Goal: Task Accomplishment & Management: Use online tool/utility

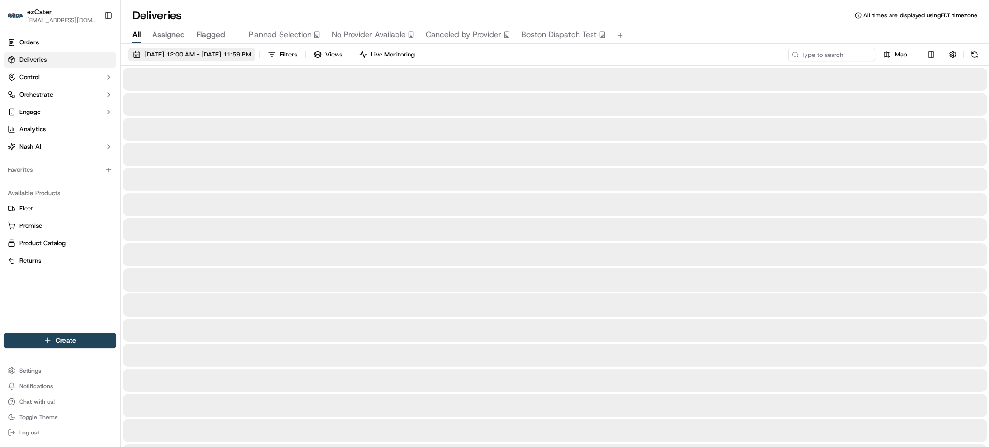
click at [229, 50] on span "[DATE] 12:00 AM - [DATE] 11:59 PM" at bounding box center [197, 54] width 107 height 9
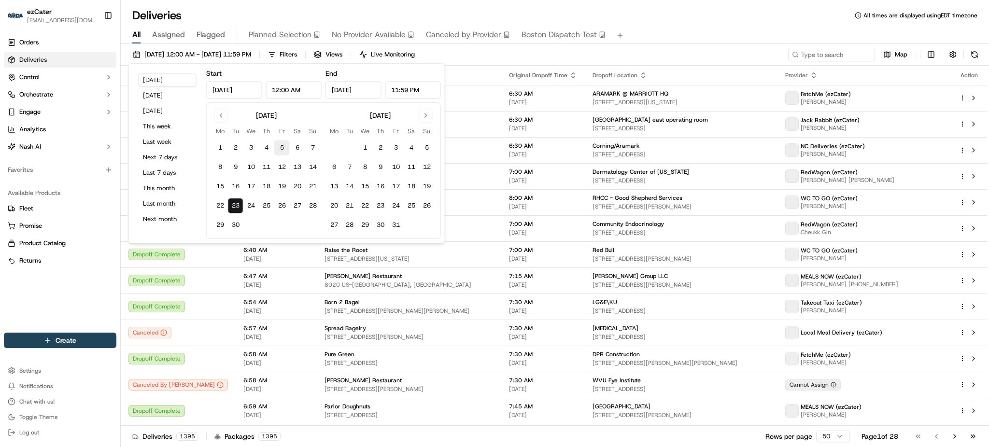
type input "[DATE]"
type input "12:00 AM"
type input "[DATE]"
type input "11:59 PM"
drag, startPoint x: 288, startPoint y: 90, endPoint x: 244, endPoint y: 90, distance: 43.9
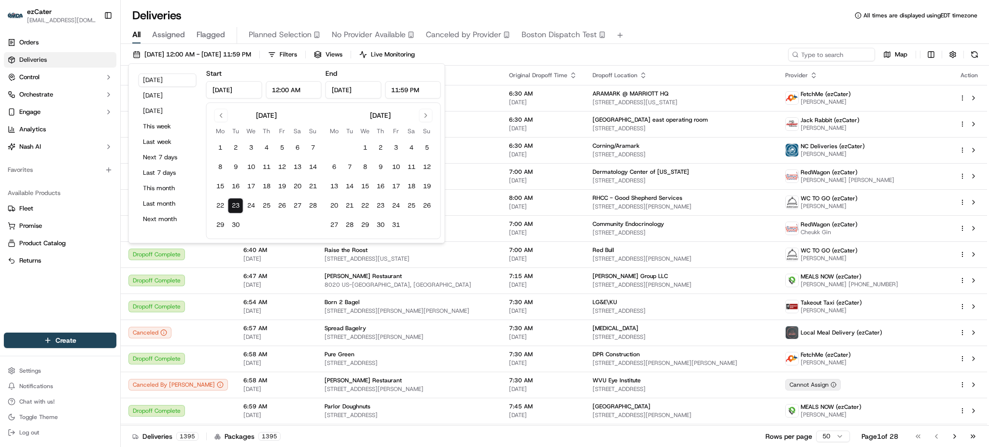
click at [244, 90] on div "[DATE] 12:00 AM" at bounding box center [263, 89] width 115 height 17
type input "11:30 AM"
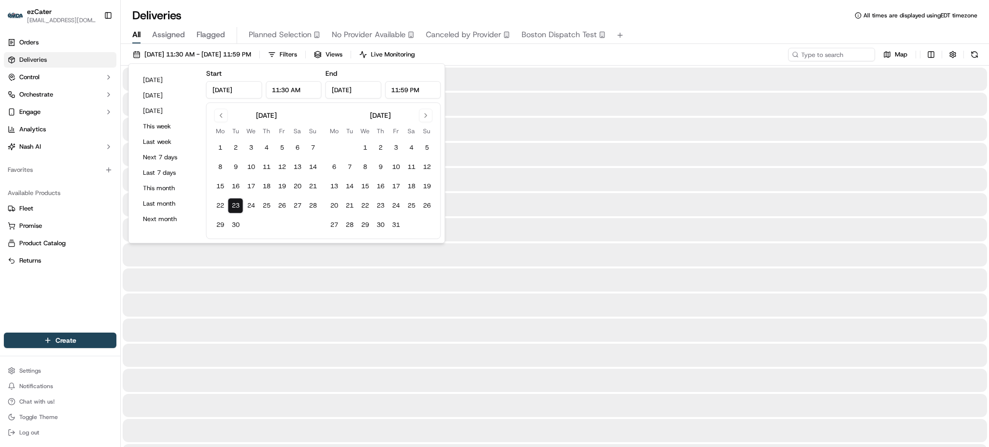
drag, startPoint x: 408, startPoint y: 87, endPoint x: 382, endPoint y: 87, distance: 26.6
click at [382, 87] on div "[DATE] 11:59 PM" at bounding box center [382, 89] width 115 height 17
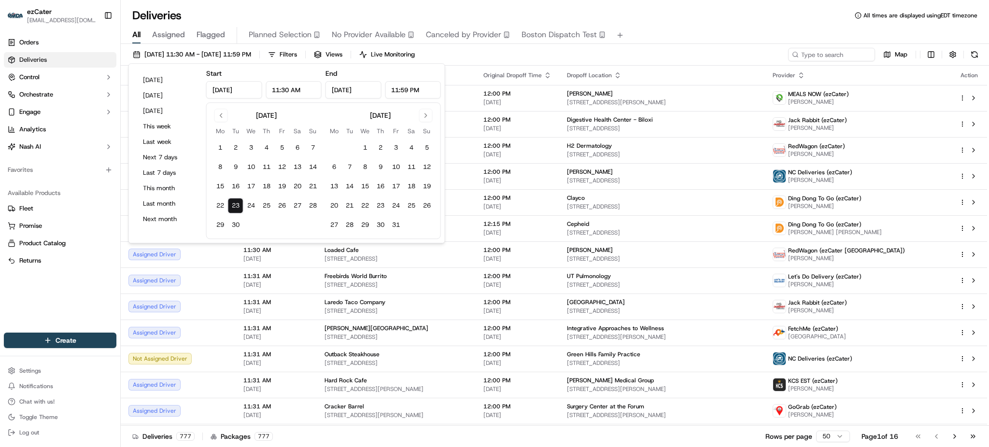
click at [408, 87] on input "11:59 PM" at bounding box center [413, 89] width 56 height 17
type input "3:30 PM"
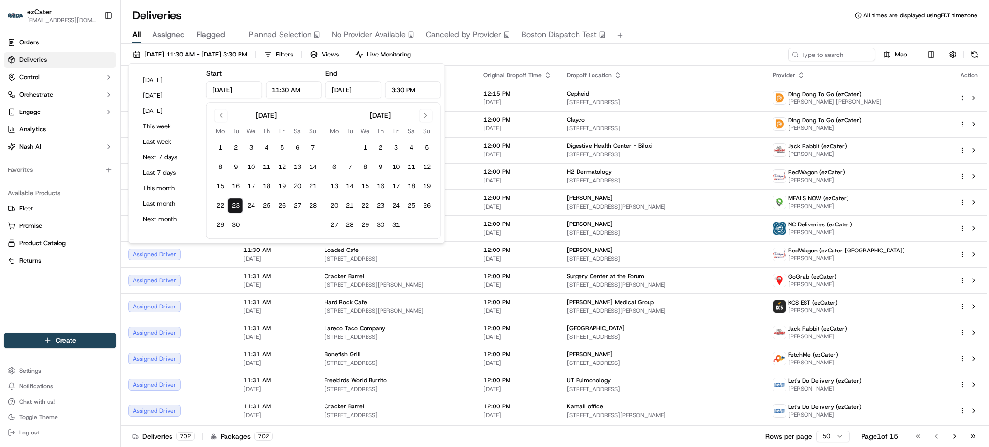
click at [685, 51] on div "[DATE] 11:30 AM - [DATE] 3:30 PM Filters Views Live Monitoring Map" at bounding box center [555, 57] width 868 height 18
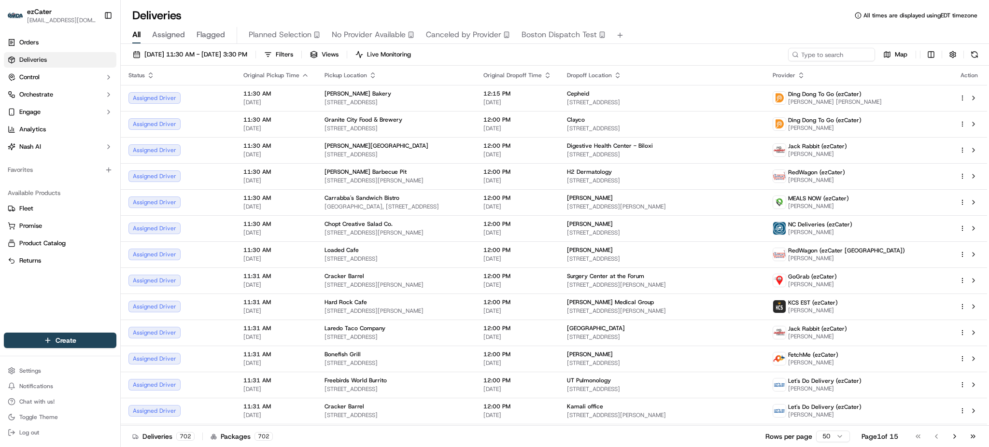
click at [736, 26] on div "All Assigned Flagged Planned Selection No Provider Available Canceled by Provid…" at bounding box center [555, 33] width 868 height 21
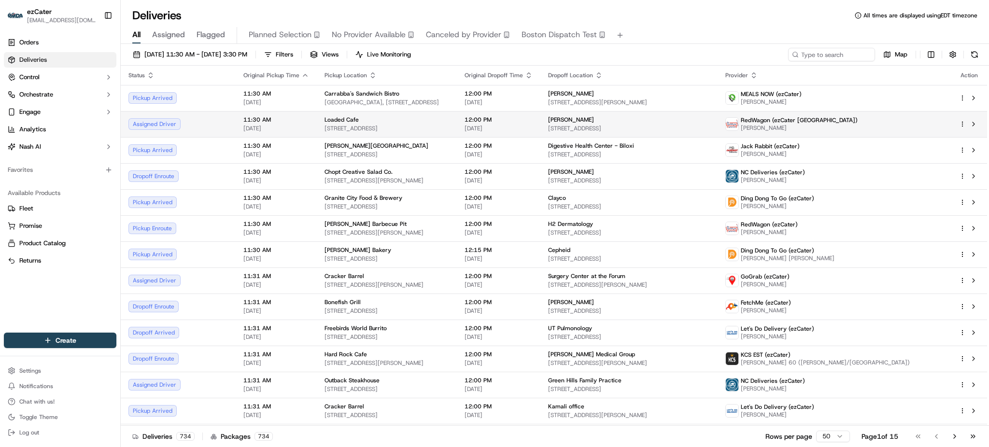
click at [243, 125] on span "[DATE]" at bounding box center [276, 129] width 66 height 8
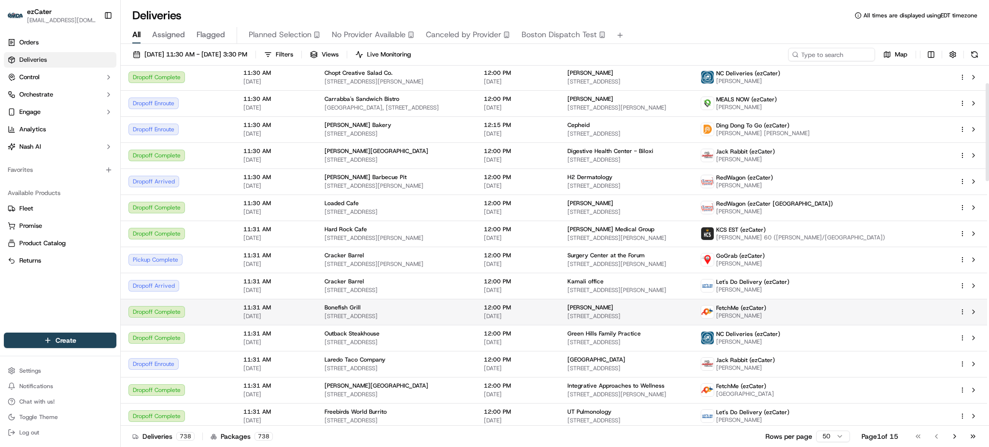
scroll to position [64, 0]
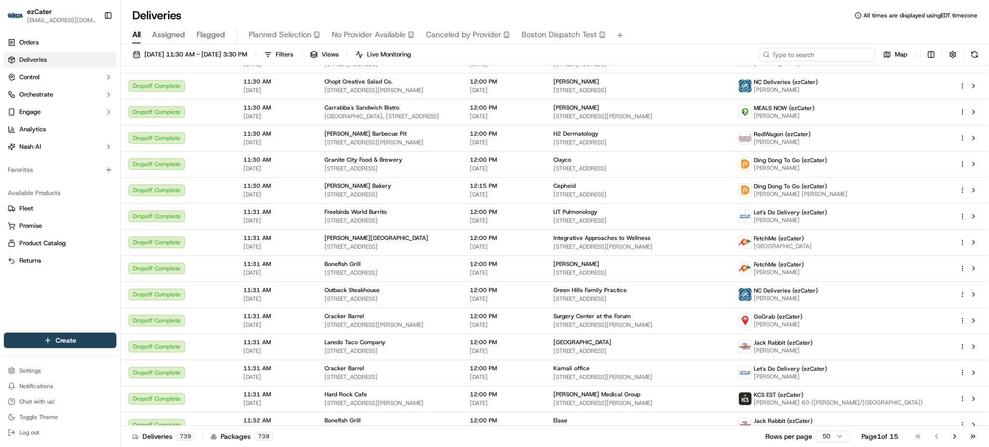
click at [810, 56] on input at bounding box center [817, 55] width 116 height 14
paste input "7X51UE"
type input "7X51UE"
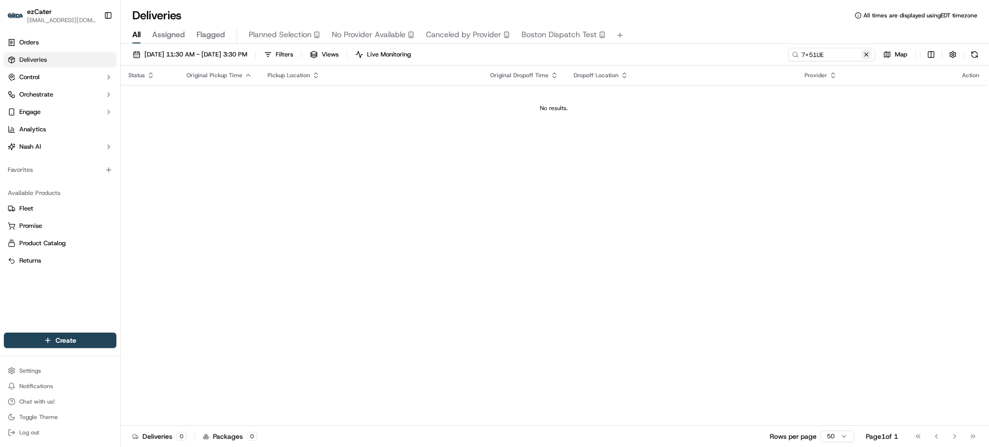
click at [867, 52] on button at bounding box center [866, 55] width 10 height 10
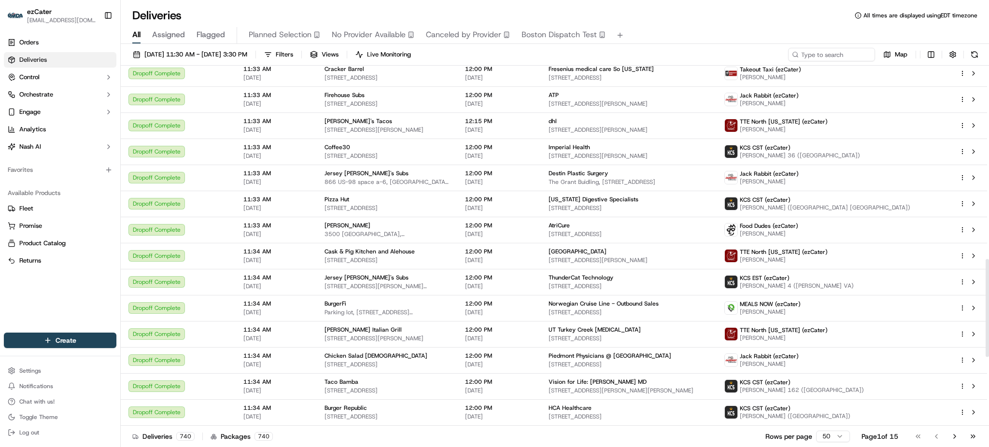
scroll to position [968, 0]
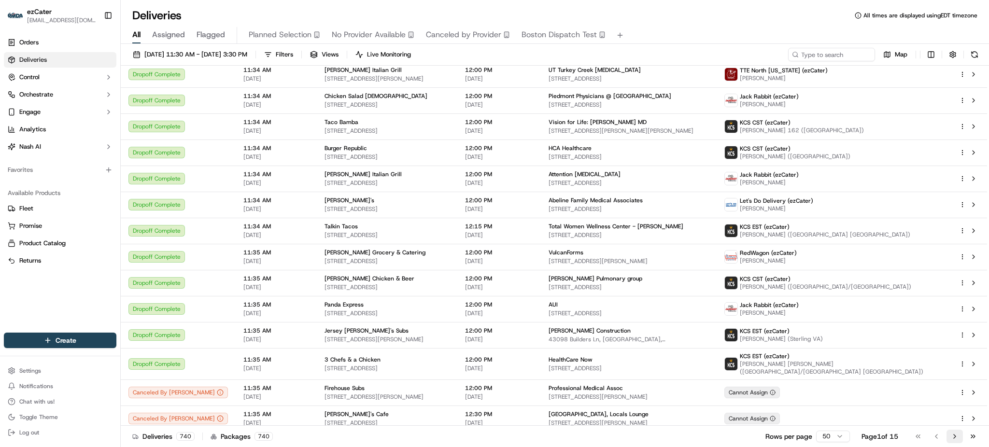
click at [951, 438] on button "Go to next page" at bounding box center [954, 437] width 16 height 14
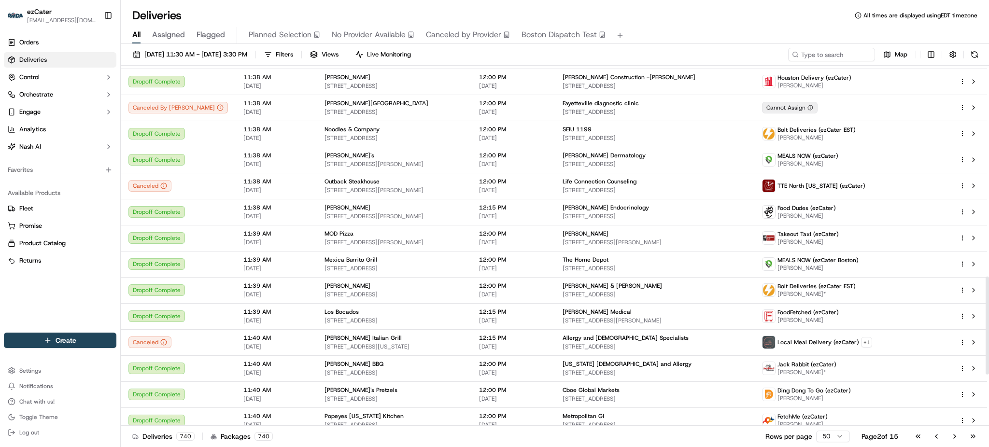
scroll to position [968, 0]
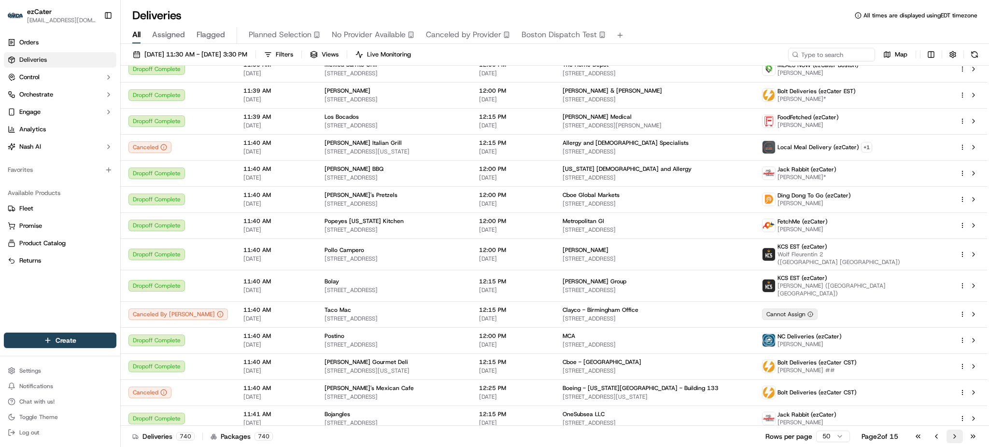
click at [951, 437] on button "Go to next page" at bounding box center [954, 437] width 16 height 14
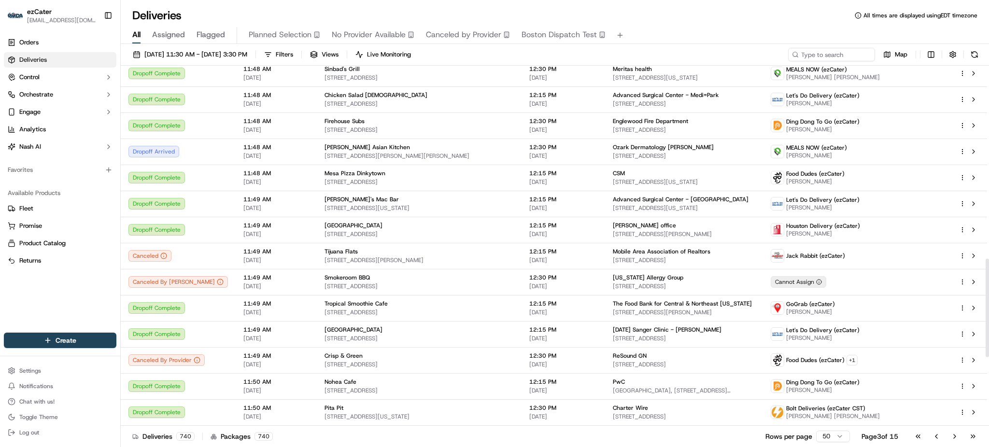
scroll to position [962, 0]
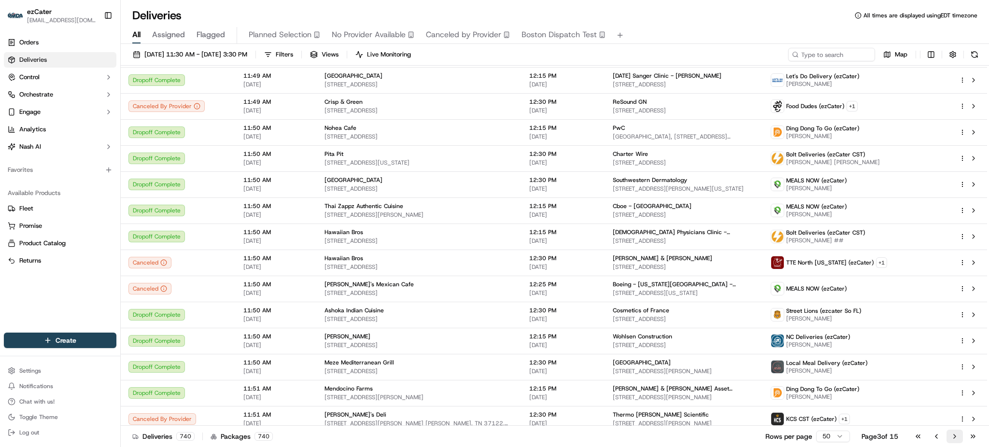
click at [953, 438] on button "Go to next page" at bounding box center [954, 437] width 16 height 14
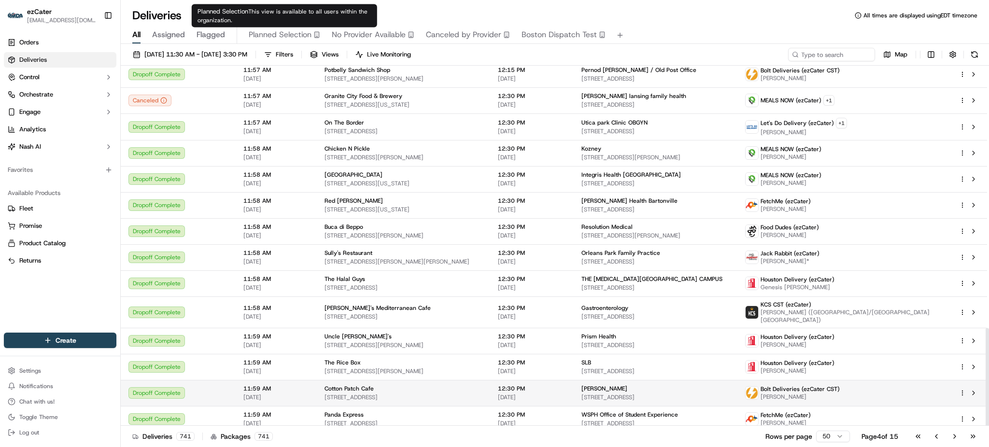
scroll to position [963, 0]
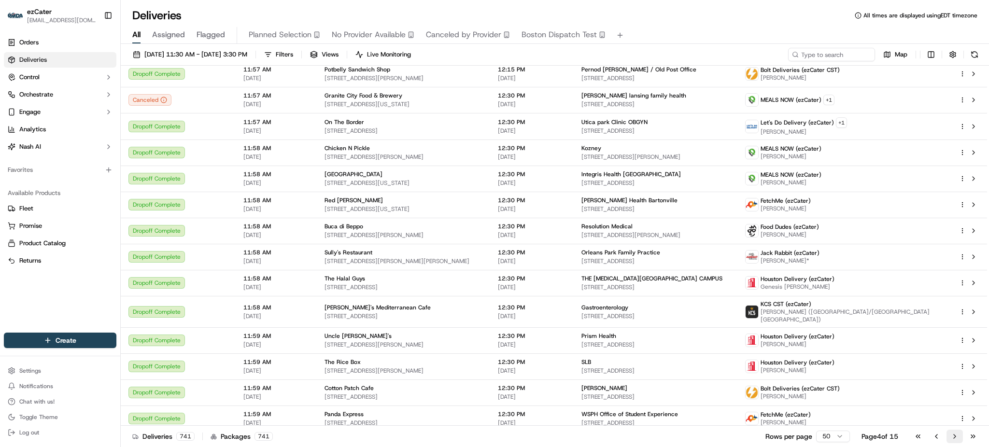
click at [955, 436] on button "Go to next page" at bounding box center [954, 437] width 16 height 14
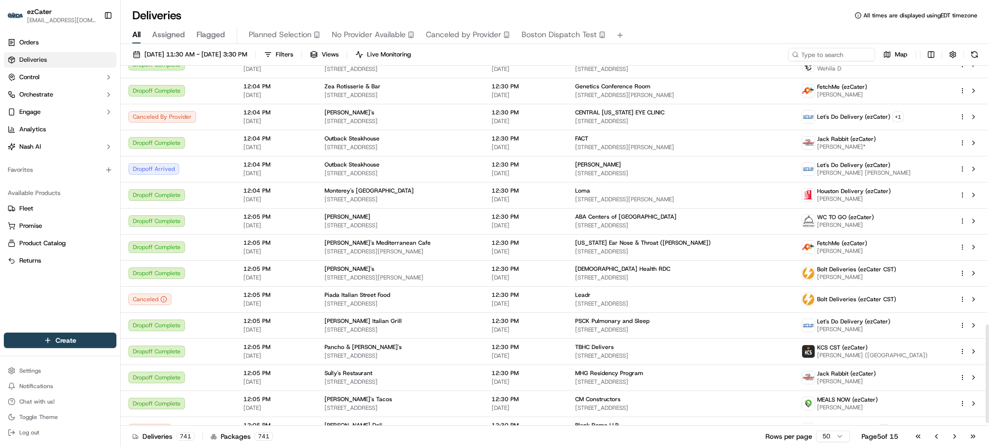
scroll to position [963, 0]
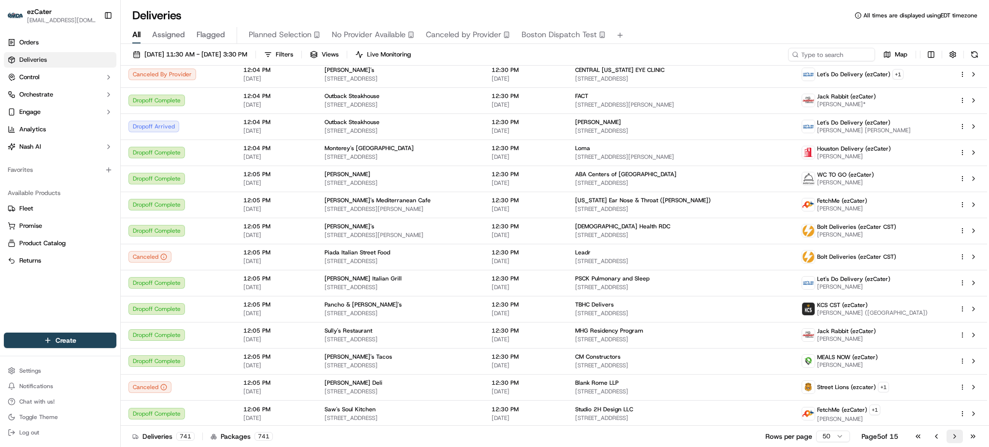
click at [949, 436] on button "Go to next page" at bounding box center [954, 437] width 16 height 14
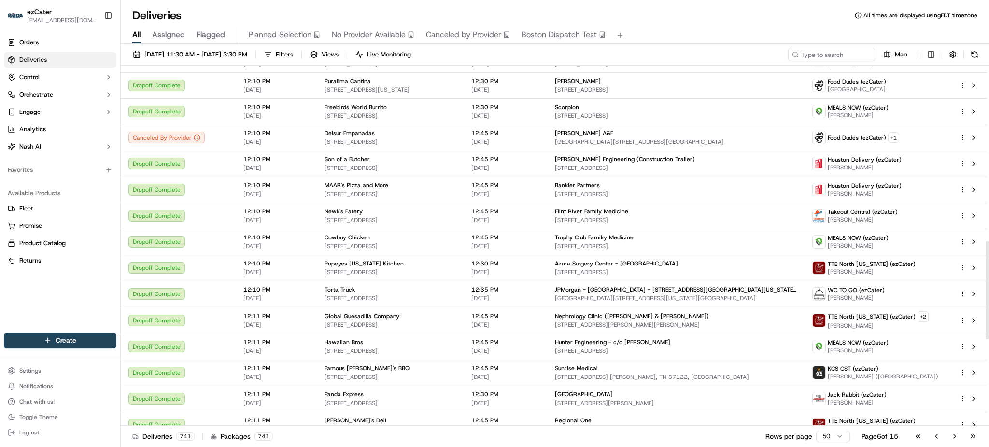
scroll to position [963, 0]
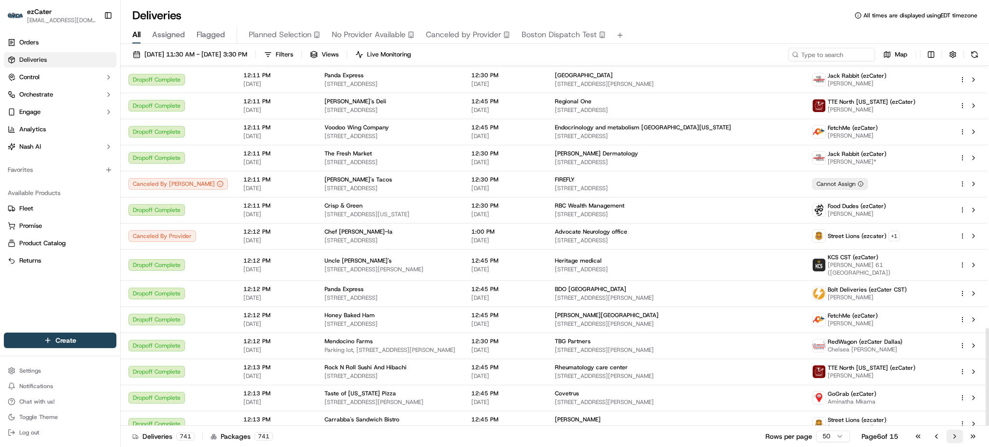
click at [950, 440] on button "Go to next page" at bounding box center [954, 437] width 16 height 14
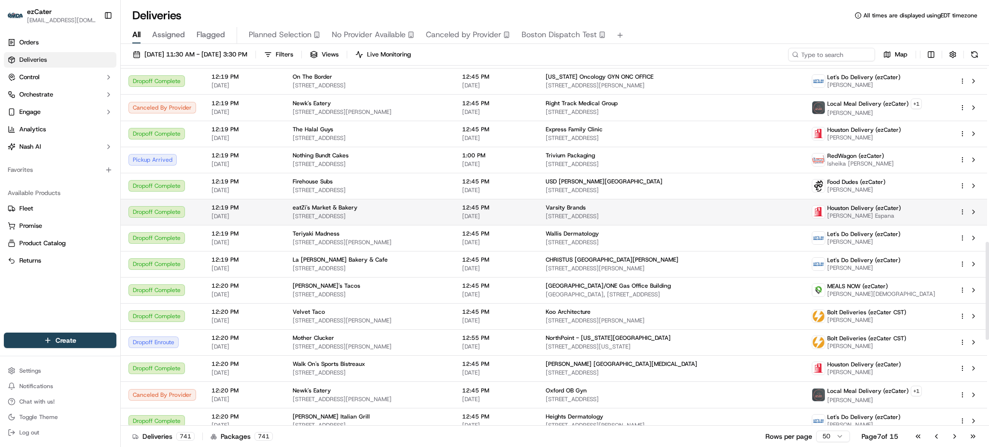
scroll to position [965, 0]
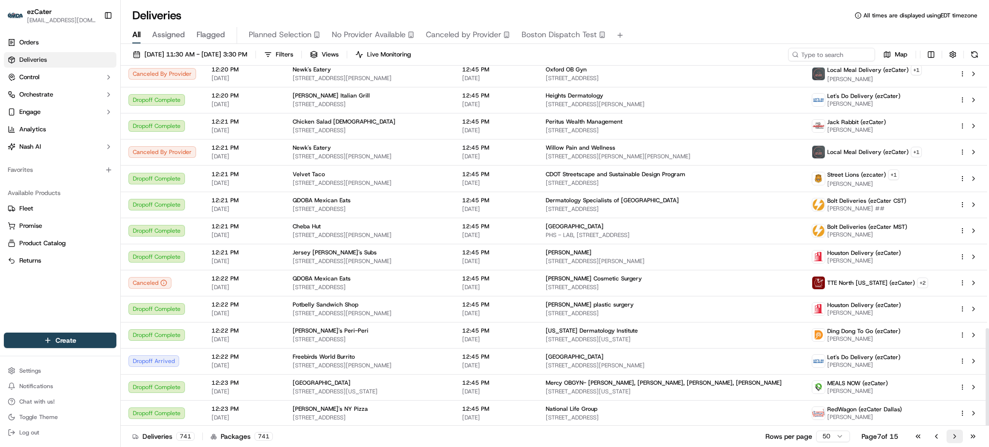
click at [950, 436] on button "Go to next page" at bounding box center [954, 437] width 16 height 14
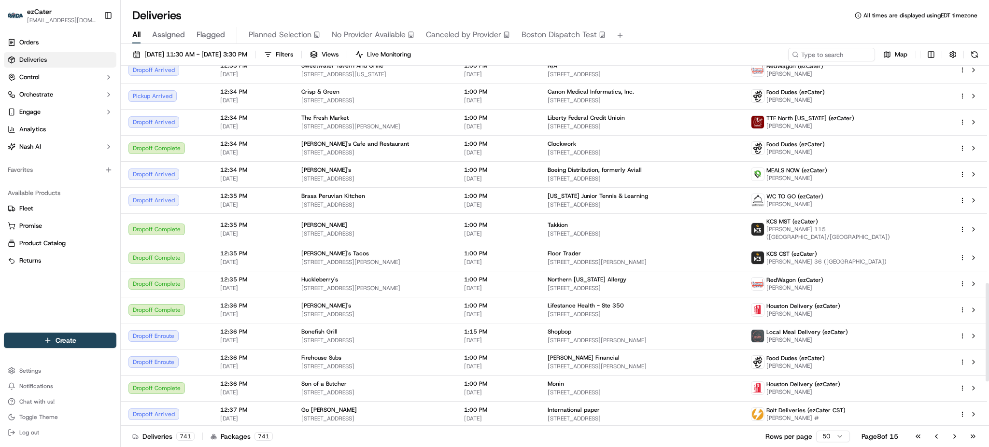
scroll to position [962, 0]
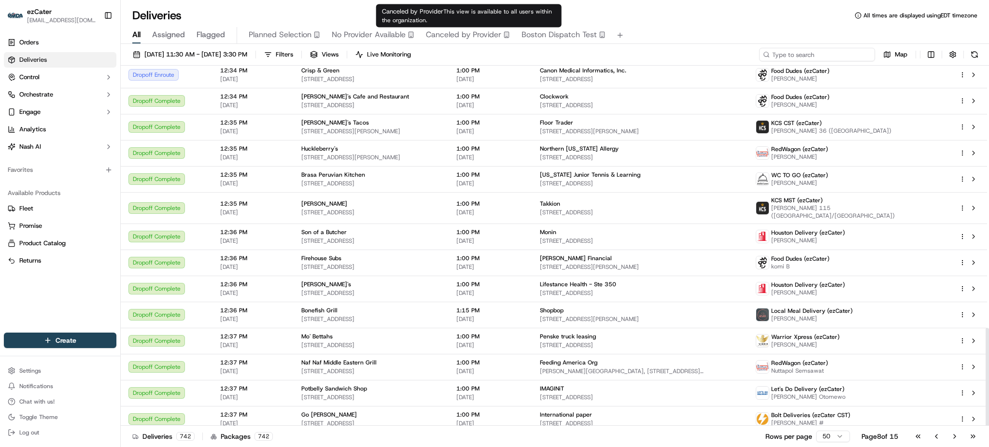
click at [843, 58] on input at bounding box center [817, 55] width 116 height 14
paste input "9TQ78U"
type input "9TQ78U"
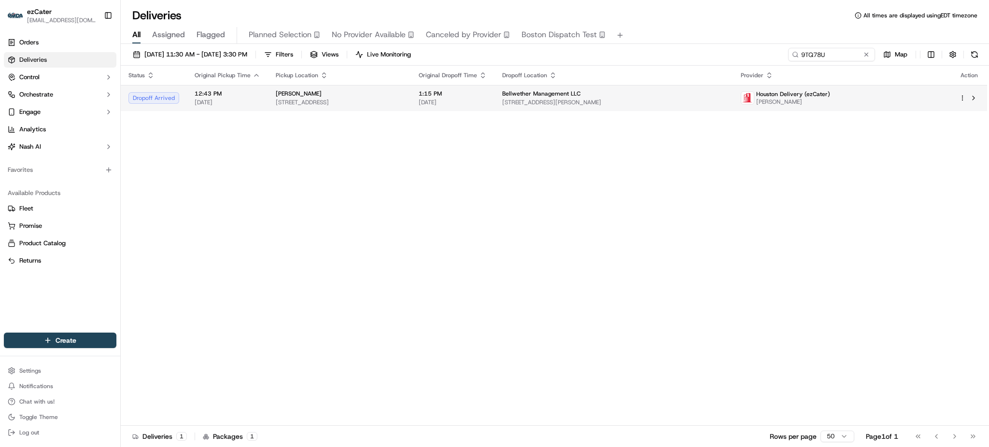
click at [816, 88] on td "Houston Delivery (ezCater) [PERSON_NAME]" at bounding box center [842, 98] width 218 height 26
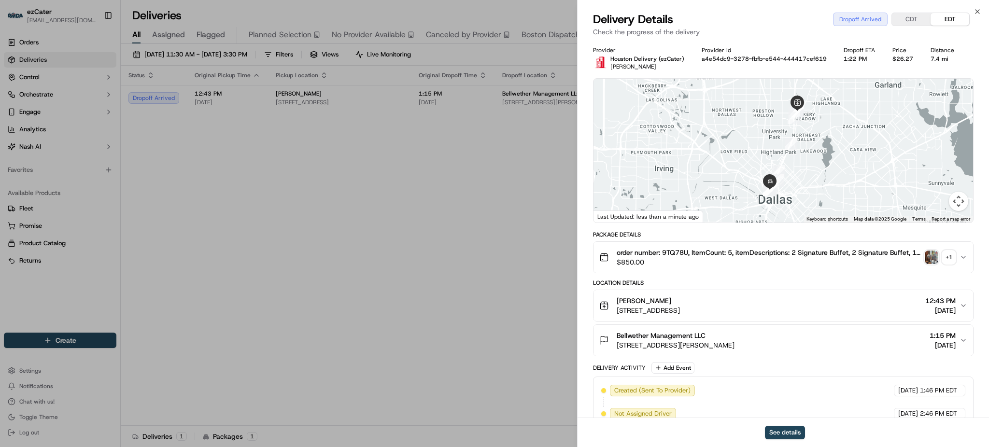
click at [956, 344] on div "Bellwether Management LLC [STREET_ADDRESS][PERSON_NAME] 1:15 PM [DATE]" at bounding box center [779, 340] width 360 height 19
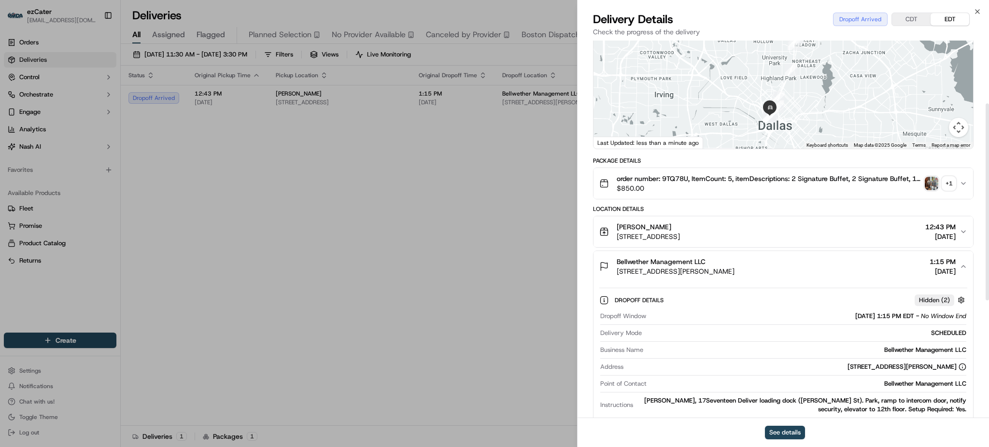
scroll to position [128, 0]
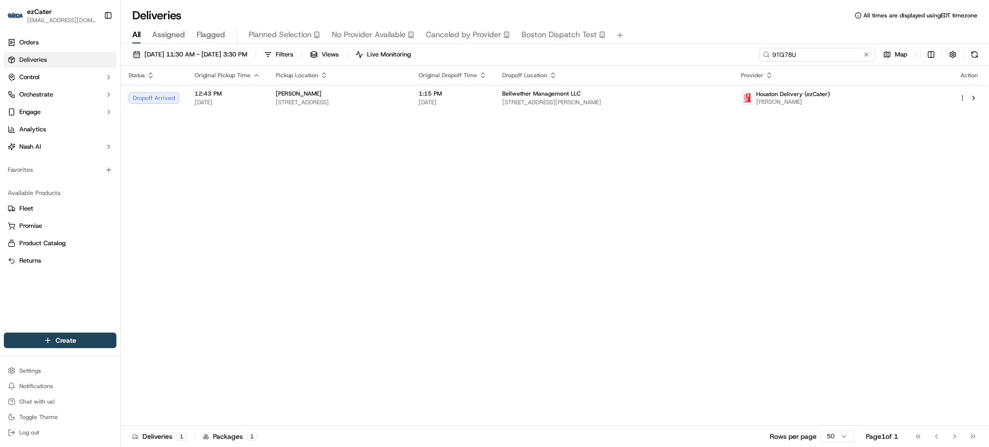
drag, startPoint x: 829, startPoint y: 56, endPoint x: 658, endPoint y: 49, distance: 172.0
click at [658, 49] on div "[DATE] 11:30 AM - [DATE] 3:30 PM Filters Views Live Monitoring 9TQ78U Map" at bounding box center [555, 57] width 868 height 18
paste input "WX1GM"
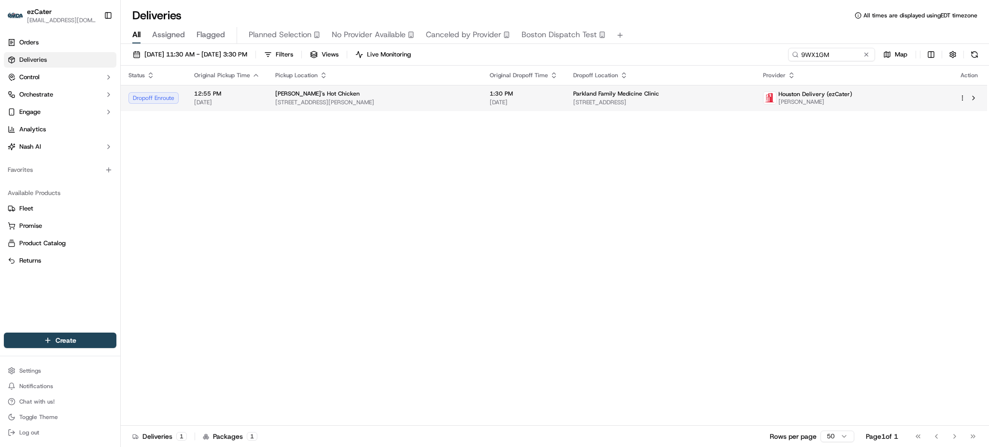
click at [796, 98] on td "Houston Delivery (ezCater) [PERSON_NAME]" at bounding box center [853, 98] width 196 height 26
click at [849, 160] on div "Status Original Pickup Time Pickup Location Original Dropoff Time Dropoff Locat…" at bounding box center [554, 246] width 866 height 360
drag, startPoint x: 839, startPoint y: 53, endPoint x: 689, endPoint y: 46, distance: 149.8
click at [689, 46] on div "[DATE] 11:30 AM - [DATE] 3:30 PM Filters Views Live Monitoring 9WX1GM Map Statu…" at bounding box center [555, 246] width 868 height 405
paste input "TQ78U"
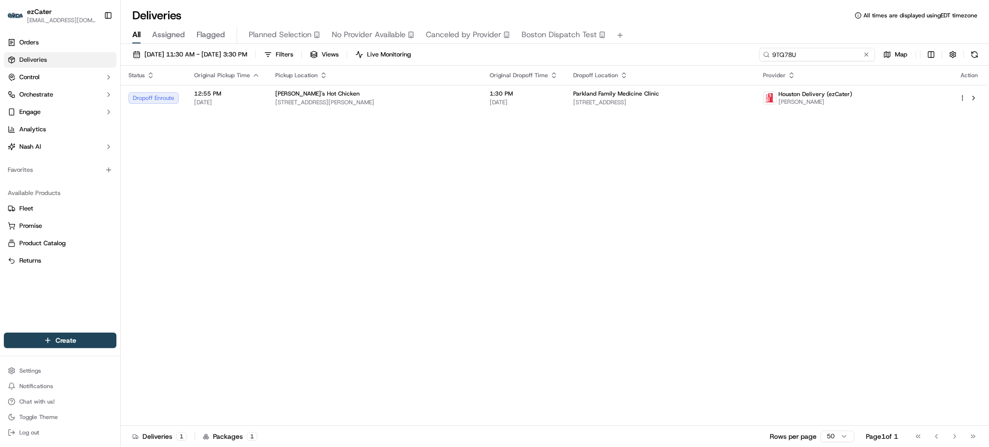
type input "9TQ78U"
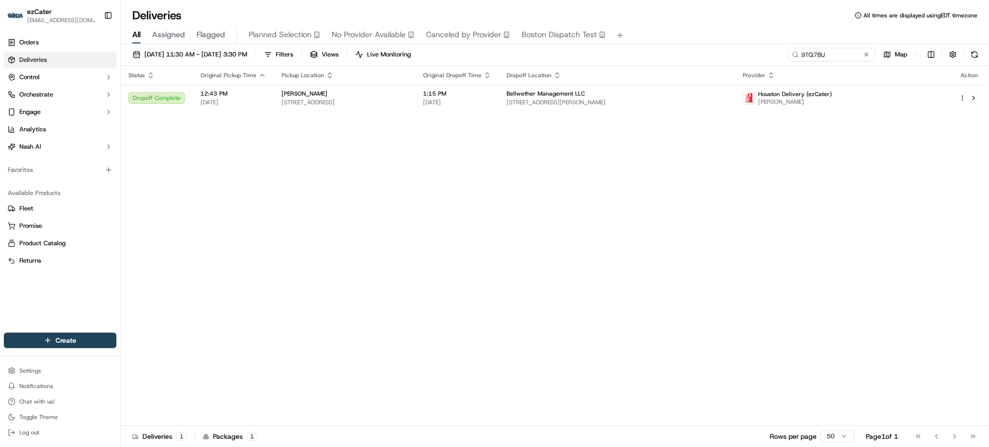
click at [949, 204] on div "Status Original Pickup Time Pickup Location Original Dropoff Time Dropoff Locat…" at bounding box center [554, 246] width 866 height 360
click at [831, 101] on span "[PERSON_NAME]" at bounding box center [795, 102] width 74 height 8
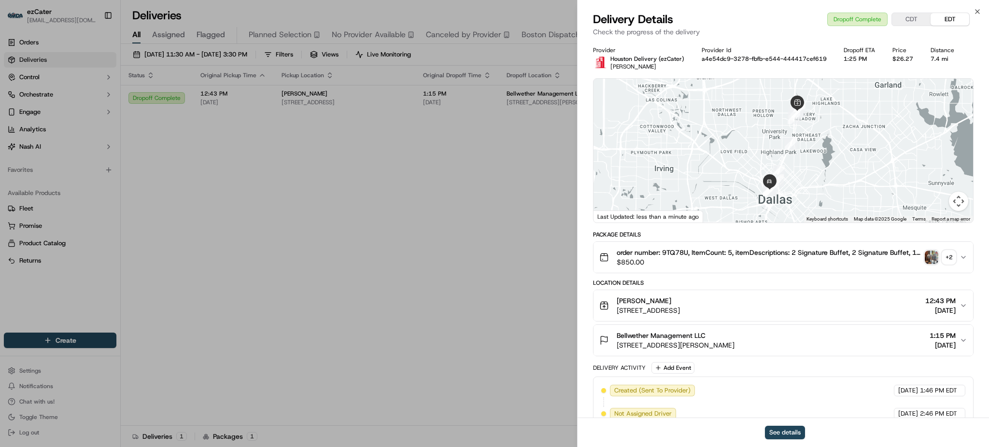
click at [949, 259] on div "+ 2" at bounding box center [949, 258] width 14 height 14
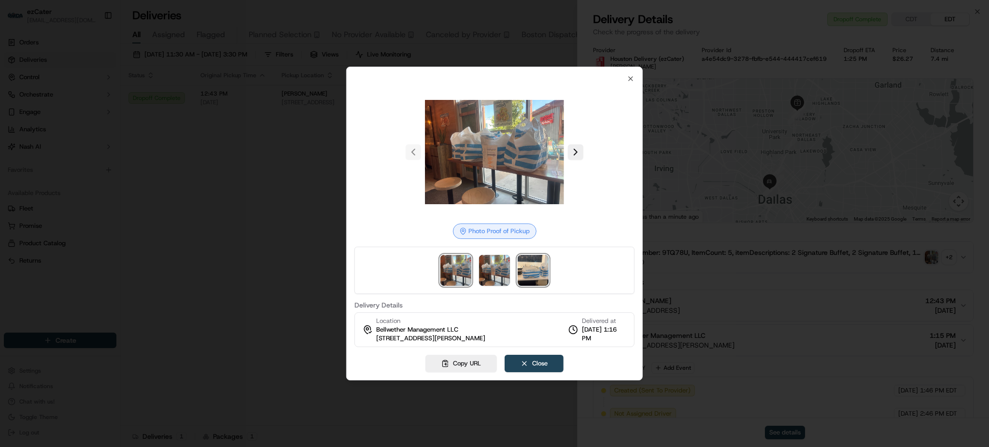
click at [532, 266] on img at bounding box center [533, 270] width 31 height 31
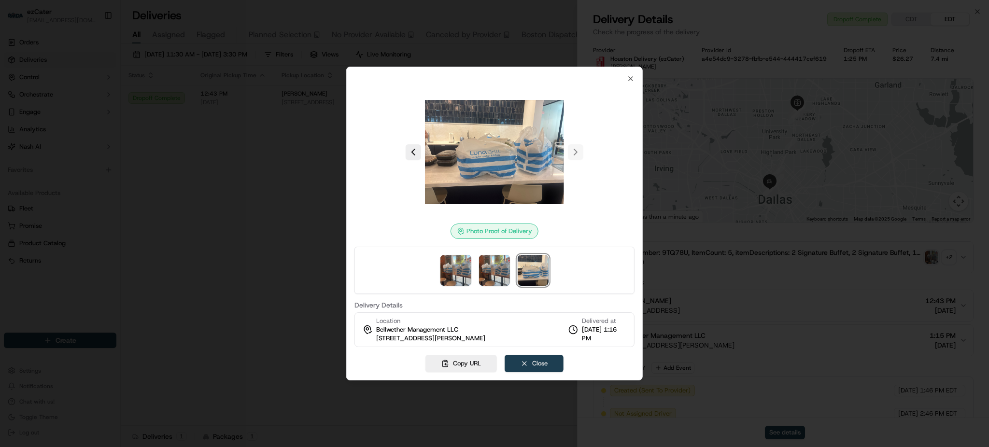
click at [539, 368] on button "Close" at bounding box center [534, 363] width 59 height 17
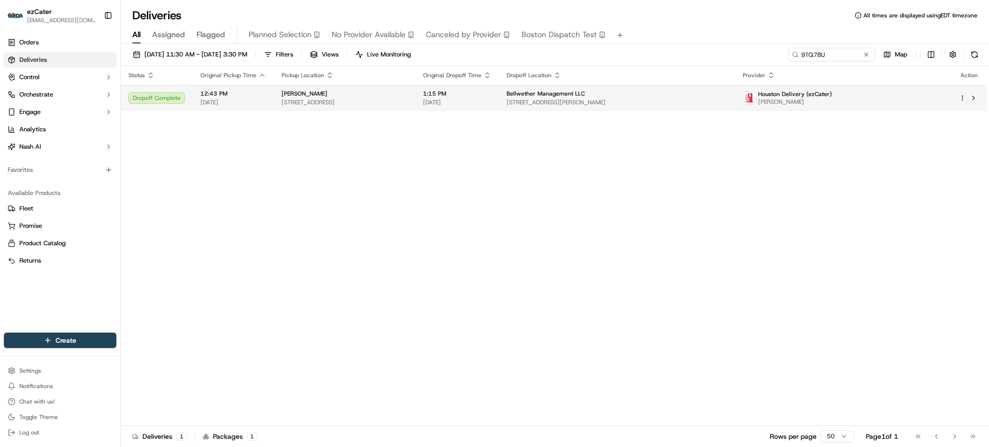
click at [832, 92] on span "Houston Delivery (ezCater)" at bounding box center [795, 94] width 74 height 8
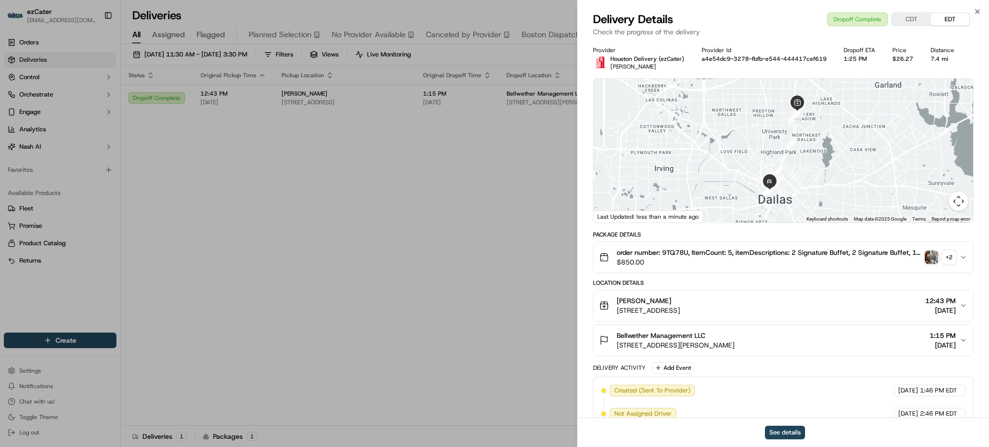
click at [951, 259] on div "+ 2" at bounding box center [949, 258] width 14 height 14
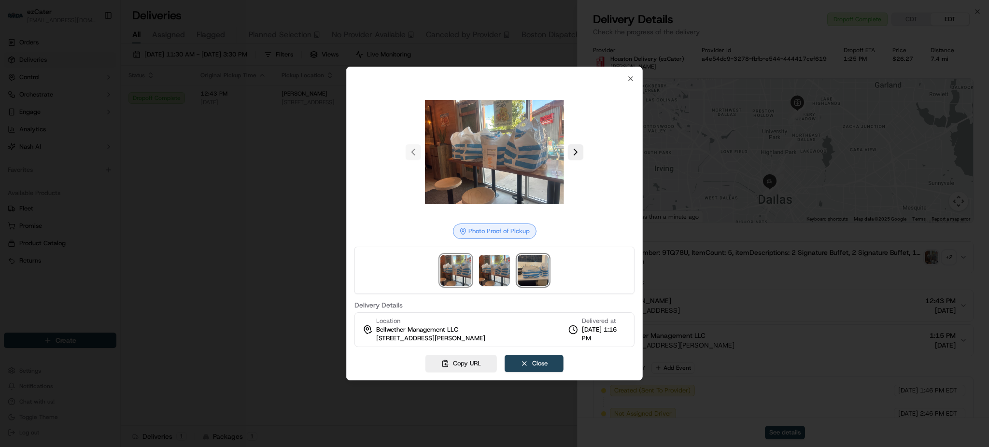
click at [536, 271] on img at bounding box center [533, 270] width 31 height 31
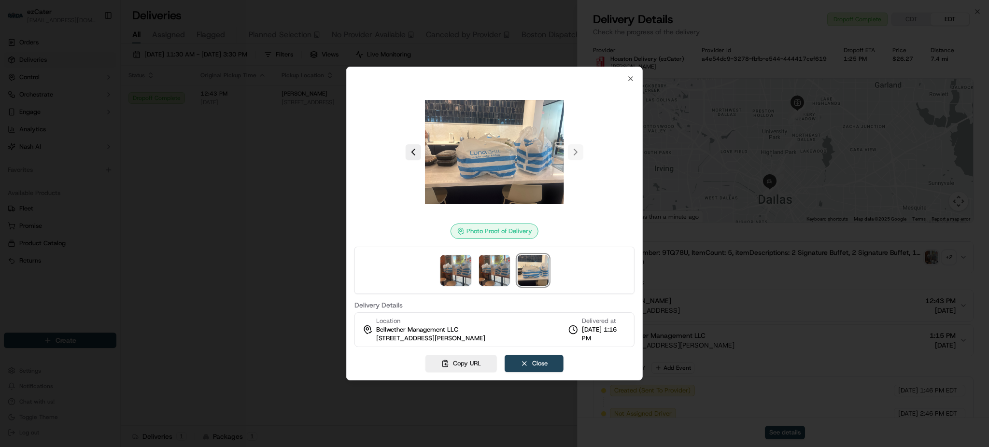
click at [215, 196] on div at bounding box center [494, 223] width 989 height 447
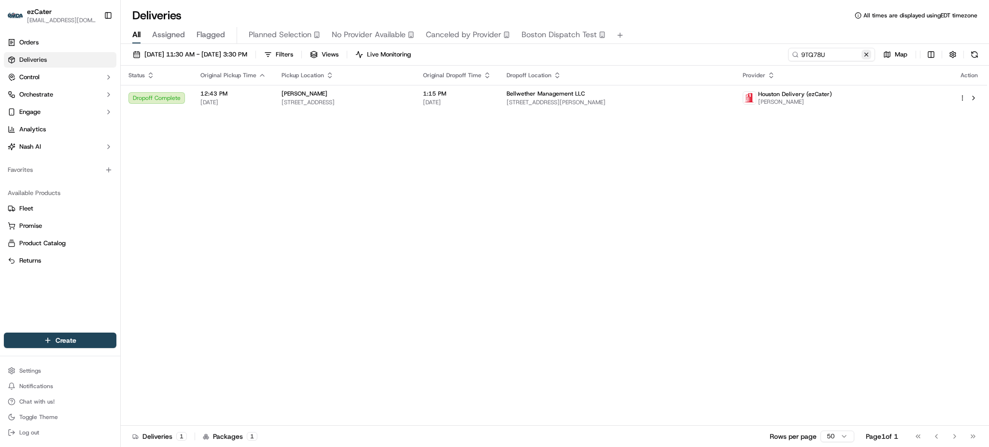
click at [864, 55] on button at bounding box center [866, 55] width 10 height 10
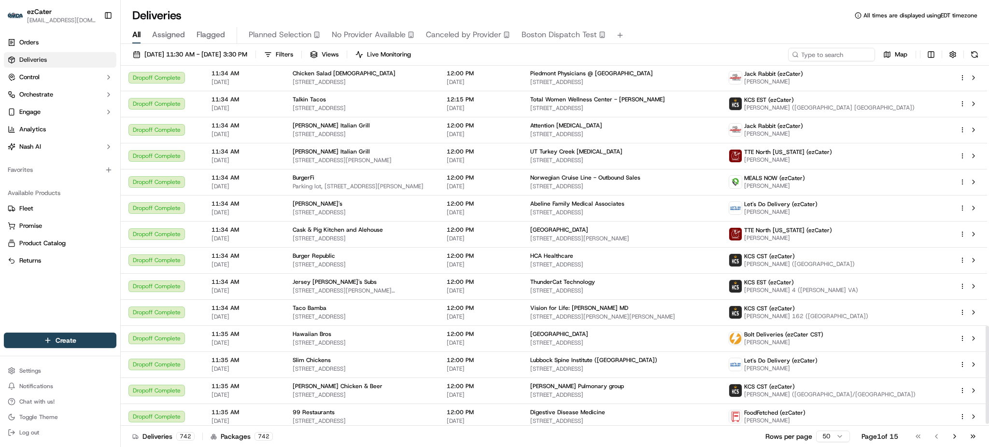
scroll to position [968, 0]
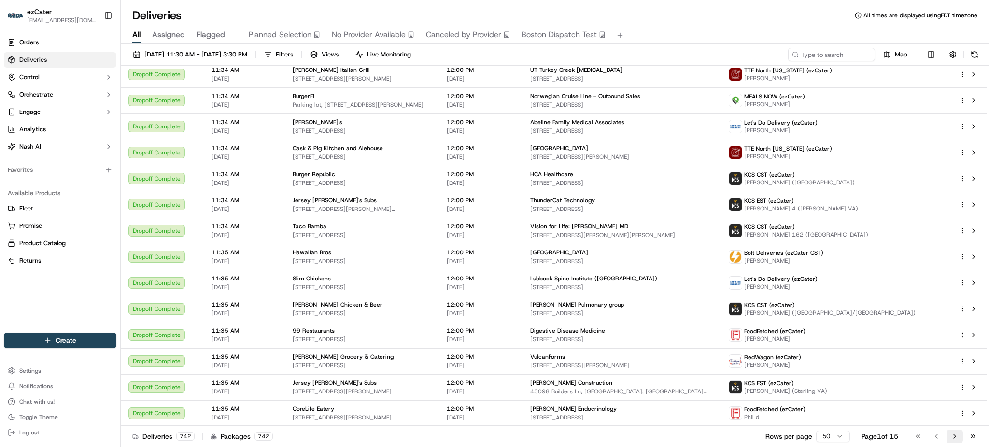
click at [958, 435] on button "Go to next page" at bounding box center [954, 437] width 16 height 14
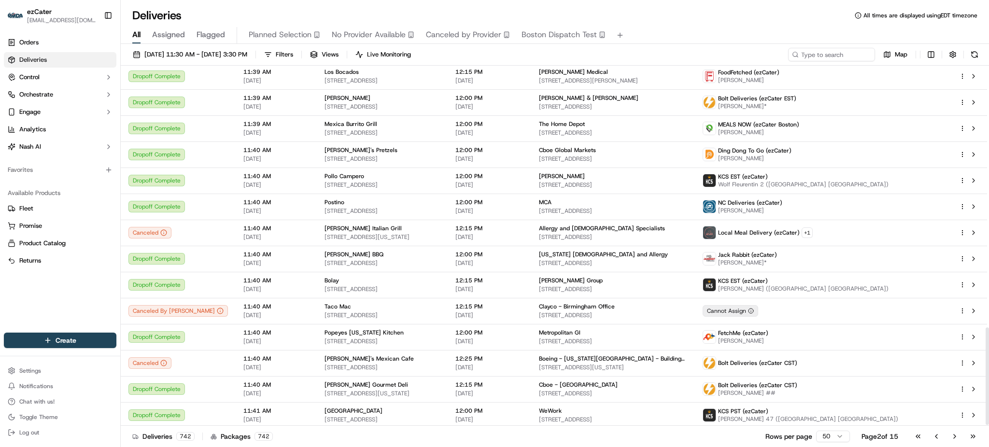
scroll to position [972, 0]
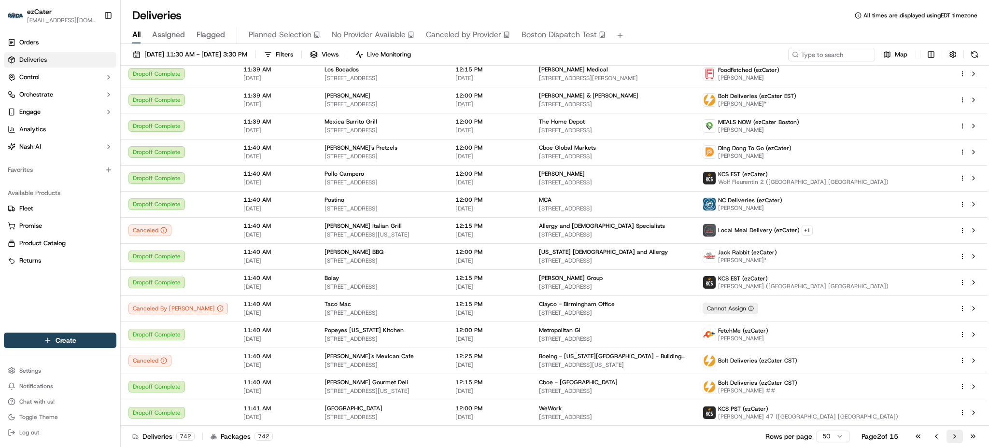
click at [952, 437] on button "Go to next page" at bounding box center [954, 437] width 16 height 14
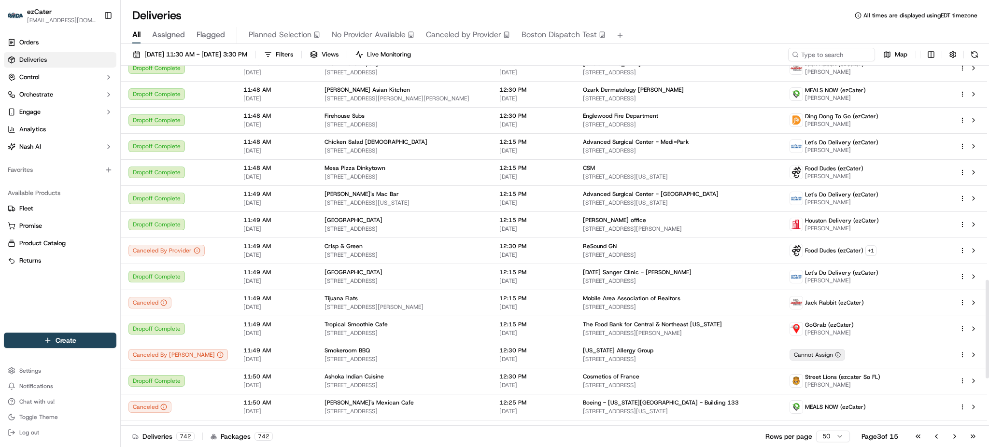
scroll to position [962, 0]
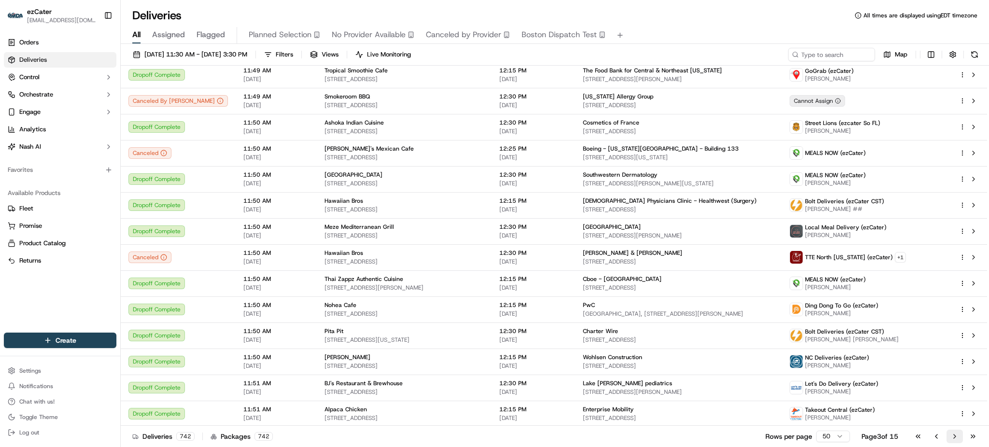
click at [952, 440] on button "Go to next page" at bounding box center [954, 437] width 16 height 14
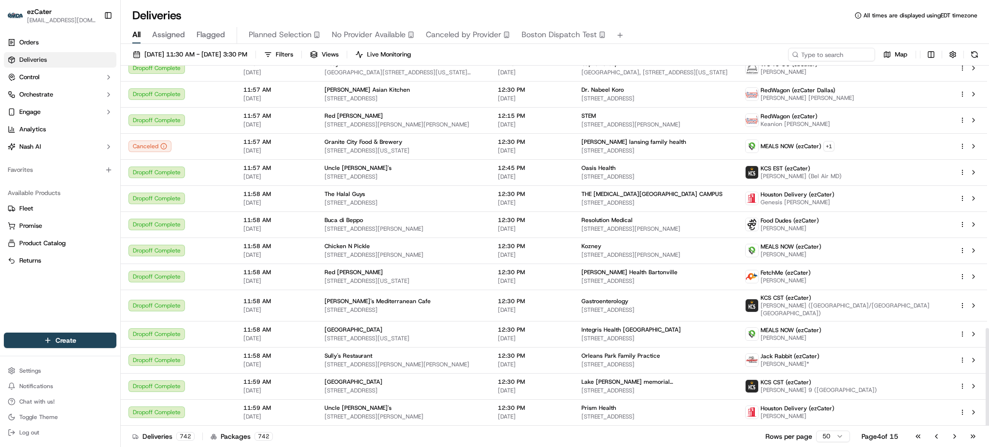
scroll to position [963, 0]
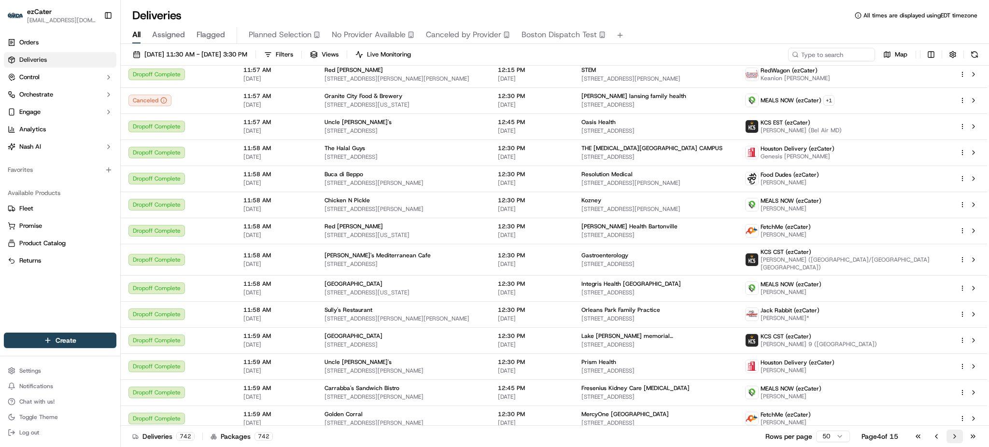
click at [952, 436] on button "Go to next page" at bounding box center [954, 437] width 16 height 14
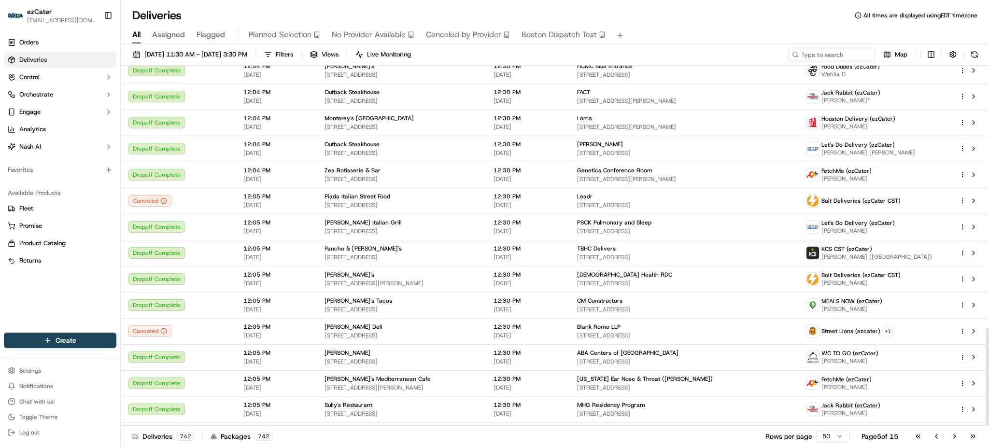
scroll to position [963, 0]
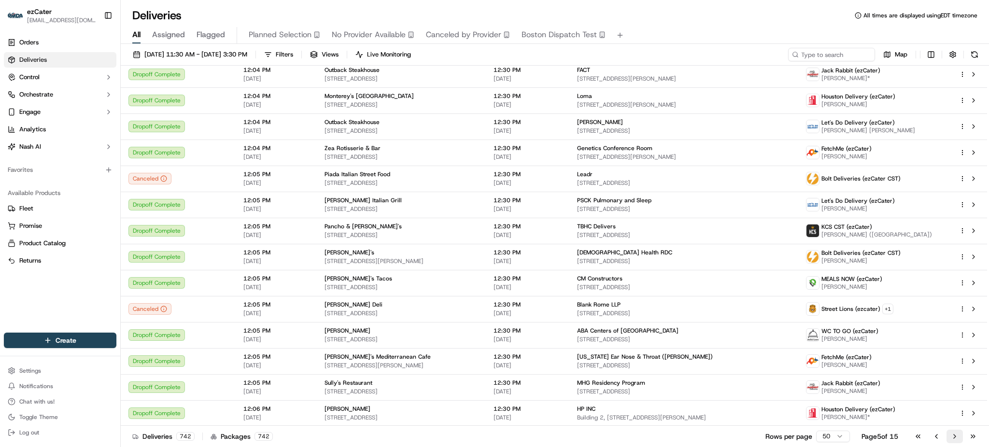
click at [949, 438] on button "Go to next page" at bounding box center [954, 437] width 16 height 14
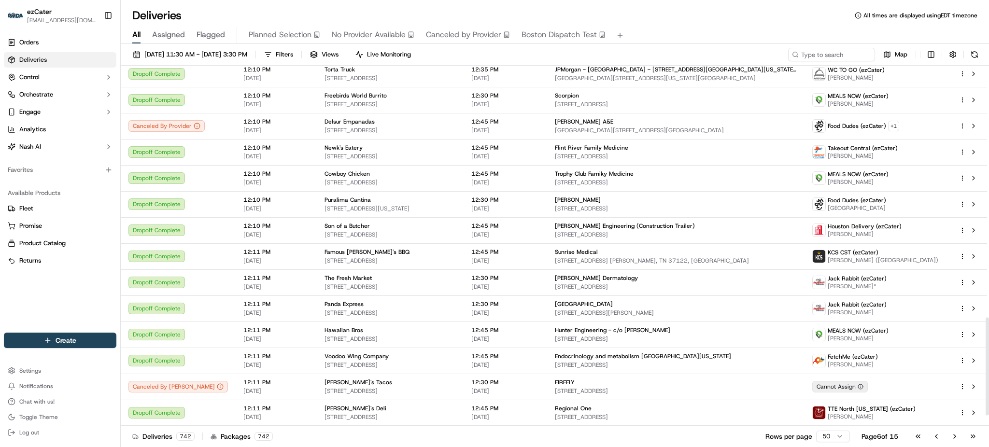
scroll to position [964, 0]
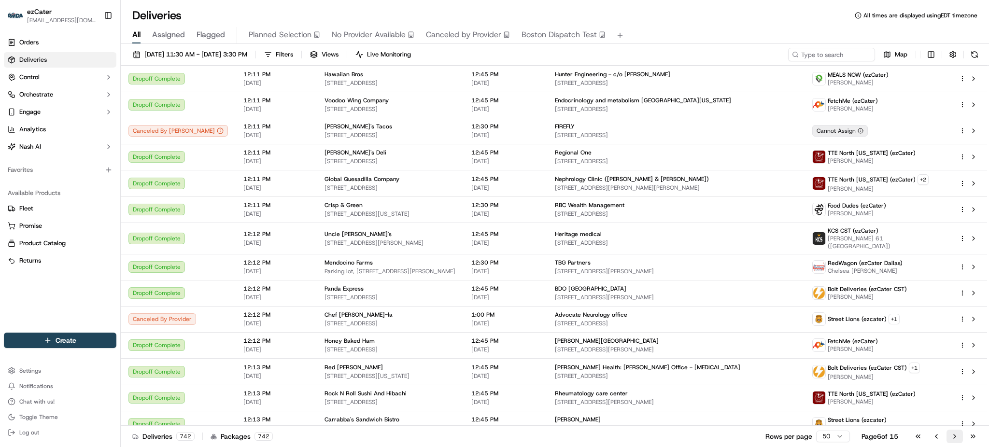
click at [954, 435] on button "Go to next page" at bounding box center [954, 437] width 16 height 14
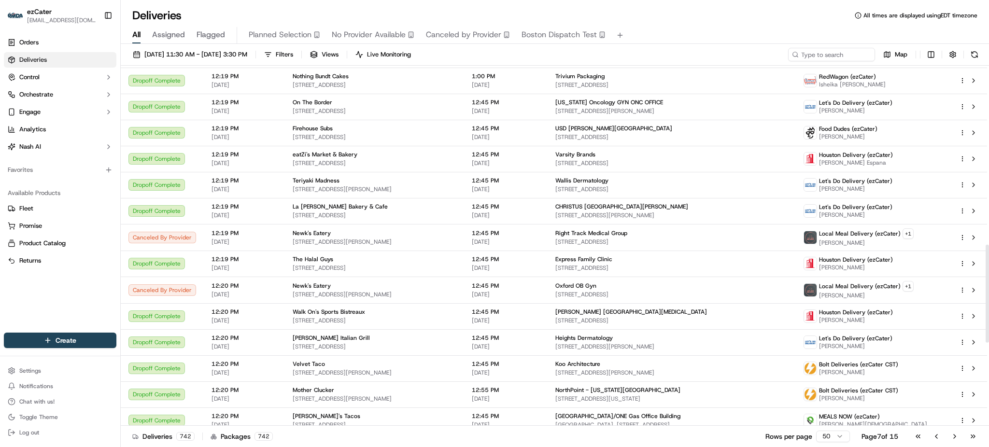
scroll to position [964, 0]
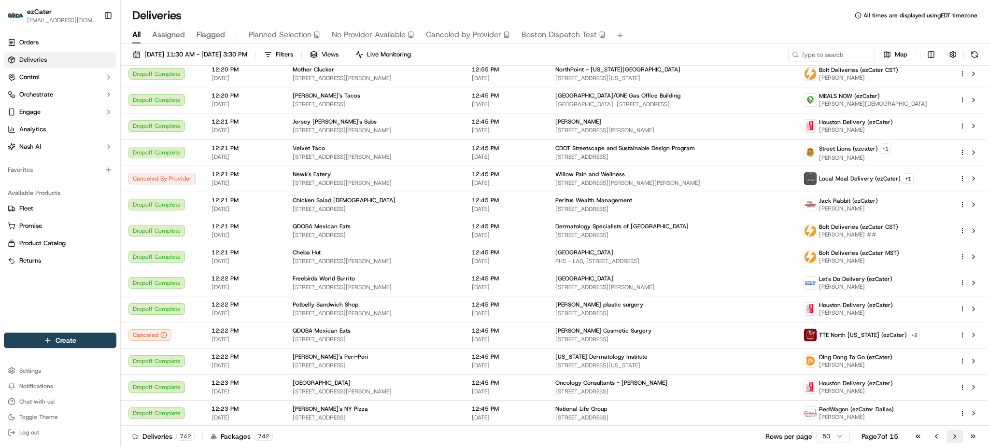
click at [958, 439] on button "Go to next page" at bounding box center [954, 437] width 16 height 14
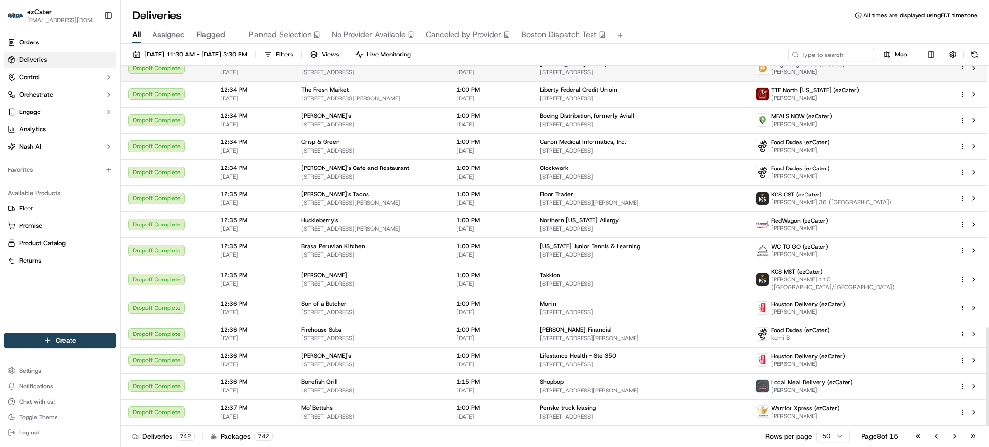
scroll to position [962, 0]
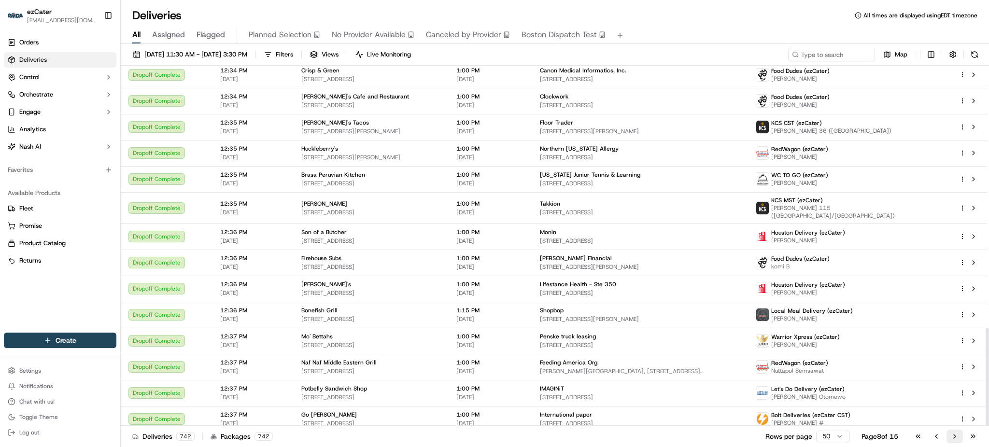
click at [951, 437] on button "Go to next page" at bounding box center [954, 437] width 16 height 14
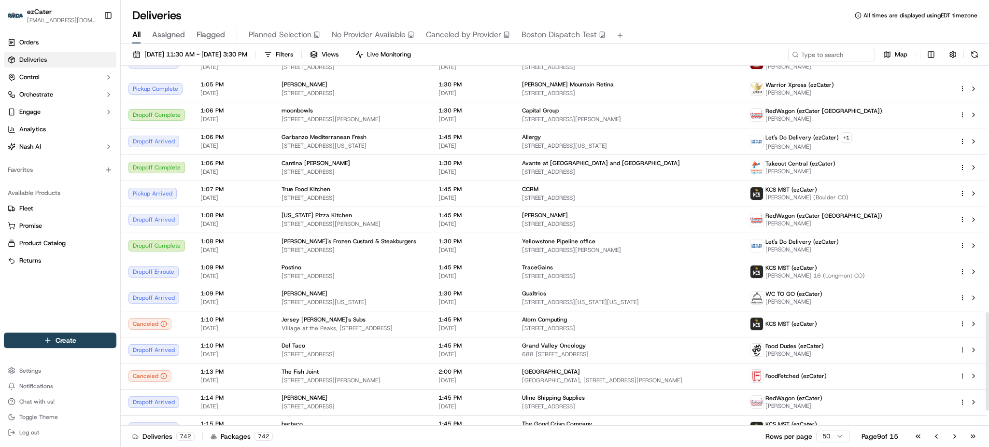
scroll to position [963, 0]
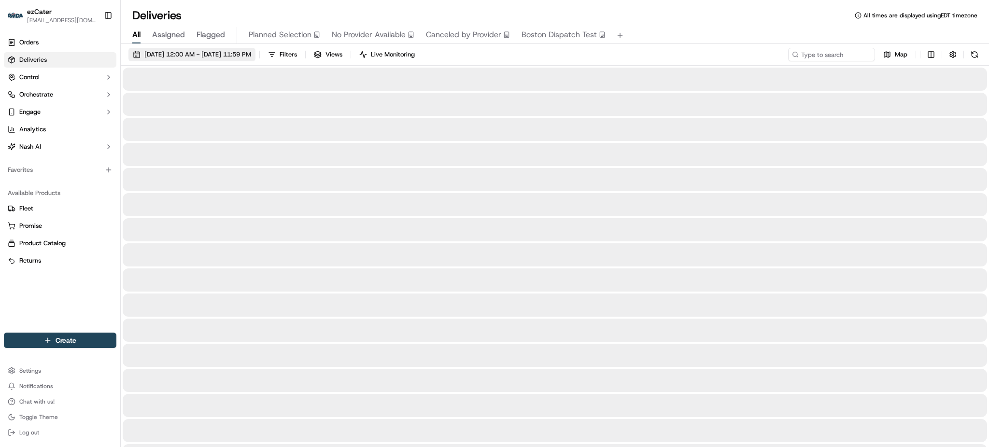
click at [168, 52] on span "09/23/2025 12:00 AM - 09/30/2025 11:59 PM" at bounding box center [197, 54] width 107 height 9
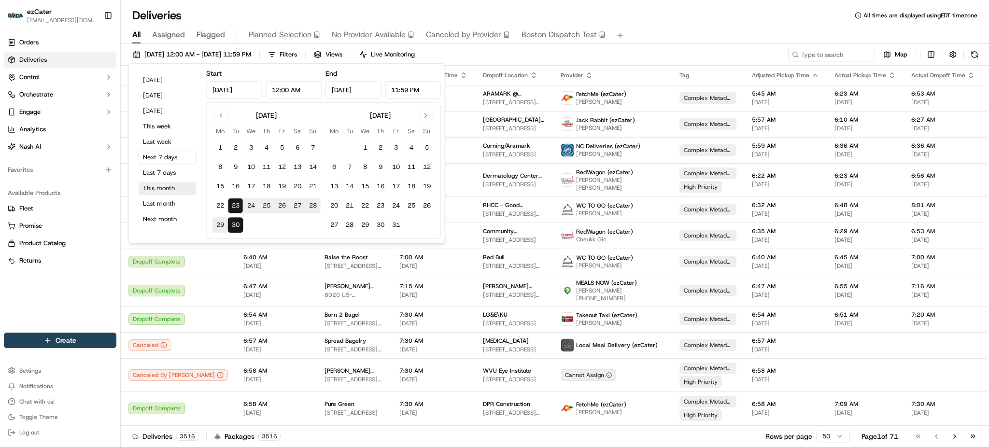
click at [161, 186] on button "This month" at bounding box center [168, 189] width 58 height 14
type input "Sep 1, 2025"
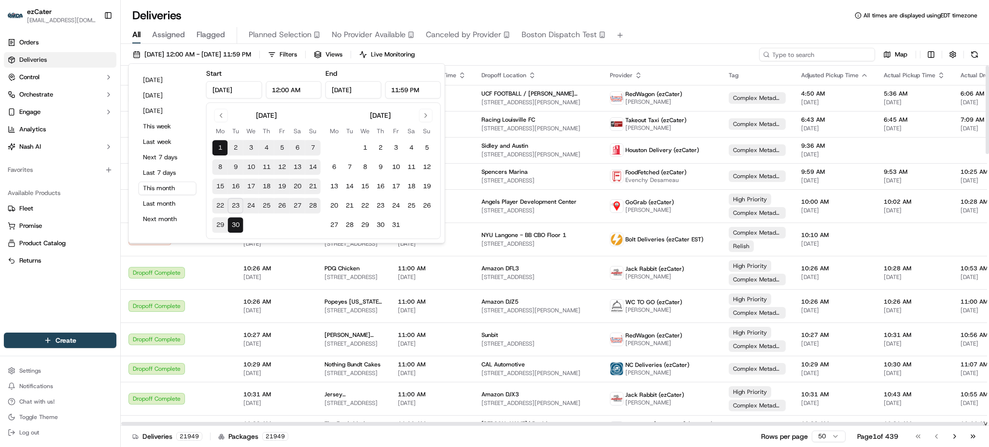
click at [837, 49] on input at bounding box center [817, 55] width 116 height 14
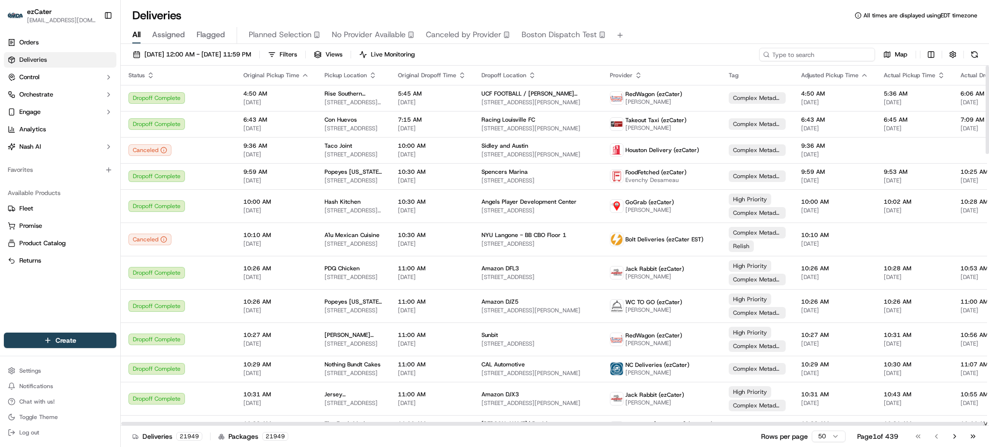
paste input "61G875"
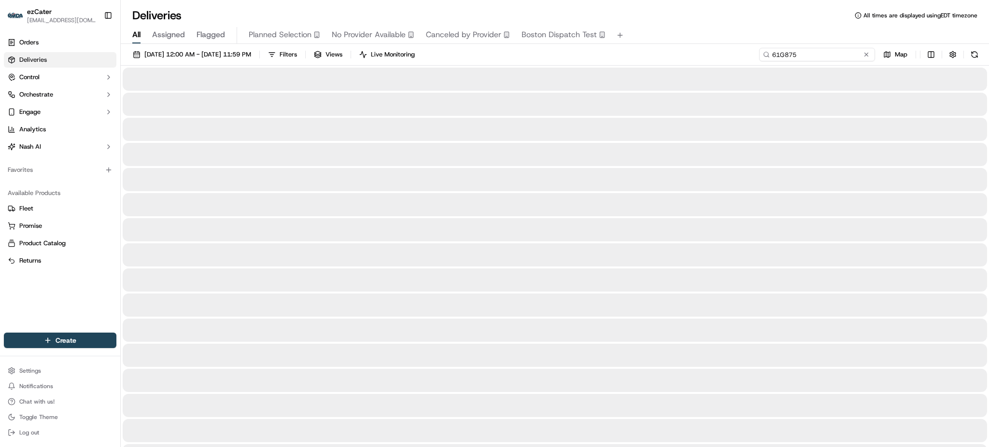
type input "61G875"
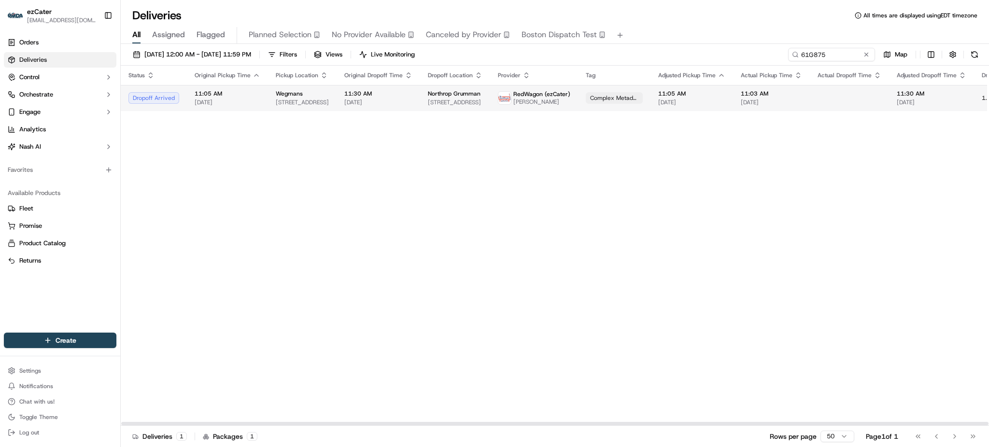
click at [846, 102] on td at bounding box center [849, 98] width 79 height 26
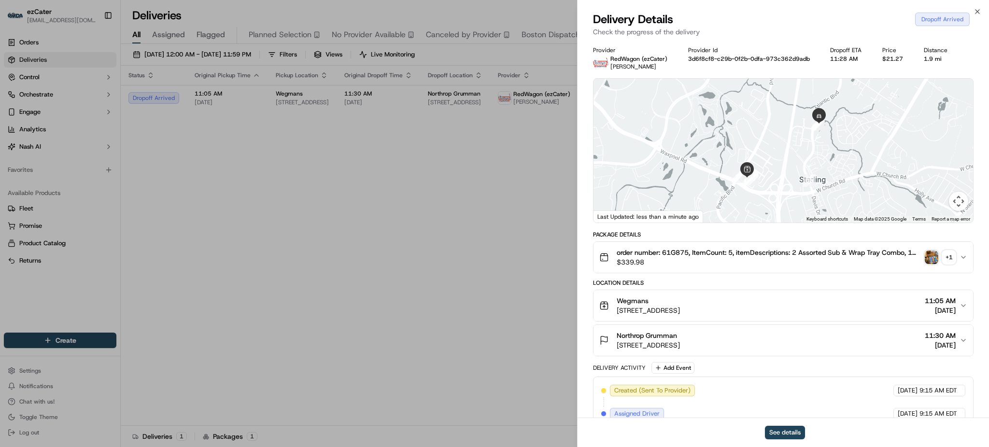
click at [961, 340] on icon "button" at bounding box center [963, 341] width 8 height 8
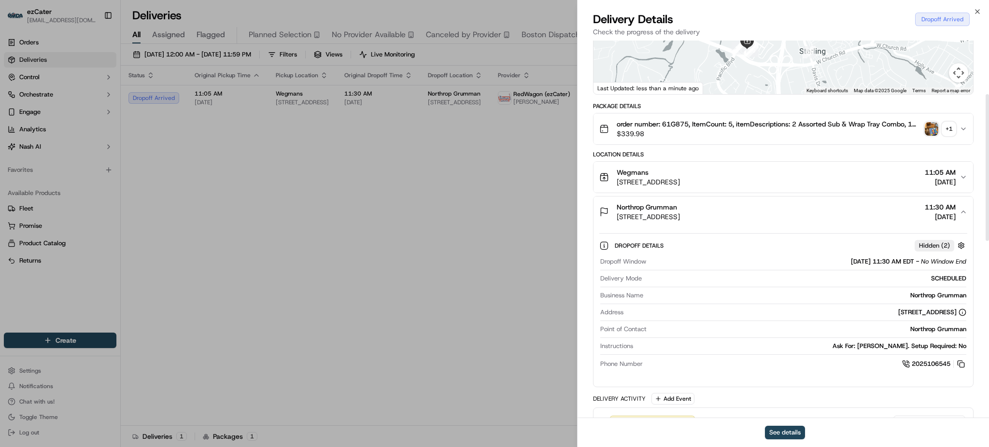
scroll to position [193, 0]
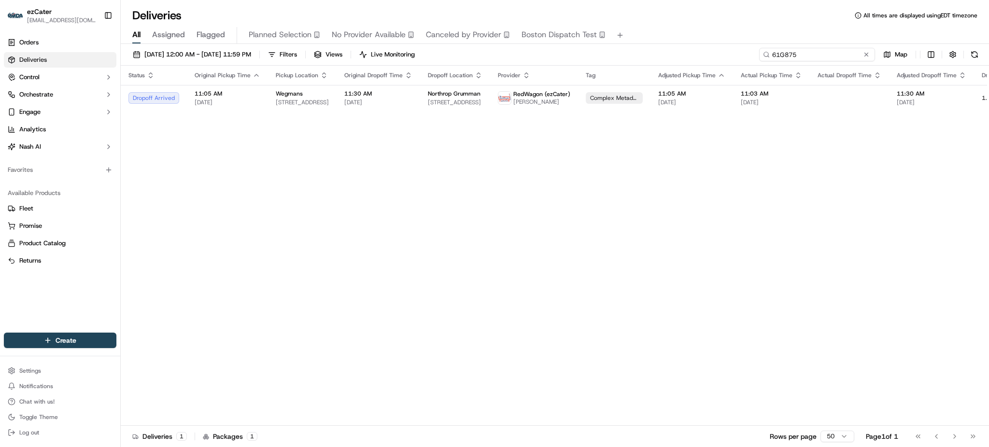
drag, startPoint x: 840, startPoint y: 54, endPoint x: 595, endPoint y: 55, distance: 244.8
click at [595, 55] on div "09/01/2025 12:00 AM - 09/30/2025 11:59 PM Filters Views Live Monitoring 61G875 …" at bounding box center [555, 57] width 868 height 18
paste input "ZZGTQA"
drag, startPoint x: 938, startPoint y: 176, endPoint x: 873, endPoint y: 64, distance: 129.6
click at [938, 173] on div "Status Original Pickup Time Pickup Location Original Dropoff Time Dropoff Locat…" at bounding box center [630, 246] width 1019 height 360
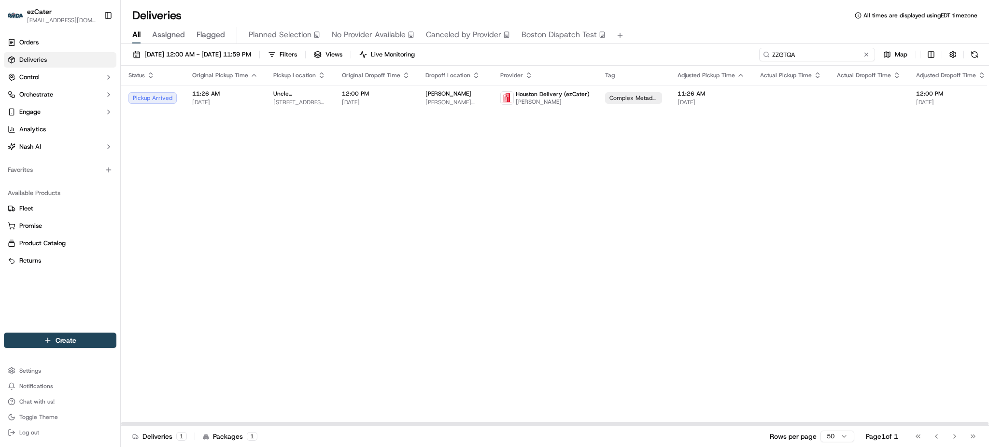
paste input "41X687"
drag, startPoint x: 839, startPoint y: 57, endPoint x: 659, endPoint y: 57, distance: 179.6
click at [670, 57] on div "09/01/2025 12:00 AM - 09/30/2025 11:59 PM Filters Views Live Monitoring ZZGTQA …" at bounding box center [555, 57] width 868 height 18
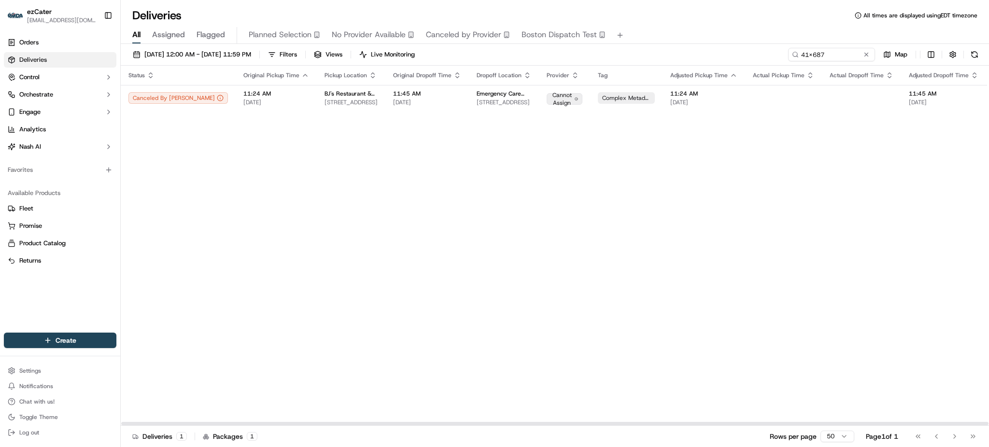
drag, startPoint x: 866, startPoint y: 198, endPoint x: 866, endPoint y: 175, distance: 22.7
click at [866, 198] on div "Status Original Pickup Time Pickup Location Original Dropoff Time Dropoff Locat…" at bounding box center [626, 246] width 1011 height 360
click at [822, 106] on td at bounding box center [861, 98] width 79 height 26
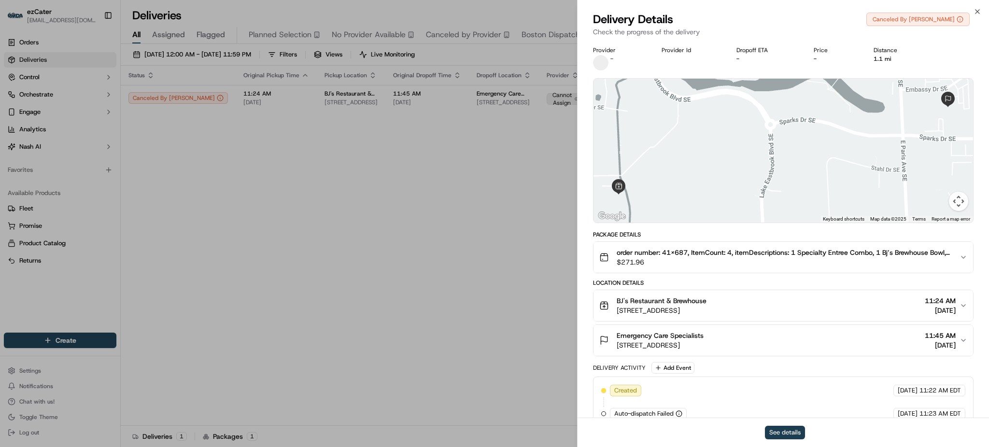
click at [788, 436] on button "See details" at bounding box center [785, 433] width 40 height 14
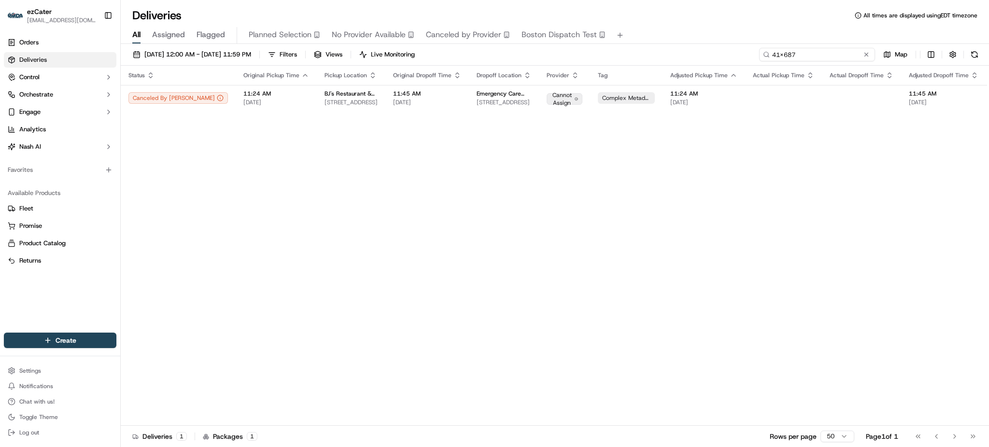
drag, startPoint x: 831, startPoint y: 49, endPoint x: 680, endPoint y: 45, distance: 150.7
click at [680, 45] on div "09/01/2025 12:00 AM - 09/30/2025 11:59 PM Filters Views Live Monitoring 41X687 …" at bounding box center [555, 246] width 868 height 405
paste input "8X2-5VE"
type input "8X2-5VE"
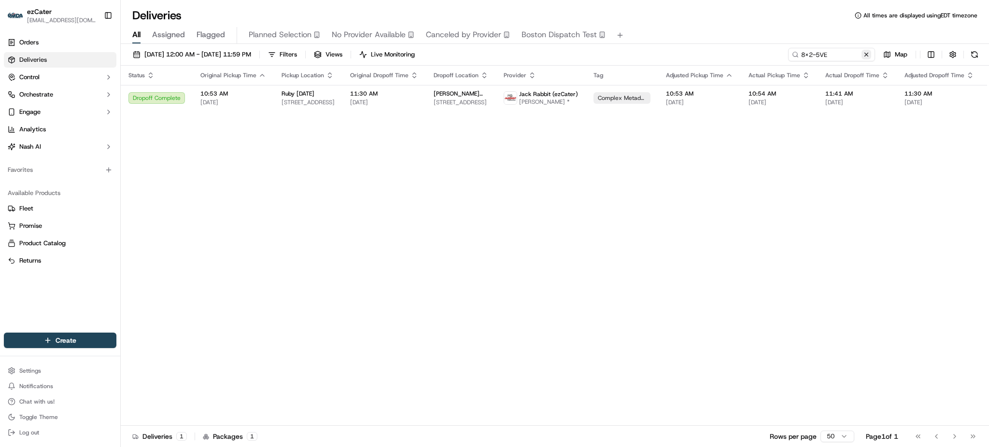
click at [864, 57] on button at bounding box center [866, 55] width 10 height 10
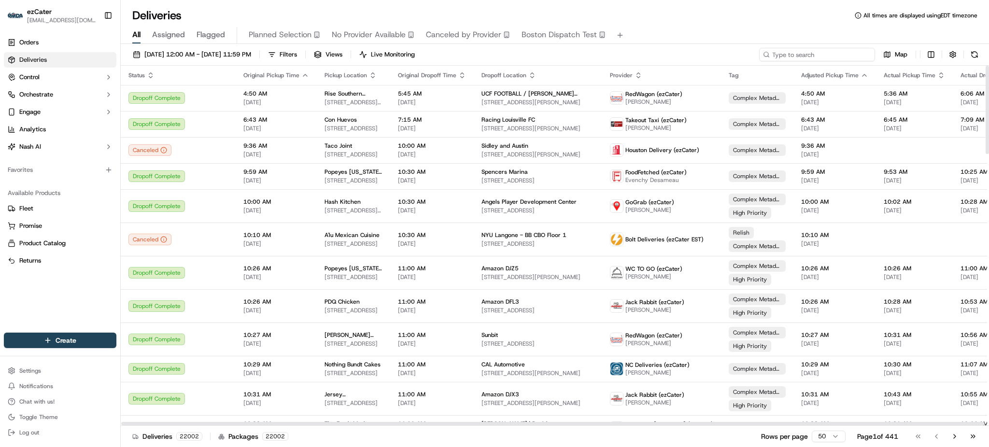
click at [809, 52] on input at bounding box center [817, 55] width 116 height 14
paste input "VXZV21"
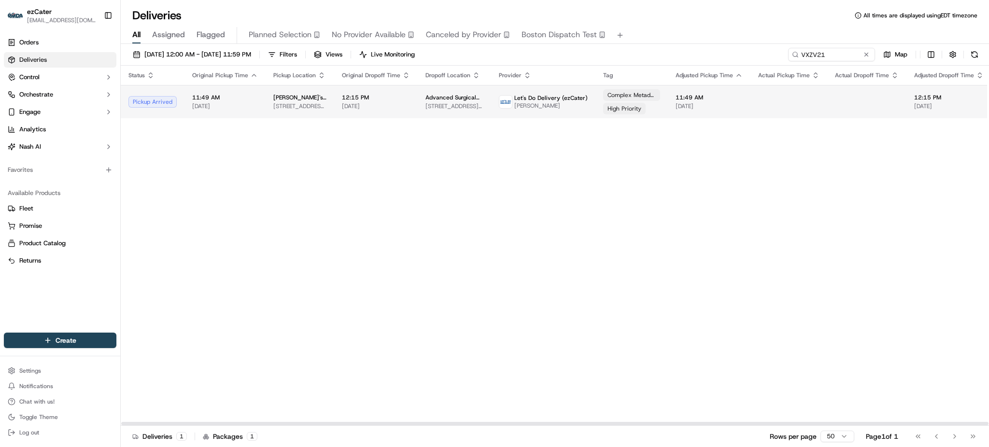
click at [491, 90] on td "Let's Do Delivery (ezCater) Veyonda Jones" at bounding box center [543, 101] width 104 height 33
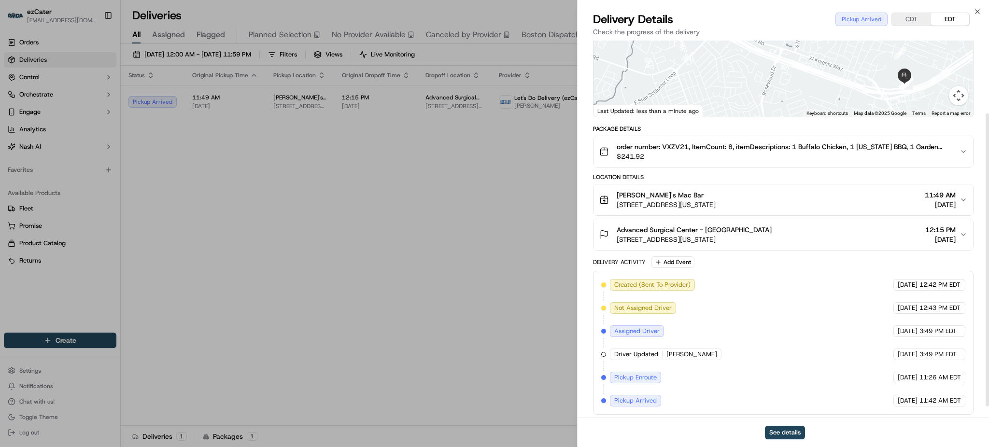
scroll to position [109, 0]
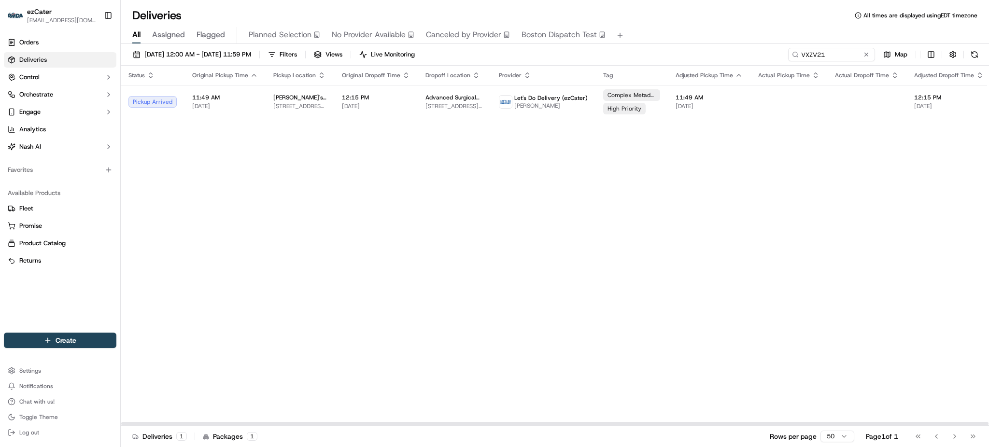
drag, startPoint x: 793, startPoint y: 248, endPoint x: 799, endPoint y: 232, distance: 17.0
click at [796, 242] on div "Status Original Pickup Time Pickup Location Original Dropoff Time Dropoff Locat…" at bounding box center [629, 246] width 1017 height 360
drag, startPoint x: 829, startPoint y: 49, endPoint x: 531, endPoint y: 56, distance: 298.5
click at [531, 56] on div "09/01/2025 12:00 AM - 09/30/2025 11:59 PM Filters Views Live Monitoring VXZV21 …" at bounding box center [555, 57] width 868 height 18
paste input "QGZG38"
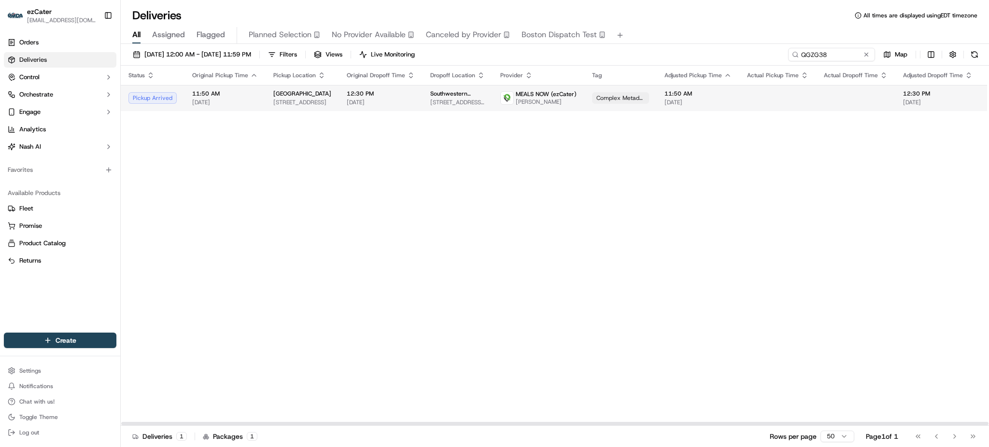
click at [874, 103] on td at bounding box center [855, 98] width 79 height 26
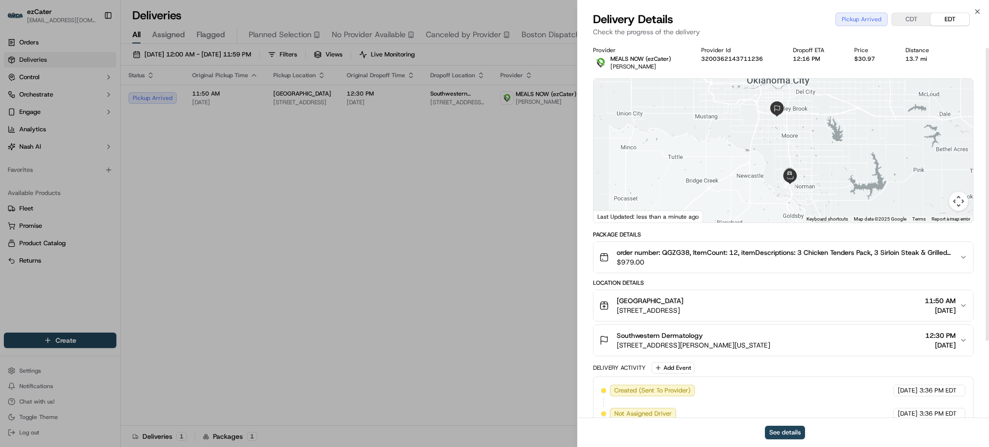
scroll to position [109, 0]
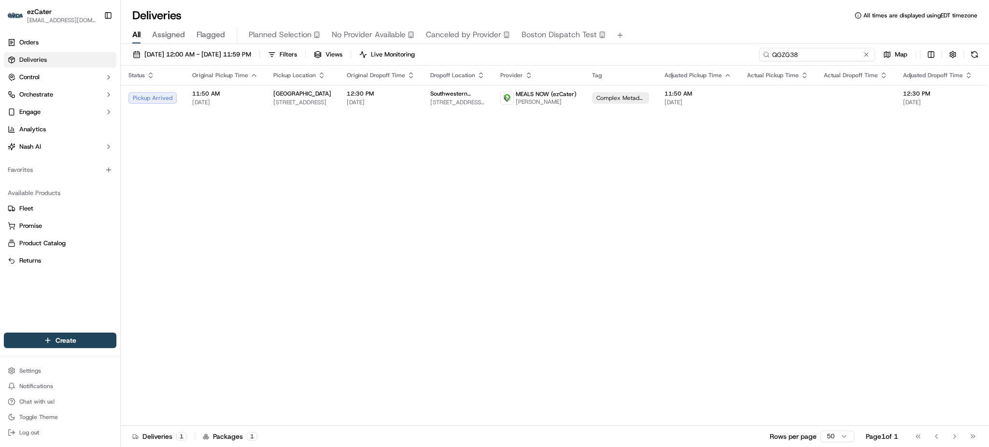
drag, startPoint x: 840, startPoint y: 54, endPoint x: 684, endPoint y: 41, distance: 156.9
click at [684, 41] on div "Deliveries All times are displayed using EDT timezone All Assigned Flagged Plan…" at bounding box center [555, 223] width 868 height 447
paste input "2PRAM"
click at [877, 209] on div "Status Original Pickup Time Pickup Location Original Dropoff Time Dropoff Locat…" at bounding box center [622, 246] width 1002 height 360
drag, startPoint x: 839, startPoint y: 50, endPoint x: 612, endPoint y: 49, distance: 226.4
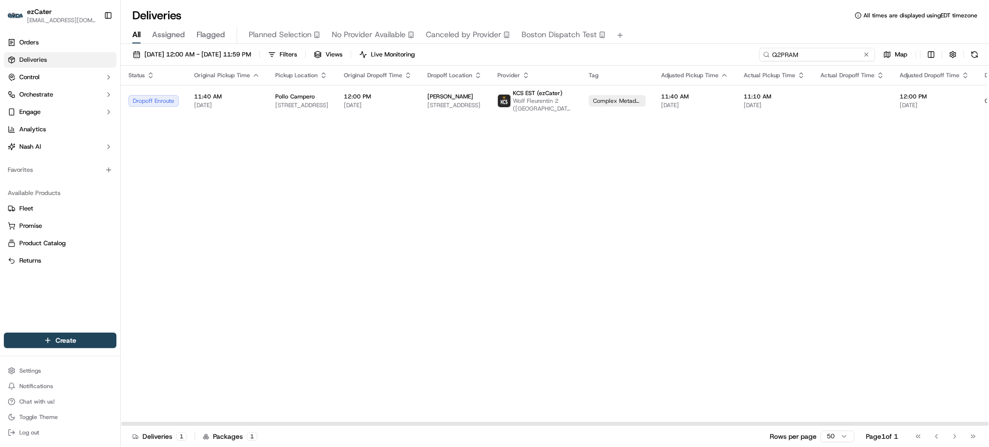
click at [612, 49] on div "09/01/2025 12:00 AM - 09/30/2025 11:59 PM Filters Views Live Monitoring Q2PRAM …" at bounding box center [555, 57] width 868 height 18
paste input "G2RKKR"
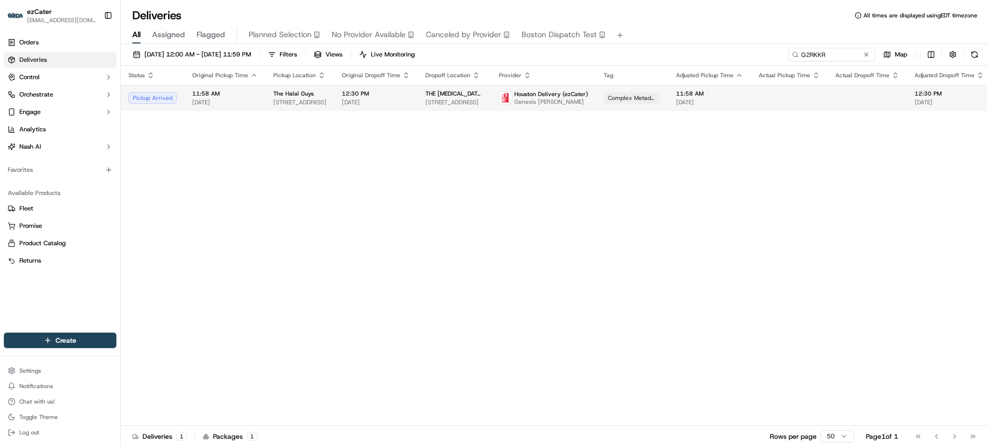
drag, startPoint x: 879, startPoint y: 232, endPoint x: 868, endPoint y: 104, distance: 128.4
click at [879, 229] on div "Status Original Pickup Time Pickup Location Original Dropoff Time Dropoff Locat…" at bounding box center [629, 246] width 1017 height 360
paste input "0KMY28"
drag, startPoint x: 846, startPoint y: 48, endPoint x: 603, endPoint y: 46, distance: 242.8
click at [603, 46] on div "09/01/2025 12:00 AM - 09/30/2025 11:59 PM Filters Views Live Monitoring 0KMY28 …" at bounding box center [555, 246] width 868 height 405
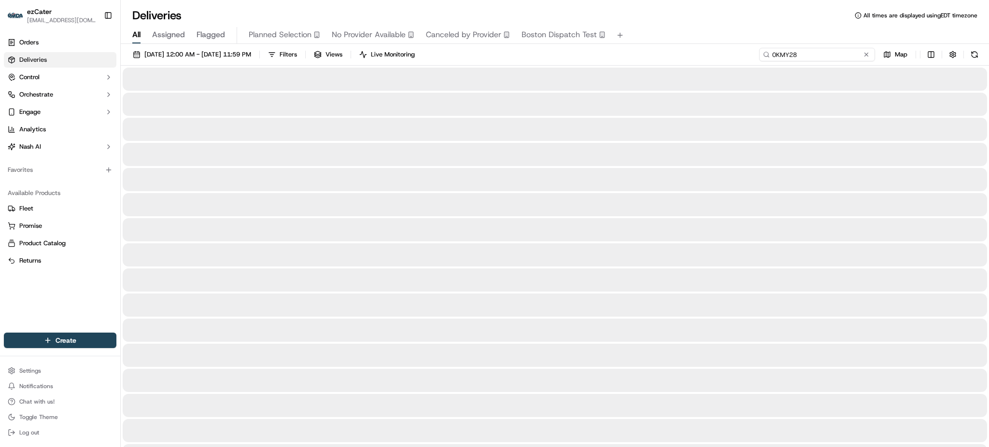
type input "0KMY28"
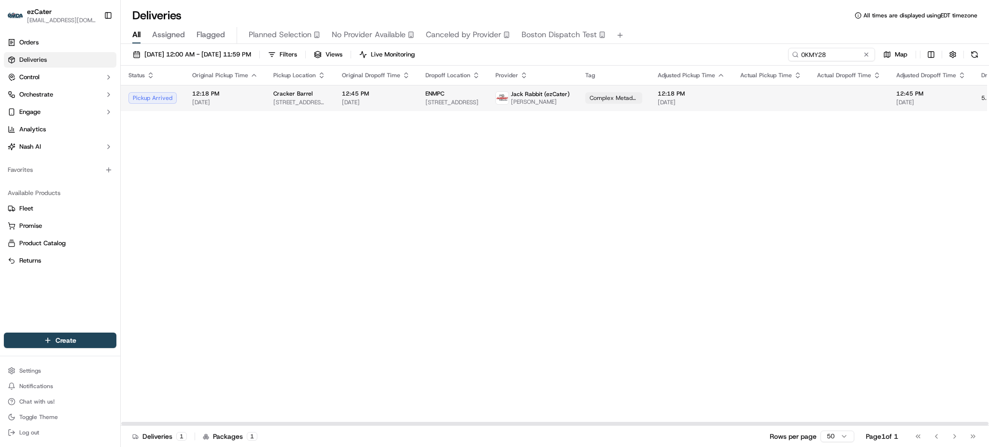
click at [888, 105] on td "12:45 PM 09/23/2025" at bounding box center [930, 98] width 85 height 26
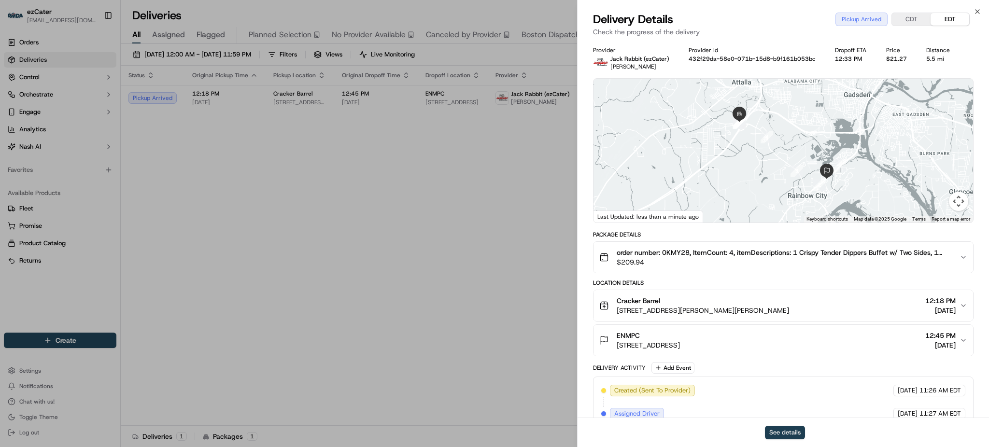
click at [783, 433] on button "See details" at bounding box center [785, 433] width 40 height 14
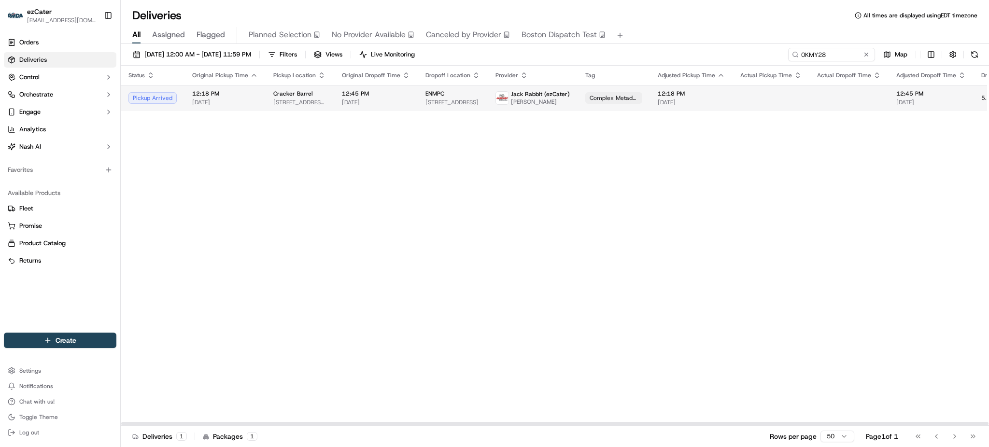
click at [349, 95] on span "12:45 PM" at bounding box center [376, 94] width 68 height 8
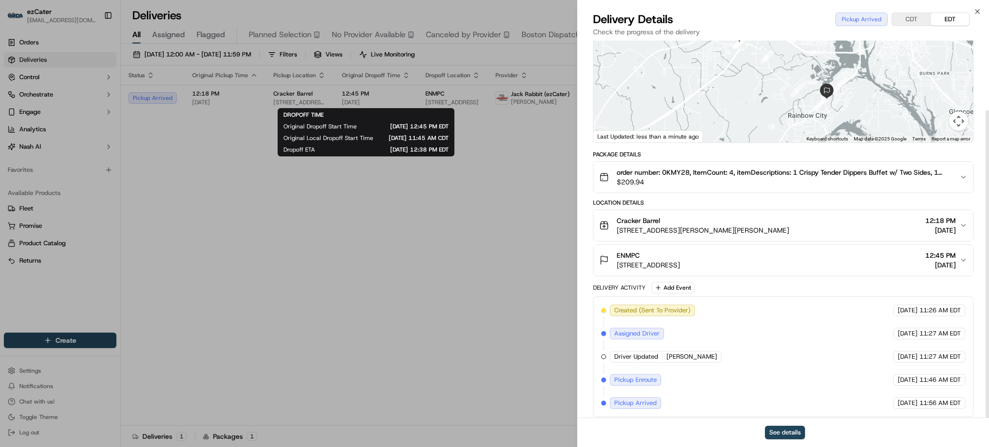
scroll to position [85, 0]
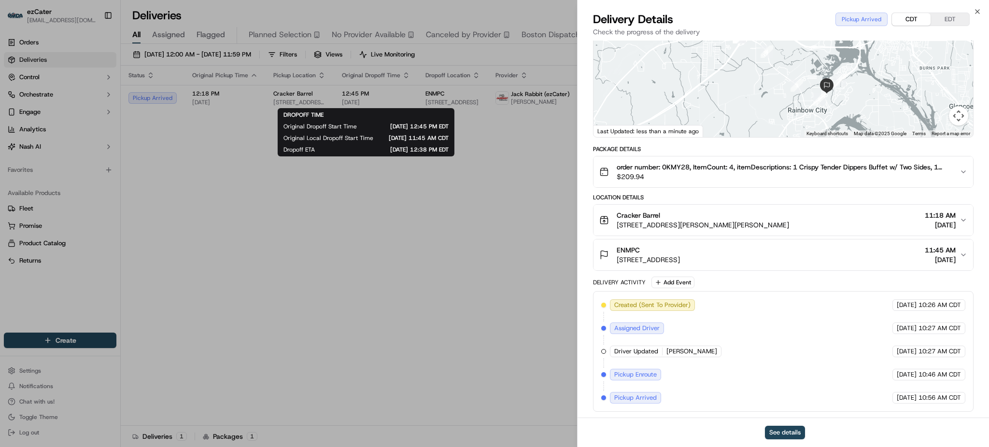
click at [910, 18] on button "CDT" at bounding box center [911, 19] width 39 height 13
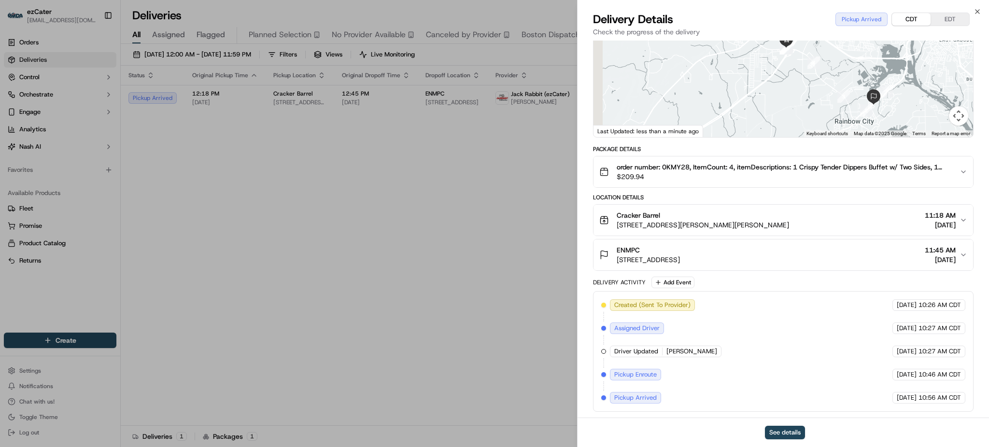
drag, startPoint x: 830, startPoint y: 103, endPoint x: 877, endPoint y: 114, distance: 48.1
click at [877, 114] on div at bounding box center [782, 65] width 379 height 144
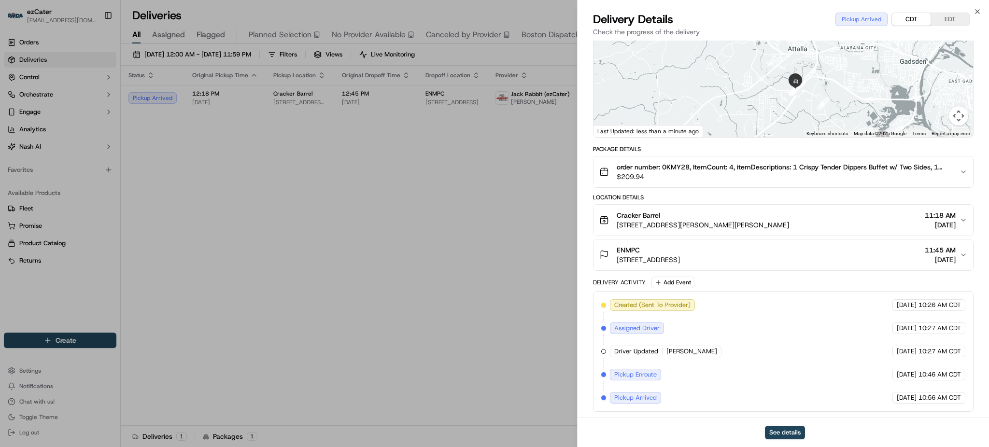
drag, startPoint x: 812, startPoint y: 73, endPoint x: 822, endPoint y: 114, distance: 42.3
click at [822, 114] on div at bounding box center [782, 65] width 379 height 144
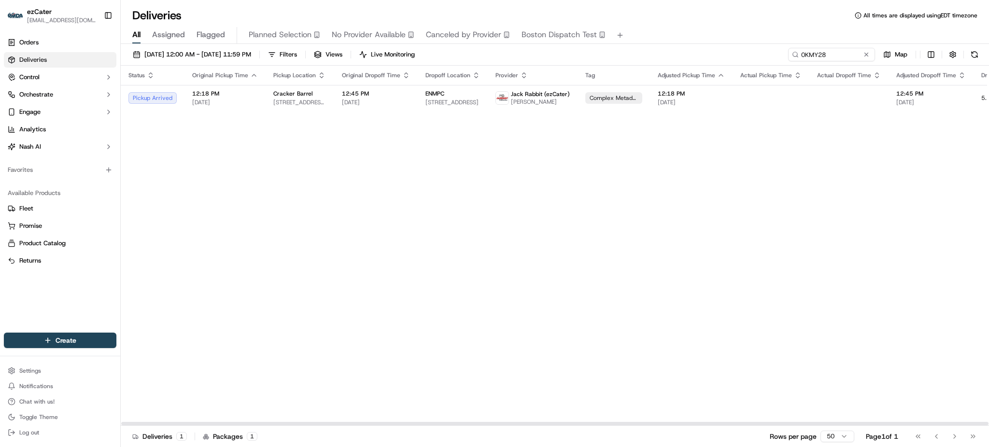
click at [887, 207] on div "Status Original Pickup Time Pickup Location Original Dropoff Time Dropoff Locat…" at bounding box center [620, 246] width 999 height 360
drag, startPoint x: 864, startPoint y: 213, endPoint x: 855, endPoint y: 204, distance: 12.6
click at [861, 209] on div "Status Original Pickup Time Pickup Location Original Dropoff Time Dropoff Locat…" at bounding box center [620, 246] width 999 height 360
drag, startPoint x: 831, startPoint y: 52, endPoint x: 506, endPoint y: 60, distance: 325.0
click at [507, 59] on div "09/01/2025 12:00 AM - 09/30/2025 11:59 PM Filters Views Live Monitoring 0KMY28 …" at bounding box center [555, 57] width 868 height 18
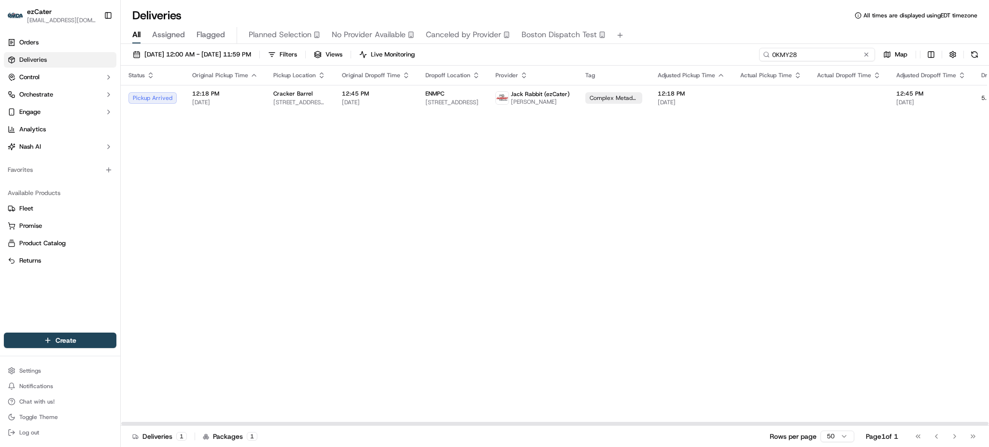
paste input "28F95X"
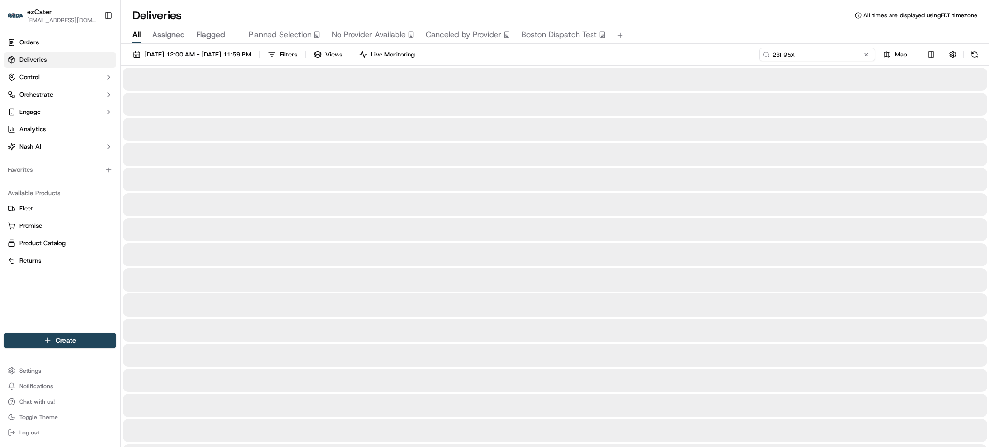
type input "28F95X"
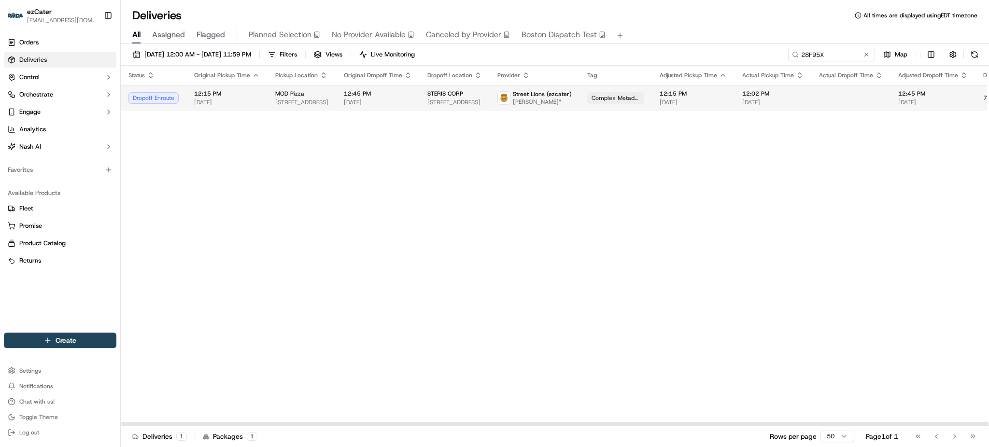
click at [499, 88] on td "Street Lions (ezcater) Sharetha Herrod*" at bounding box center [535, 98] width 90 height 26
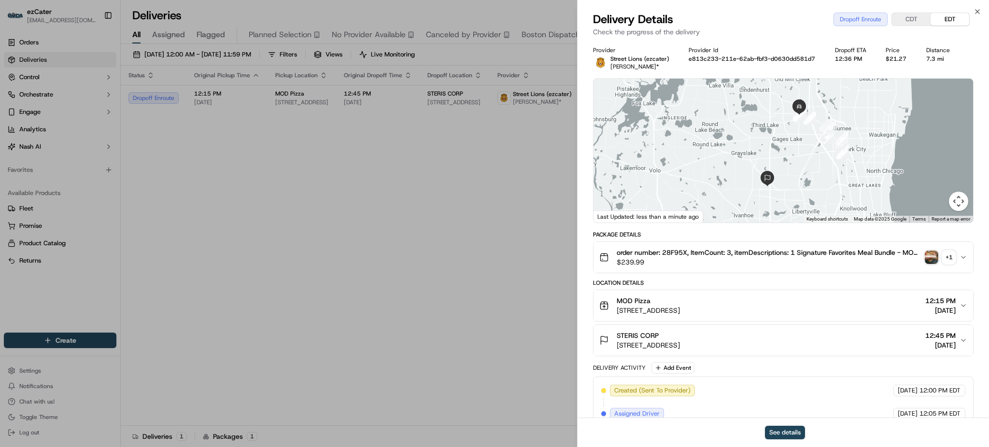
click at [928, 254] on img "button" at bounding box center [932, 258] width 14 height 14
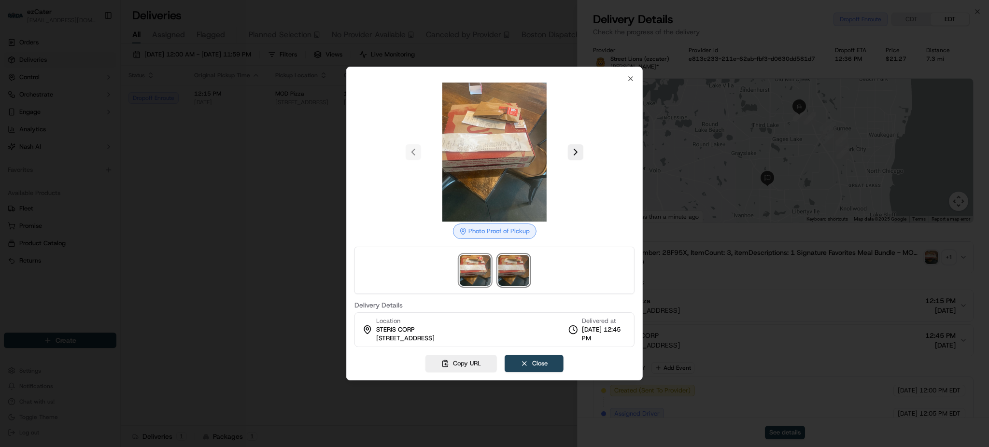
click at [513, 270] on img at bounding box center [513, 270] width 31 height 31
click at [304, 220] on div at bounding box center [494, 223] width 989 height 447
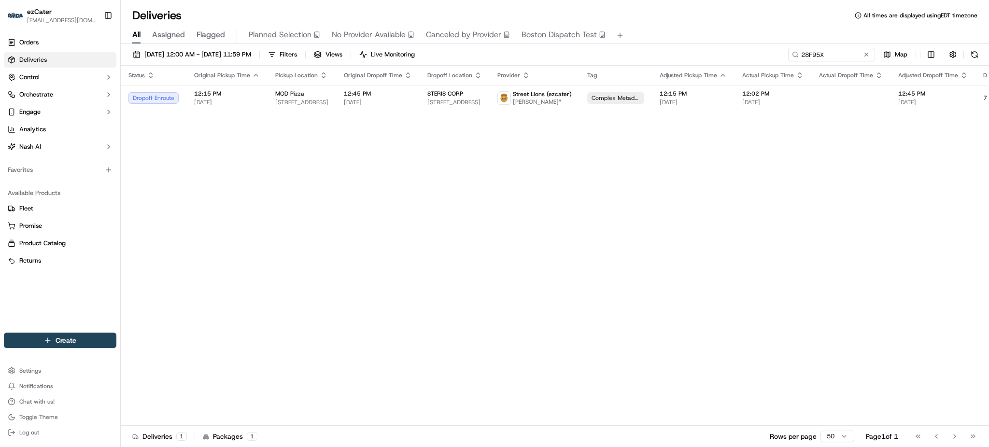
drag, startPoint x: 889, startPoint y: 233, endPoint x: 892, endPoint y: 226, distance: 7.4
click at [891, 230] on div "Status Original Pickup Time Pickup Location Original Dropoff Time Dropoff Locat…" at bounding box center [621, 246] width 1001 height 360
drag, startPoint x: 849, startPoint y: 45, endPoint x: 573, endPoint y: 44, distance: 275.7
click at [573, 44] on div "09/01/2025 12:00 AM - 09/30/2025 11:59 PM Filters Views Live Monitoring 28F95X …" at bounding box center [555, 246] width 868 height 405
click at [841, 123] on div "Status Original Pickup Time Pickup Location Original Dropoff Time Dropoff Locat…" at bounding box center [621, 246] width 1001 height 360
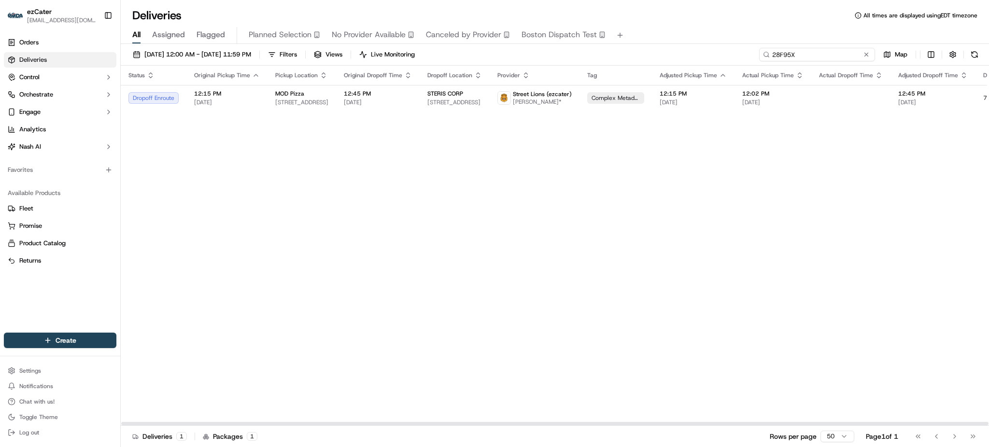
drag, startPoint x: 830, startPoint y: 59, endPoint x: 618, endPoint y: 48, distance: 212.7
click at [626, 51] on div "09/01/2025 12:00 AM - 09/30/2025 11:59 PM Filters Views Live Monitoring 28F95X …" at bounding box center [555, 57] width 868 height 18
paste input "EZ72V2"
drag, startPoint x: 841, startPoint y: 247, endPoint x: 844, endPoint y: 242, distance: 5.5
click at [843, 246] on div "Status Original Pickup Time Pickup Location Original Dropoff Time Dropoff Locat…" at bounding box center [628, 246] width 1014 height 360
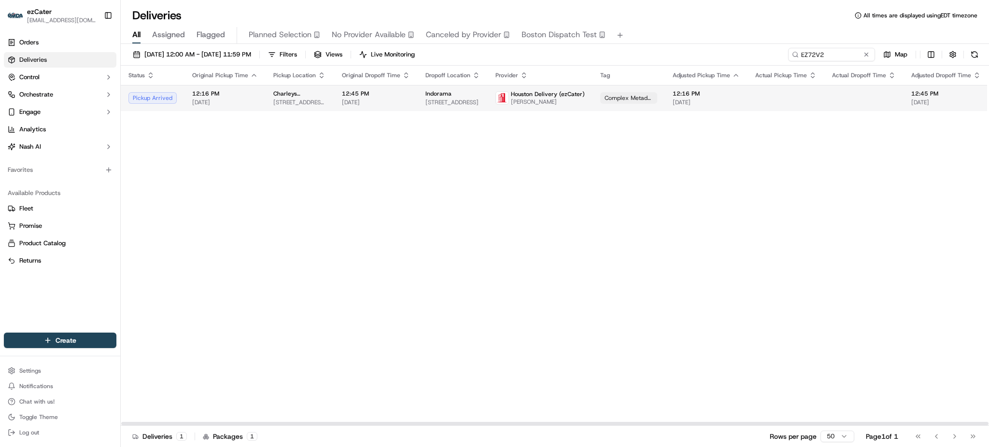
click at [701, 103] on span "[DATE]" at bounding box center [706, 102] width 67 height 8
drag, startPoint x: 827, startPoint y: 269, endPoint x: 838, endPoint y: 206, distance: 63.7
click at [828, 267] on div "Status Original Pickup Time Pickup Location Original Dropoff Time Dropoff Locat…" at bounding box center [628, 246] width 1014 height 360
drag, startPoint x: 833, startPoint y: 52, endPoint x: 590, endPoint y: 46, distance: 242.4
click at [598, 46] on div "09/01/2025 12:00 AM - 09/30/2025 11:59 PM Filters Views Live Monitoring EZ72V2 …" at bounding box center [555, 246] width 868 height 405
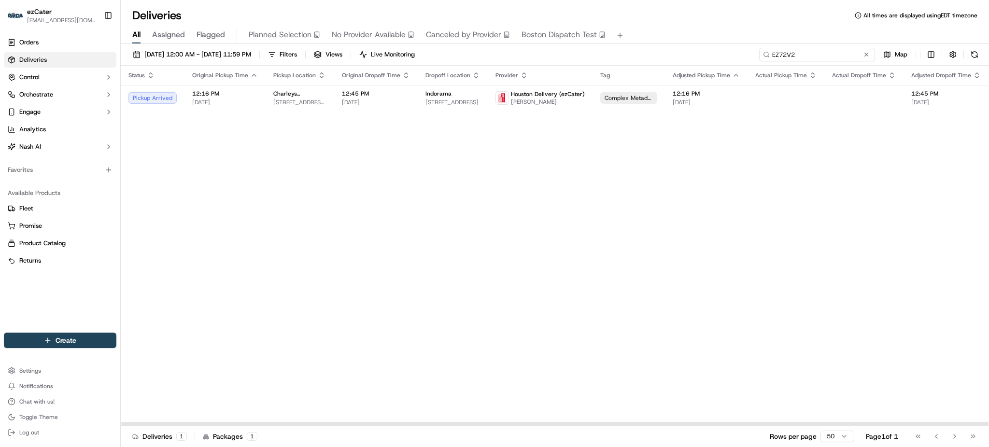
paste input "7X51UE"
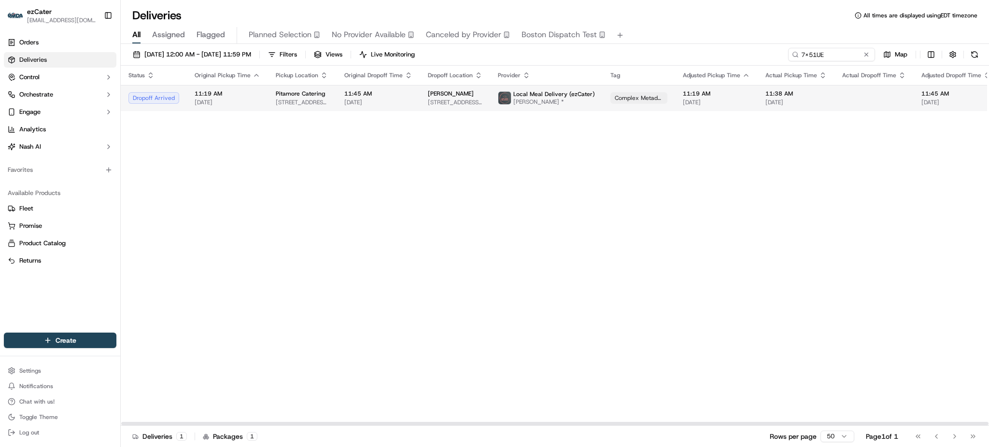
click at [767, 101] on span "[DATE]" at bounding box center [795, 102] width 61 height 8
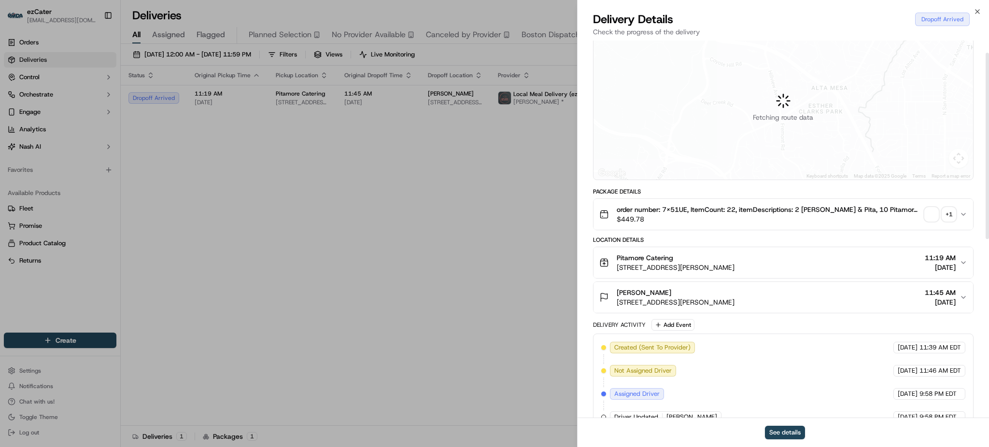
scroll to position [64, 0]
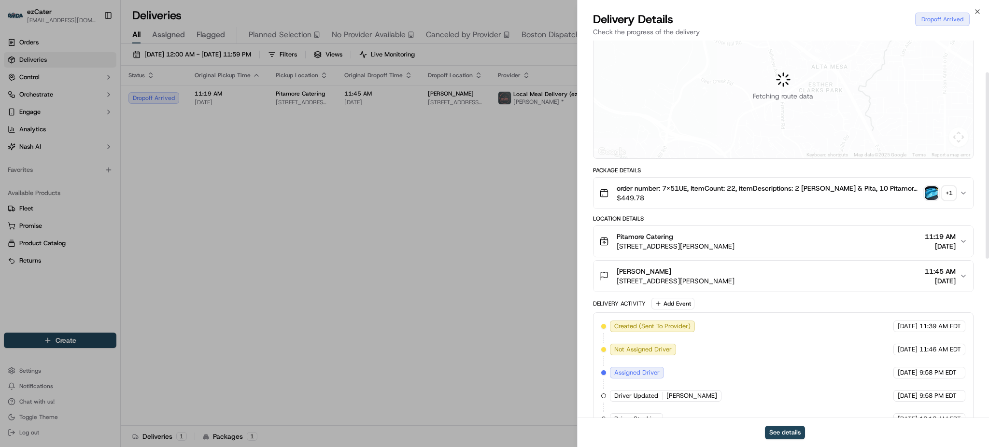
click at [951, 272] on span "11:45 AM" at bounding box center [940, 271] width 31 height 10
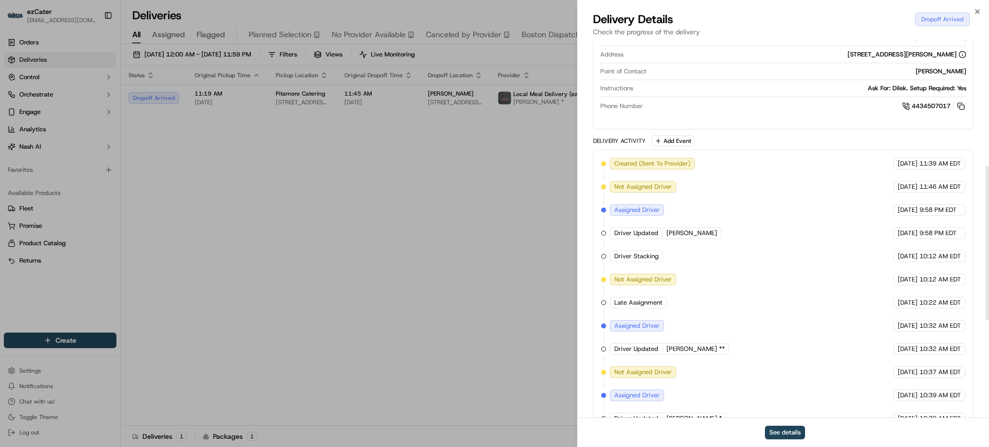
scroll to position [257, 0]
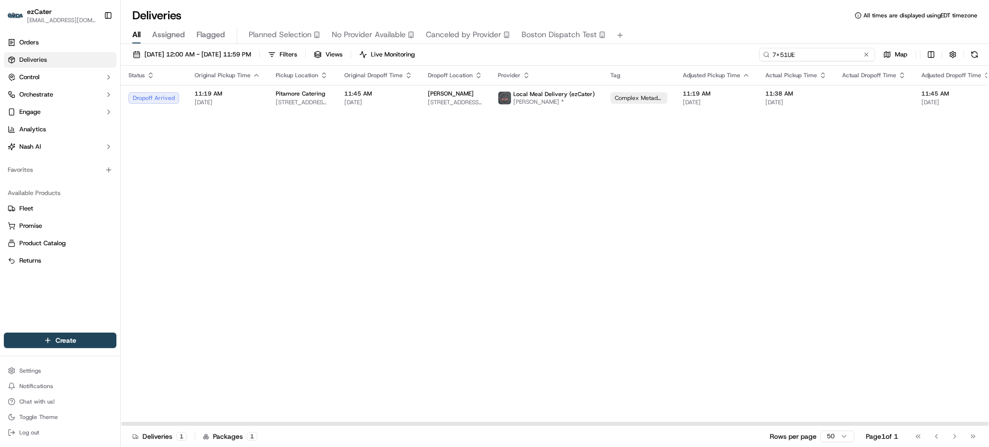
drag, startPoint x: 838, startPoint y: 58, endPoint x: 645, endPoint y: 53, distance: 193.2
click at [645, 53] on div "09/01/2025 12:00 AM - 09/30/2025 11:59 PM Filters Views Live Monitoring 7X51UE …" at bounding box center [555, 57] width 868 height 18
paste input "EZ72V2"
drag, startPoint x: 899, startPoint y: 225, endPoint x: 901, endPoint y: 215, distance: 9.8
click at [901, 221] on div "Status Original Pickup Time Pickup Location Original Dropoff Time Dropoff Locat…" at bounding box center [628, 246] width 1014 height 360
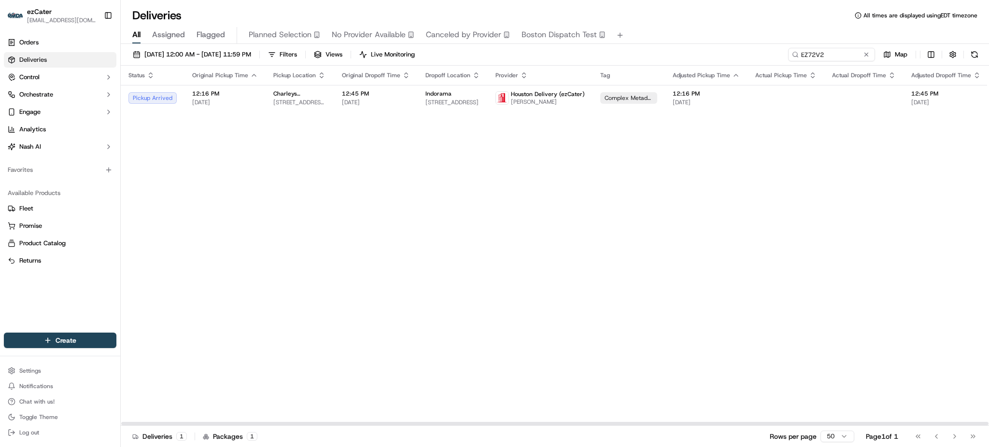
drag, startPoint x: 841, startPoint y: 47, endPoint x: 722, endPoint y: 47, distance: 119.2
click at [721, 47] on div "09/01/2025 12:00 AM - 09/30/2025 11:59 PM Filters Views Live Monitoring EZ72V2 …" at bounding box center [555, 246] width 868 height 405
click at [841, 140] on div "Status Original Pickup Time Pickup Location Original Dropoff Time Dropoff Locat…" at bounding box center [628, 246] width 1014 height 360
drag, startPoint x: 837, startPoint y: 56, endPoint x: 656, endPoint y: 50, distance: 181.2
click at [658, 50] on div "09/01/2025 12:00 AM - 09/30/2025 11:59 PM Filters Views Live Monitoring EZ72V2 …" at bounding box center [555, 57] width 868 height 18
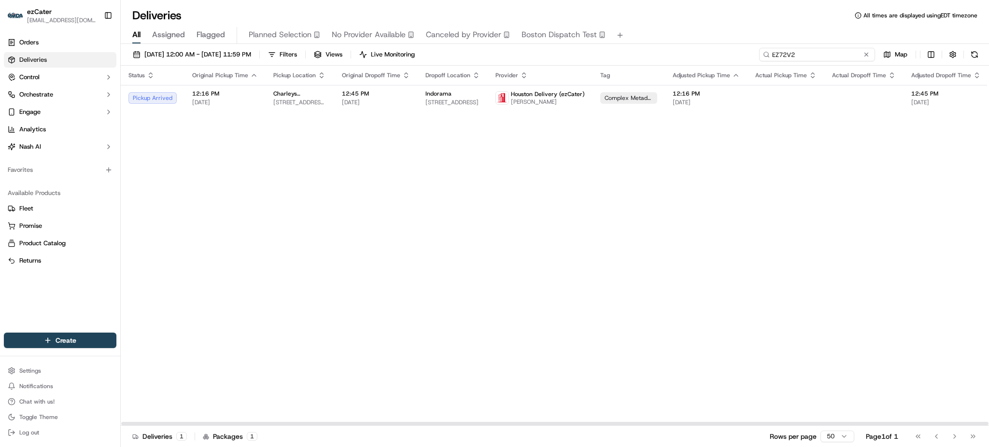
paste input "XQT-FE4"
type input "XQT-FE4"
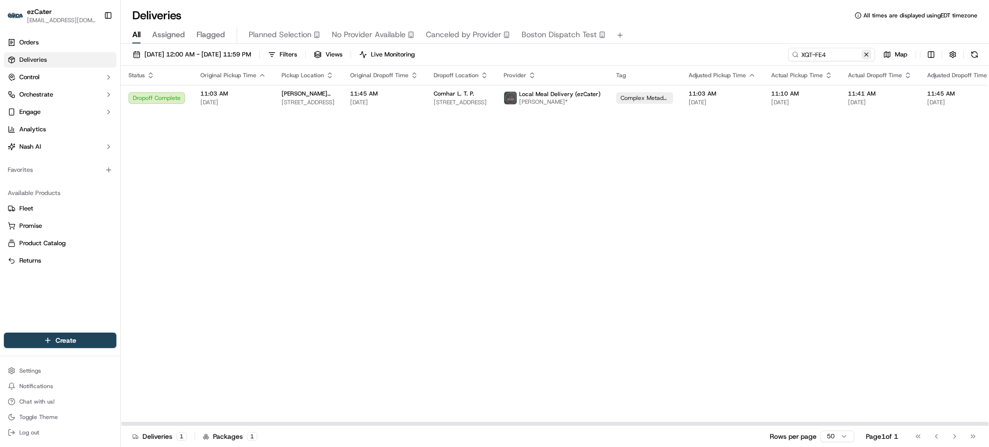
click at [869, 57] on button at bounding box center [866, 55] width 10 height 10
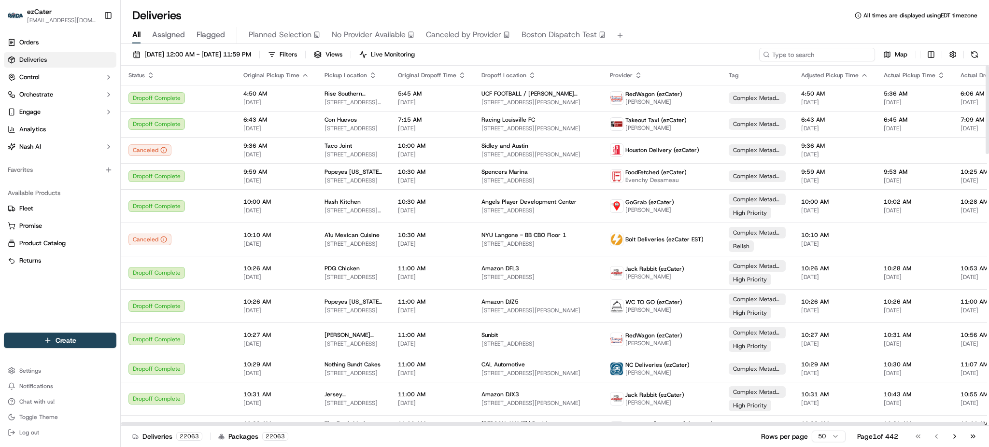
click at [832, 49] on input at bounding box center [817, 55] width 116 height 14
paste input "EZ72V2"
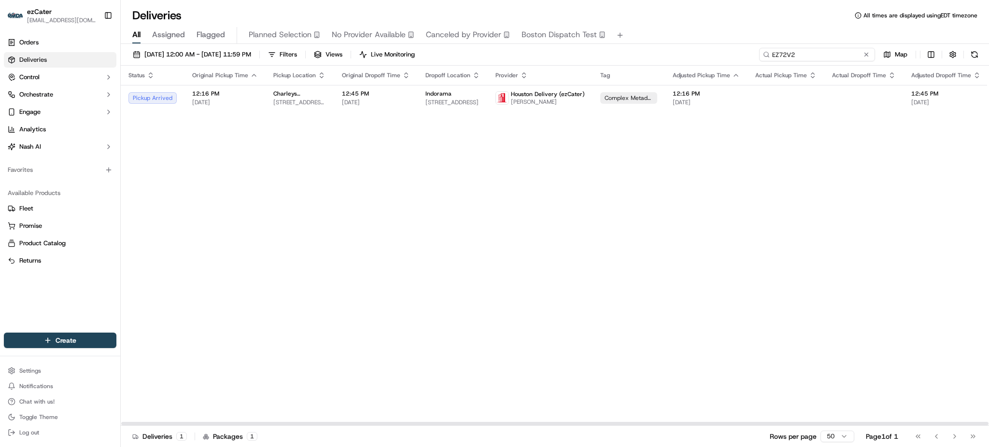
drag, startPoint x: 810, startPoint y: 54, endPoint x: 598, endPoint y: 54, distance: 211.5
click at [600, 54] on div "09/01/2025 12:00 AM - 09/30/2025 11:59 PM Filters Views Live Monitoring EZ72V2 …" at bounding box center [555, 57] width 868 height 18
paste input "7X51UE"
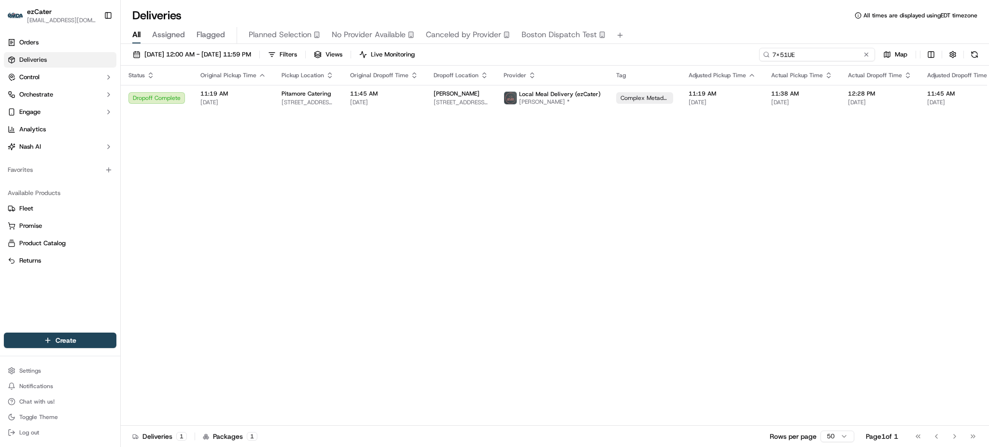
drag, startPoint x: 806, startPoint y: 56, endPoint x: 708, endPoint y: 48, distance: 97.9
click at [712, 49] on div "09/01/2025 12:00 AM - 09/30/2025 11:59 PM Filters Views Live Monitoring 7X51UE …" at bounding box center [555, 57] width 868 height 18
paste input "EZ72V2"
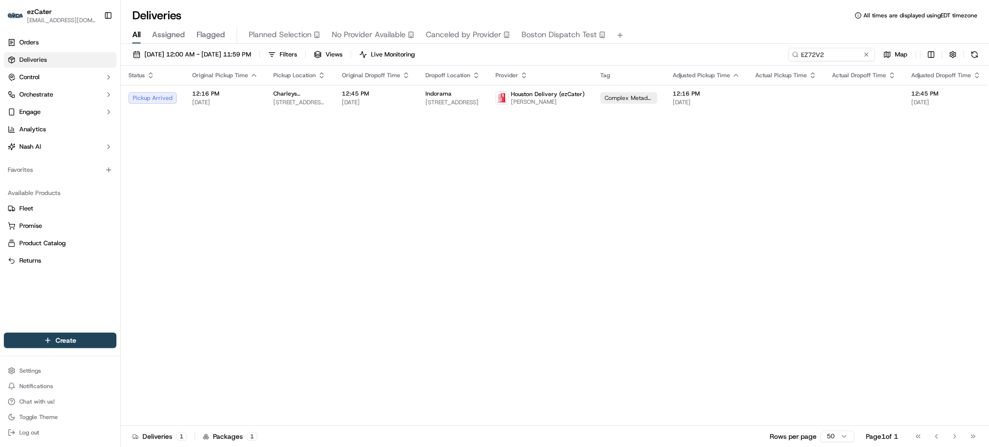
drag, startPoint x: 892, startPoint y: 268, endPoint x: 894, endPoint y: 257, distance: 11.2
click at [894, 257] on div "Status Original Pickup Time Pickup Location Original Dropoff Time Dropoff Locat…" at bounding box center [628, 246] width 1014 height 360
drag, startPoint x: 830, startPoint y: 49, endPoint x: 719, endPoint y: 41, distance: 111.9
click at [719, 41] on div "Deliveries All times are displayed using EDT timezone All Assigned Flagged Plan…" at bounding box center [555, 223] width 868 height 447
paste input "95U-0TX"
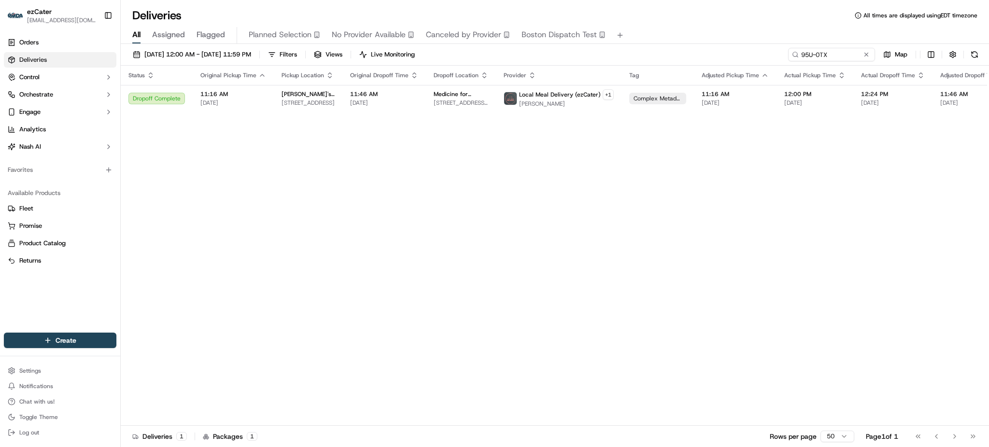
click at [836, 161] on div "Status Original Pickup Time Pickup Location Original Dropoff Time Dropoff Locat…" at bounding box center [642, 246] width 1043 height 360
paste input "7X51UE"
drag, startPoint x: 831, startPoint y: 50, endPoint x: 573, endPoint y: 32, distance: 259.4
click at [573, 32] on div "Deliveries All times are displayed using EDT timezone All Assigned Flagged Plan…" at bounding box center [555, 223] width 868 height 447
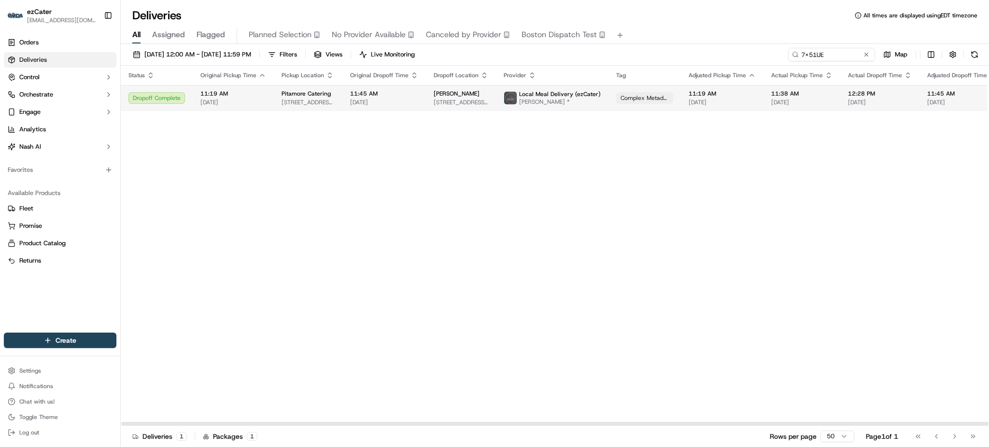
click at [624, 100] on span "Complex Metadata" at bounding box center [644, 98] width 48 height 8
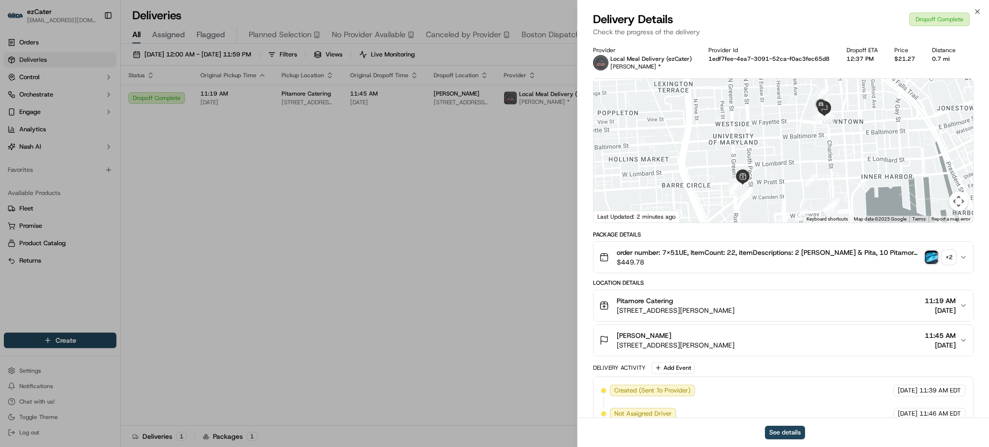
click at [950, 259] on div "+ 2" at bounding box center [949, 258] width 14 height 14
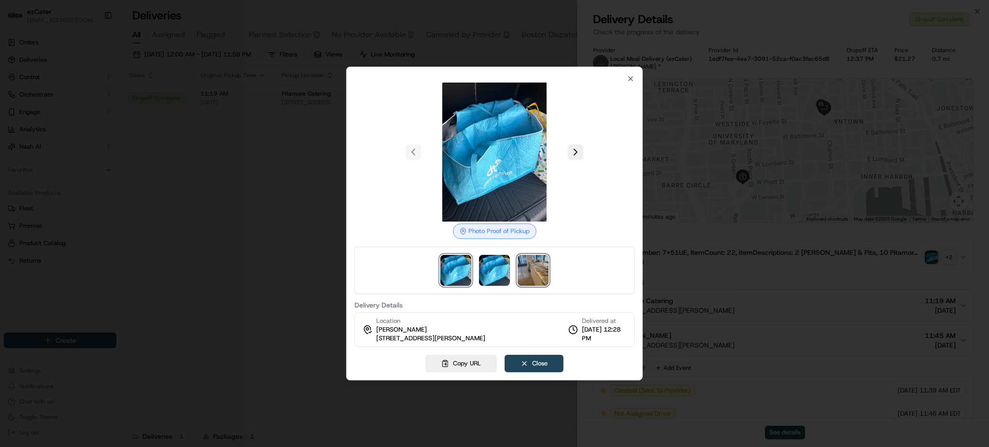
click at [536, 276] on img at bounding box center [533, 270] width 31 height 31
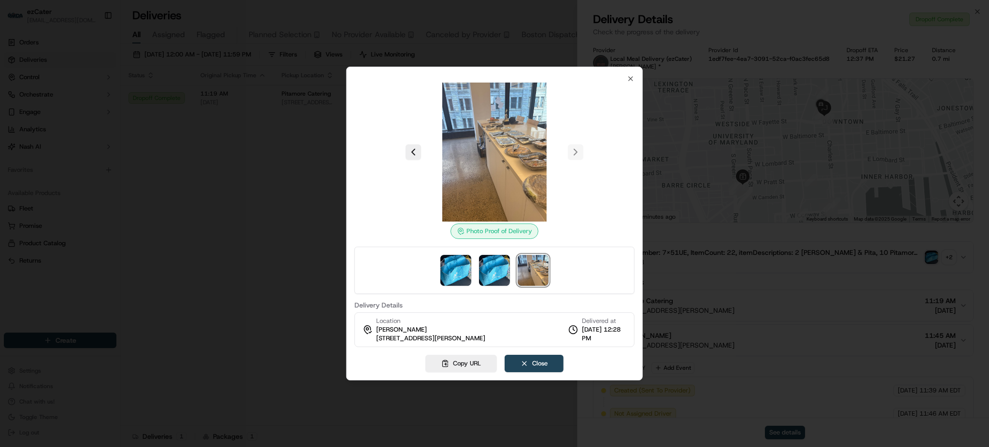
click at [232, 182] on div at bounding box center [494, 223] width 989 height 447
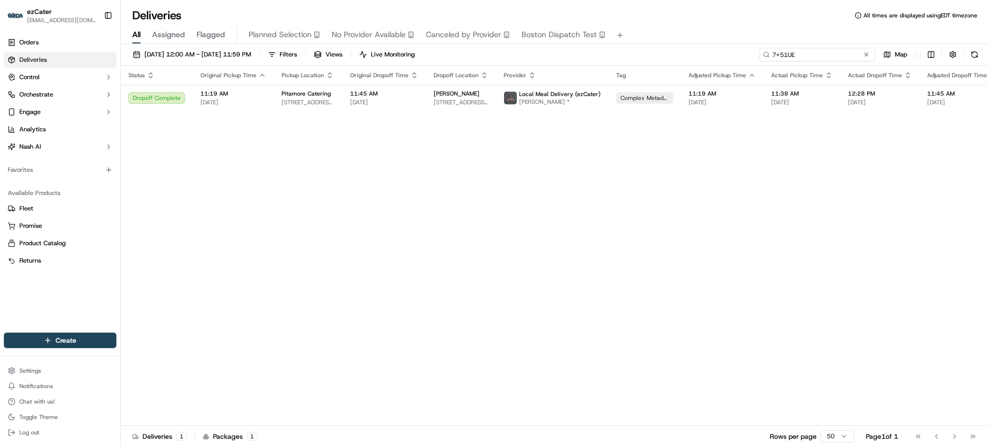
drag, startPoint x: 838, startPoint y: 49, endPoint x: 650, endPoint y: 53, distance: 188.3
click at [650, 53] on div "09/01/2025 12:00 AM - 09/30/2025 11:59 PM Filters Views Live Monitoring 7X51UE …" at bounding box center [555, 57] width 868 height 18
paste input "EZ72V2"
type input "EZ72V2"
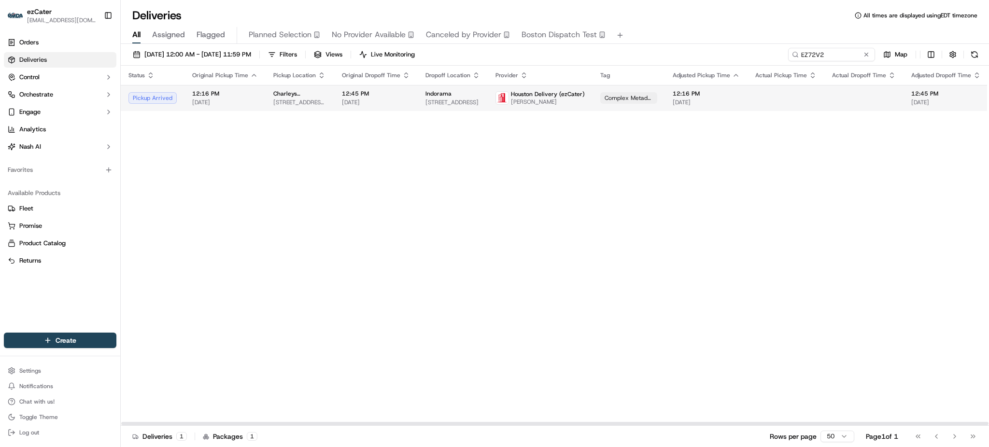
click at [576, 93] on td "Houston Delivery (ezCater) Leisha Hill" at bounding box center [540, 98] width 105 height 26
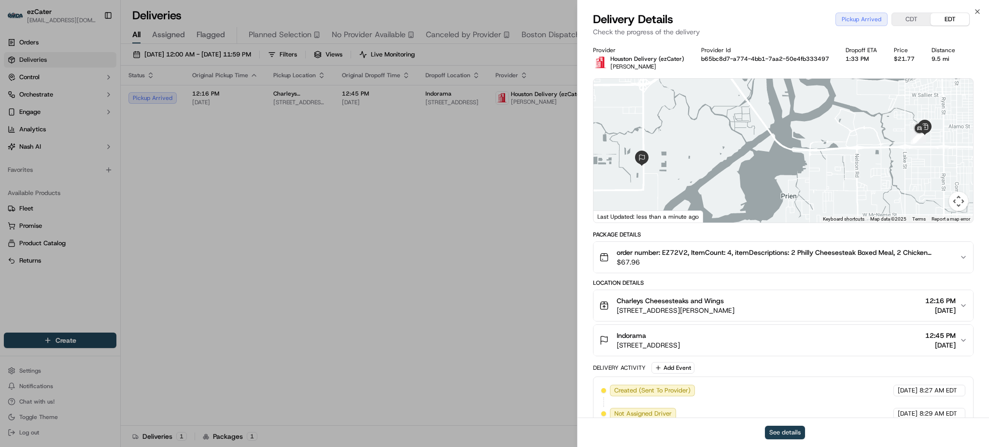
click at [794, 429] on button "See details" at bounding box center [785, 433] width 40 height 14
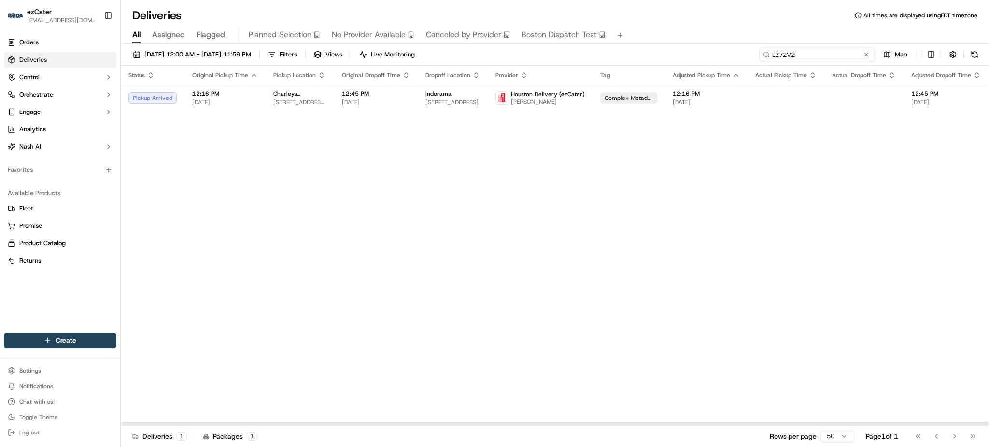
drag, startPoint x: 701, startPoint y: 53, endPoint x: 576, endPoint y: 52, distance: 124.6
click at [576, 52] on div "09/01/2025 12:00 AM - 09/30/2025 11:59 PM Filters Views Live Monitoring EZ72V2 …" at bounding box center [555, 57] width 868 height 18
paste input "MY6RFV"
click at [439, 96] on span "Wincoram Asset Management" at bounding box center [452, 94] width 55 height 8
click at [891, 215] on div "Status Original Pickup Time Pickup Location Original Dropoff Time Dropoff Locat…" at bounding box center [629, 246] width 1016 height 360
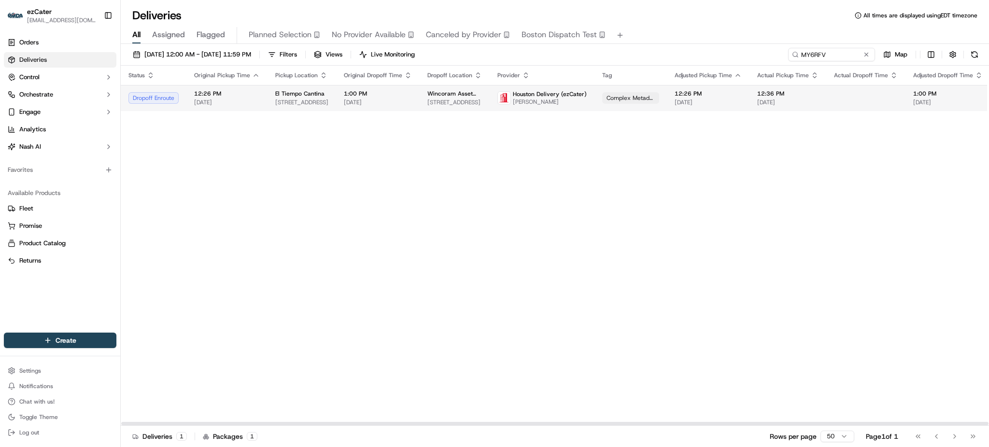
click at [691, 99] on span "[DATE]" at bounding box center [707, 102] width 67 height 8
paste input "REL-REY0K"
drag, startPoint x: 834, startPoint y: 54, endPoint x: 694, endPoint y: 54, distance: 140.0
click at [694, 54] on div "09/01/2025 12:00 AM - 09/30/2025 11:59 PM Filters Views Live Monitoring MY6RFV …" at bounding box center [555, 57] width 868 height 18
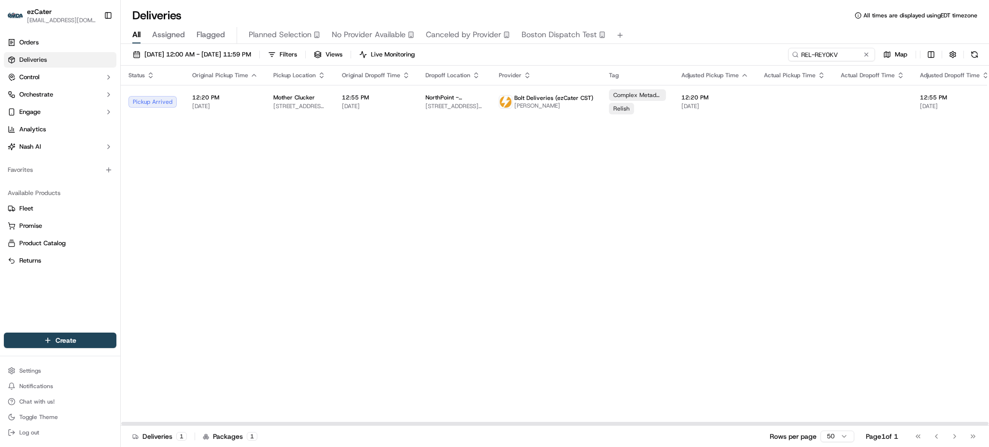
click at [920, 211] on div "Status Original Pickup Time Pickup Location Original Dropoff Time Dropoff Locat…" at bounding box center [632, 246] width 1023 height 360
drag, startPoint x: 841, startPoint y: 54, endPoint x: 618, endPoint y: 48, distance: 222.6
click at [618, 48] on div "09/01/2025 12:00 AM - 09/30/2025 11:59 PM Filters Views Live Monitoring REL-REY…" at bounding box center [555, 57] width 868 height 18
paste input "5EG0TW"
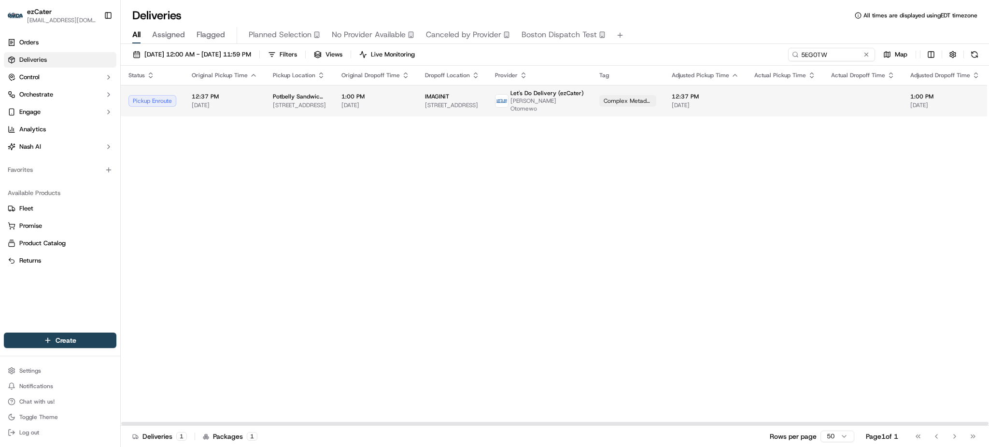
click at [384, 93] on span "1:00 PM" at bounding box center [375, 97] width 68 height 8
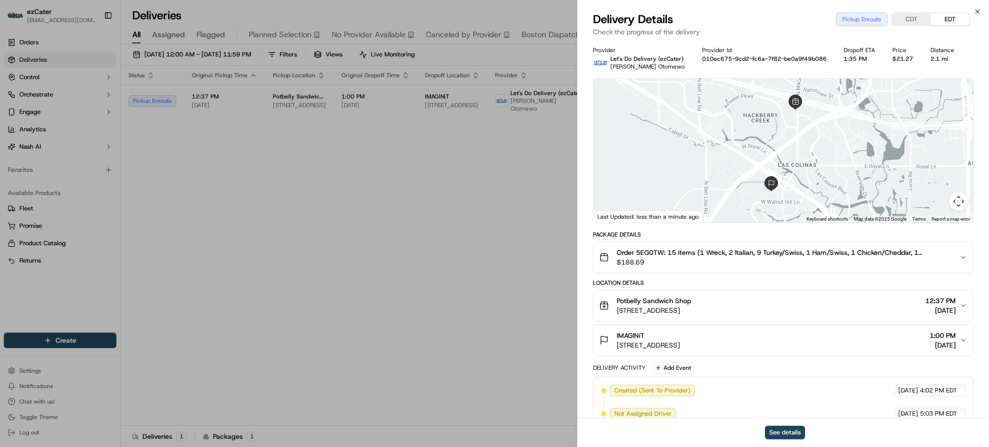
scroll to position [64, 0]
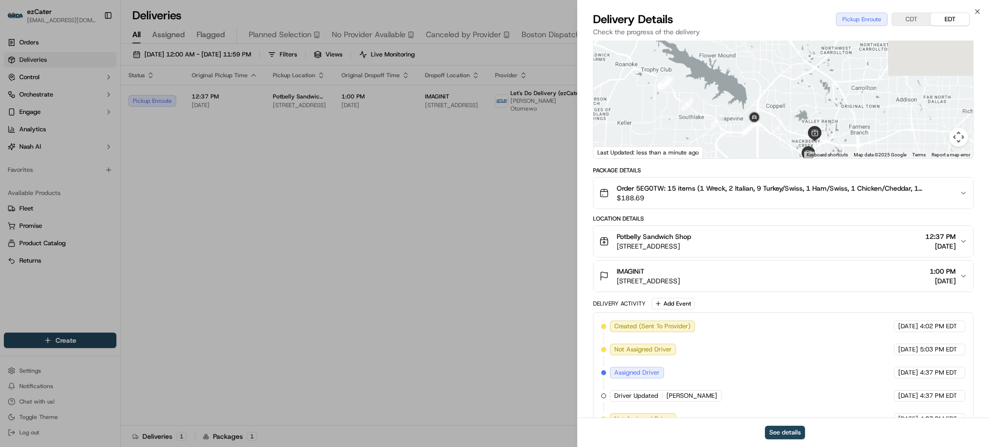
drag, startPoint x: 884, startPoint y: 69, endPoint x: 847, endPoint y: 152, distance: 90.7
click at [847, 152] on div "1 2 3 4 5 6 7 8 Keyboard shortcuts Map Data Map data ©2025 Google Map data ©202…" at bounding box center [782, 86] width 379 height 144
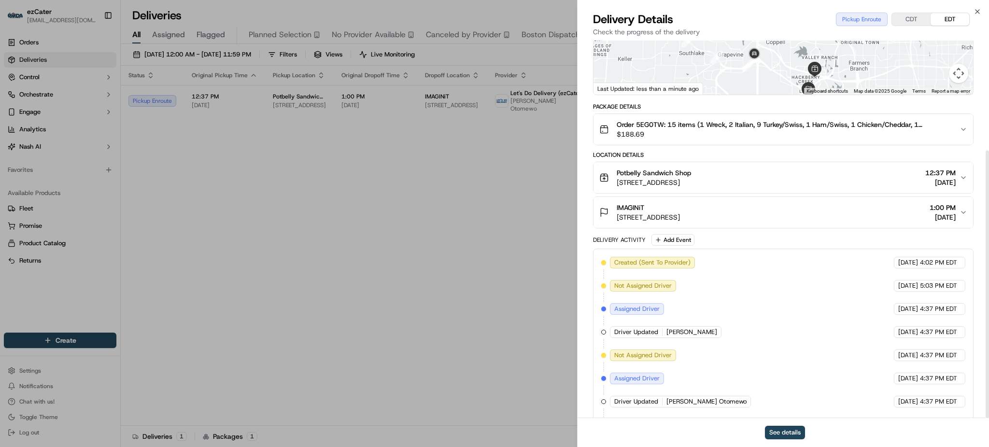
scroll to position [155, 0]
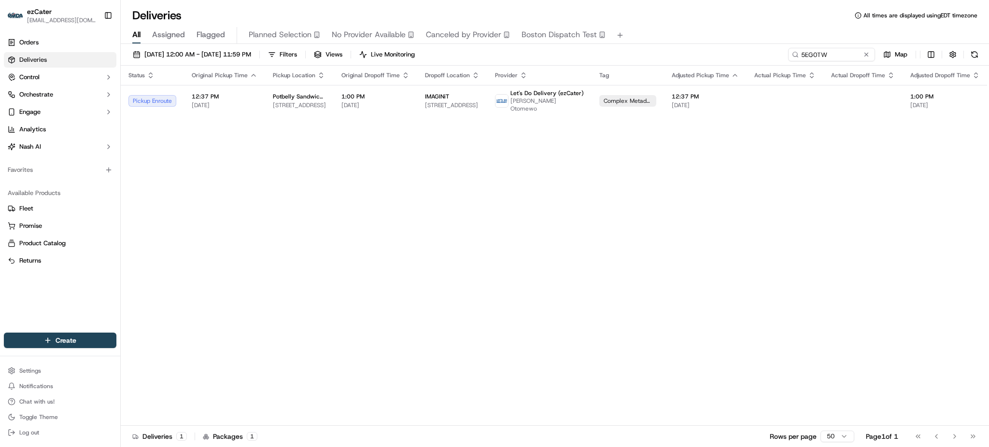
click at [977, 177] on div "Status Original Pickup Time Pickup Location Original Dropoff Time Dropoff Locat…" at bounding box center [627, 246] width 1013 height 360
drag, startPoint x: 841, startPoint y: 52, endPoint x: 642, endPoint y: 53, distance: 198.4
click at [650, 53] on div "09/01/2025 12:00 AM - 09/30/2025 11:59 PM Filters Views Live Monitoring 5EG0TW …" at bounding box center [555, 57] width 868 height 18
paste input "6ZXEHF"
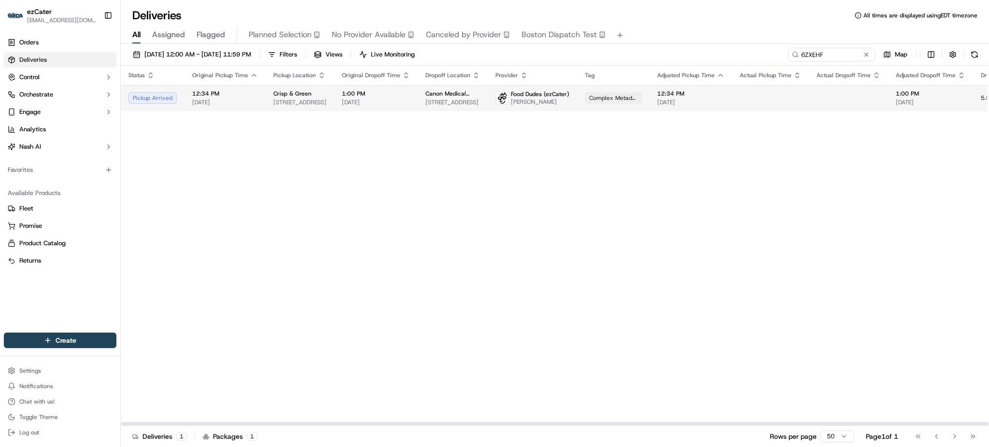
click at [526, 93] on span "Food Dudes (ezCater)" at bounding box center [540, 94] width 58 height 8
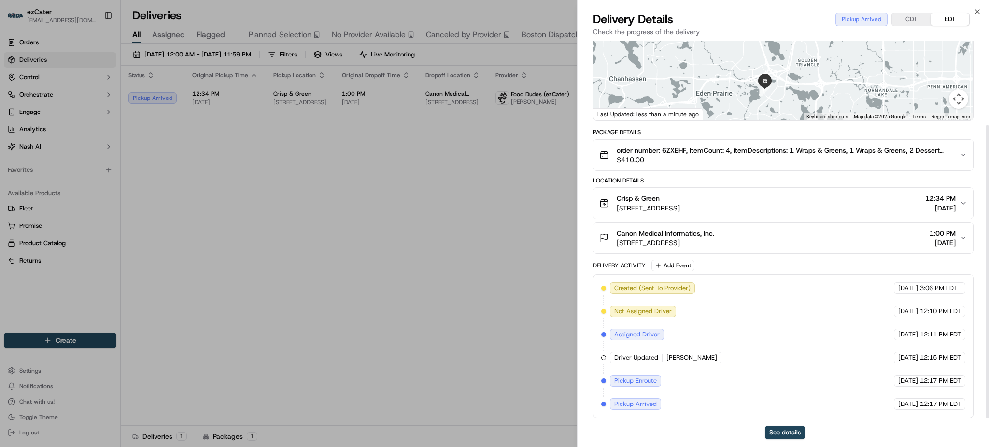
scroll to position [109, 0]
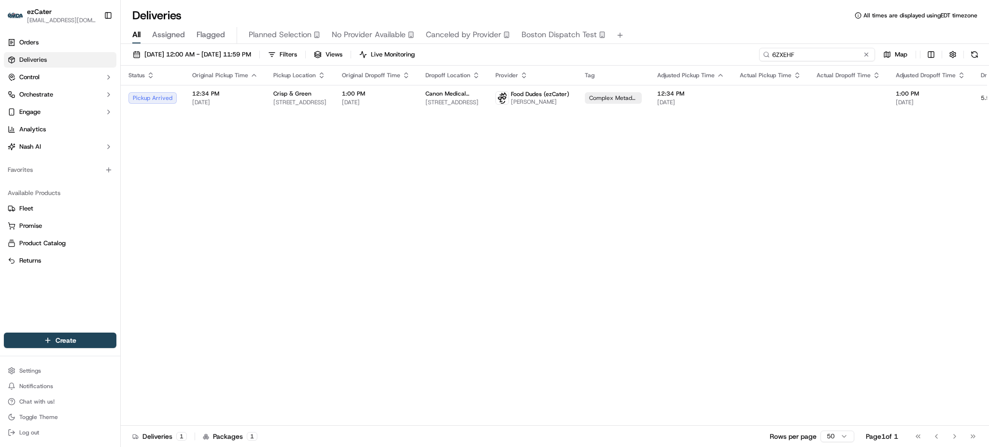
drag, startPoint x: 828, startPoint y: 55, endPoint x: 666, endPoint y: 58, distance: 162.3
click at [667, 58] on div "09/01/2025 12:00 AM - 09/30/2025 11:59 PM Filters Views Live Monitoring 6ZXEHF …" at bounding box center [555, 57] width 868 height 18
paste input "REL-REY0KV"
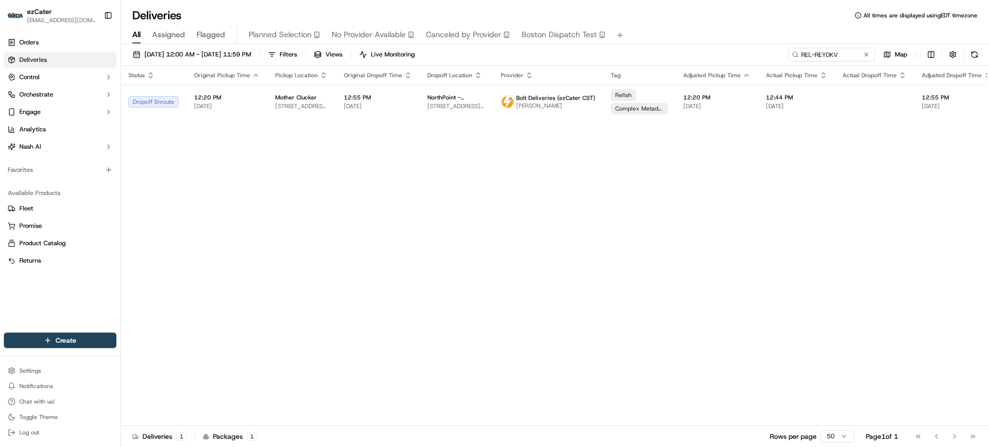
drag, startPoint x: 829, startPoint y: 237, endPoint x: 833, endPoint y: 221, distance: 16.4
click at [832, 226] on div "Status Original Pickup Time Pickup Location Original Dropoff Time Dropoff Locat…" at bounding box center [633, 246] width 1024 height 360
paste input "0QM8Q2"
type input "0QM8Q2"
drag, startPoint x: 844, startPoint y: 54, endPoint x: 640, endPoint y: 55, distance: 204.2
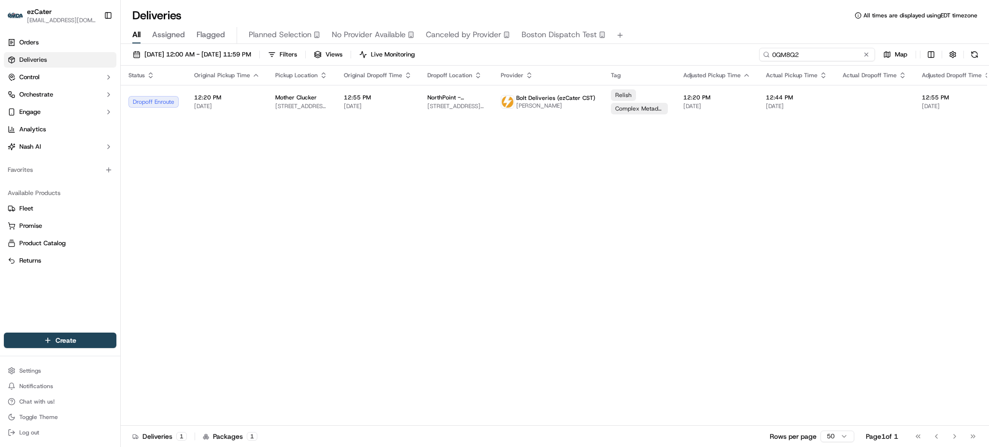
click at [641, 55] on div "09/01/2025 12:00 AM - 09/30/2025 11:59 PM Filters Views Live Monitoring 0QM8Q2 …" at bounding box center [555, 57] width 868 height 18
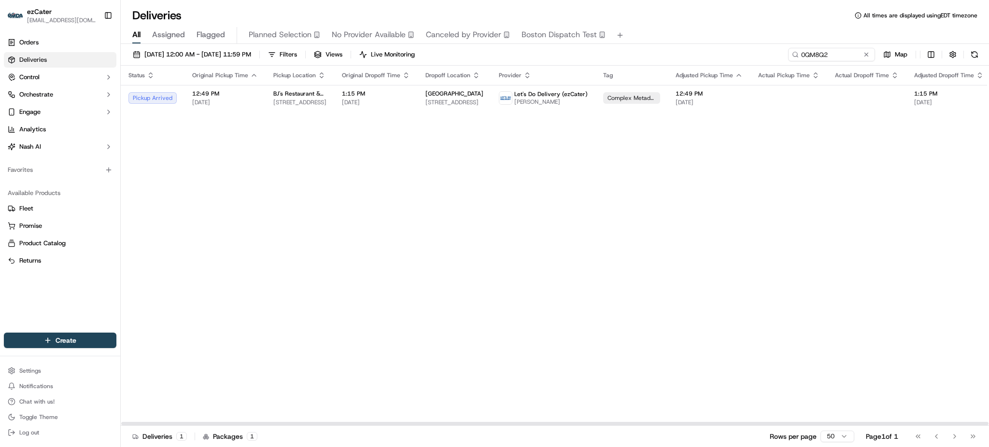
drag, startPoint x: 810, startPoint y: 207, endPoint x: 823, endPoint y: 126, distance: 82.1
click at [813, 199] on div "Status Original Pickup Time Pickup Location Original Dropoff Time Dropoff Locat…" at bounding box center [629, 246] width 1017 height 360
drag, startPoint x: 830, startPoint y: 49, endPoint x: 571, endPoint y: 42, distance: 259.4
click at [571, 42] on div "Deliveries All times are displayed using EDT timezone All Assigned Flagged Plan…" at bounding box center [555, 223] width 868 height 447
paste input "Z2VF73"
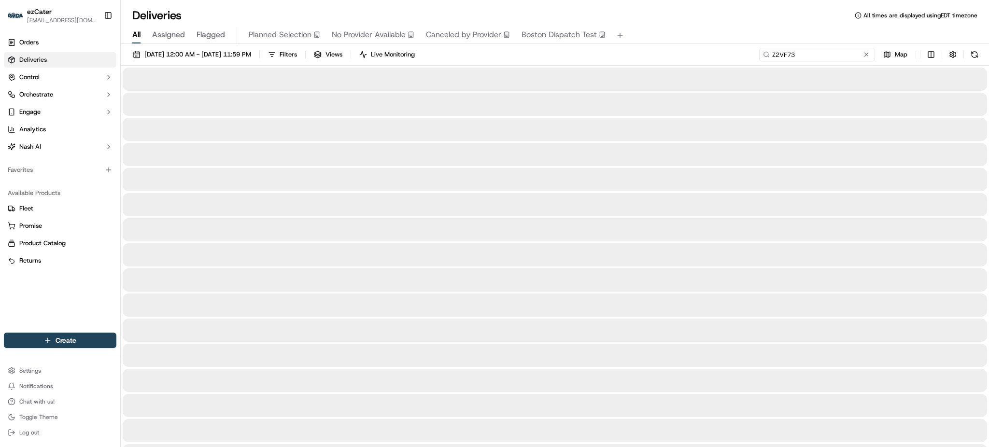
type input "Z2VF73"
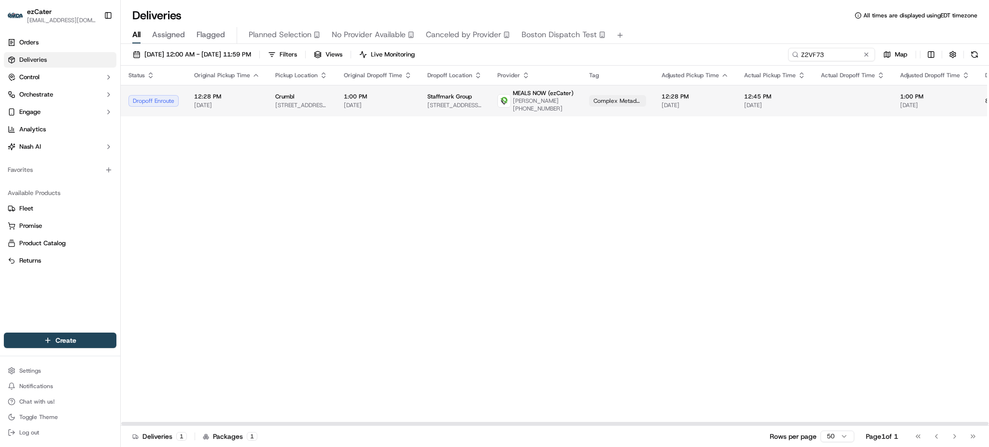
click at [867, 98] on td at bounding box center [852, 100] width 79 height 31
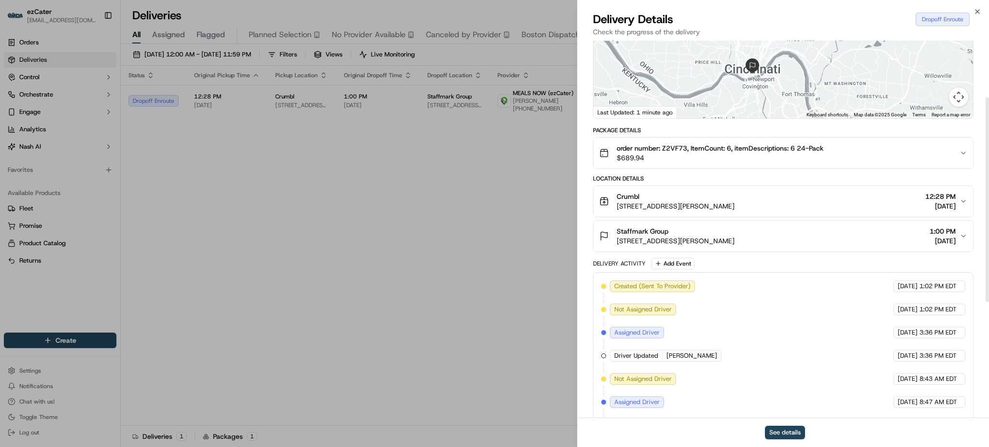
scroll to position [318, 0]
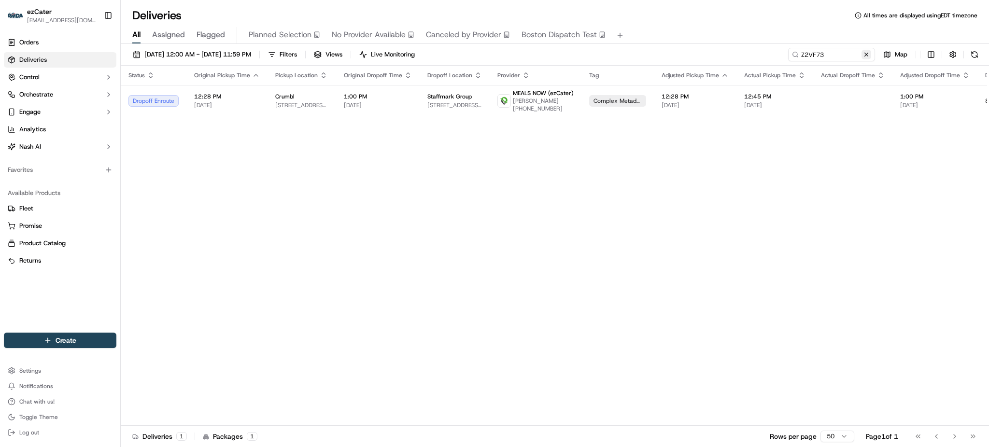
click at [867, 52] on button at bounding box center [866, 55] width 10 height 10
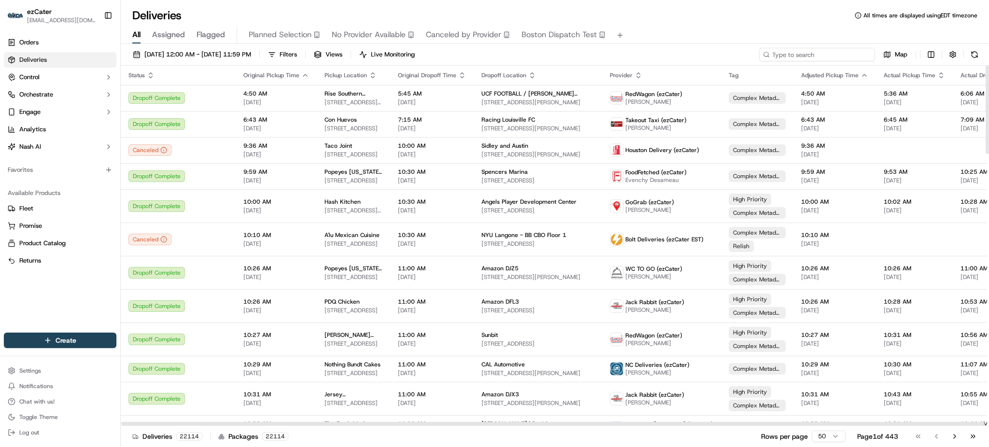
click at [855, 55] on input at bounding box center [817, 55] width 116 height 14
paste input "1V9M9C"
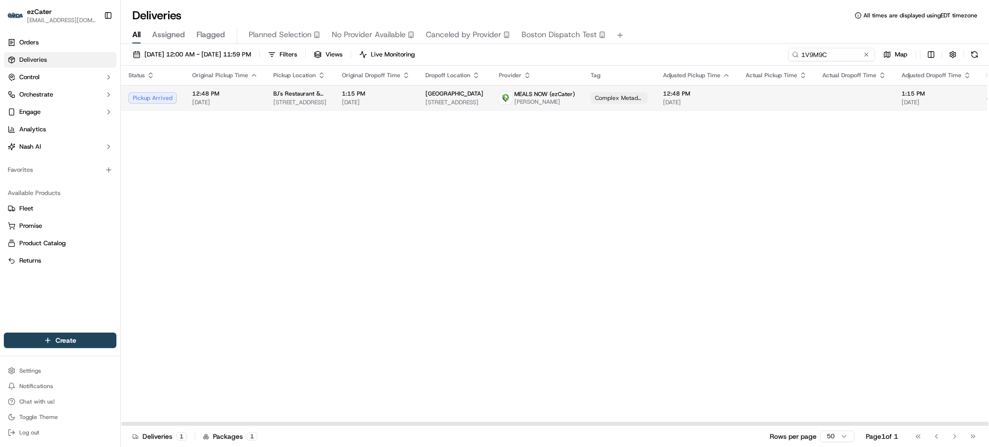
click at [828, 95] on td at bounding box center [853, 98] width 79 height 26
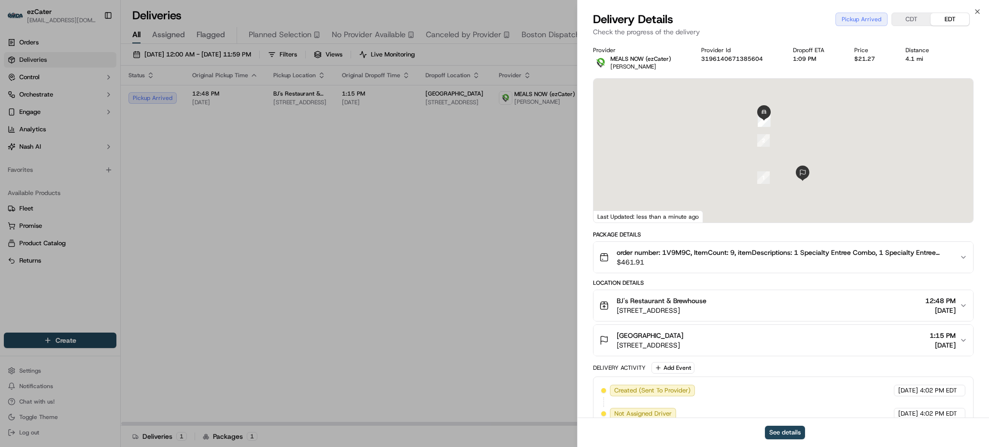
scroll to position [109, 0]
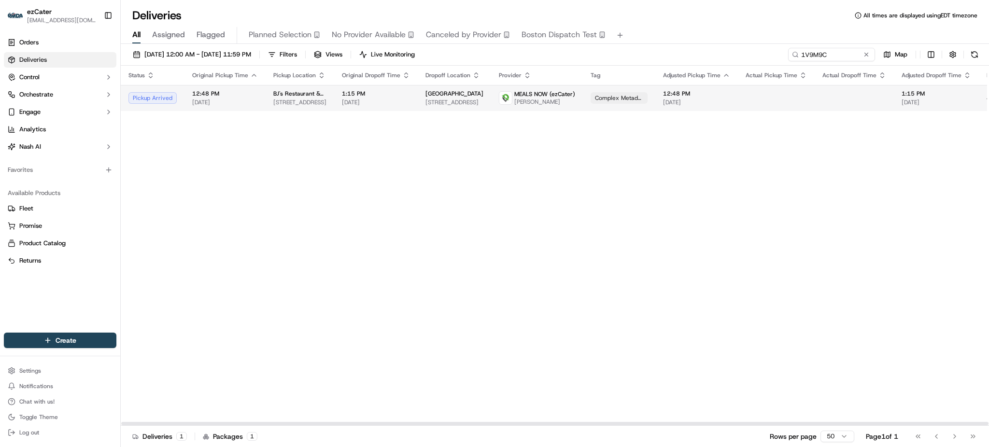
click at [174, 93] on div "Pickup Arrived" at bounding box center [152, 98] width 48 height 12
drag, startPoint x: 833, startPoint y: 53, endPoint x: 665, endPoint y: 46, distance: 168.1
click at [665, 46] on div "09/01/2025 12:00 AM - 09/30/2025 11:59 PM Filters Views Live Monitoring 1V9M9C …" at bounding box center [555, 246] width 868 height 405
paste input "9WX1GM"
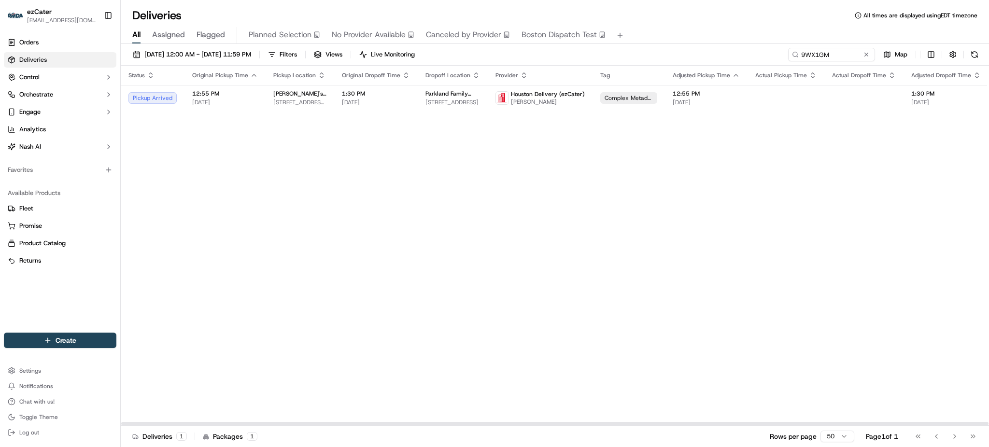
click at [864, 263] on div "Status Original Pickup Time Pickup Location Original Dropoff Time Dropoff Locat…" at bounding box center [628, 246] width 1014 height 360
drag, startPoint x: 834, startPoint y: 49, endPoint x: 622, endPoint y: 48, distance: 211.9
click at [622, 48] on div "09/01/2025 12:00 AM - 09/30/2025 11:59 PM Filters Views Live Monitoring 9WX1GM …" at bounding box center [555, 57] width 868 height 18
paste input "78Y-4F0"
type input "78Y-4F0"
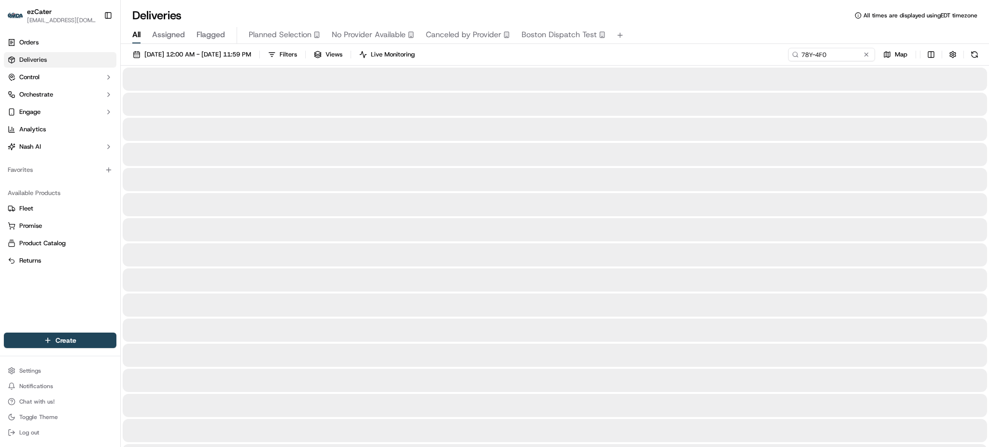
click at [828, 32] on div "All Assigned Flagged Planned Selection No Provider Available Canceled by Provid…" at bounding box center [555, 35] width 868 height 17
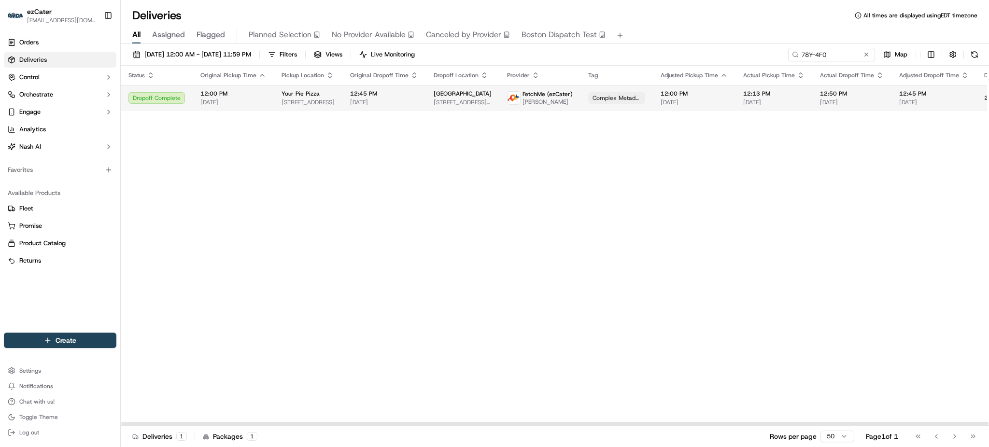
click at [466, 96] on span "[GEOGRAPHIC_DATA]" at bounding box center [463, 94] width 58 height 8
drag, startPoint x: 846, startPoint y: 231, endPoint x: 853, endPoint y: 157, distance: 74.2
click at [848, 224] on div "Status Original Pickup Time Pickup Location Original Dropoff Time Dropoff Locat…" at bounding box center [622, 246] width 1002 height 360
paste input "9WX1GM"
drag, startPoint x: 833, startPoint y: 54, endPoint x: 577, endPoint y: 54, distance: 255.9
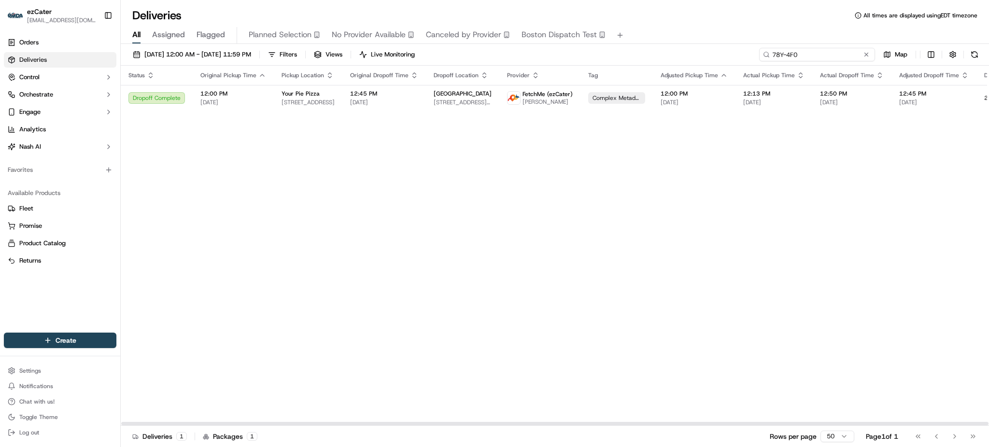
click at [577, 54] on div "09/01/2025 12:00 AM - 09/30/2025 11:59 PM Filters Views Live Monitoring 78Y-4F0…" at bounding box center [555, 57] width 868 height 18
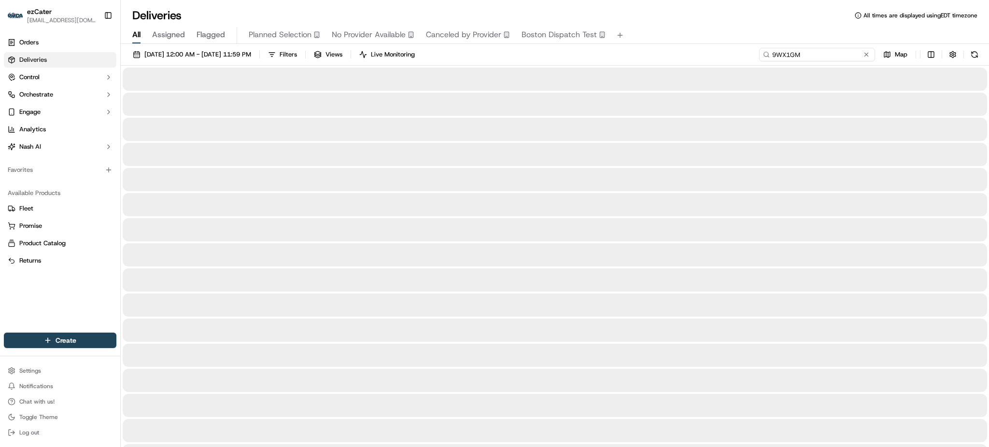
type input "9WX1GM"
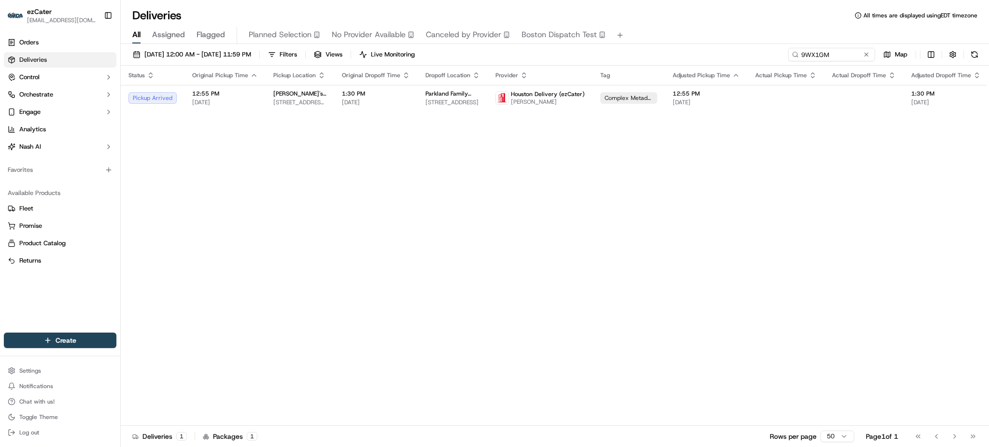
drag, startPoint x: 819, startPoint y: 46, endPoint x: 580, endPoint y: 48, distance: 239.0
click at [580, 48] on div "09/01/2025 12:00 AM - 09/30/2025 11:59 PM Filters Views Live Monitoring 9WX1GM …" at bounding box center [555, 246] width 868 height 405
click at [863, 54] on button at bounding box center [866, 55] width 10 height 10
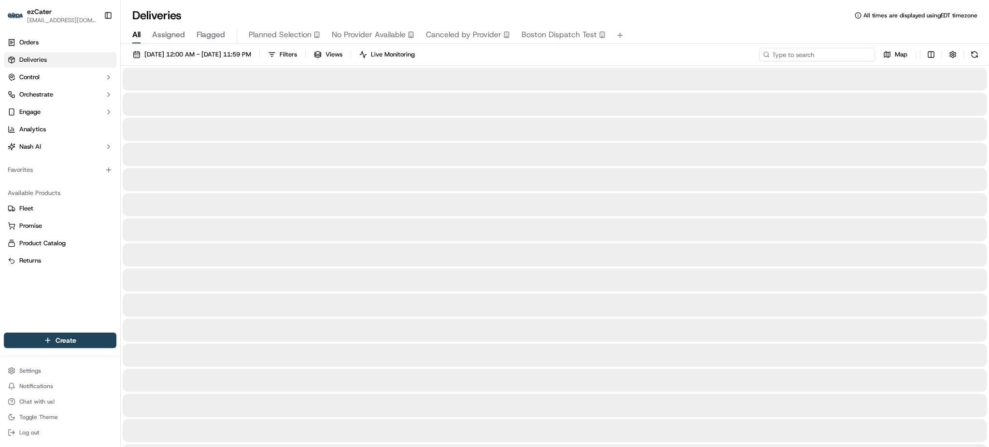
click at [814, 54] on input at bounding box center [817, 55] width 116 height 14
paste input "8CVZ4A"
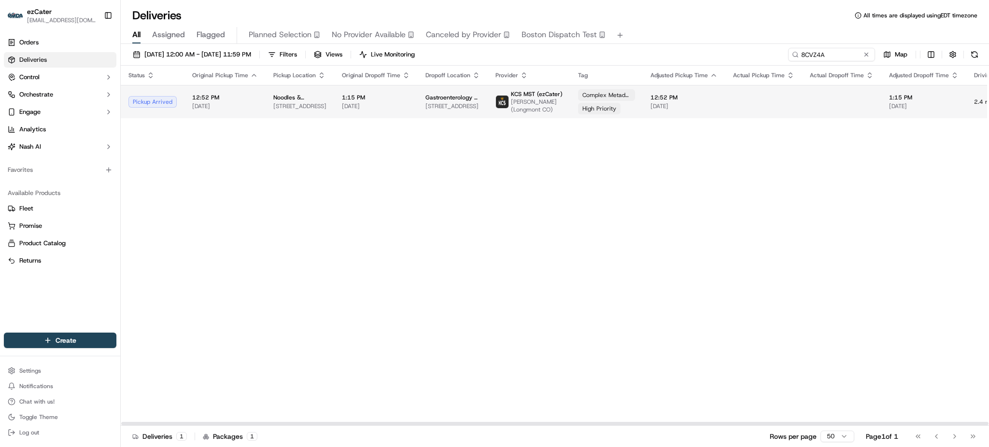
click at [217, 99] on span "12:52 PM" at bounding box center [225, 98] width 66 height 8
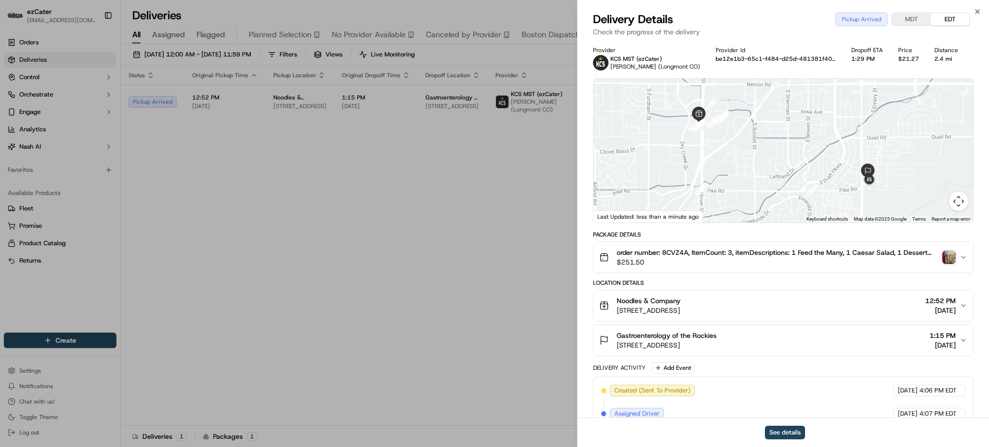
click at [951, 258] on img "button" at bounding box center [949, 258] width 14 height 14
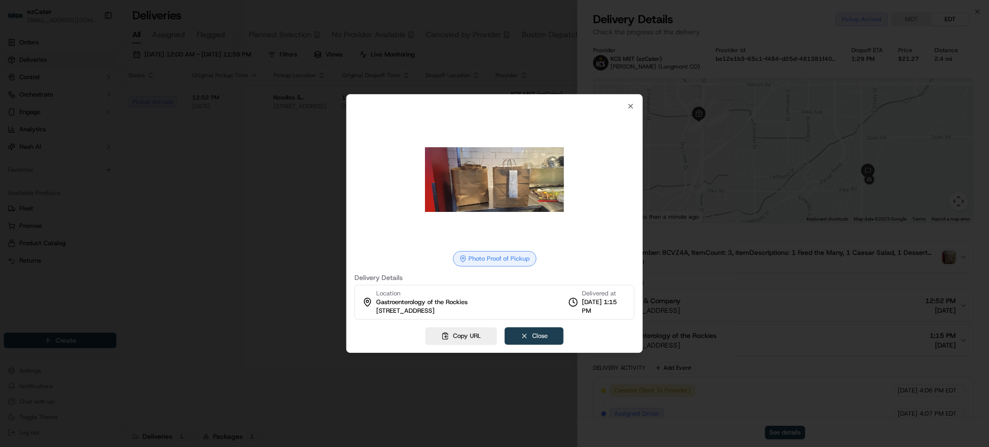
click at [532, 332] on button "Close" at bounding box center [534, 335] width 59 height 17
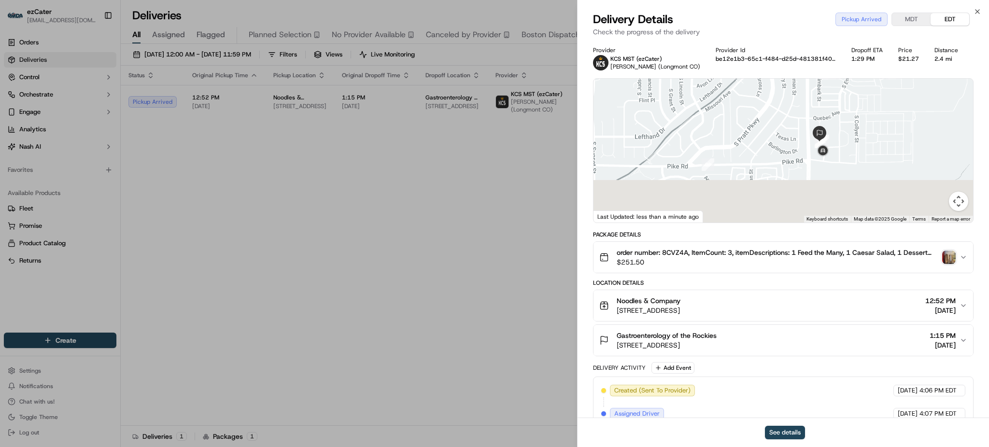
drag, startPoint x: 876, startPoint y: 184, endPoint x: 858, endPoint y: 104, distance: 82.6
click at [858, 104] on div at bounding box center [782, 151] width 379 height 144
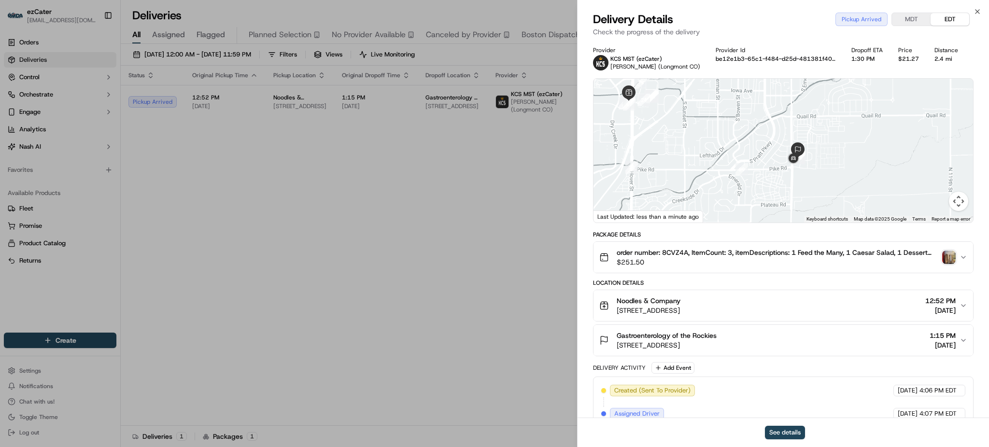
drag, startPoint x: 797, startPoint y: 176, endPoint x: 841, endPoint y: 189, distance: 46.3
click at [841, 189] on div at bounding box center [782, 151] width 379 height 144
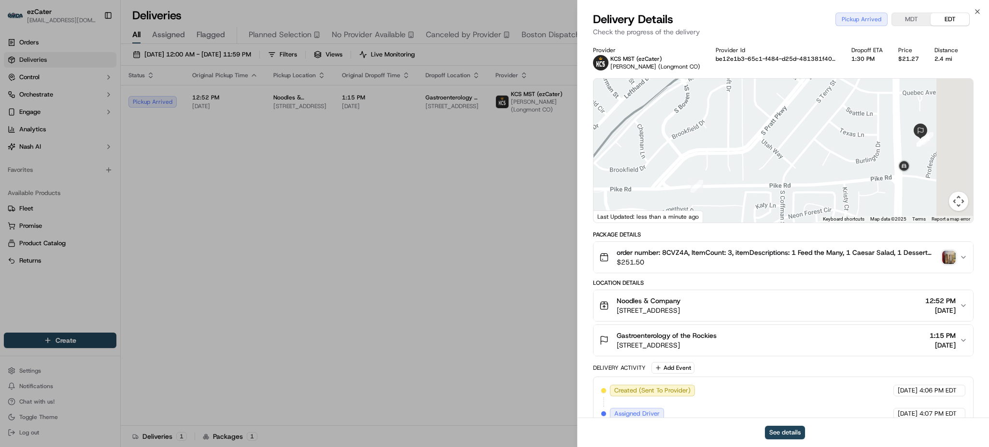
drag, startPoint x: 876, startPoint y: 177, endPoint x: 681, endPoint y: 177, distance: 195.0
click at [681, 177] on div at bounding box center [782, 151] width 379 height 144
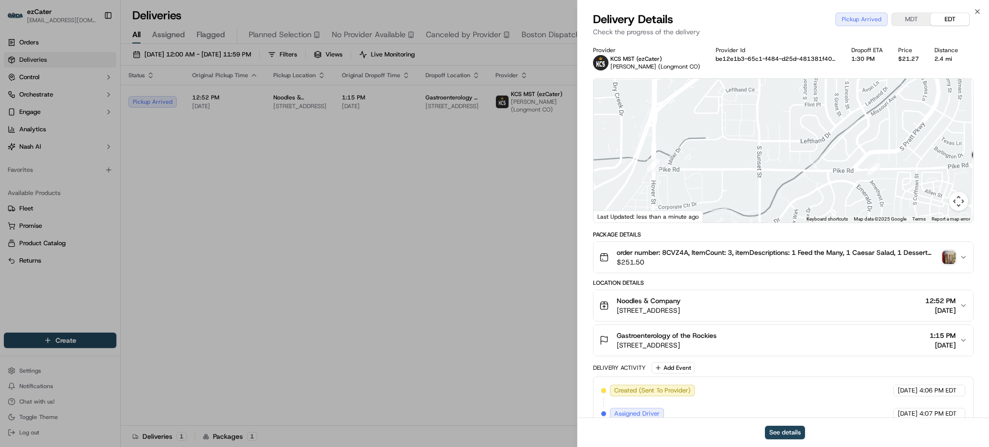
drag, startPoint x: 662, startPoint y: 147, endPoint x: 913, endPoint y: 151, distance: 250.6
click at [913, 151] on div at bounding box center [782, 151] width 379 height 144
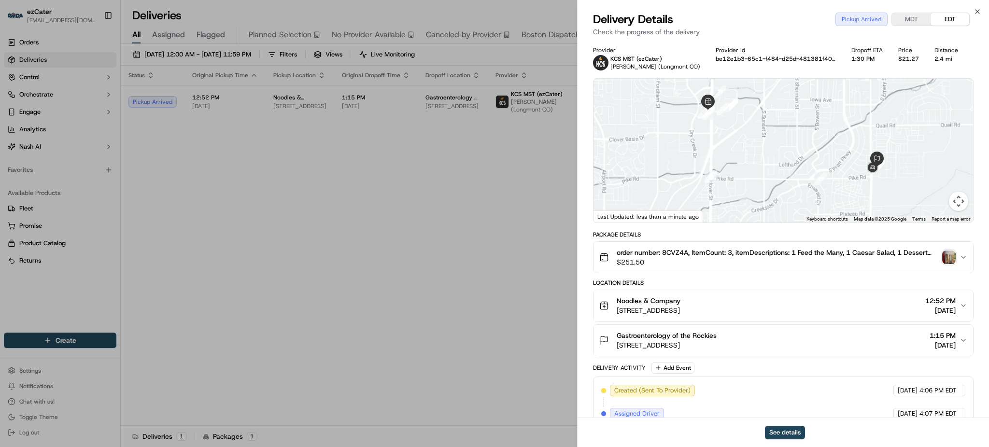
drag, startPoint x: 655, startPoint y: 127, endPoint x: 630, endPoint y: 150, distance: 33.8
click at [630, 150] on div at bounding box center [782, 151] width 379 height 144
drag, startPoint x: 771, startPoint y: 105, endPoint x: 771, endPoint y: 126, distance: 21.2
click at [771, 126] on div at bounding box center [782, 151] width 379 height 144
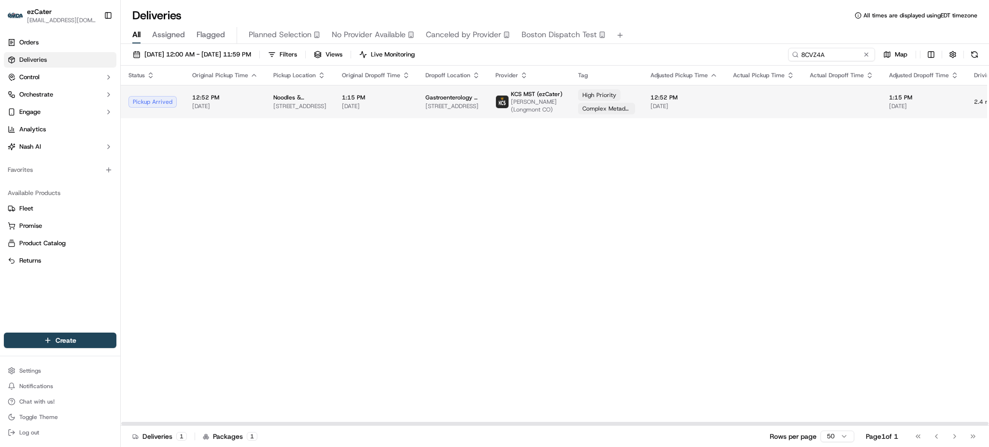
drag, startPoint x: 814, startPoint y: 188, endPoint x: 804, endPoint y: 113, distance: 76.0
click at [814, 186] on div "Status Original Pickup Time Pickup Location Original Dropoff Time Dropoff Locat…" at bounding box center [617, 246] width 992 height 360
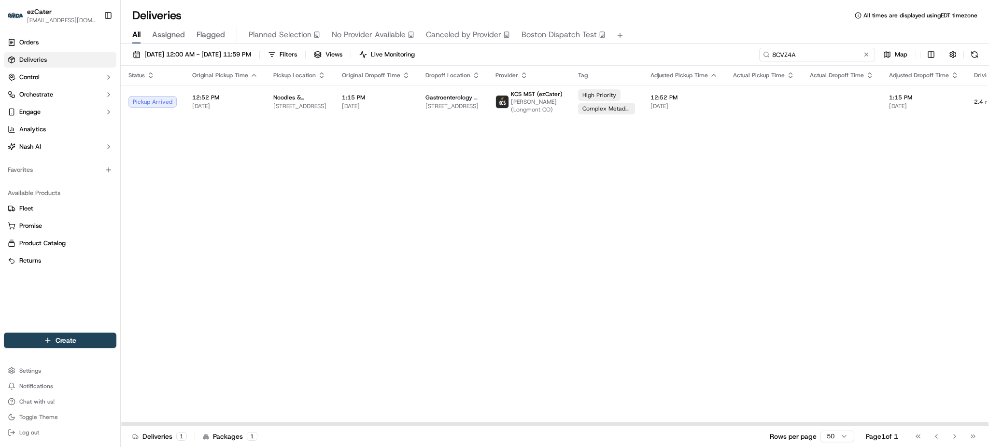
drag, startPoint x: 808, startPoint y: 53, endPoint x: 618, endPoint y: 53, distance: 190.2
click at [618, 53] on div "09/01/2025 12:00 AM - 09/30/2025 11:59 PM Filters Views Live Monitoring 8CVZ4A …" at bounding box center [555, 57] width 868 height 18
paste input "9WX1GM"
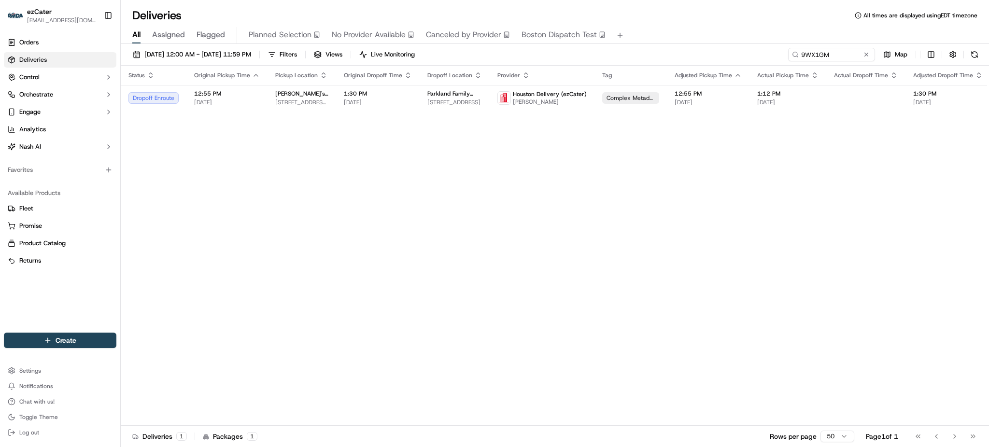
drag, startPoint x: 868, startPoint y: 253, endPoint x: 869, endPoint y: 244, distance: 8.8
click at [869, 252] on div "Status Original Pickup Time Pickup Location Original Dropoff Time Dropoff Locat…" at bounding box center [629, 246] width 1016 height 360
paste input "C96-UFZ"
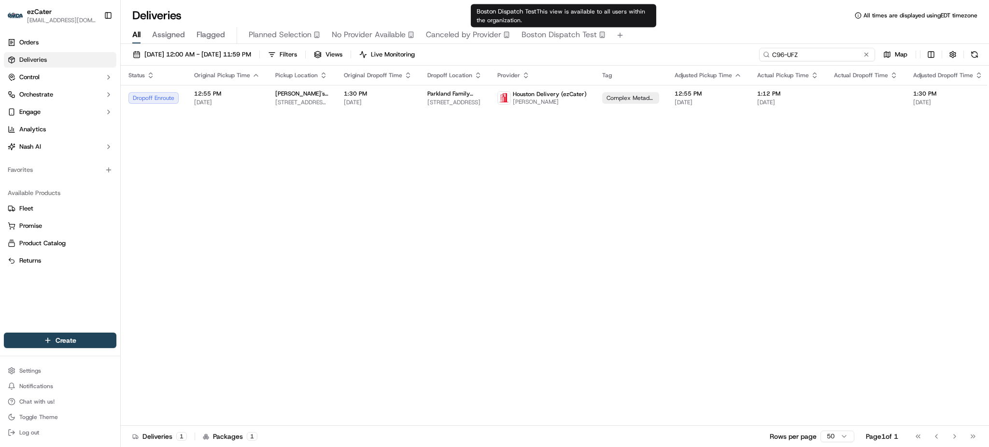
drag, startPoint x: 836, startPoint y: 52, endPoint x: 582, endPoint y: 39, distance: 253.8
click at [582, 39] on div "Deliveries All times are displayed using EDT timezone All Assigned Flagged Plan…" at bounding box center [555, 223] width 868 height 447
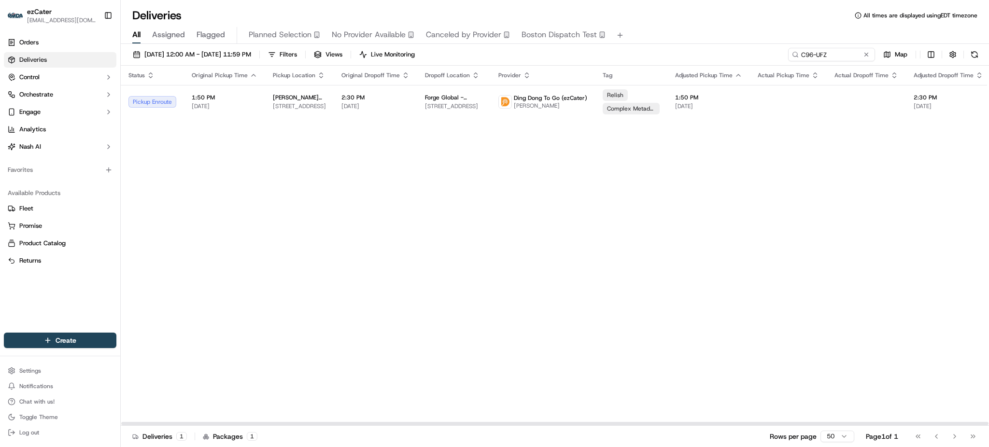
drag, startPoint x: 859, startPoint y: 240, endPoint x: 855, endPoint y: 178, distance: 62.4
click at [860, 237] on div "Status Original Pickup Time Pickup Location Original Dropoff Time Dropoff Locat…" at bounding box center [629, 246] width 1016 height 360
drag, startPoint x: 840, startPoint y: 53, endPoint x: 631, endPoint y: 38, distance: 209.1
click at [631, 38] on div "Deliveries All times are displayed using EDT timezone All Assigned Flagged Plan…" at bounding box center [555, 223] width 868 height 447
paste input "ZWH7WK"
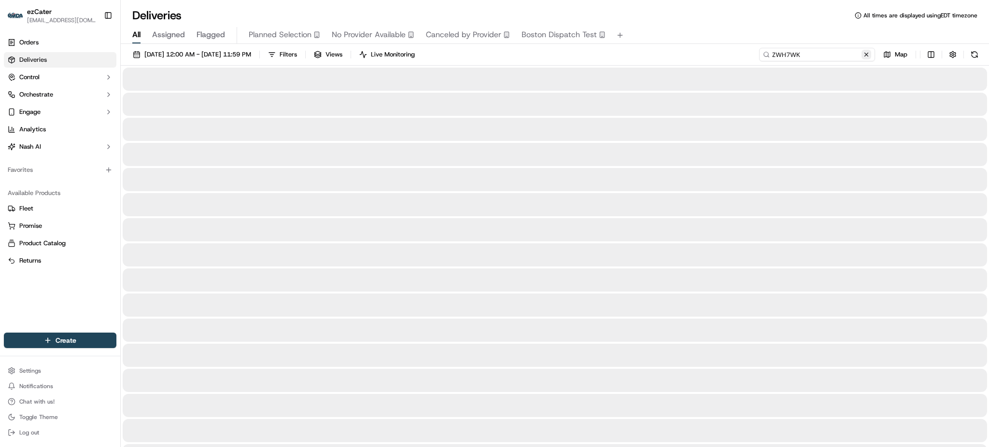
type input "ZWH7WK"
click at [866, 56] on button at bounding box center [866, 55] width 10 height 10
click at [833, 52] on input at bounding box center [817, 55] width 116 height 14
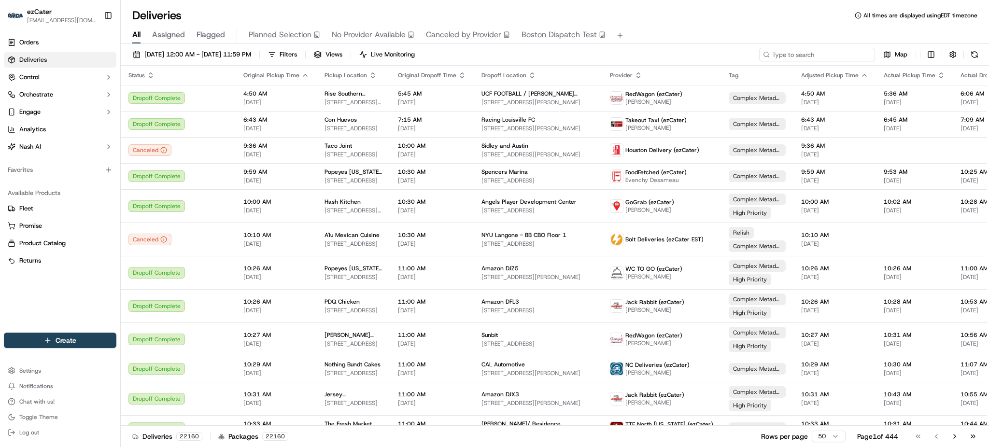
click at [835, 56] on input at bounding box center [817, 55] width 116 height 14
click at [834, 54] on input at bounding box center [817, 55] width 116 height 14
paste input "ZWH7WK"
type input "ZWH7WK"
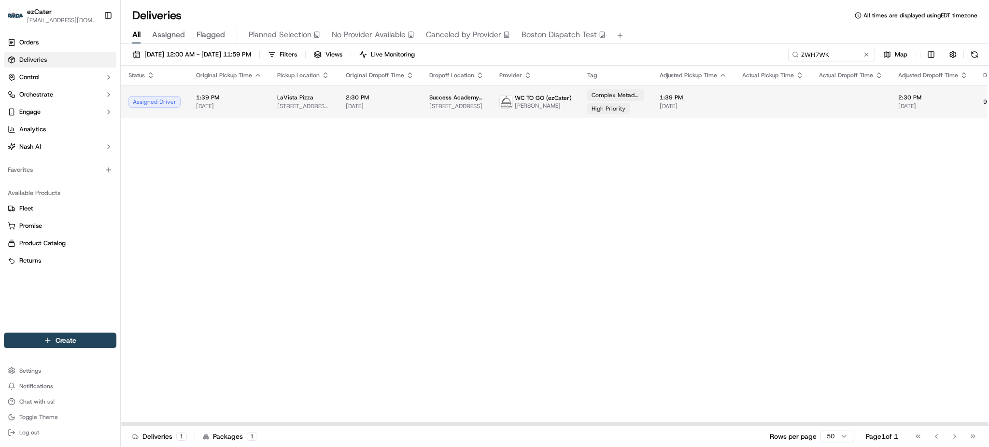
click at [531, 91] on td "WC TO GO (ezCater) Albert Paniagua" at bounding box center [535, 101] width 88 height 33
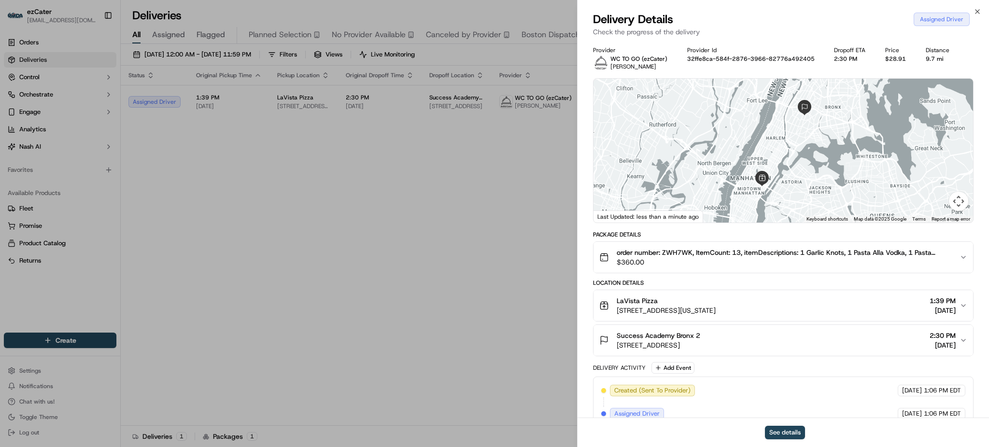
scroll to position [179, 0]
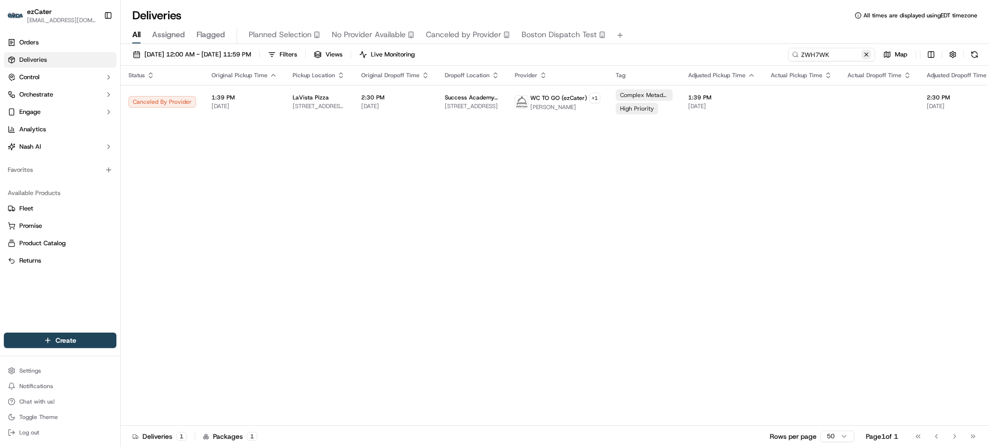
click at [867, 54] on button at bounding box center [866, 55] width 10 height 10
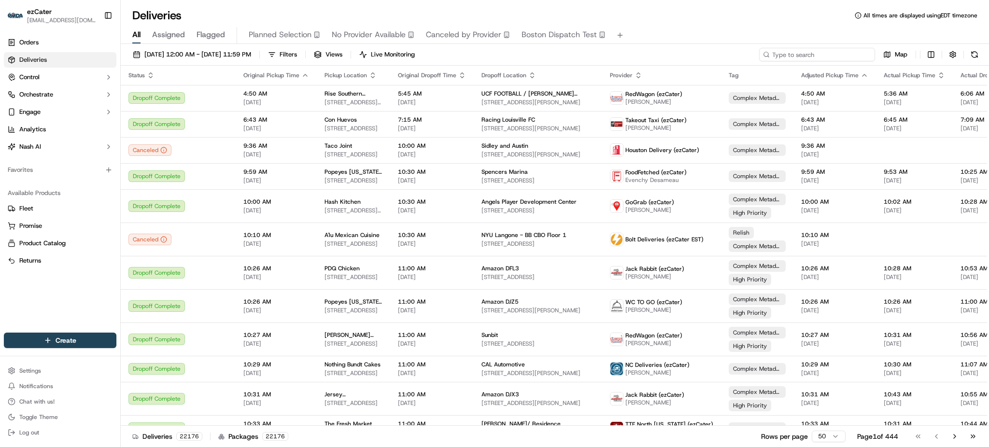
click at [815, 53] on input at bounding box center [817, 55] width 116 height 14
paste input "8FVKPE"
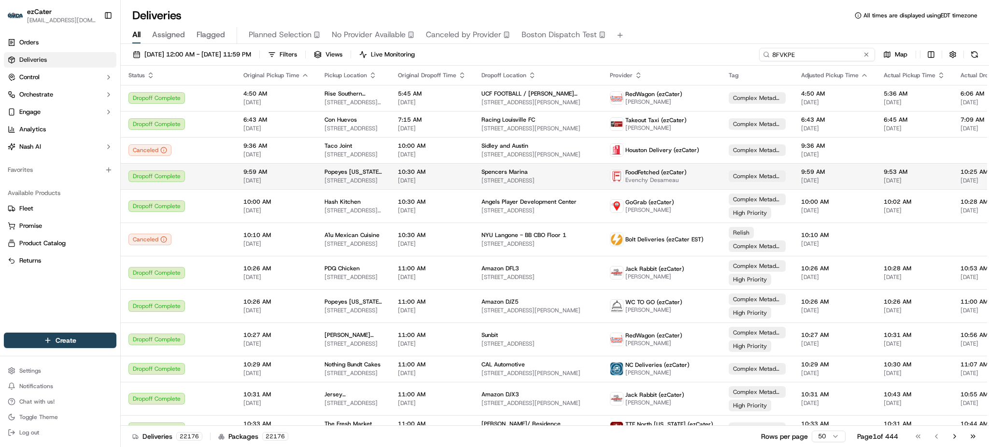
type input "8FVKPE"
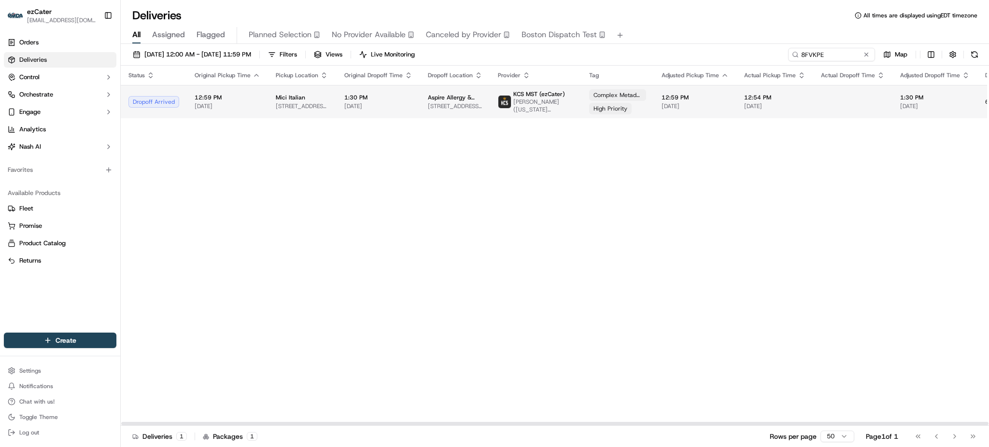
click at [824, 111] on td at bounding box center [852, 101] width 79 height 33
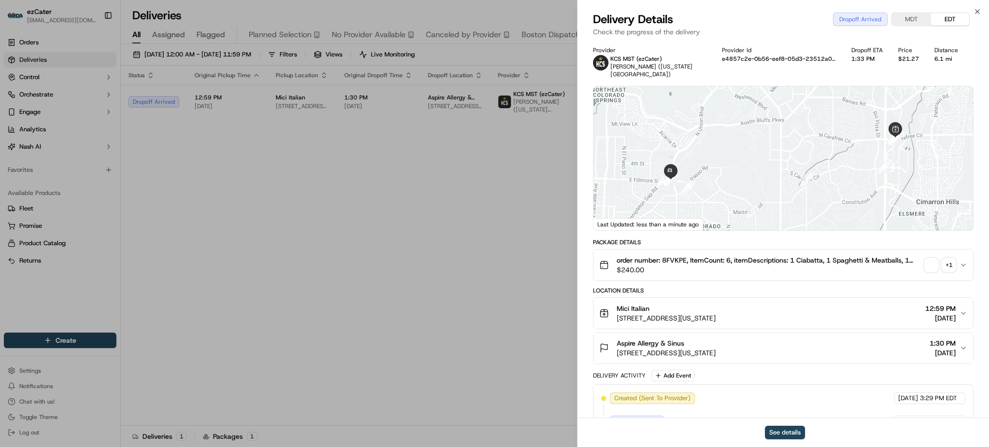
click at [940, 345] on span "1:30 PM" at bounding box center [942, 343] width 26 height 10
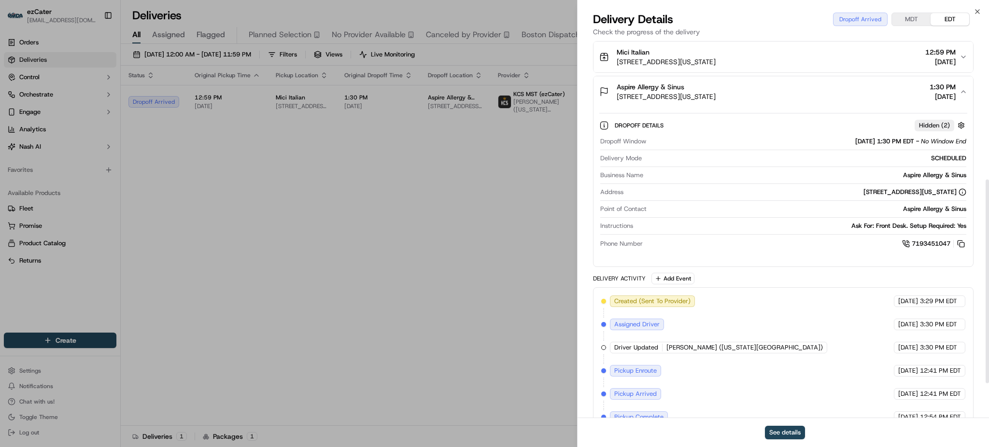
scroll to position [257, 0]
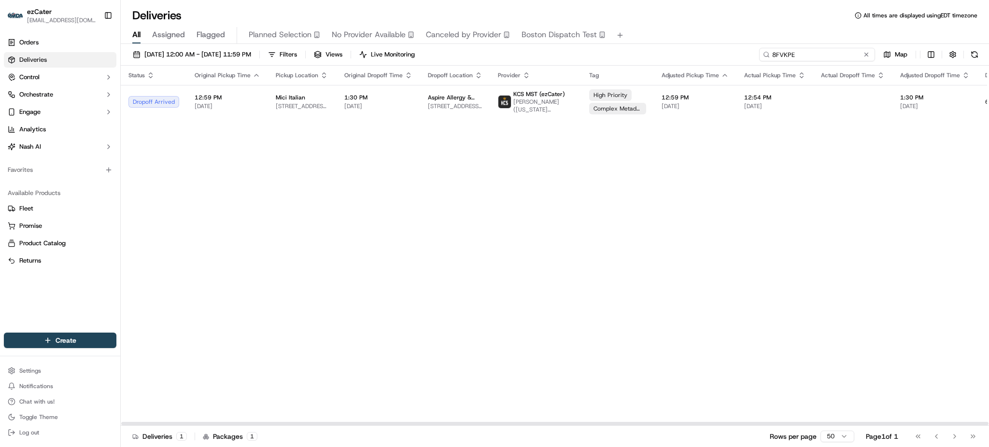
paste input "YTU-6TX"
drag, startPoint x: 831, startPoint y: 48, endPoint x: 622, endPoint y: 45, distance: 209.1
click at [624, 45] on div "09/01/2025 12:00 AM - 09/30/2025 11:59 PM Filters Views Live Monitoring YTU-6TX…" at bounding box center [555, 246] width 868 height 405
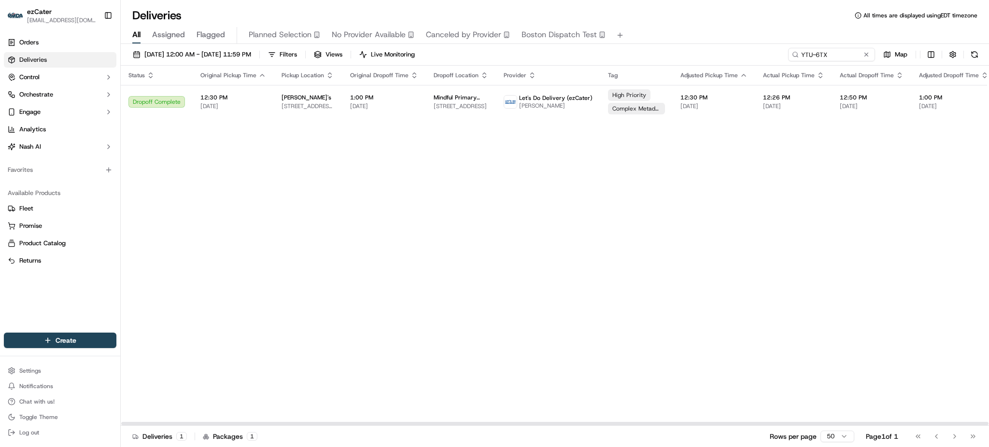
drag, startPoint x: 873, startPoint y: 227, endPoint x: 852, endPoint y: 138, distance: 91.8
click at [873, 216] on div "Status Original Pickup Time Pickup Location Original Dropoff Time Dropoff Locat…" at bounding box center [632, 246] width 1022 height 360
drag, startPoint x: 837, startPoint y: 56, endPoint x: 610, endPoint y: 46, distance: 227.2
click at [610, 46] on div "09/01/2025 12:00 AM - 09/30/2025 11:59 PM Filters Views Live Monitoring YTU-6TX…" at bounding box center [555, 246] width 868 height 405
paste input "W2TKY6"
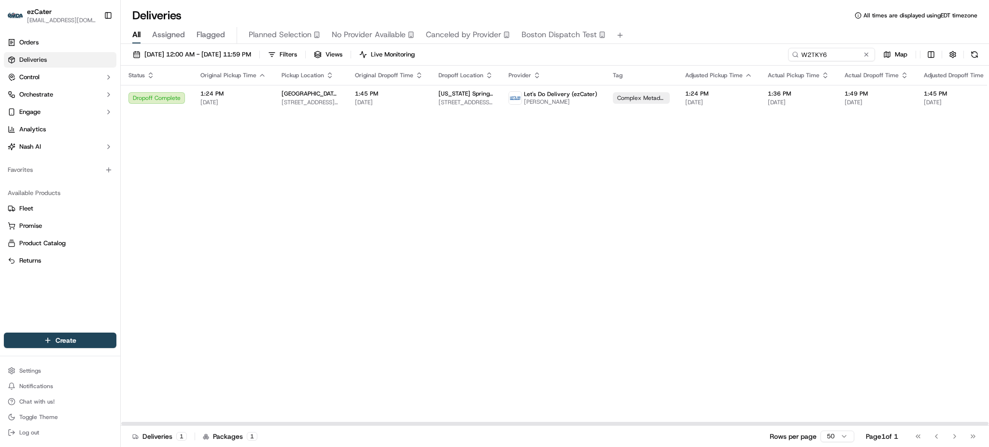
click at [806, 248] on div "Status Original Pickup Time Pickup Location Original Dropoff Time Dropoff Locat…" at bounding box center [634, 246] width 1026 height 360
drag, startPoint x: 846, startPoint y: 52, endPoint x: 673, endPoint y: 54, distance: 172.8
click at [673, 54] on div "09/01/2025 12:00 AM - 09/30/2025 11:59 PM Filters Views Live Monitoring W2TKY6 …" at bounding box center [555, 57] width 868 height 18
paste input "1WRMJR"
drag, startPoint x: 908, startPoint y: 261, endPoint x: 904, endPoint y: 160, distance: 101.0
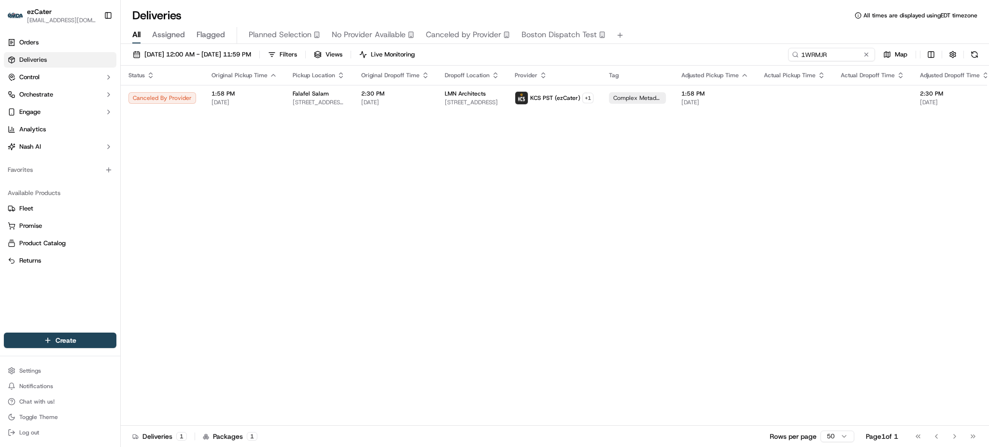
click at [906, 254] on div "Status Original Pickup Time Pickup Location Original Dropoff Time Dropoff Locat…" at bounding box center [632, 246] width 1023 height 360
paste input "KHPE0H"
drag, startPoint x: 848, startPoint y: 52, endPoint x: 656, endPoint y: 52, distance: 192.6
click at [656, 52] on div "09/01/2025 12:00 AM - 09/30/2025 11:59 PM Filters Views Live Monitoring KHPE0H …" at bounding box center [555, 57] width 868 height 18
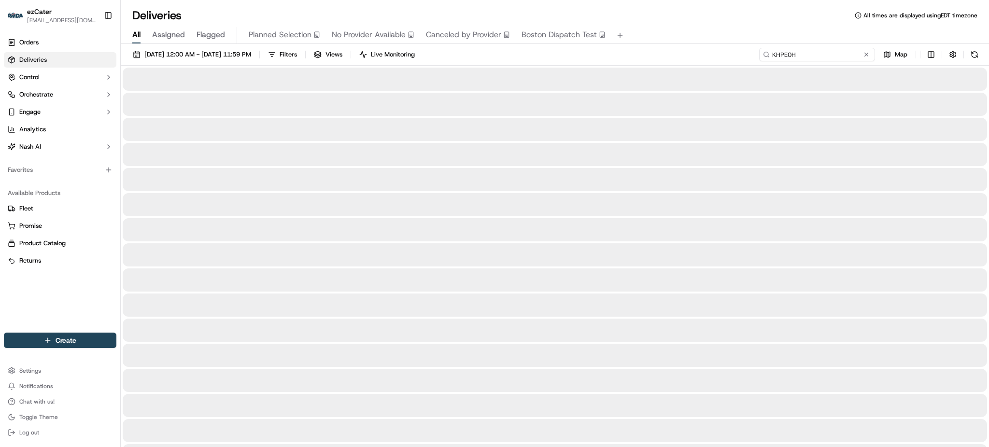
type input "KHPE0H"
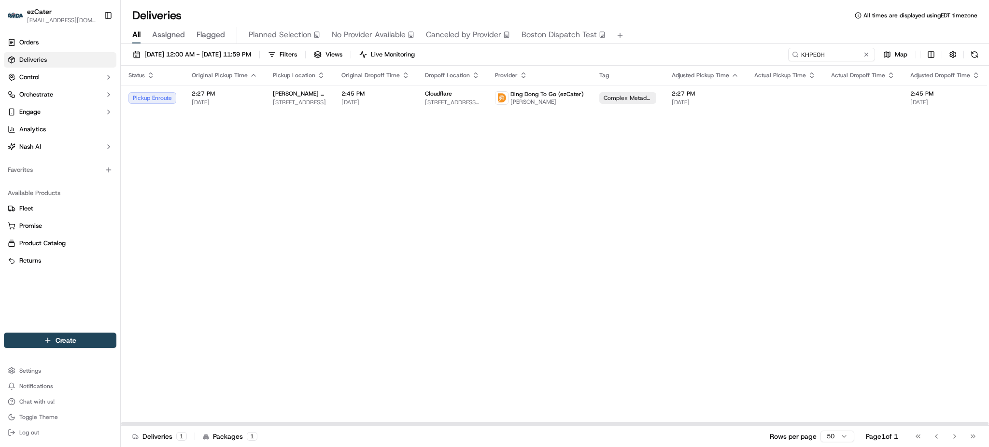
click at [962, 203] on div "Status Original Pickup Time Pickup Location Original Dropoff Time Dropoff Locat…" at bounding box center [627, 246] width 1013 height 360
click at [902, 97] on td "2:45 PM 09/23/2025" at bounding box center [944, 98] width 85 height 26
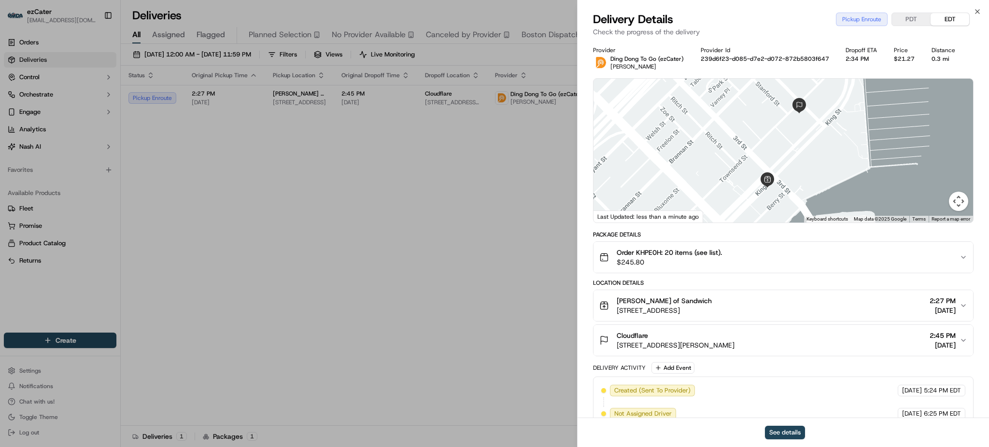
click at [962, 253] on icon "button" at bounding box center [963, 257] width 8 height 8
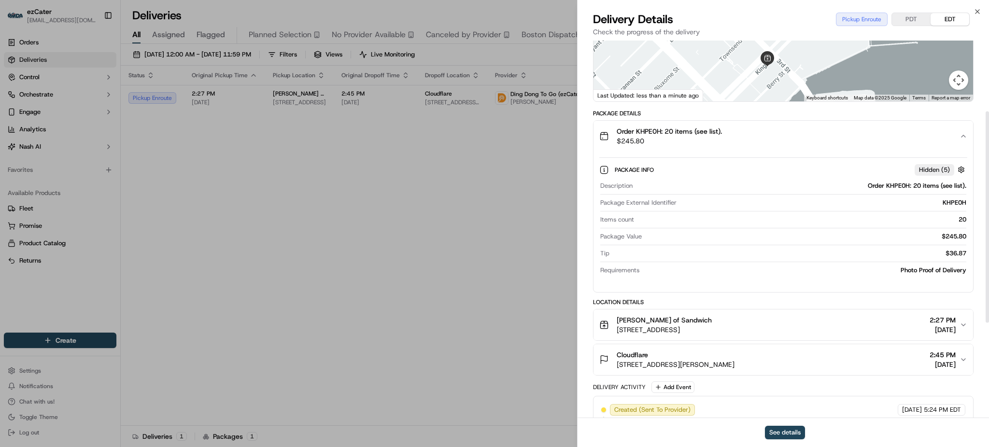
scroll to position [128, 0]
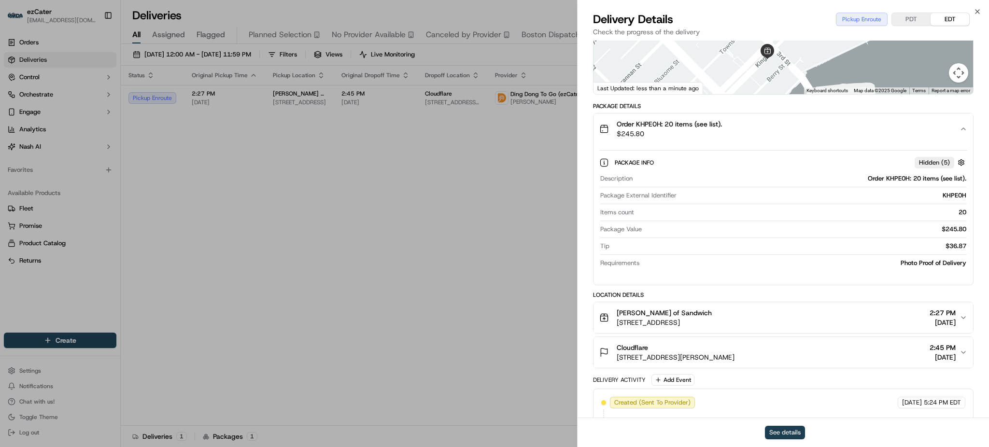
click at [777, 428] on button "See details" at bounding box center [785, 433] width 40 height 14
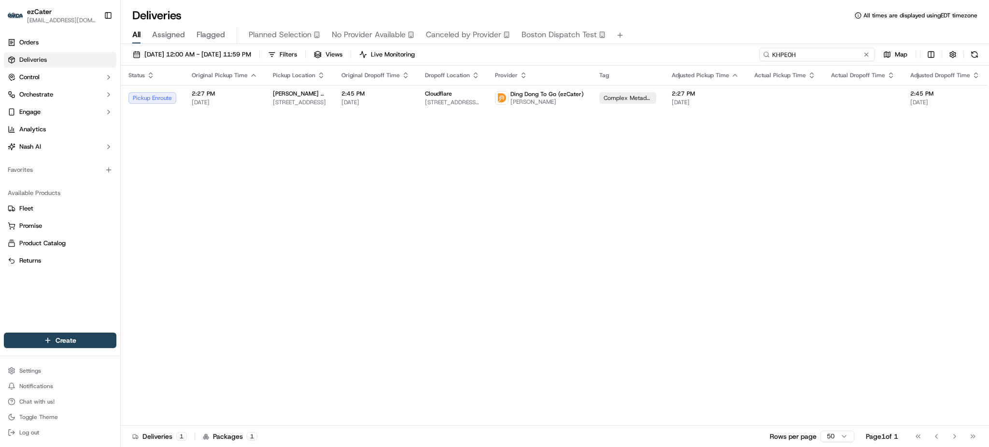
drag, startPoint x: 840, startPoint y: 47, endPoint x: 564, endPoint y: 50, distance: 275.7
click at [567, 50] on div "09/01/2025 12:00 AM - 09/30/2025 11:59 PM Filters Views Live Monitoring KHPE0H …" at bounding box center [555, 57] width 868 height 18
paste input "H21YV9"
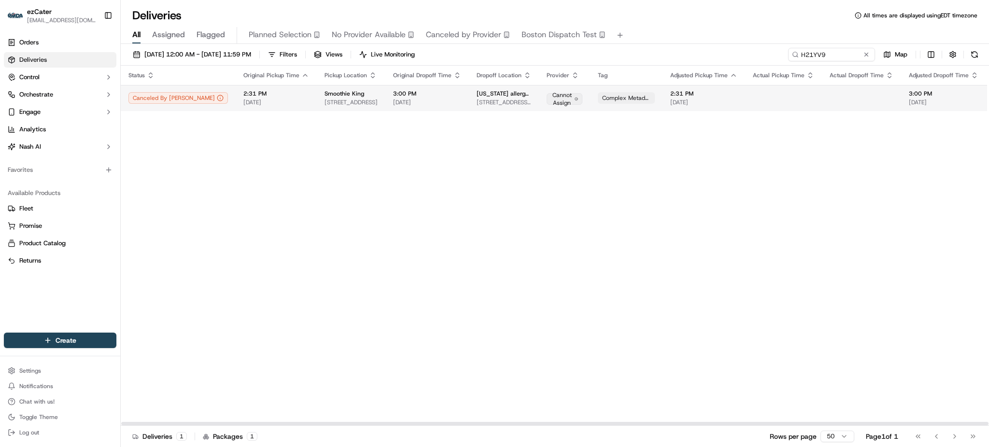
click at [477, 106] on span "750 NE 13th St, Oklahoma City, OK 73104, USA" at bounding box center [504, 102] width 55 height 8
paste input "YTUA3P"
drag, startPoint x: 840, startPoint y: 55, endPoint x: 603, endPoint y: 53, distance: 236.1
click at [603, 53] on div "09/01/2025 12:00 AM - 09/30/2025 11:59 PM Filters Views Live Monitoring YTUA3P …" at bounding box center [555, 57] width 868 height 18
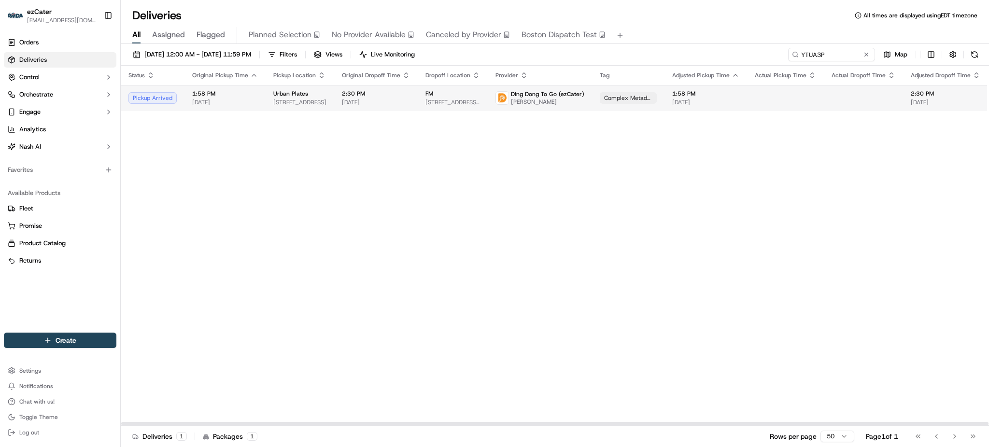
click at [911, 103] on span "[DATE]" at bounding box center [946, 102] width 70 height 8
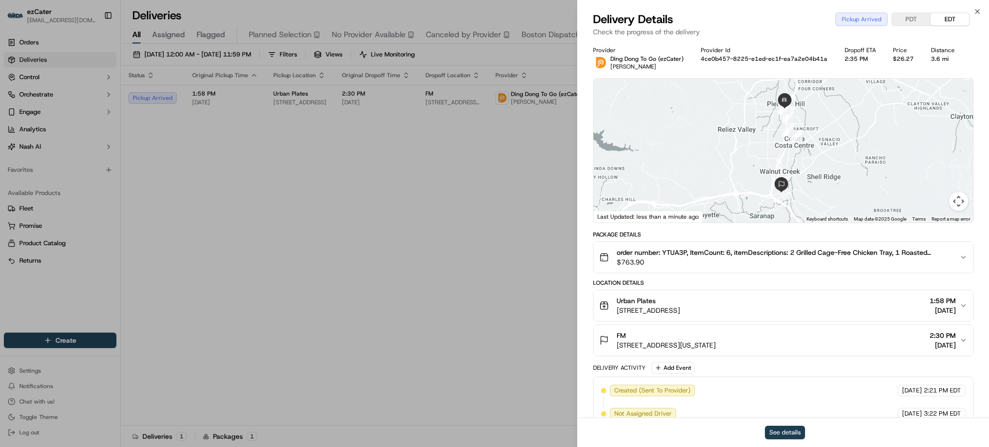
click at [792, 429] on button "See details" at bounding box center [785, 433] width 40 height 14
click at [947, 257] on img "button" at bounding box center [949, 258] width 14 height 14
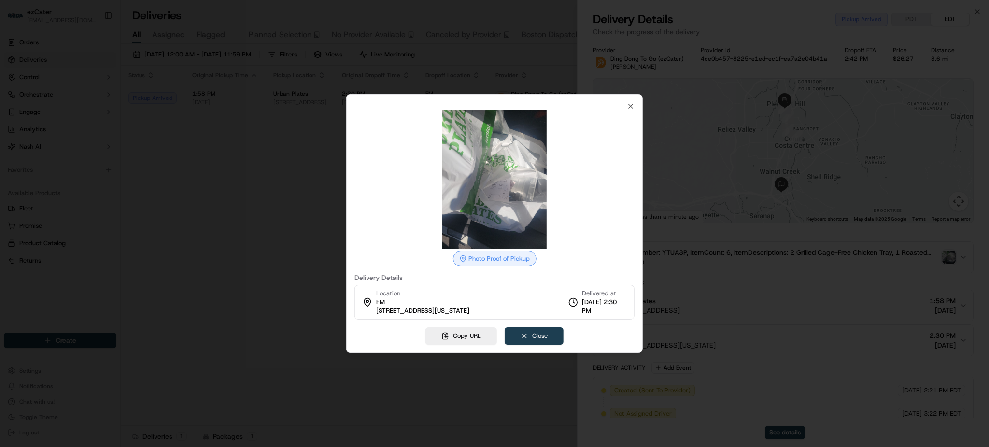
click at [535, 332] on button "Close" at bounding box center [534, 335] width 59 height 17
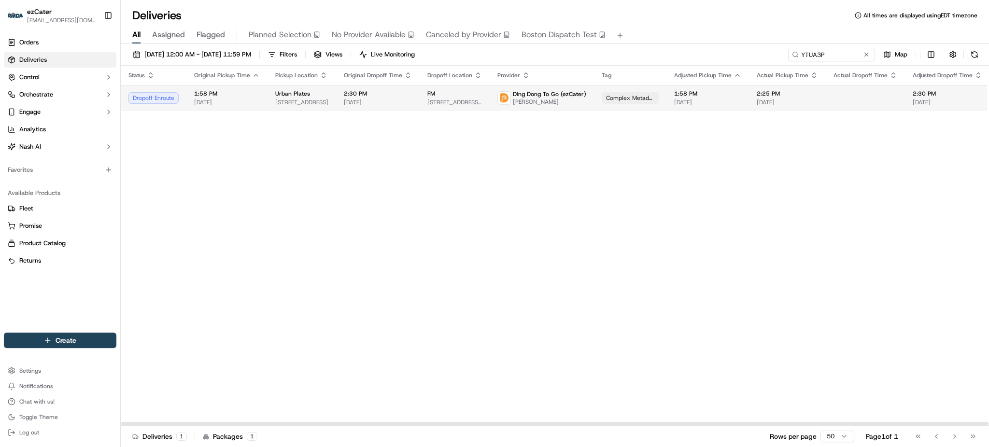
click at [845, 93] on td at bounding box center [865, 98] width 79 height 26
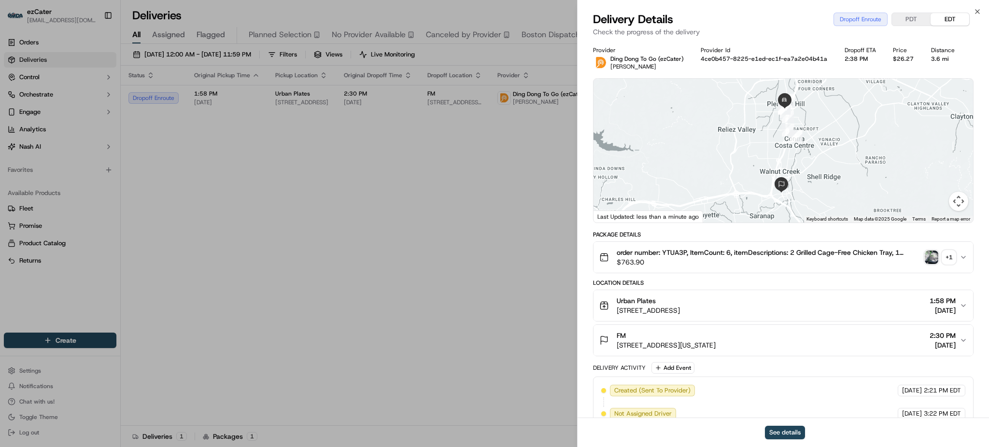
click at [934, 259] on img "button" at bounding box center [932, 258] width 14 height 14
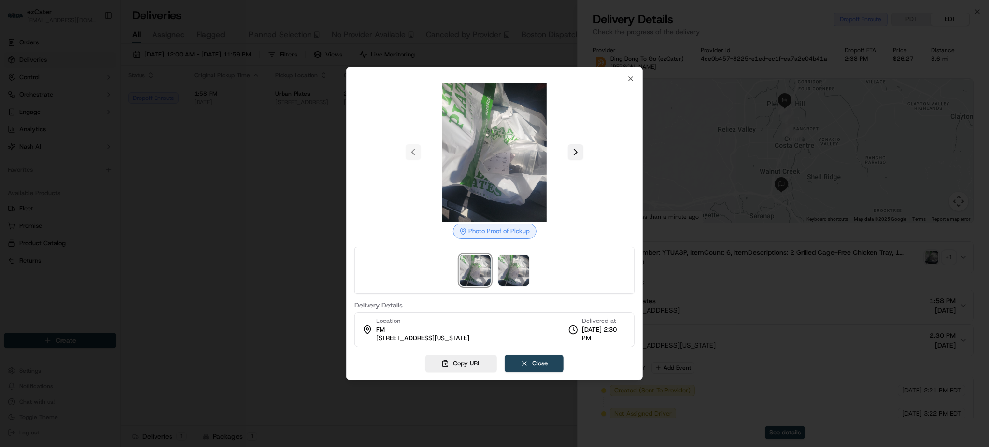
click at [576, 153] on button at bounding box center [575, 151] width 15 height 15
click at [240, 161] on div at bounding box center [494, 223] width 989 height 447
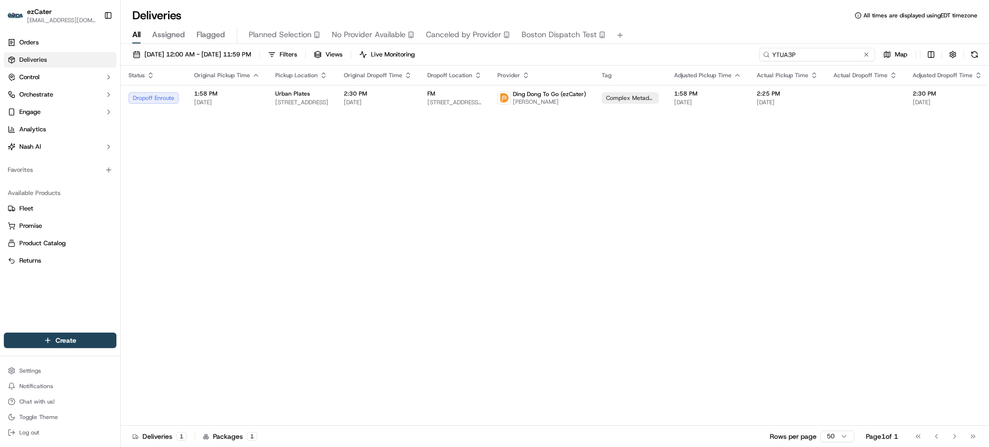
drag, startPoint x: 828, startPoint y: 55, endPoint x: 678, endPoint y: 41, distance: 150.8
click at [678, 41] on div "Deliveries All times are displayed using EDT timezone All Assigned Flagged Plan…" at bounding box center [555, 223] width 868 height 447
paste input "AFJZ1C"
click at [872, 182] on div "Status Original Pickup Time Pickup Location Original Dropoff Time Dropoff Locat…" at bounding box center [620, 246] width 999 height 360
drag, startPoint x: 833, startPoint y: 56, endPoint x: 673, endPoint y: 55, distance: 160.8
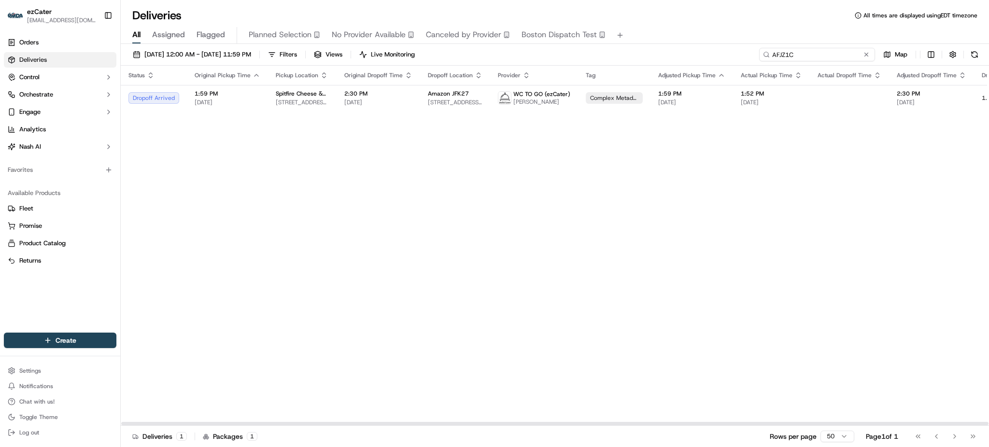
click at [673, 55] on div "09/01/2025 12:00 AM - 09/30/2025 11:59 PM Filters Views Live Monitoring AFJZ1C …" at bounding box center [555, 57] width 868 height 18
paste input "CV28PT"
type input "CV28PT"
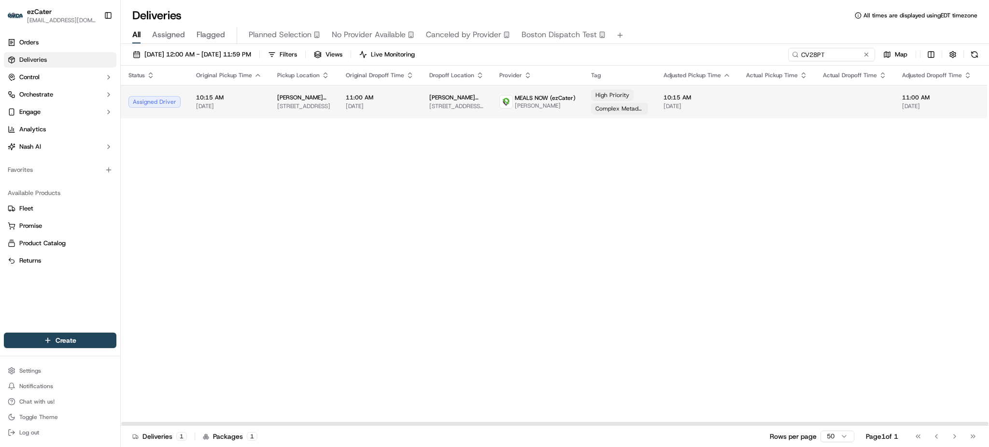
click at [738, 104] on td at bounding box center [776, 101] width 77 height 33
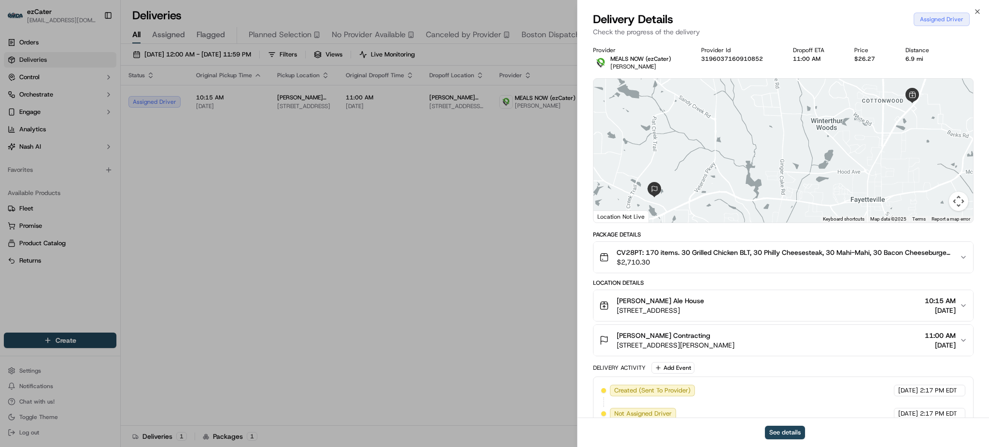
drag, startPoint x: 727, startPoint y: 345, endPoint x: 618, endPoint y: 339, distance: 109.3
click at [618, 339] on div "HITT Contracting 167 Tyrone Rd, Fayetteville, GA 30214, USA 11:00 AM 09/24/2025" at bounding box center [779, 340] width 360 height 19
copy div "HITT Contracting 167 Tyrone Rd, Fayetteville, GA 30214, USA"
click at [962, 340] on icon "button" at bounding box center [963, 340] width 4 height 2
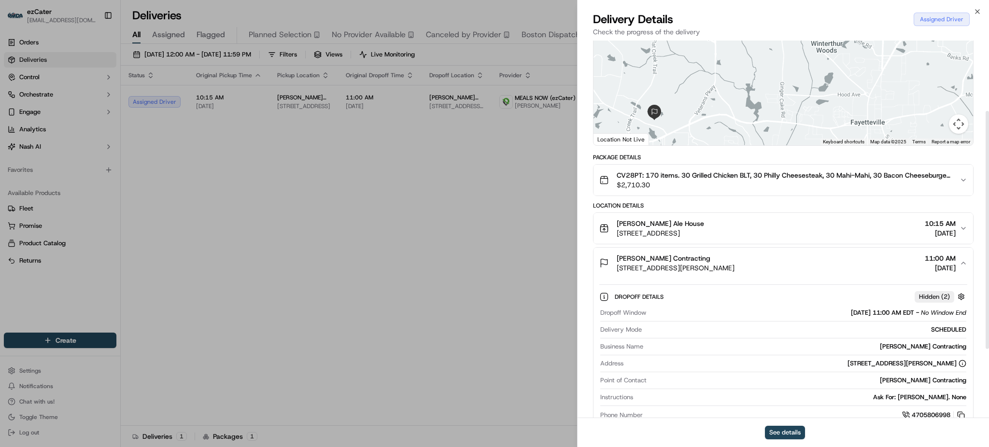
scroll to position [128, 0]
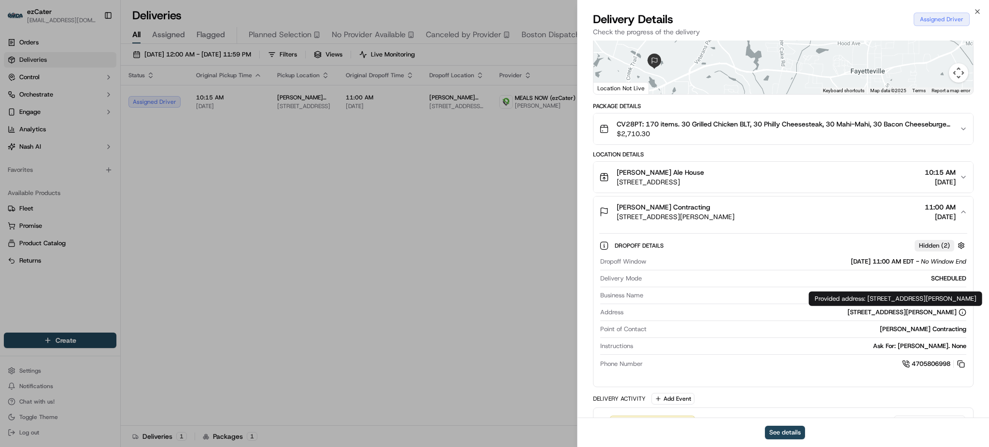
drag, startPoint x: 868, startPoint y: 297, endPoint x: 983, endPoint y: 297, distance: 115.4
click at [982, 297] on div "Provided address: 167 Tyrone Rd, Fayetteville, GA, 30214 Provided address: 167 …" at bounding box center [895, 299] width 173 height 14
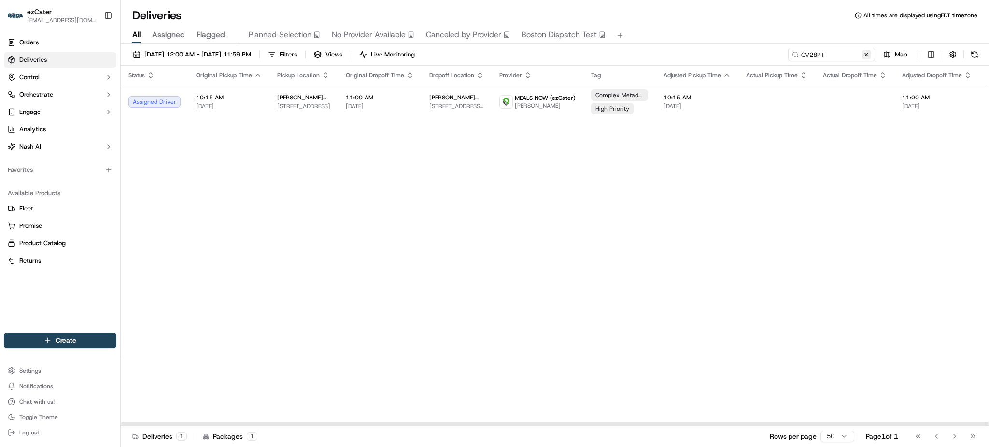
click at [868, 53] on button at bounding box center [866, 55] width 10 height 10
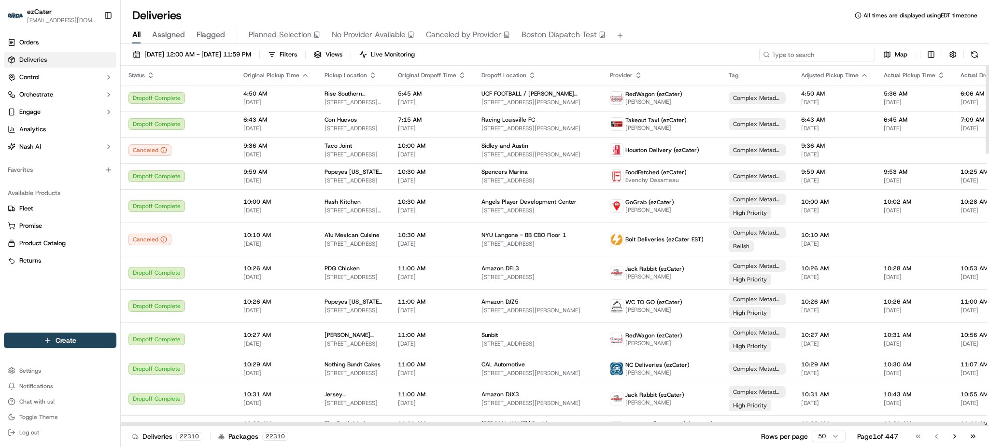
click at [850, 56] on input at bounding box center [817, 55] width 116 height 14
paste input "16R65E"
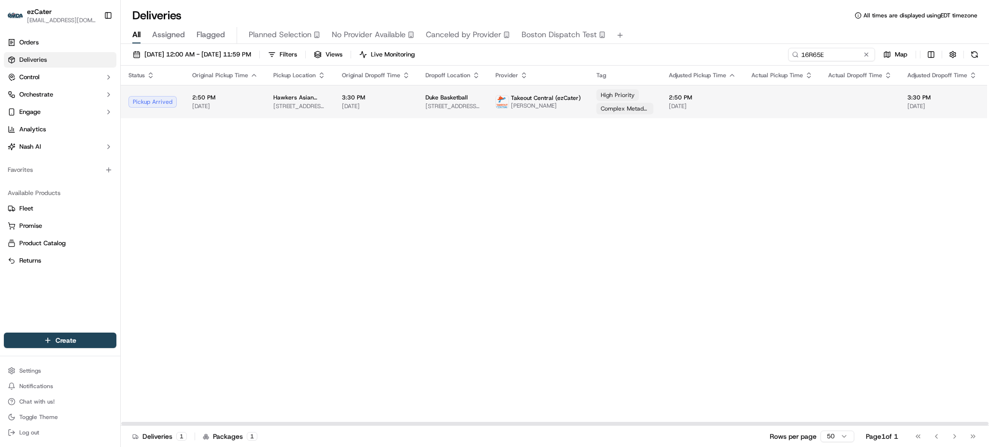
click at [499, 111] on td "Takeout Central (ezCater) JaNaya Nelson" at bounding box center [538, 101] width 101 height 33
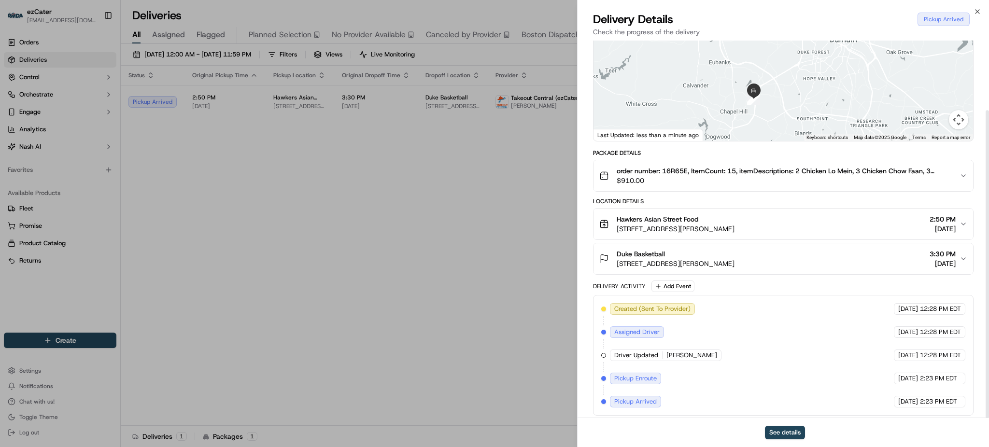
scroll to position [85, 0]
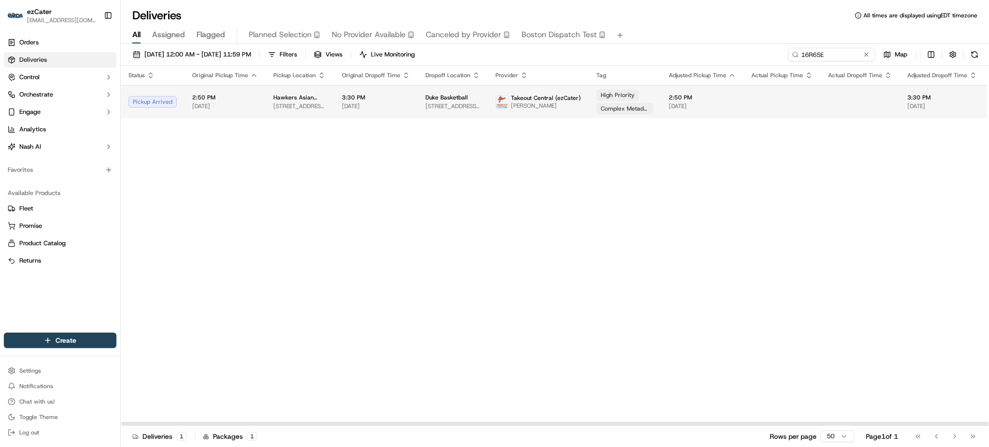
click at [465, 105] on span "110 Whitford Dr, Durham, NC 27705, USA" at bounding box center [452, 106] width 55 height 8
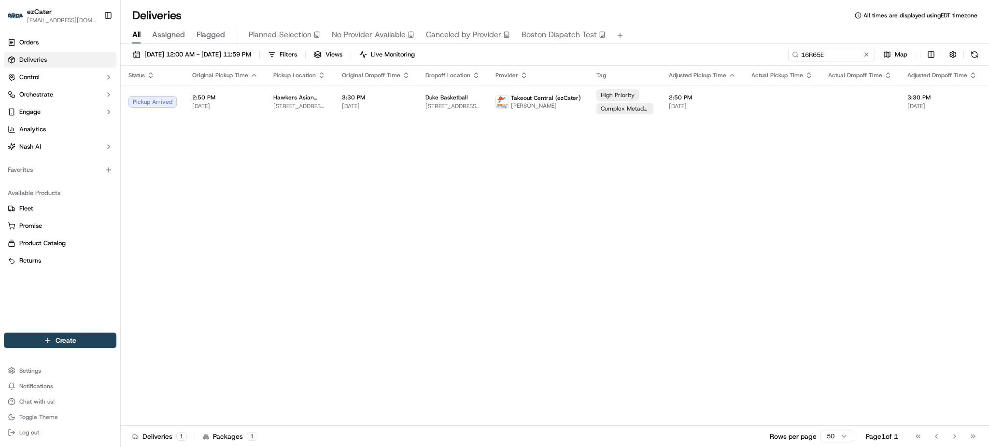
click at [839, 171] on div "Status Original Pickup Time Pickup Location Original Dropoff Time Dropoff Locat…" at bounding box center [626, 246] width 1010 height 360
drag, startPoint x: 827, startPoint y: 51, endPoint x: 626, endPoint y: 51, distance: 201.3
click at [627, 51] on div "09/01/2025 12:00 AM - 09/30/2025 11:59 PM Filters Views Live Monitoring 16R65E …" at bounding box center [555, 57] width 868 height 18
paste input "REL-REY0KV"
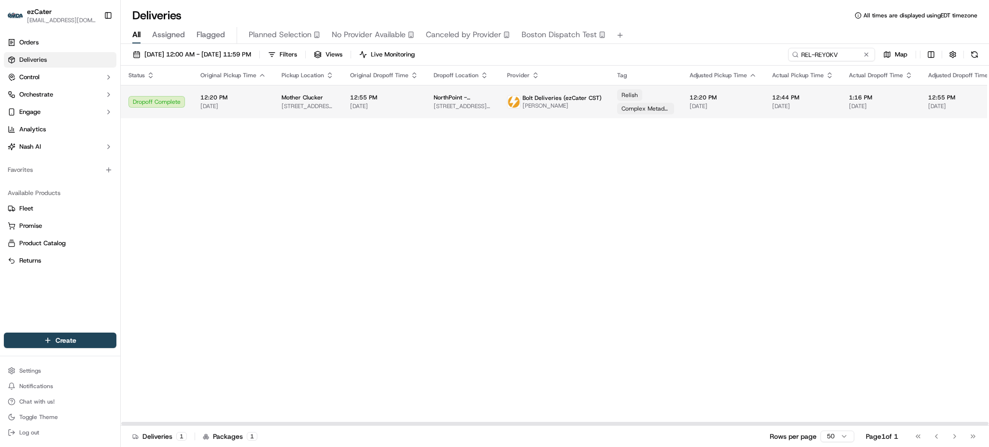
click at [488, 111] on td "NorthPoint - Kansas City 3315 N Oak Trafficway, Kansas City, MO 64116, USA" at bounding box center [462, 101] width 73 height 33
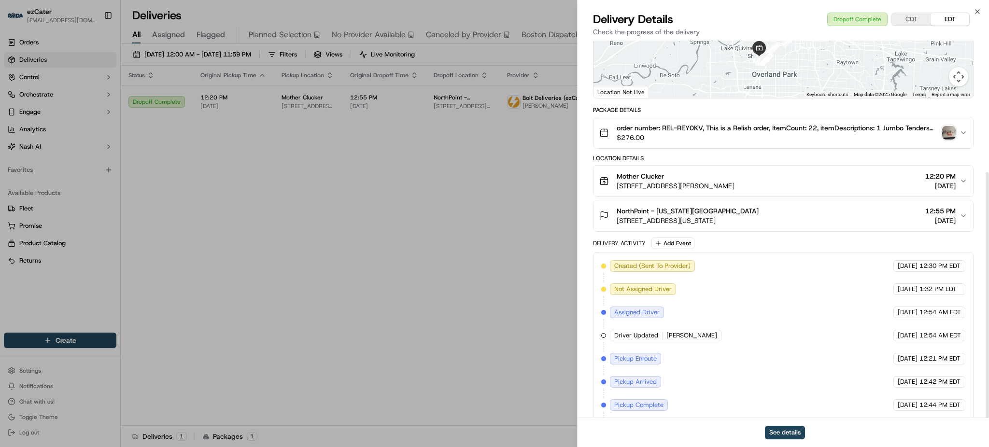
scroll to position [202, 0]
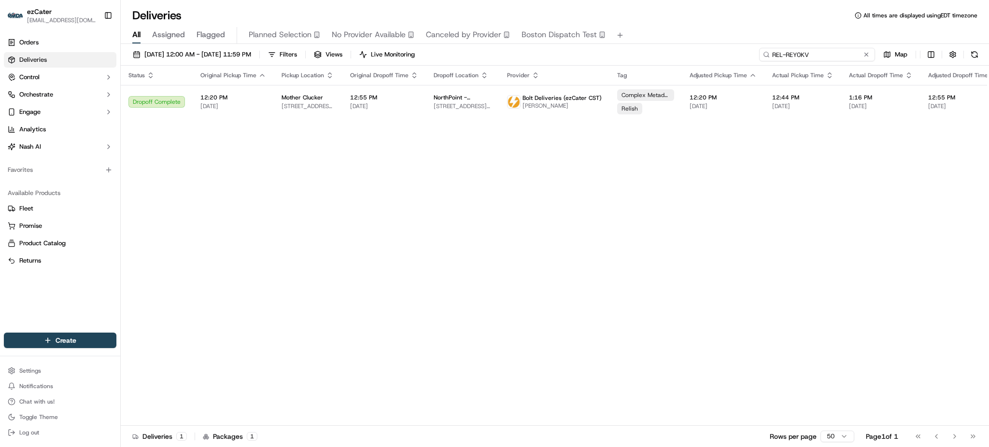
drag, startPoint x: 851, startPoint y: 53, endPoint x: 628, endPoint y: 53, distance: 223.0
click at [628, 53] on div "09/01/2025 12:00 AM - 09/30/2025 11:59 PM Filters Views Live Monitoring REL-REY…" at bounding box center [555, 57] width 868 height 18
paste input "6ZXEHF"
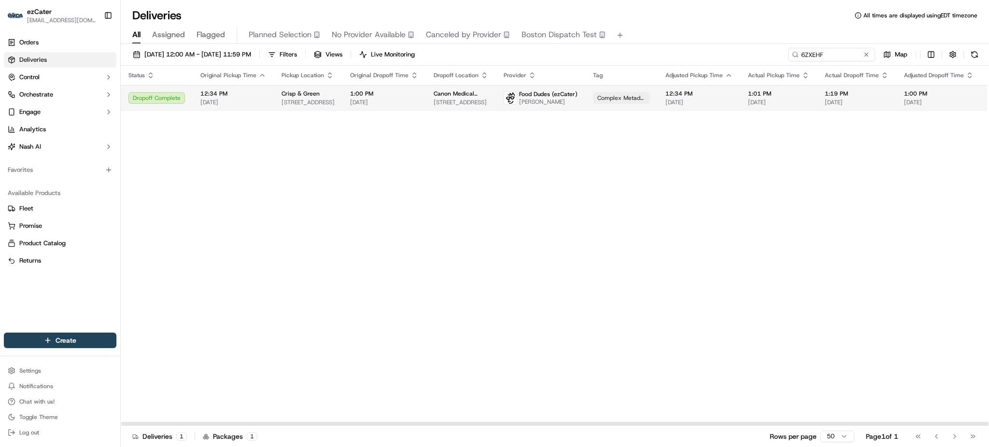
click at [521, 98] on span "[PERSON_NAME]" at bounding box center [548, 102] width 58 height 8
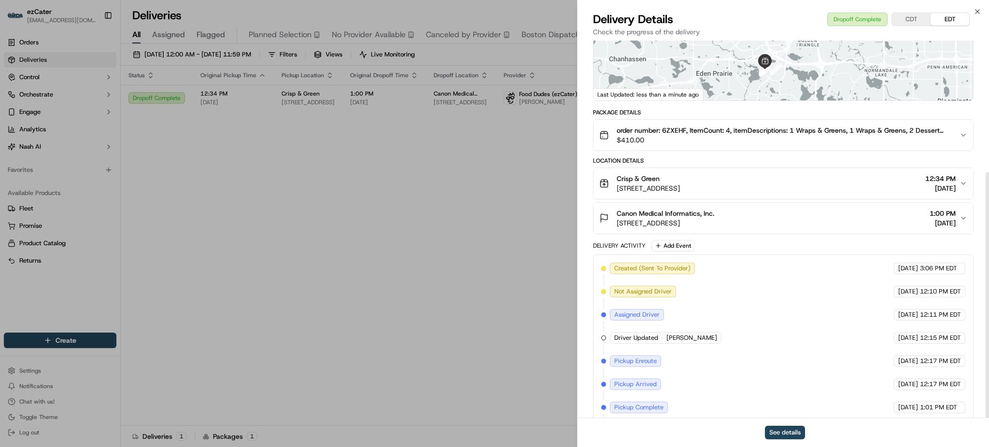
scroll to position [202, 0]
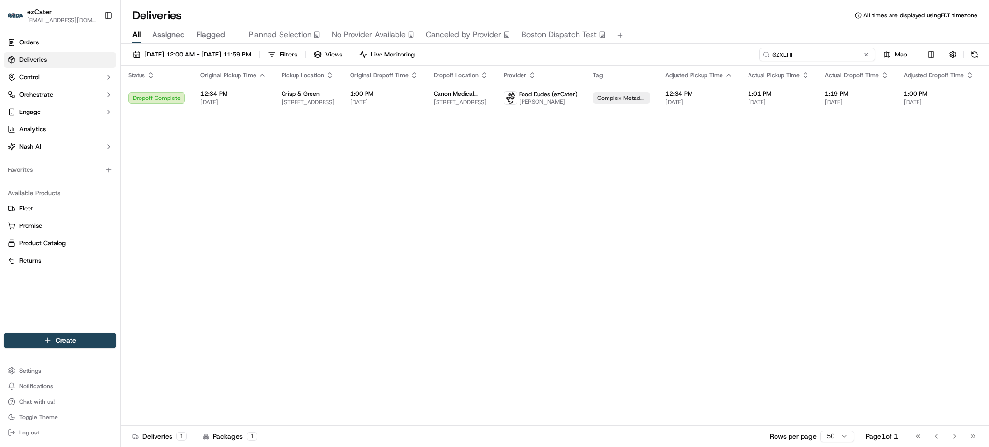
drag, startPoint x: 825, startPoint y: 54, endPoint x: 635, endPoint y: 54, distance: 190.2
click at [635, 54] on div "09/01/2025 12:00 AM - 09/30/2025 11:59 PM Filters Views Live Monitoring 6ZXEHF …" at bounding box center [555, 57] width 868 height 18
paste input "ZZGTQA"
drag, startPoint x: 831, startPoint y: 51, endPoint x: 594, endPoint y: 51, distance: 237.5
click at [594, 51] on div "09/01/2025 12:00 AM - 09/30/2025 11:59 PM Filters Views Live Monitoring ZZGTQA …" at bounding box center [555, 57] width 868 height 18
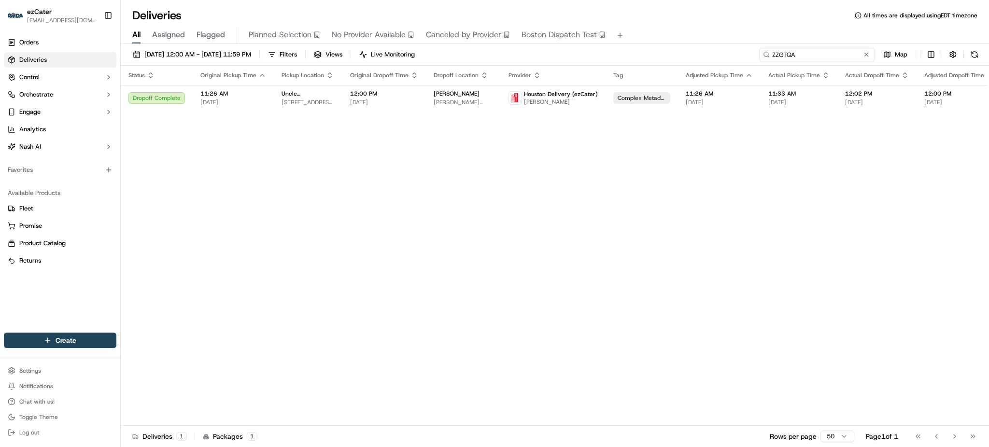
paste input "3R71M8"
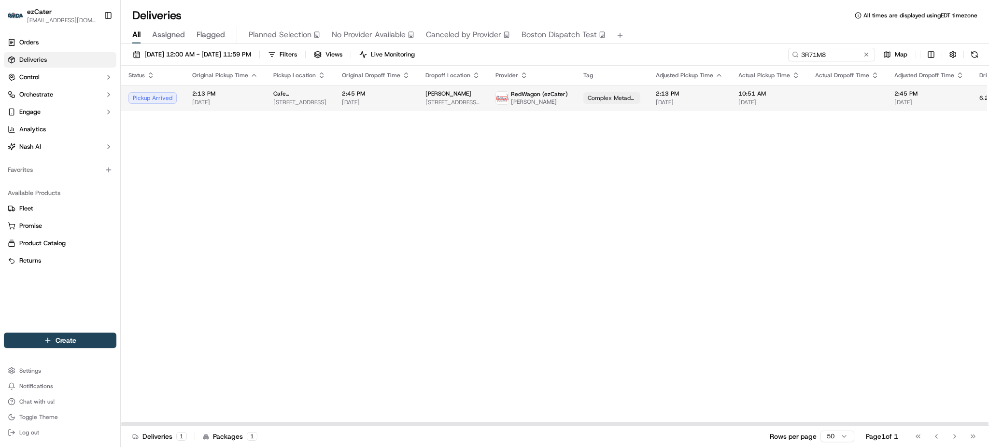
click at [285, 90] on span "Cafe Landwer" at bounding box center [299, 94] width 53 height 8
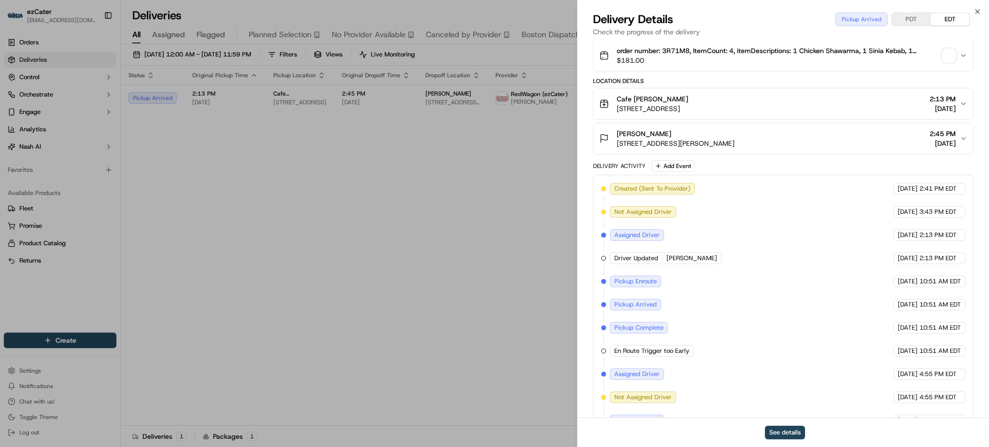
scroll to position [294, 0]
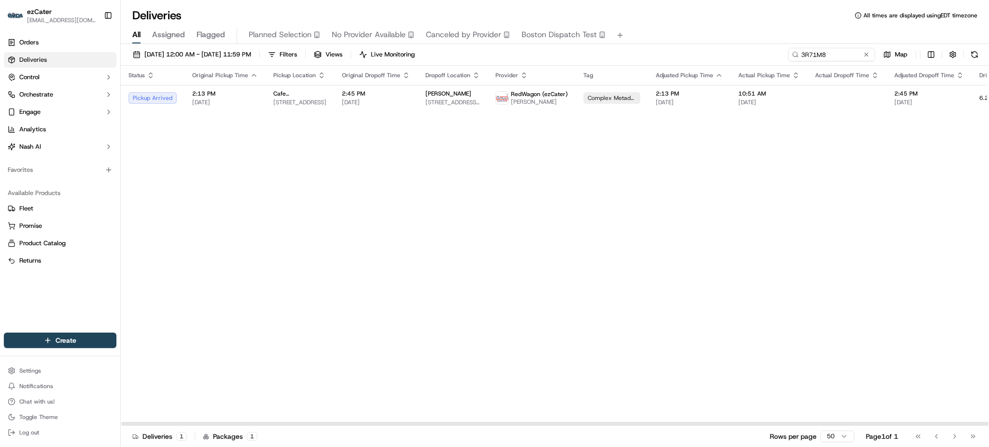
drag, startPoint x: 902, startPoint y: 206, endPoint x: 894, endPoint y: 172, distance: 34.7
click at [902, 200] on div "Status Original Pickup Time Pickup Location Original Dropoff Time Dropoff Locat…" at bounding box center [619, 246] width 997 height 360
drag, startPoint x: 836, startPoint y: 54, endPoint x: 632, endPoint y: 52, distance: 203.7
click at [632, 52] on div "09/01/2025 12:00 AM - 09/30/2025 11:59 PM Filters Views Live Monitoring 3R71M8 …" at bounding box center [555, 57] width 868 height 18
paste input "16R65E"
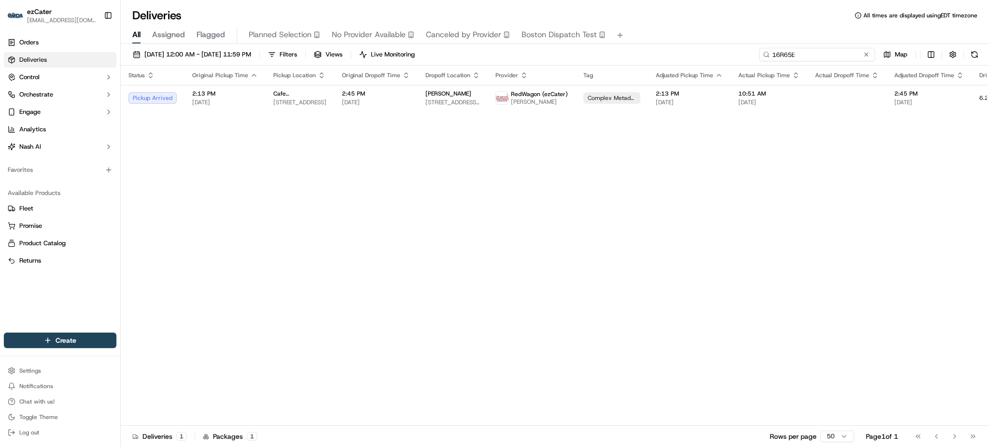
type input "16R65E"
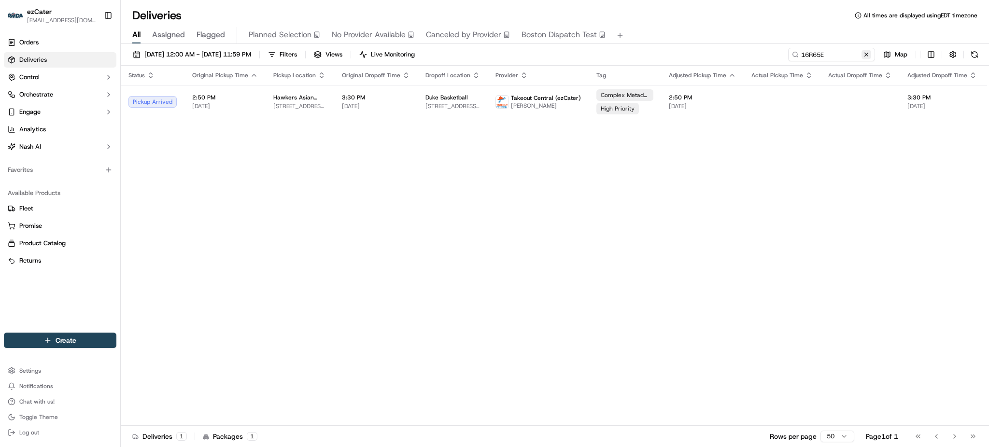
click at [866, 54] on button at bounding box center [866, 55] width 10 height 10
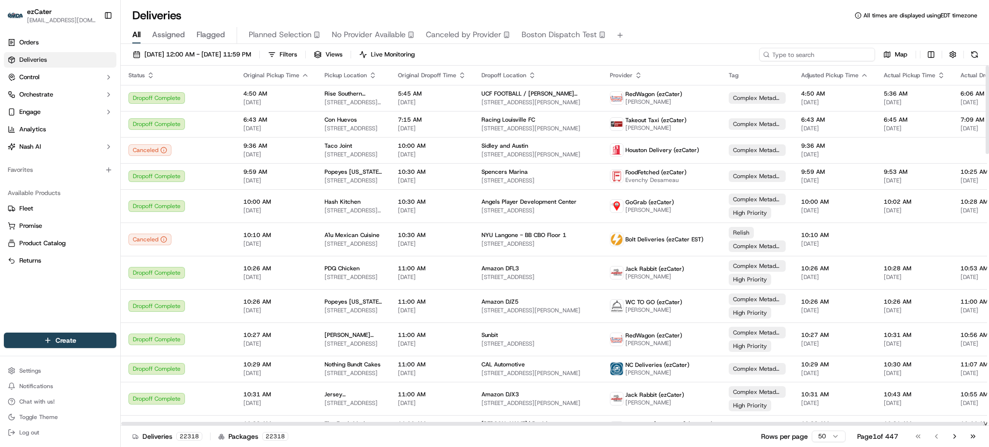
click at [844, 55] on input at bounding box center [817, 55] width 116 height 14
paste input "ZZGTQA"
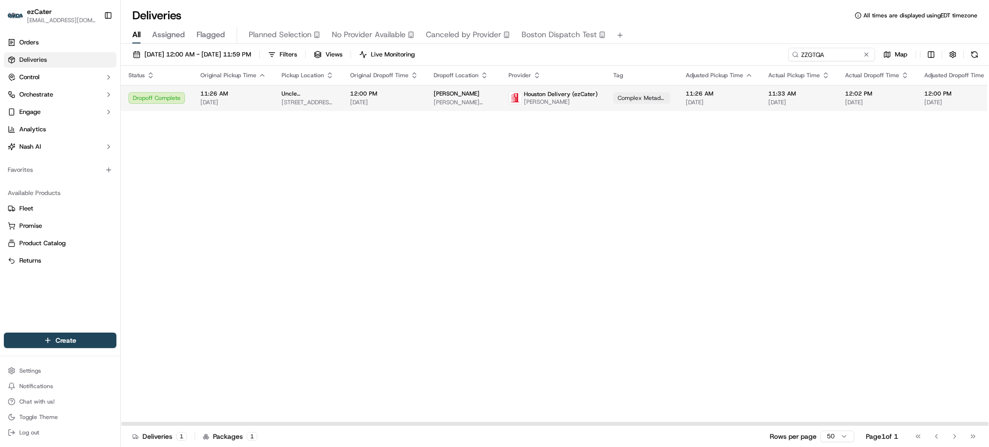
click at [467, 103] on span "Trammell Crow Center, 2001 Ross Ave #27th, Dallas, TX 75201, USA" at bounding box center [463, 102] width 59 height 8
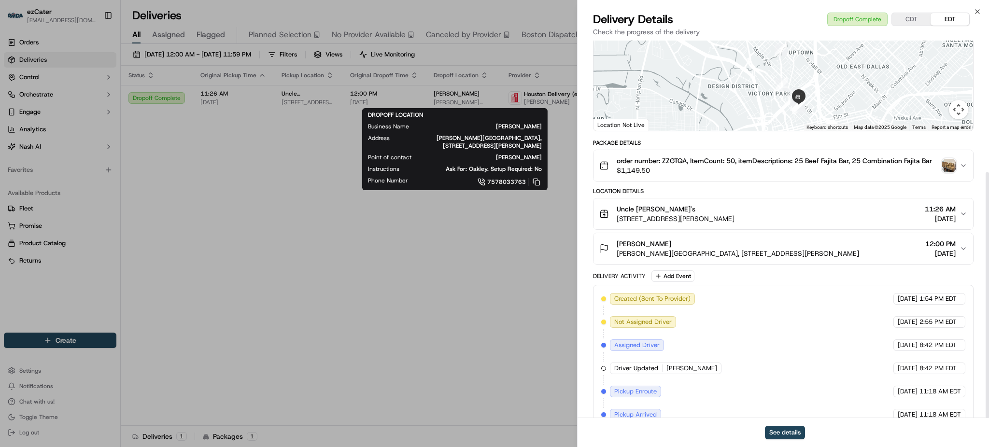
scroll to position [202, 0]
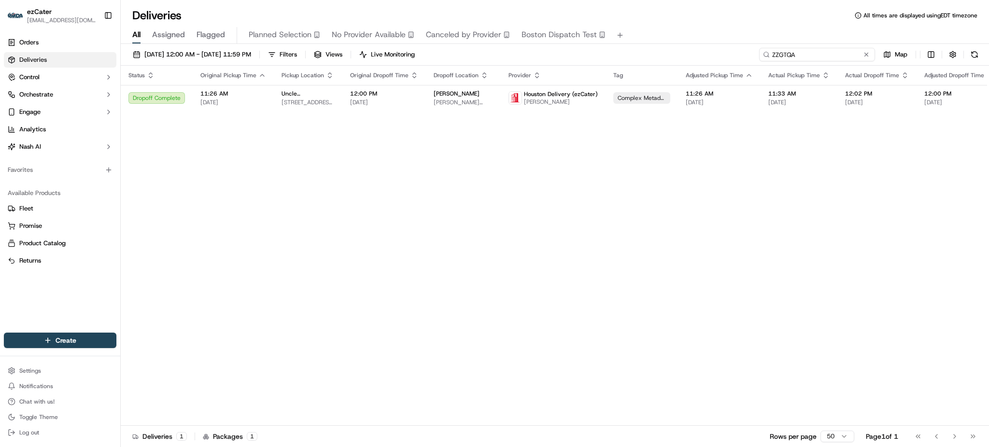
drag, startPoint x: 827, startPoint y: 51, endPoint x: 675, endPoint y: 51, distance: 151.6
click at [675, 51] on div "09/01/2025 12:00 AM - 09/30/2025 11:59 PM Filters Views Live Monitoring ZZGTQA …" at bounding box center [555, 57] width 868 height 18
paste input "G2RKKR"
click at [363, 101] on span "[DATE]" at bounding box center [384, 102] width 68 height 8
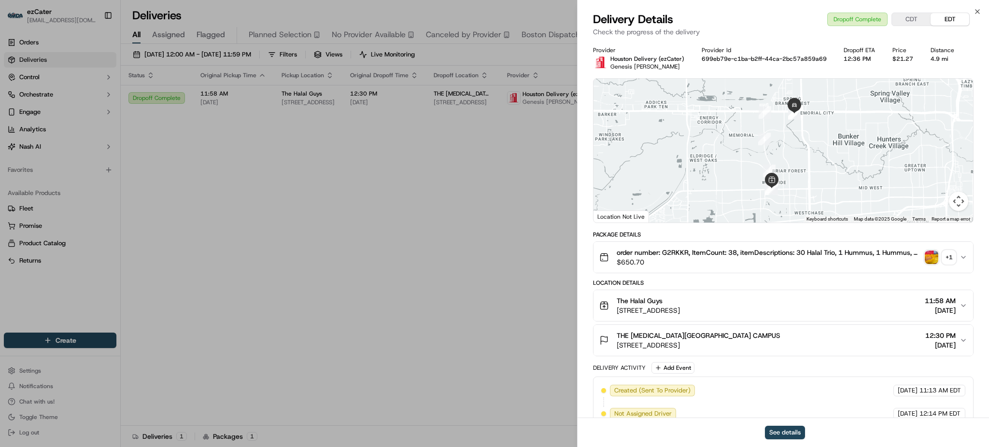
scroll to position [202, 0]
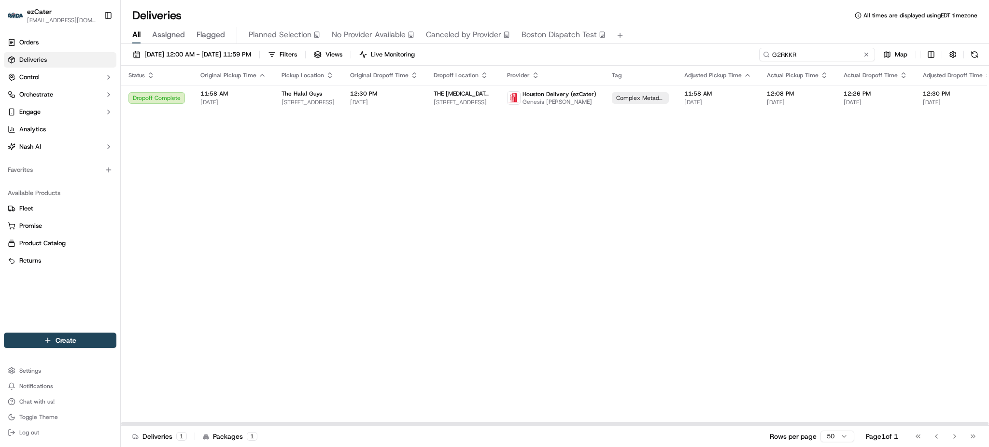
drag, startPoint x: 840, startPoint y: 59, endPoint x: 567, endPoint y: 58, distance: 272.8
click at [568, 58] on div "09/01/2025 12:00 AM - 09/30/2025 11:59 PM Filters Views Live Monitoring G2RKKR …" at bounding box center [555, 57] width 868 height 18
paste input "MY6RFV"
click at [532, 98] on span "[PERSON_NAME]" at bounding box center [556, 102] width 74 height 8
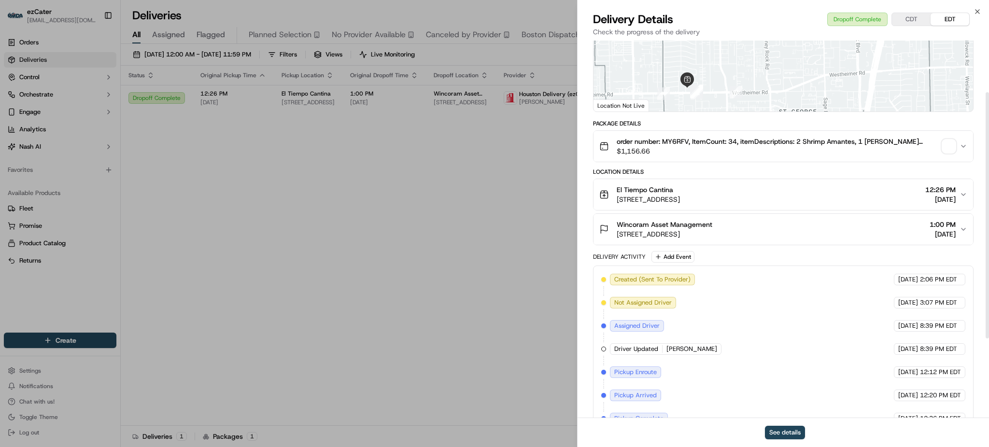
scroll to position [202, 0]
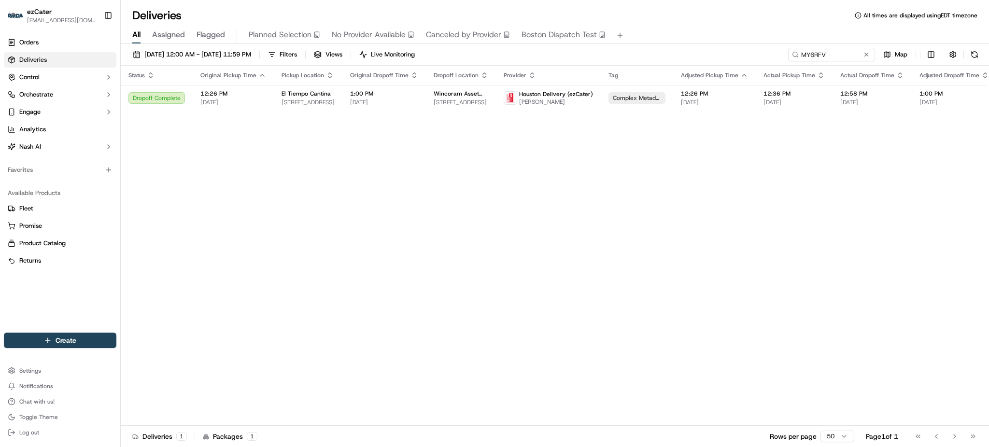
click at [821, 44] on div "09/01/2025 12:00 AM - 09/30/2025 11:59 PM Filters Views Live Monitoring MY6RFV …" at bounding box center [555, 246] width 868 height 405
paste input "9WX1GM"
drag, startPoint x: 831, startPoint y: 52, endPoint x: 631, endPoint y: 52, distance: 200.4
click at [631, 52] on div "09/01/2025 12:00 AM - 09/30/2025 11:59 PM Filters Views Live Monitoring 9WX1GM …" at bounding box center [555, 57] width 868 height 18
click at [434, 95] on span "Parkland Family Medicine Clinic" at bounding box center [461, 94] width 55 height 8
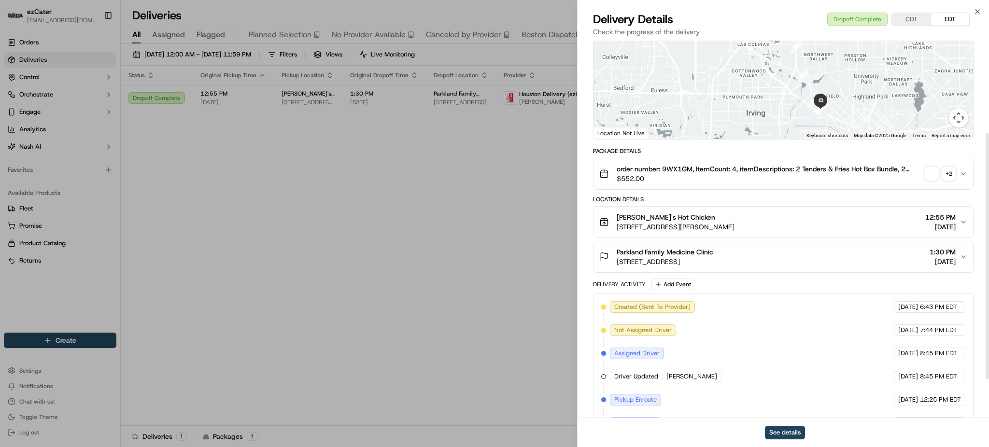
scroll to position [202, 0]
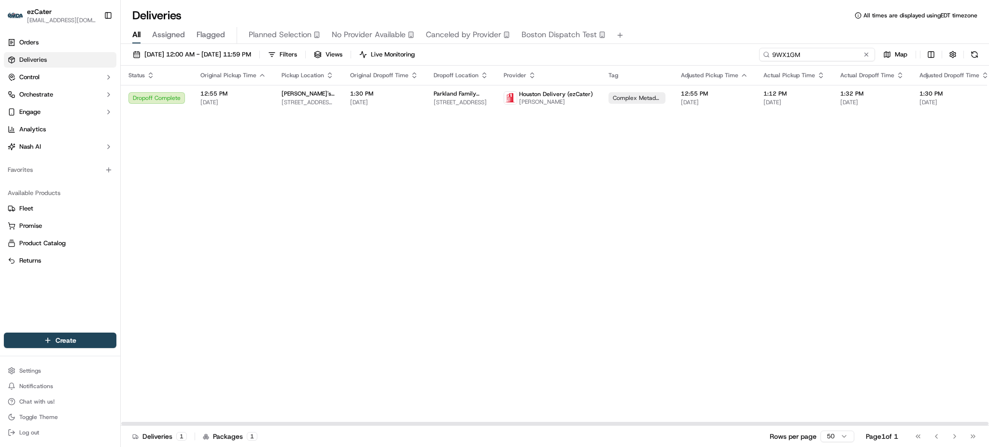
paste input "0FW0QK"
drag, startPoint x: 851, startPoint y: 56, endPoint x: 596, endPoint y: 54, distance: 255.4
click at [596, 54] on div "09/01/2025 12:00 AM - 09/30/2025 11:59 PM Filters Views Live Monitoring 0FW0QK …" at bounding box center [555, 57] width 868 height 18
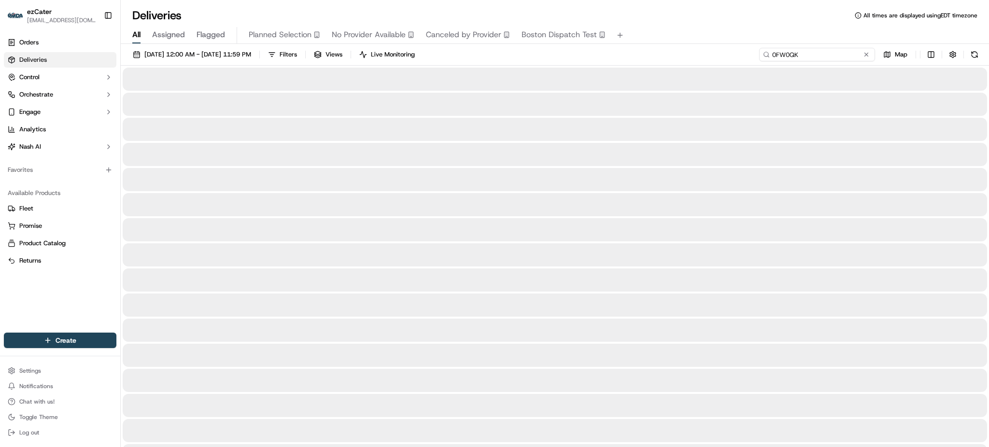
type input "0FW0QK"
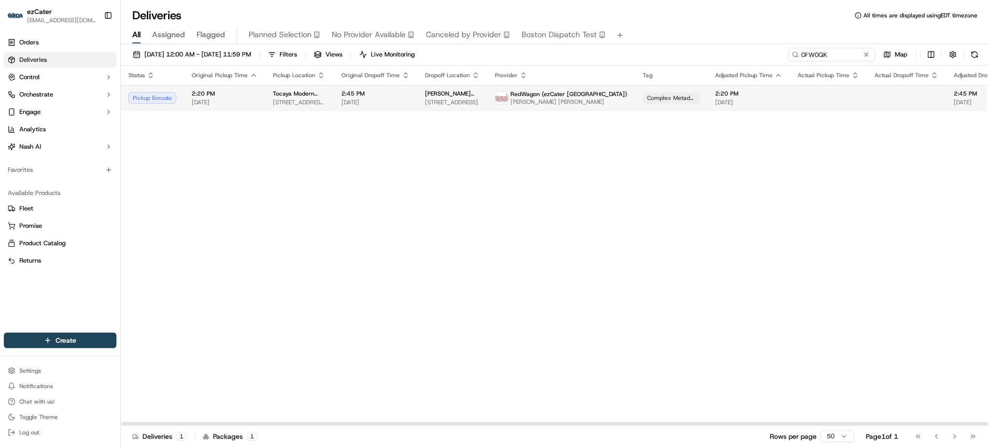
click at [439, 106] on span "150 S Rodeo Dr SUITE 300, Beverly Hills, CA 90212, USA" at bounding box center [452, 102] width 55 height 8
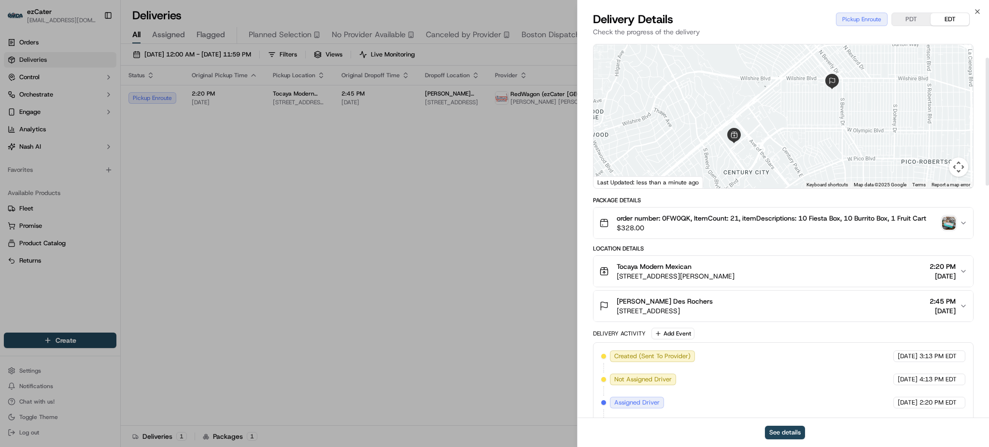
scroll to position [64, 0]
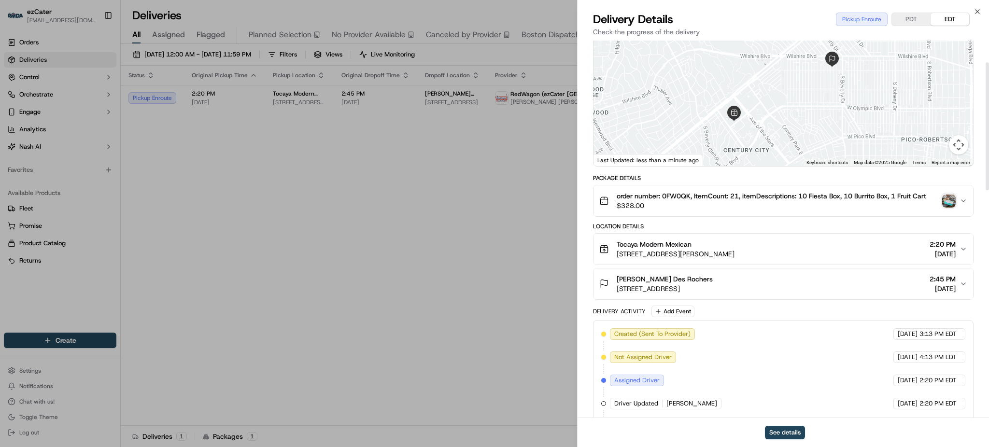
click at [951, 195] on img "button" at bounding box center [949, 201] width 14 height 14
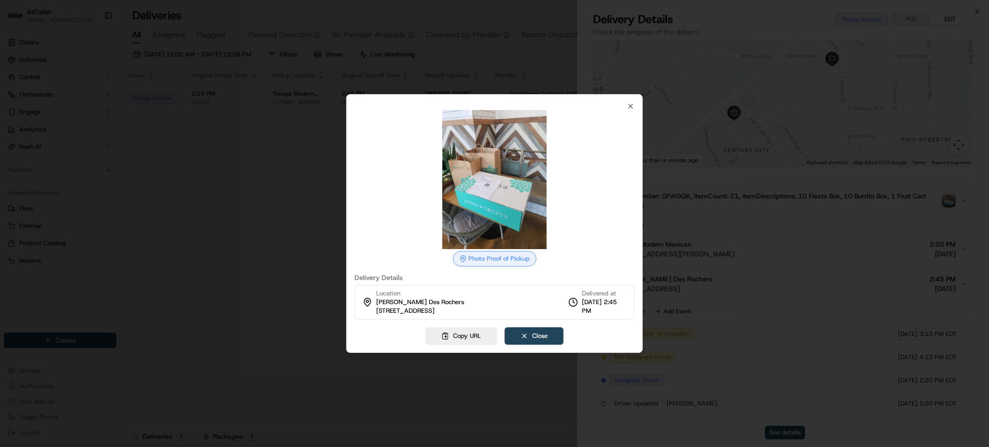
click at [280, 275] on div at bounding box center [494, 223] width 989 height 447
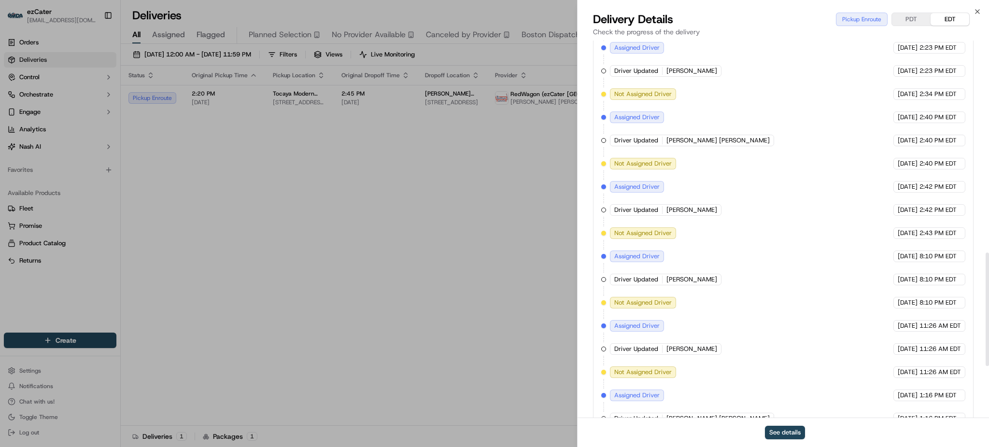
scroll to position [877, 0]
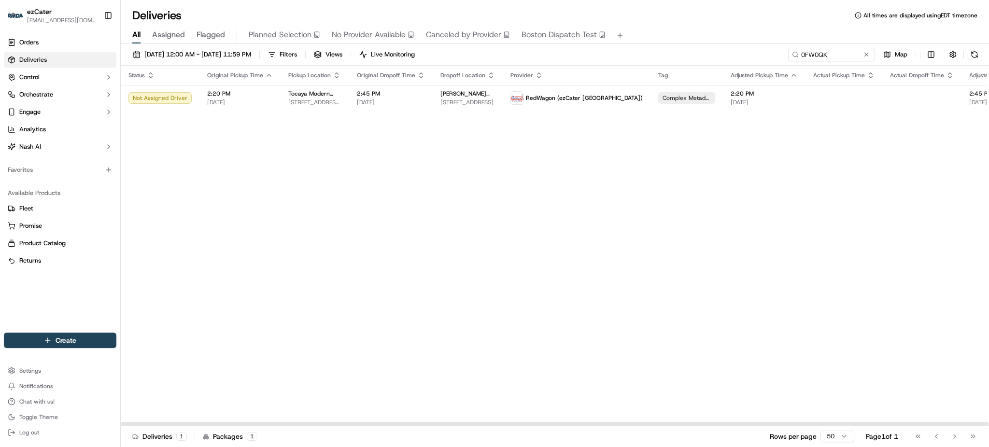
drag, startPoint x: 850, startPoint y: 166, endPoint x: 832, endPoint y: 53, distance: 114.5
click at [851, 166] on div "Status Original Pickup Time Pickup Location Original Dropoff Time Dropoff Locat…" at bounding box center [657, 246] width 1072 height 360
drag, startPoint x: 835, startPoint y: 51, endPoint x: 662, endPoint y: 51, distance: 172.8
click at [662, 51] on div "09/01/2025 12:00 AM - 09/30/2025 11:59 PM Filters Views Live Monitoring 0FW0QK …" at bounding box center [555, 57] width 868 height 18
paste input "3R71M8"
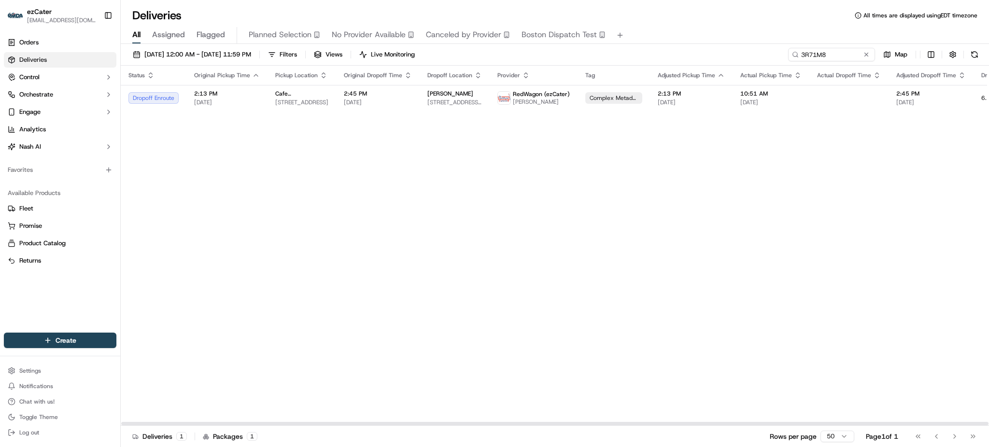
drag, startPoint x: 923, startPoint y: 204, endPoint x: 913, endPoint y: 136, distance: 69.2
click at [924, 197] on div "Status Original Pickup Time Pickup Location Original Dropoff Time Dropoff Locat…" at bounding box center [620, 246] width 999 height 360
paste input "0FW0QK"
drag, startPoint x: 856, startPoint y: 57, endPoint x: 623, endPoint y: 47, distance: 233.9
click at [623, 48] on div "09/01/2025 12:00 AM - 09/30/2025 11:59 PM Filters Views Live Monitoring 0FW0QK …" at bounding box center [555, 57] width 868 height 18
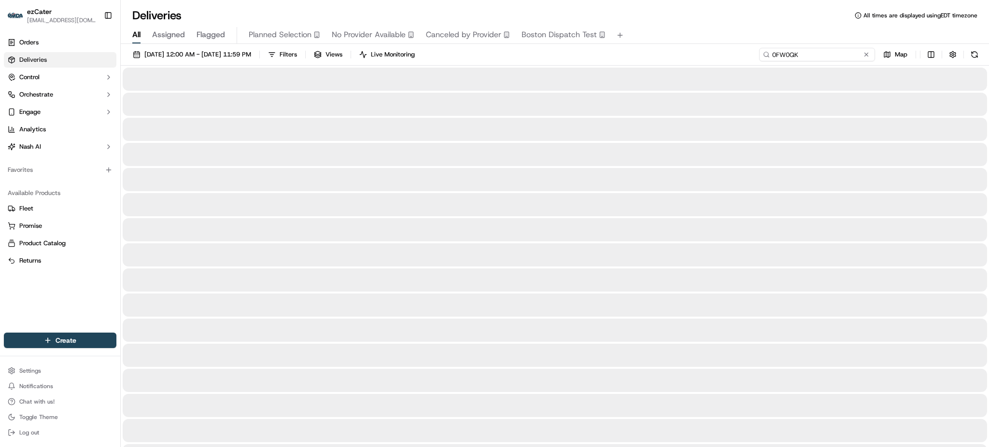
type input "0FW0QK"
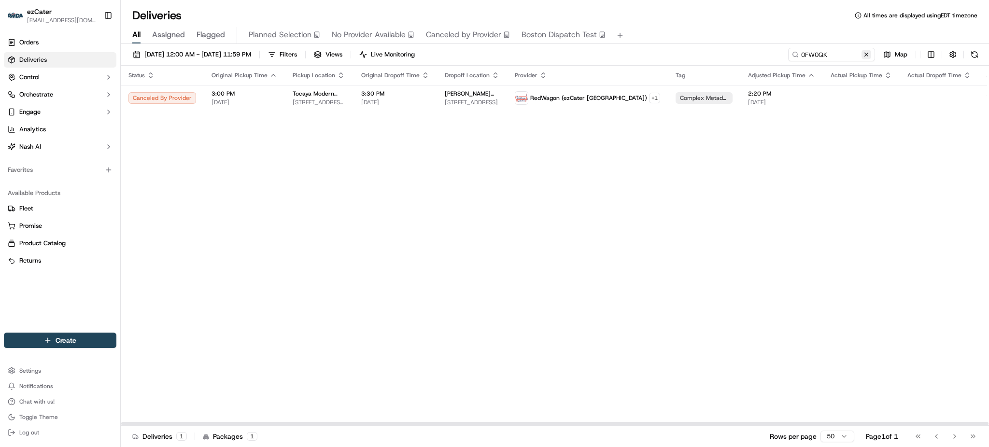
click at [865, 53] on button at bounding box center [866, 55] width 10 height 10
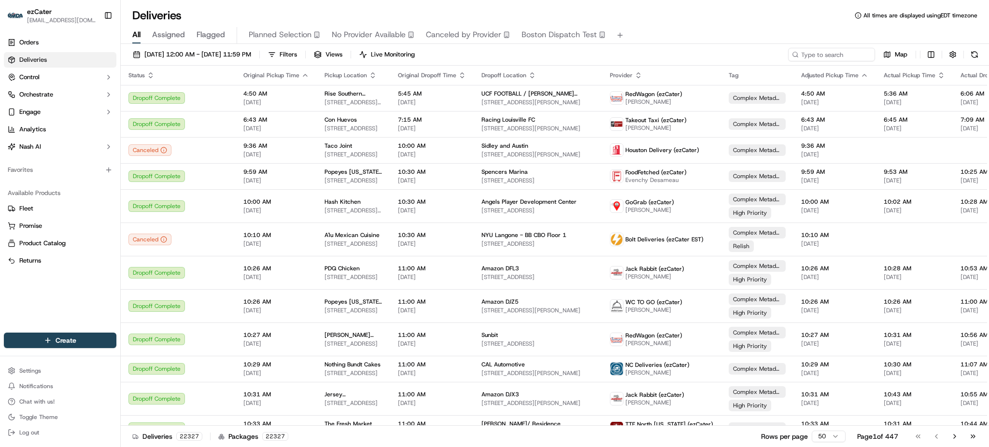
click at [810, 46] on div "09/01/2025 12:00 AM - 09/30/2025 11:59 PM Filters Views Live Monitoring Map Sta…" at bounding box center [555, 246] width 868 height 405
click at [810, 58] on input at bounding box center [817, 55] width 116 height 14
paste input "0KMY28"
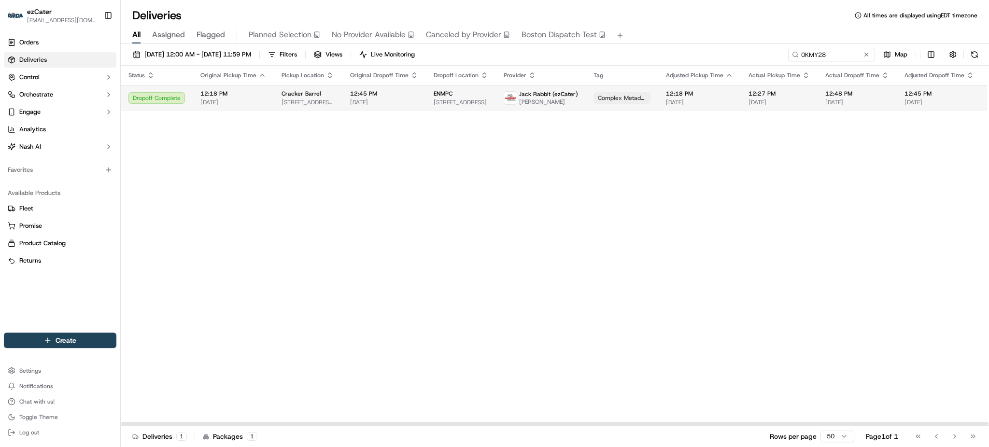
click at [618, 98] on span "Complex Metadata" at bounding box center [622, 98] width 48 height 8
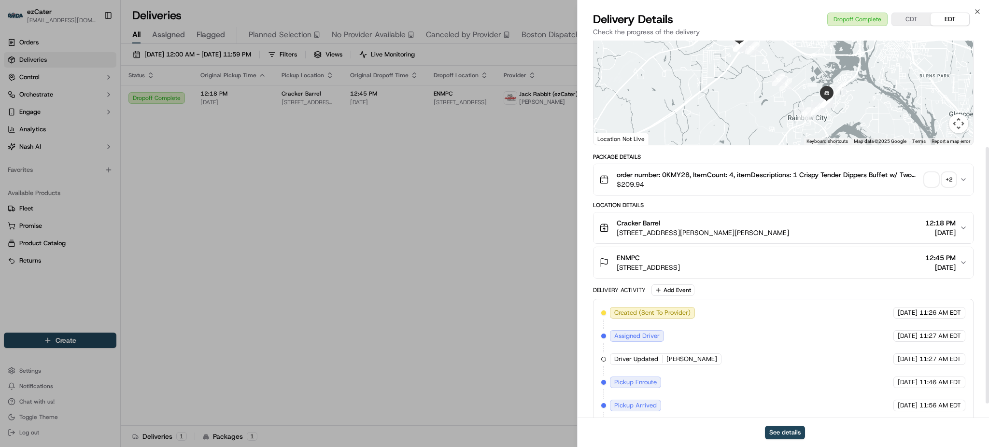
scroll to position [179, 0]
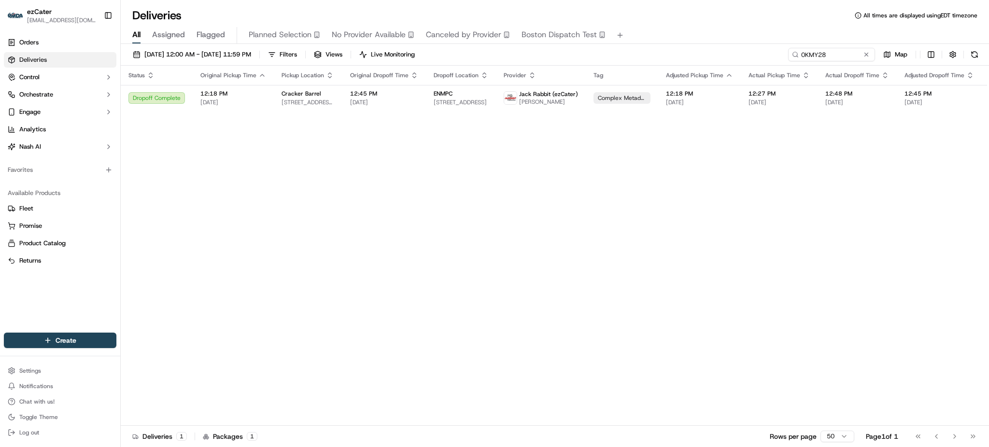
drag, startPoint x: 340, startPoint y: 234, endPoint x: 340, endPoint y: 229, distance: 4.9
paste input "YTUA3P"
drag, startPoint x: 833, startPoint y: 56, endPoint x: 609, endPoint y: 46, distance: 223.8
click at [610, 46] on div "09/01/2025 12:00 AM - 09/30/2025 11:59 PM Filters Views Live Monitoring YTUA3P …" at bounding box center [555, 246] width 868 height 405
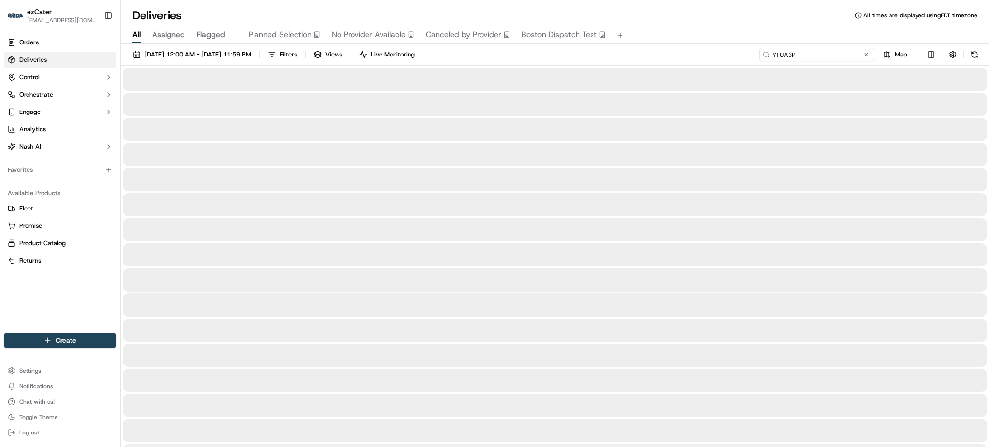
type input "YTUA3P"
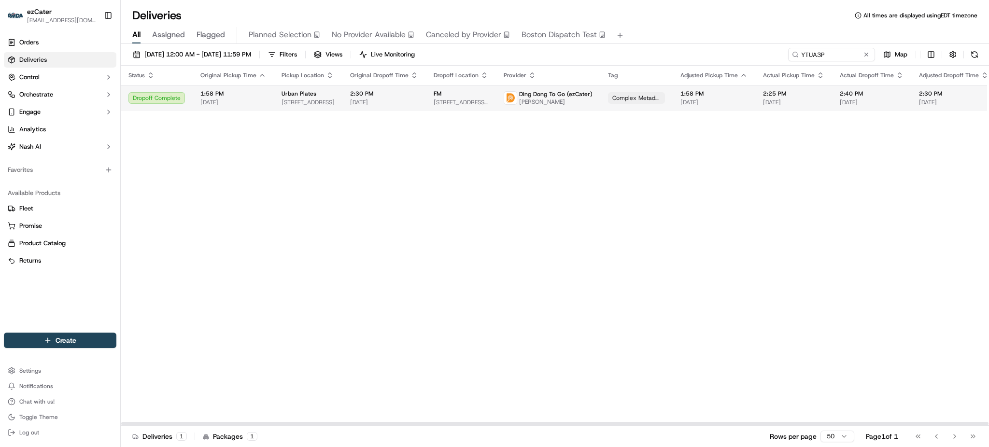
click at [552, 104] on span "Billal Chellala" at bounding box center [555, 102] width 73 height 8
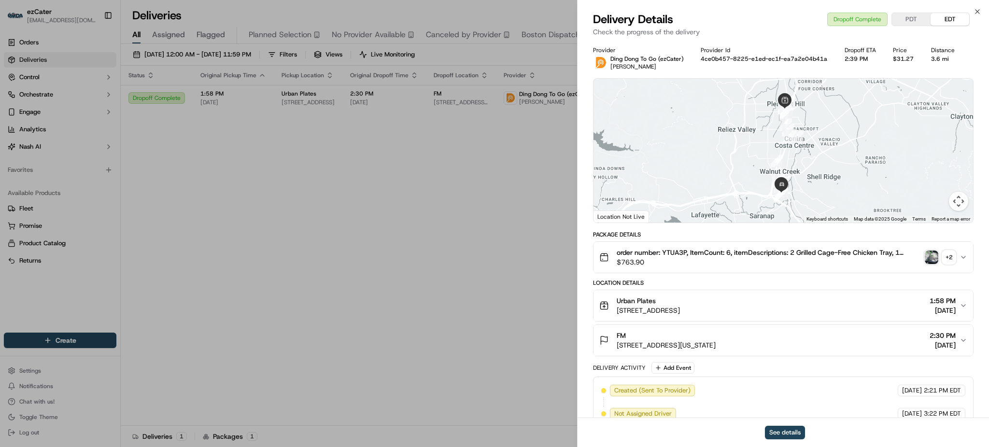
scroll to position [202, 0]
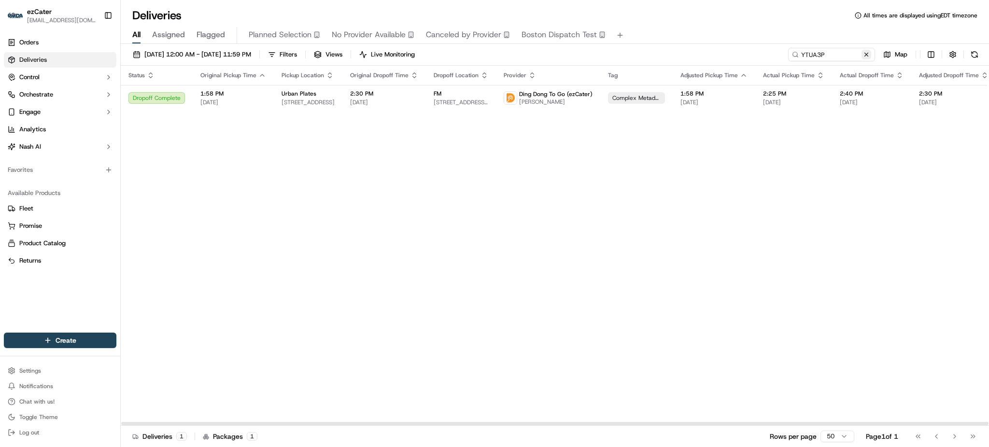
click at [863, 54] on button at bounding box center [866, 55] width 10 height 10
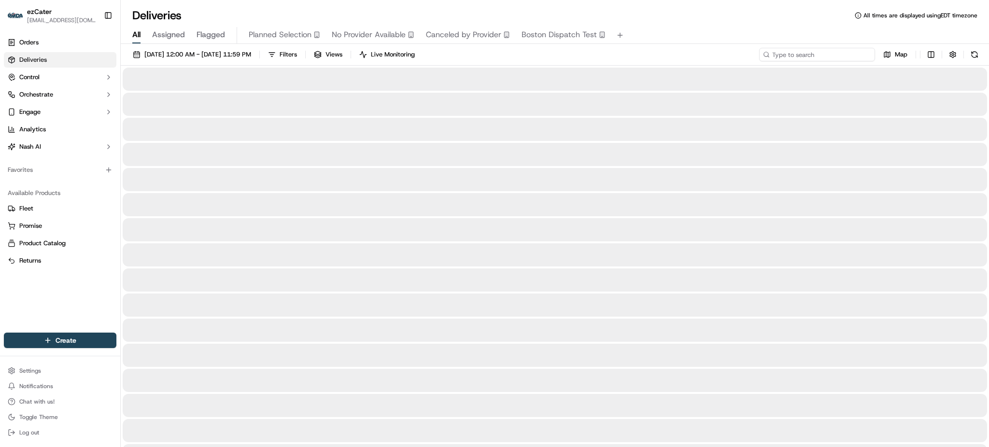
click at [833, 57] on input at bounding box center [817, 55] width 116 height 14
paste input "Q2PRAM"
click at [799, 22] on div "Deliveries All times are displayed using EDT timezone" at bounding box center [555, 15] width 868 height 15
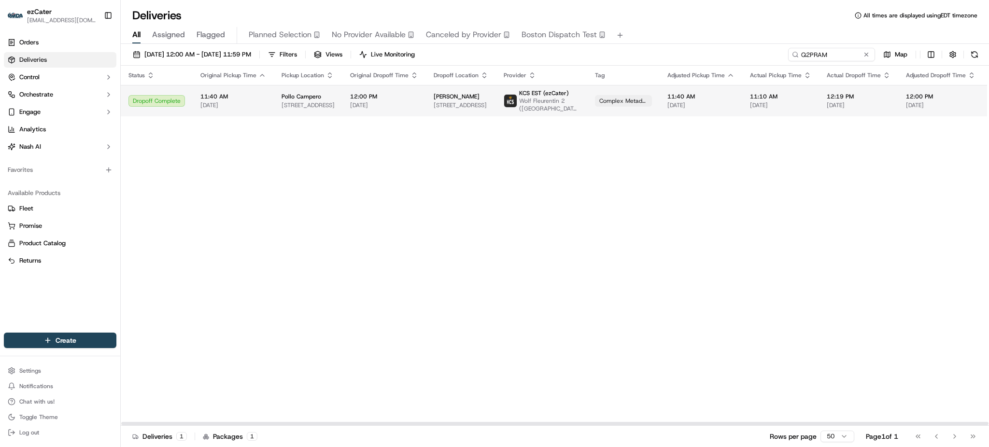
click at [670, 100] on div "11:40 AM 09/23/2025" at bounding box center [700, 101] width 67 height 16
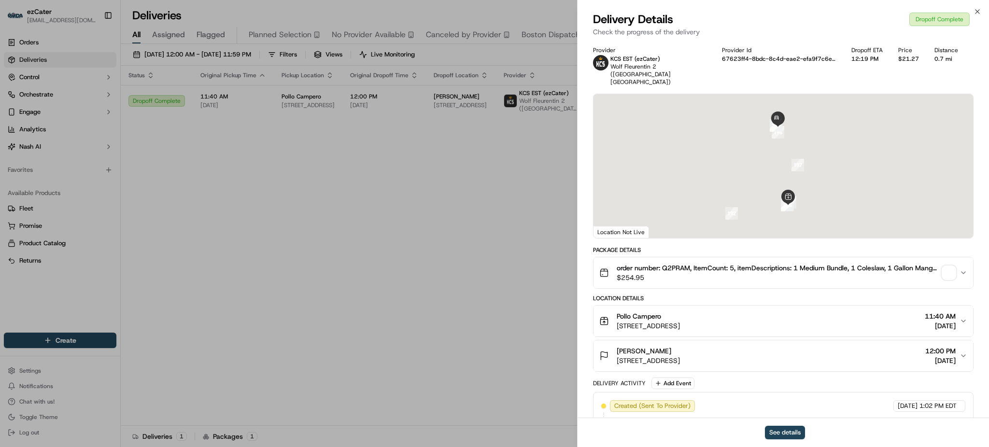
scroll to position [210, 0]
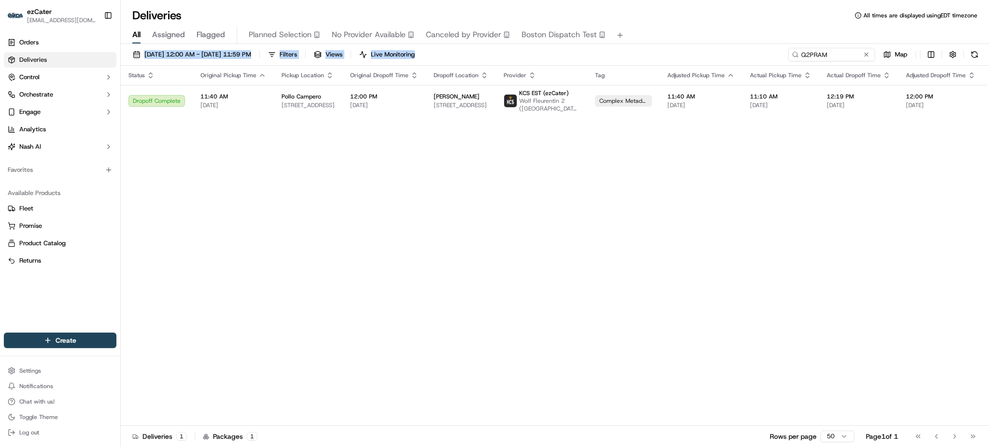
drag, startPoint x: 834, startPoint y: 46, endPoint x: 717, endPoint y: 38, distance: 117.6
click at [716, 38] on div "Deliveries All times are displayed using EDT timezone All Assigned Flagged Plan…" at bounding box center [555, 223] width 868 height 447
click at [831, 53] on input "Q2PRAM" at bounding box center [817, 55] width 116 height 14
paste input "8CVZ4A"
drag, startPoint x: 824, startPoint y: 54, endPoint x: 722, endPoint y: 55, distance: 102.4
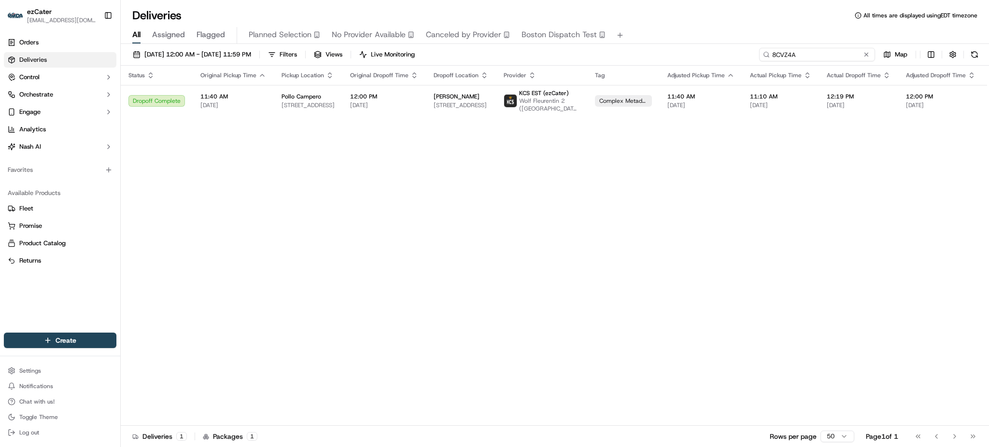
click at [722, 55] on div "09/01/2025 12:00 AM - 09/30/2025 11:59 PM Filters Views Live Monitoring 8CVZ4A …" at bounding box center [555, 57] width 868 height 18
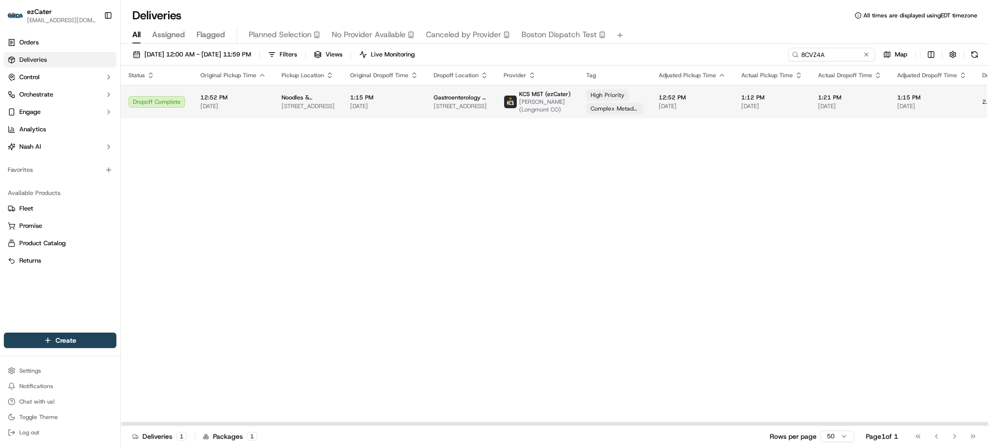
click at [669, 104] on span "[DATE]" at bounding box center [692, 106] width 67 height 8
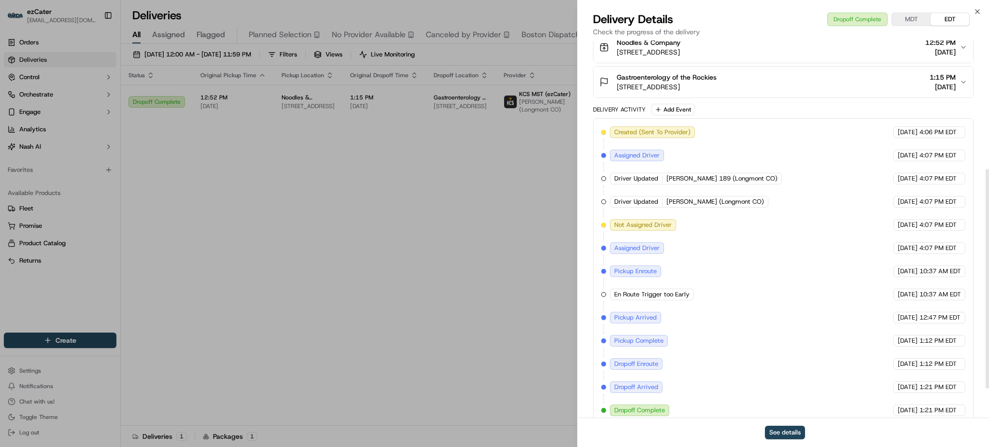
scroll to position [271, 0]
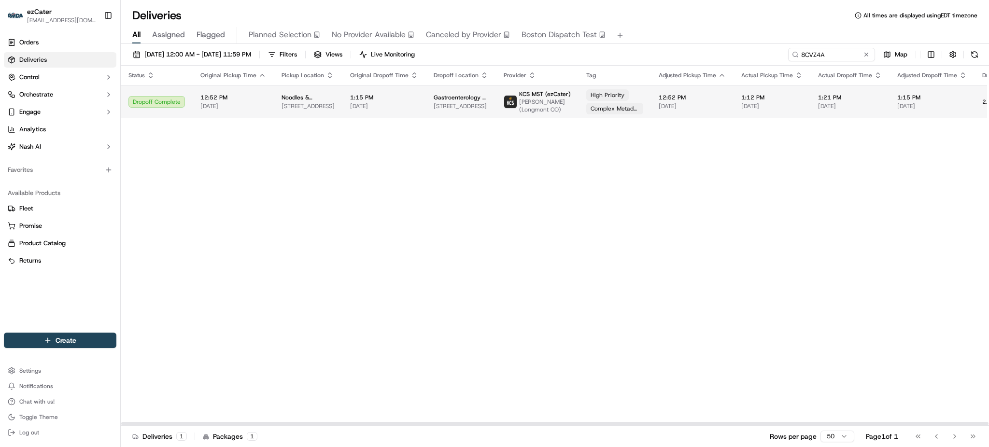
click at [350, 108] on span "[DATE]" at bounding box center [384, 106] width 68 height 8
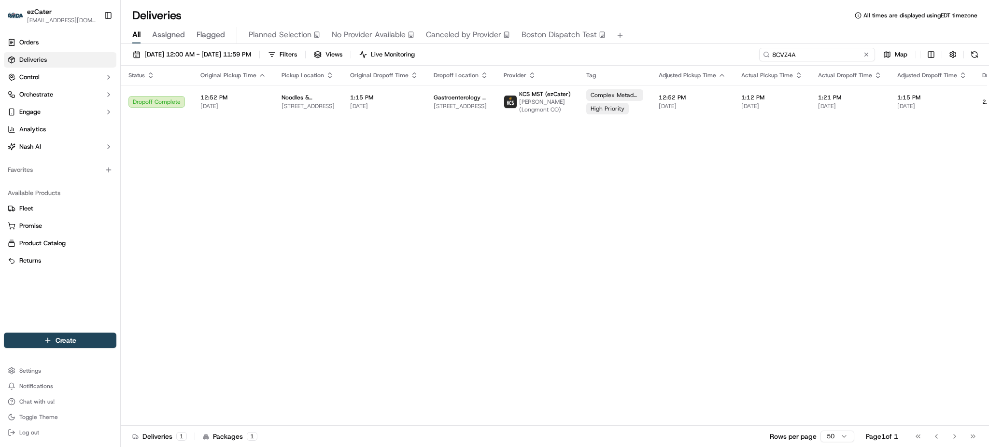
paste input "VXZV21"
drag, startPoint x: 842, startPoint y: 59, endPoint x: 689, endPoint y: 41, distance: 154.6
click at [689, 41] on div "Deliveries All times are displayed using EDT timezone All Assigned Flagged Plan…" at bounding box center [555, 223] width 868 height 447
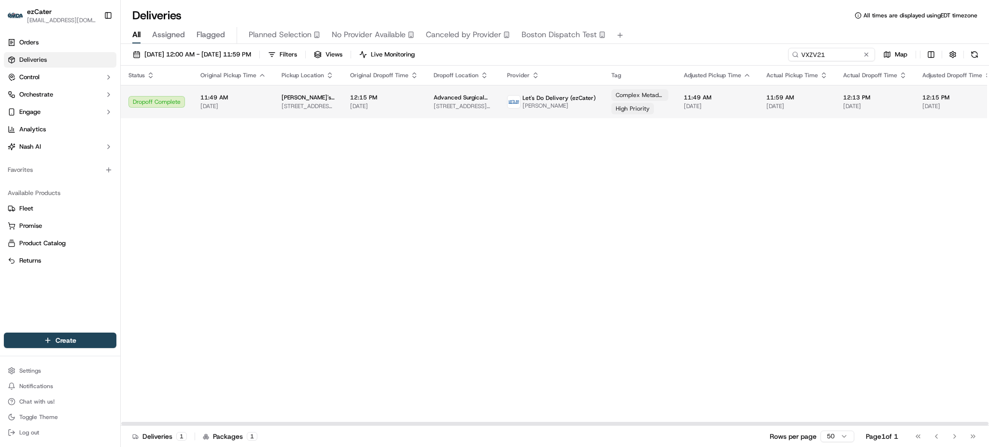
click at [530, 107] on span "[PERSON_NAME]" at bounding box center [558, 106] width 73 height 8
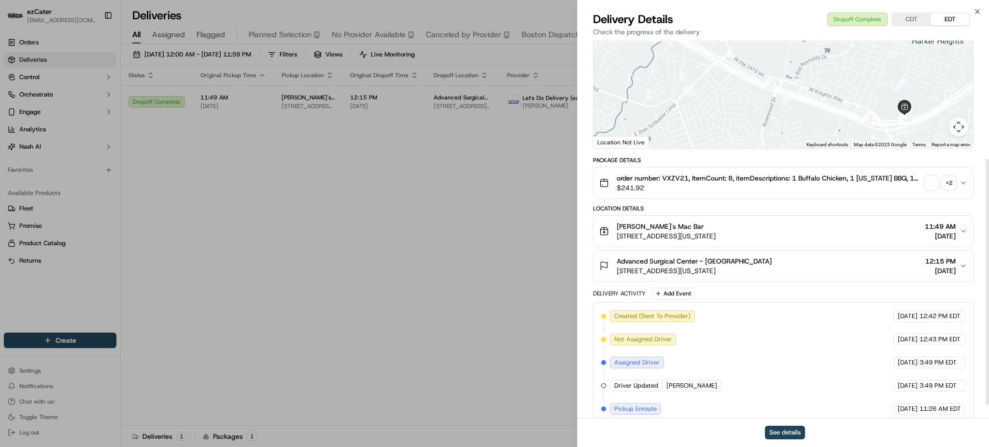
scroll to position [202, 0]
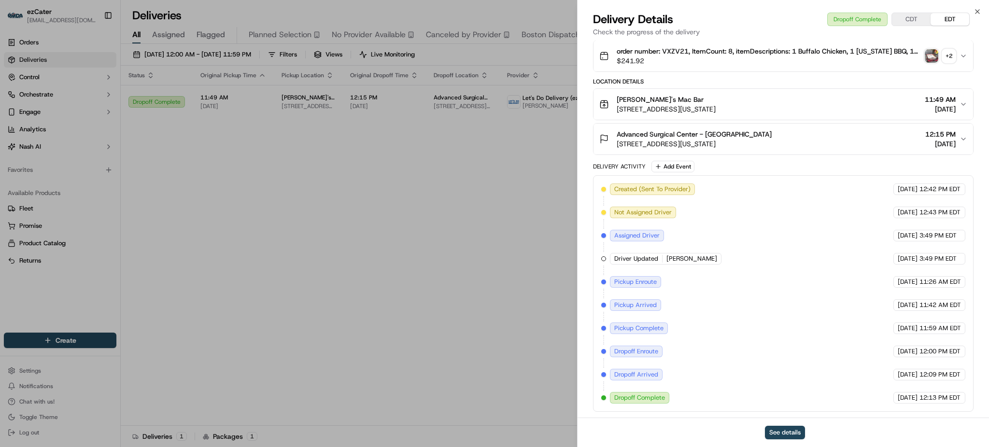
drag, startPoint x: 394, startPoint y: 255, endPoint x: 310, endPoint y: 22, distance: 248.3
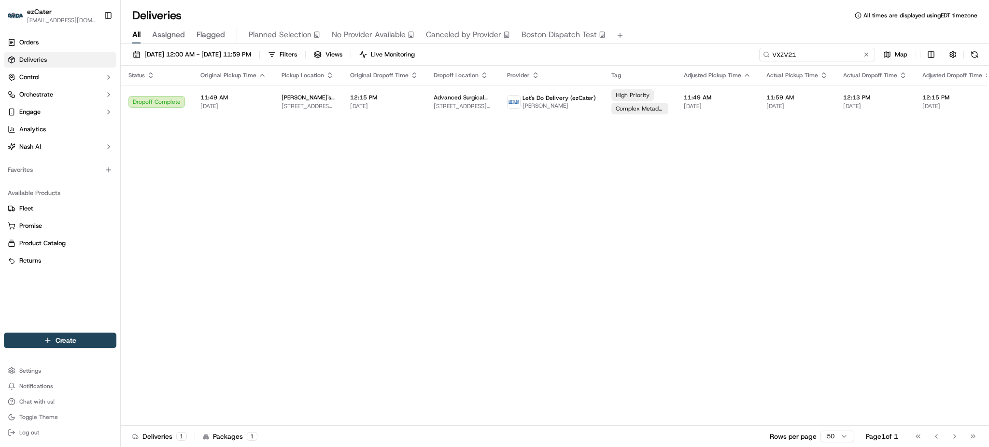
paste input "5EG0TW"
drag, startPoint x: 832, startPoint y: 54, endPoint x: 695, endPoint y: 54, distance: 136.6
click at [695, 54] on div "09/01/2025 12:00 AM - 09/30/2025 11:59 PM Filters Views Live Monitoring 5EG0TW …" at bounding box center [555, 57] width 868 height 18
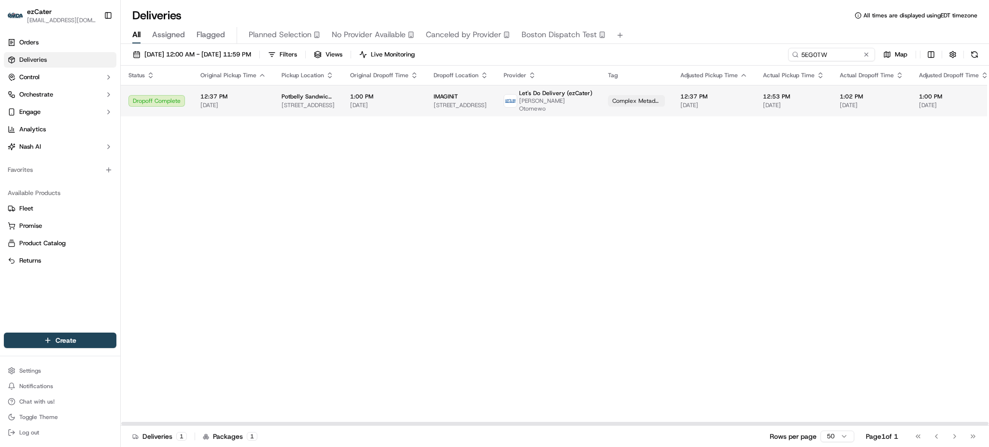
click at [466, 107] on td "IMAGINiT 1255 Corporate Dr Suite 175, Irving, TX 75038, USA" at bounding box center [461, 100] width 70 height 31
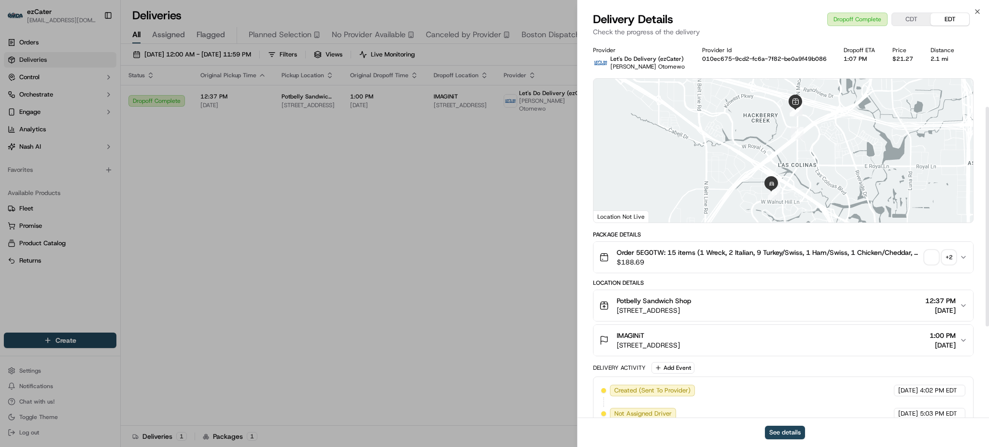
scroll to position [271, 0]
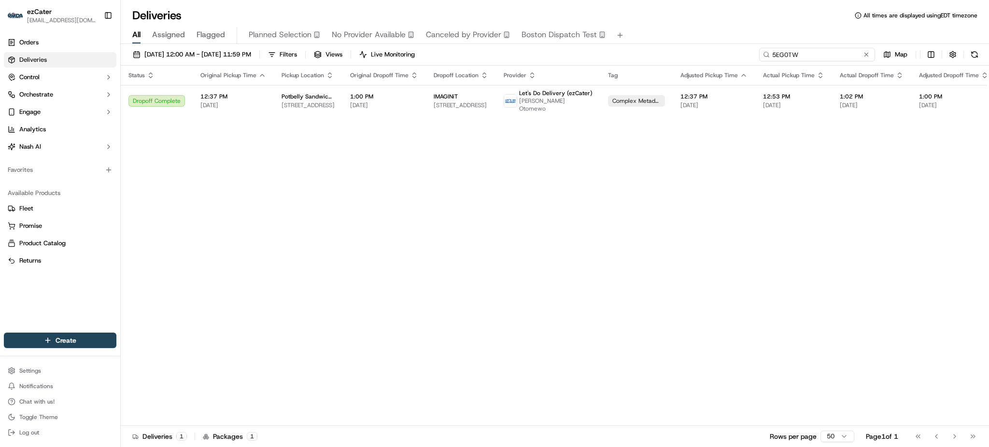
paste input "0QM8Q2"
drag, startPoint x: 823, startPoint y: 52, endPoint x: 691, endPoint y: 51, distance: 131.3
click at [691, 51] on div "09/01/2025 12:00 AM - 09/30/2025 11:59 PM Filters Views Live Monitoring 5EG0TW …" at bounding box center [555, 57] width 868 height 18
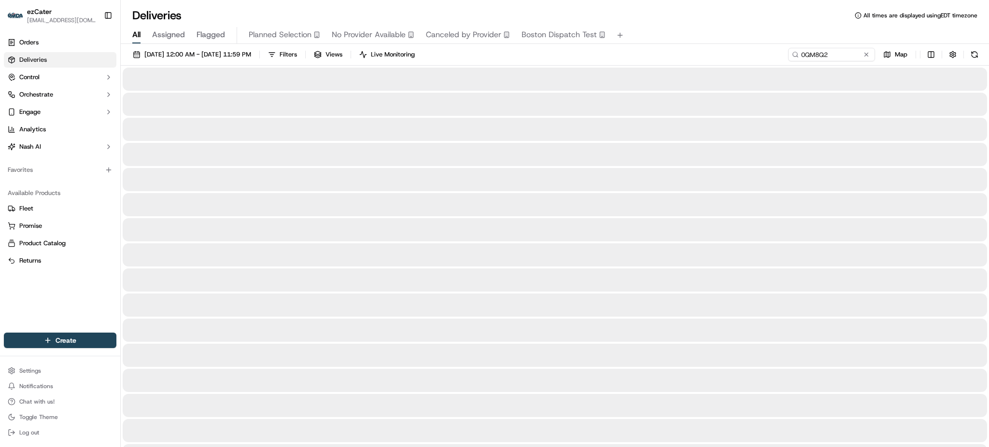
click at [813, 13] on div "Deliveries All times are displayed using EDT timezone" at bounding box center [555, 15] width 868 height 15
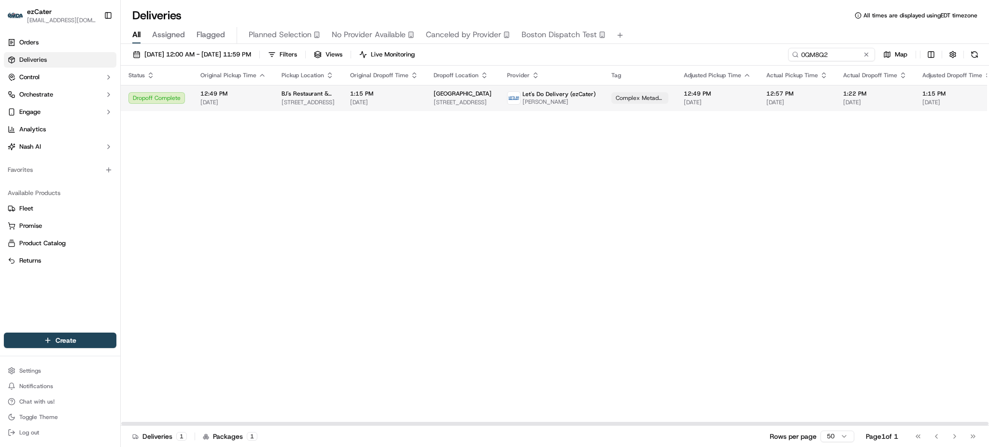
click at [650, 104] on div "Complex Metadata" at bounding box center [639, 98] width 57 height 12
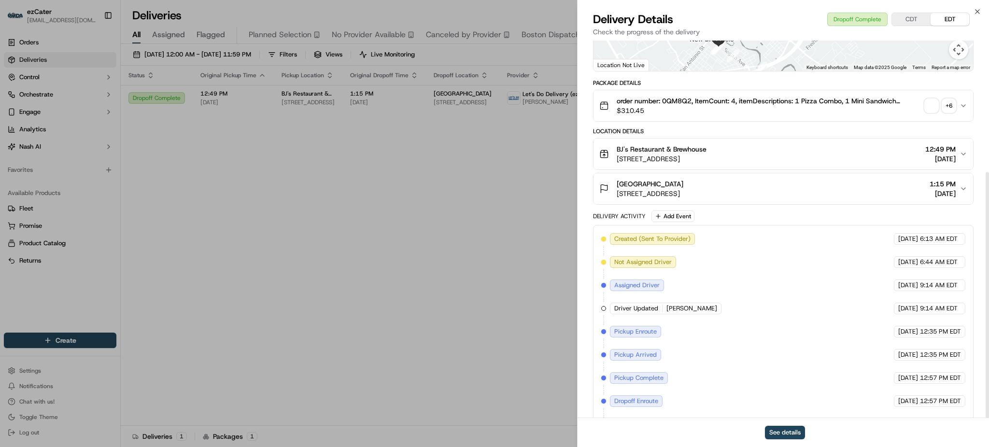
scroll to position [202, 0]
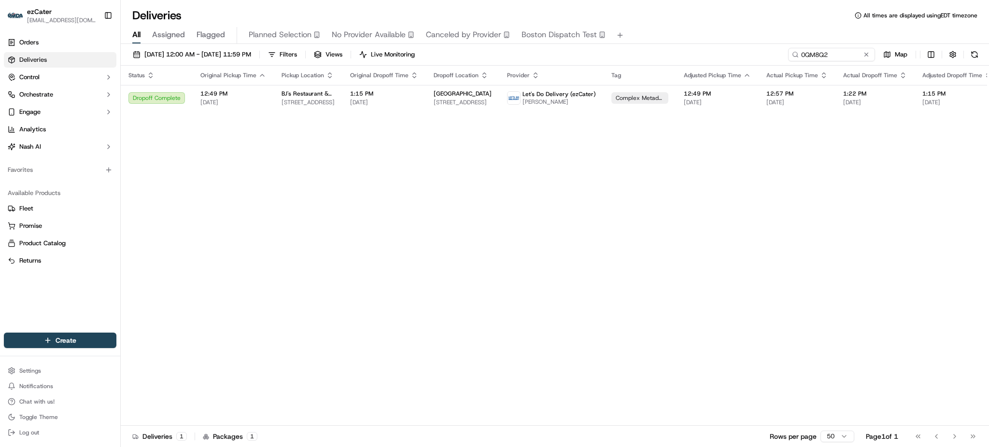
drag, startPoint x: 425, startPoint y: 199, endPoint x: 331, endPoint y: 16, distance: 206.4
paste input "W2TKY6"
drag, startPoint x: 831, startPoint y: 55, endPoint x: 651, endPoint y: 53, distance: 180.6
click at [651, 53] on div "09/01/2025 12:00 AM - 09/30/2025 11:59 PM Filters Views Live Monitoring W2TKY6 …" at bounding box center [555, 57] width 868 height 18
click at [561, 93] on span "Let's Do Delivery (ezCater)" at bounding box center [560, 94] width 73 height 8
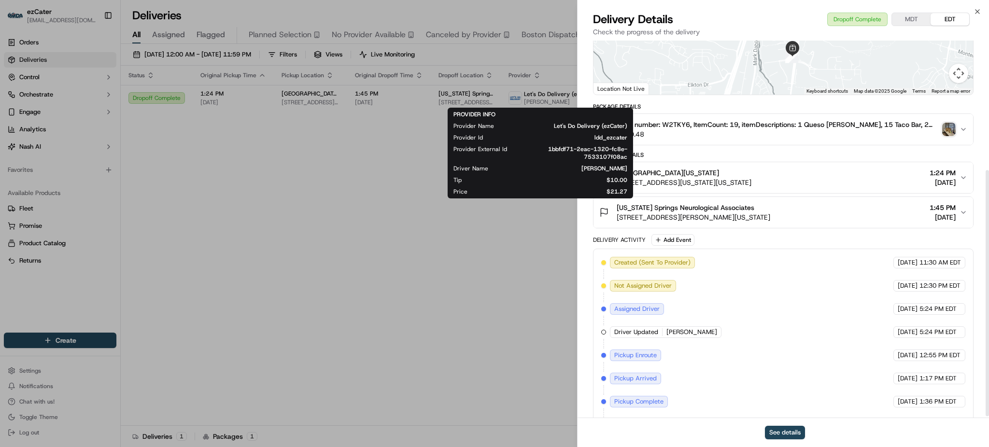
scroll to position [202, 0]
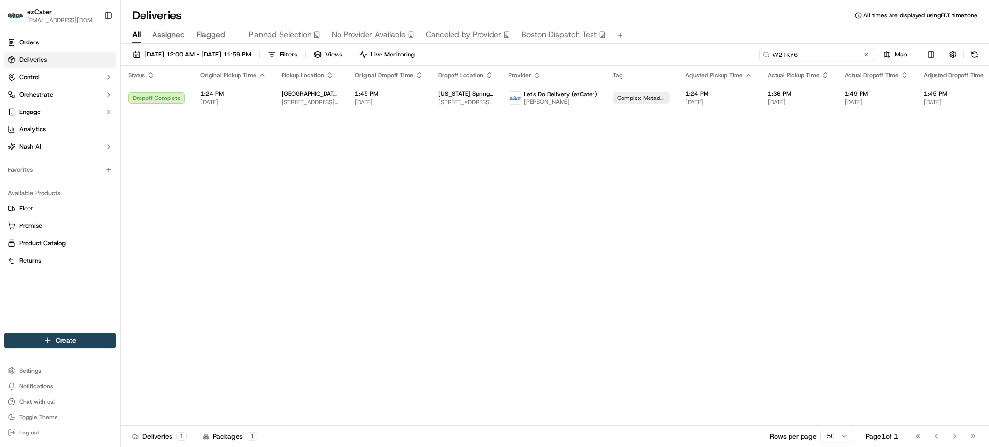
drag, startPoint x: 827, startPoint y: 56, endPoint x: 677, endPoint y: 39, distance: 150.7
click at [677, 39] on div "Deliveries All times are displayed using EDT timezone All Assigned Flagged Plan…" at bounding box center [555, 223] width 868 height 447
click at [825, 55] on input "W2TKY6" at bounding box center [817, 55] width 116 height 14
paste input "Z2VF73"
drag, startPoint x: 827, startPoint y: 55, endPoint x: 697, endPoint y: 53, distance: 130.4
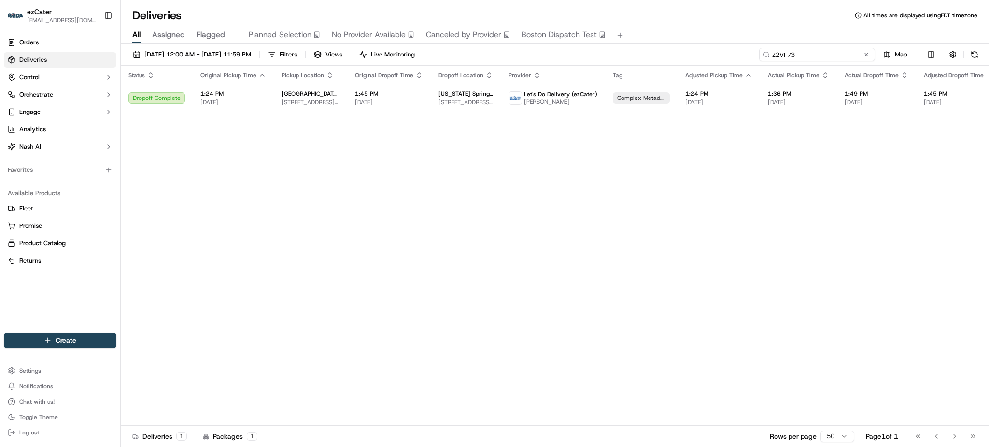
click at [697, 53] on div "09/01/2025 12:00 AM - 09/30/2025 11:59 PM Filters Views Live Monitoring Z2VF73 …" at bounding box center [555, 57] width 868 height 18
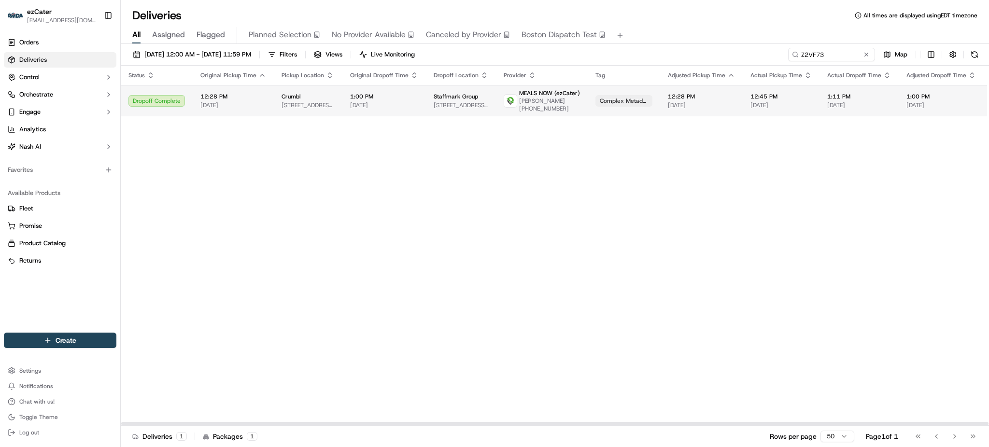
click at [544, 95] on span "MEALS NOW (ezCater)" at bounding box center [549, 93] width 61 height 8
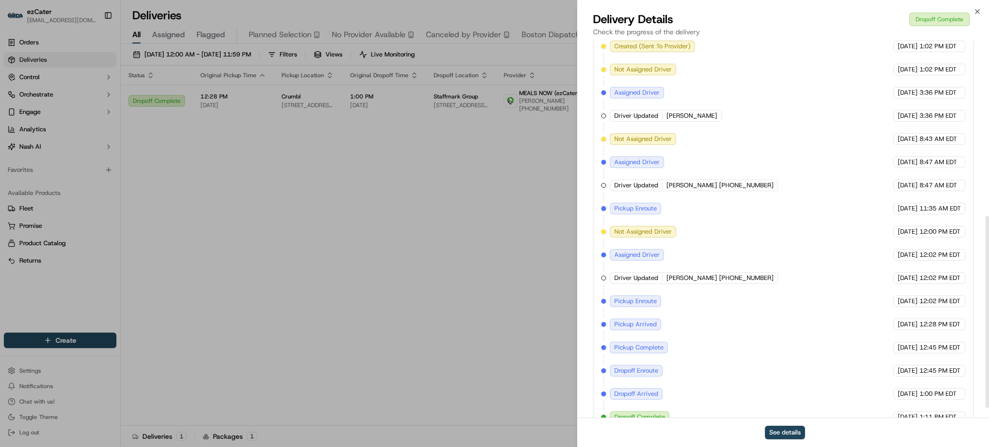
scroll to position [365, 0]
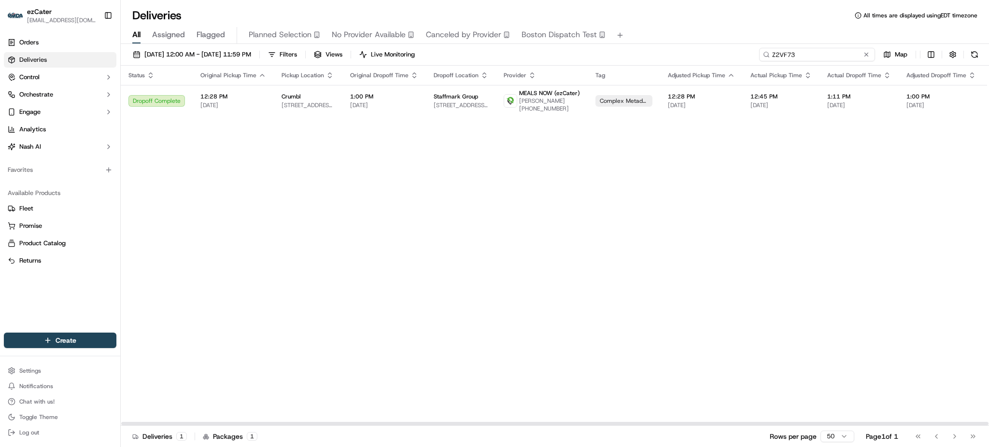
paste input "1V9M9C"
drag, startPoint x: 843, startPoint y: 57, endPoint x: 586, endPoint y: 23, distance: 259.6
click at [586, 23] on div "Deliveries All times are displayed using EDT timezone All Assigned Flagged Plan…" at bounding box center [555, 223] width 868 height 447
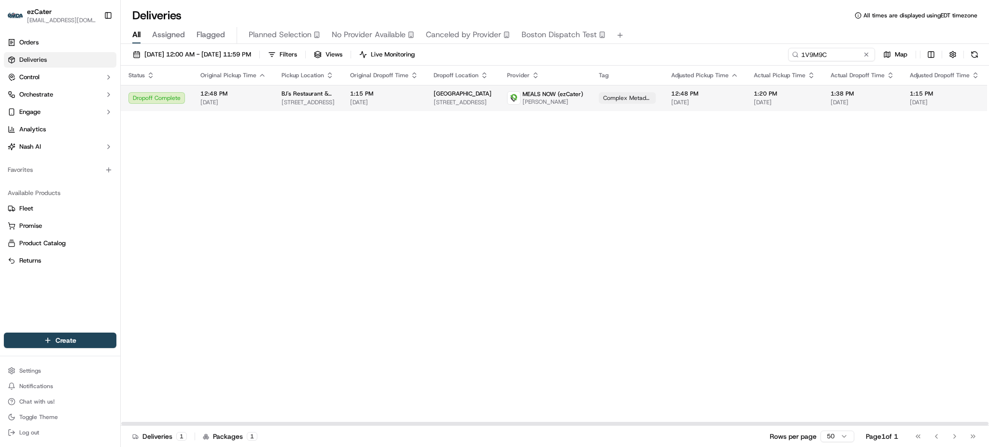
click at [792, 96] on span "1:20 PM" at bounding box center [784, 94] width 61 height 8
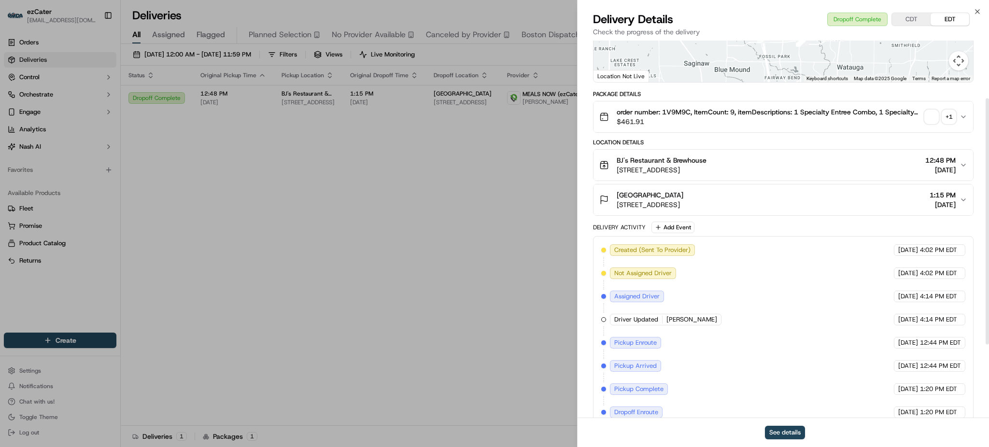
scroll to position [202, 0]
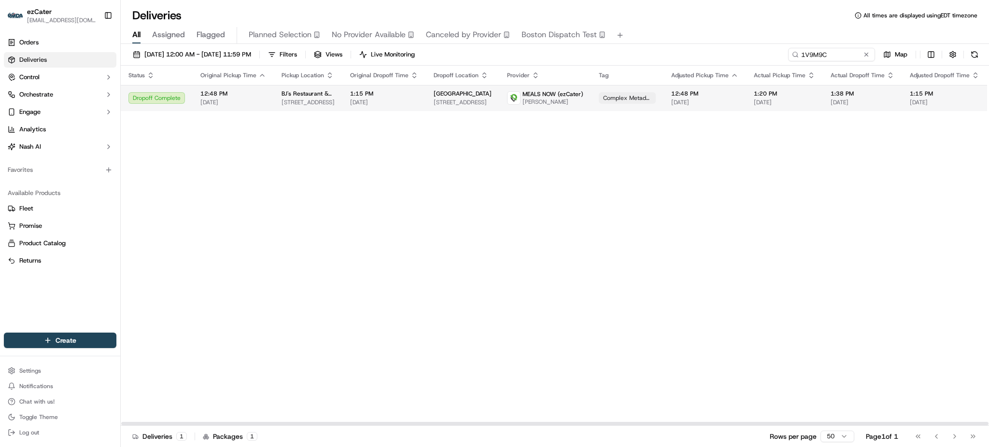
click at [671, 104] on span "[DATE]" at bounding box center [704, 102] width 67 height 8
drag, startPoint x: 842, startPoint y: 58, endPoint x: 604, endPoint y: 31, distance: 239.5
click at [604, 31] on div "Deliveries All times are displayed using EDT timezone All Assigned Flagged Plan…" at bounding box center [555, 223] width 868 height 447
paste input "6R65E"
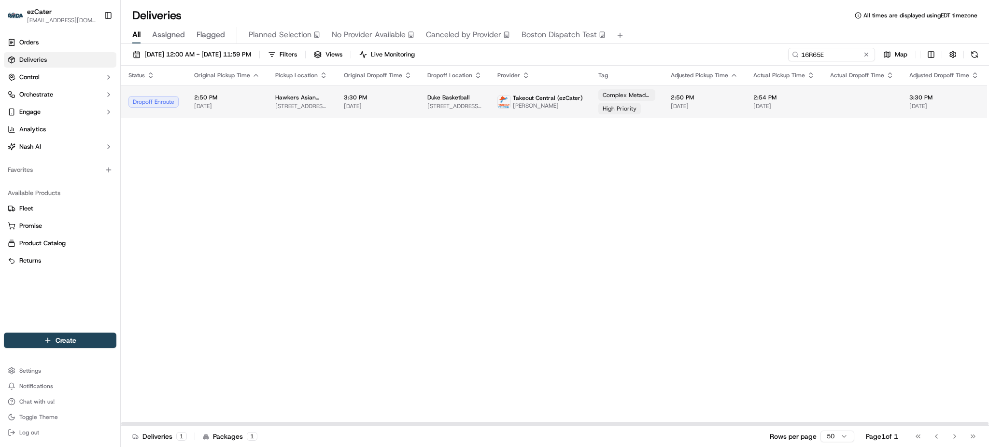
click at [482, 96] on td "Duke Basketball 110 Whitford Dr, Durham, NC 27705, USA" at bounding box center [455, 101] width 70 height 33
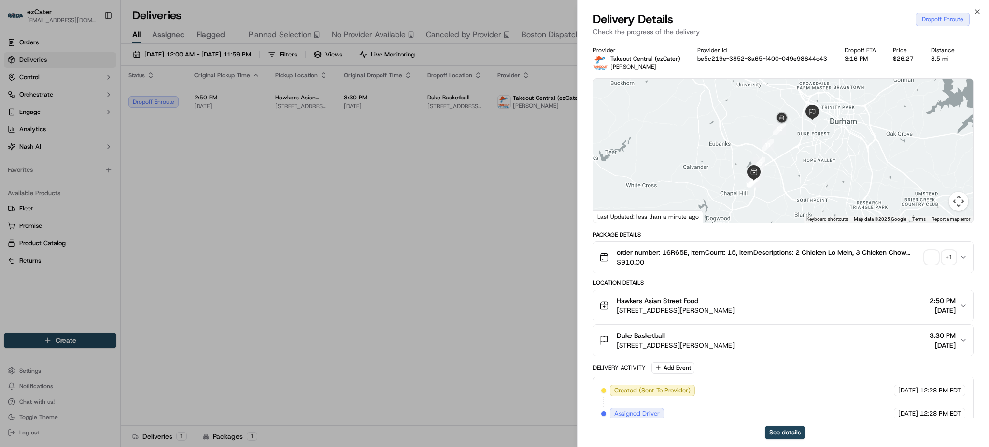
scroll to position [132, 0]
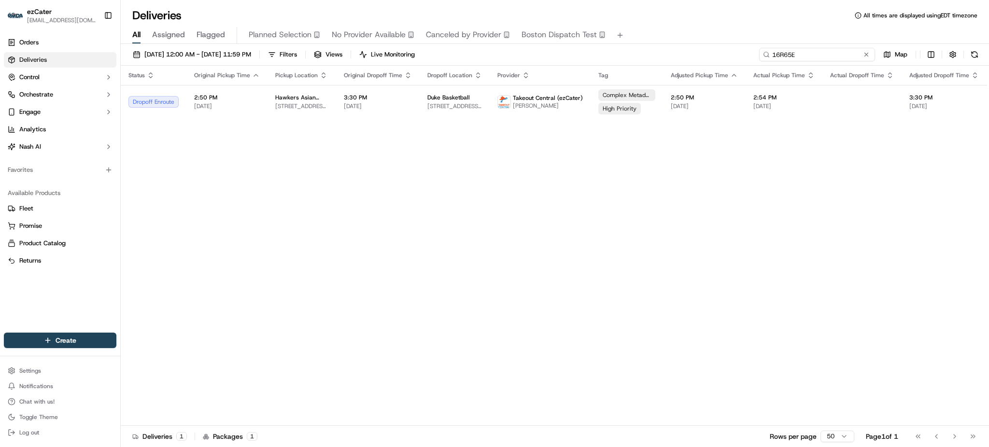
paste input "3R71M8"
drag, startPoint x: 837, startPoint y: 53, endPoint x: 699, endPoint y: 53, distance: 138.1
click at [699, 53] on div "09/01/2025 12:00 AM - 09/30/2025 11:59 PM Filters Views Live Monitoring 16R65E …" at bounding box center [555, 57] width 868 height 18
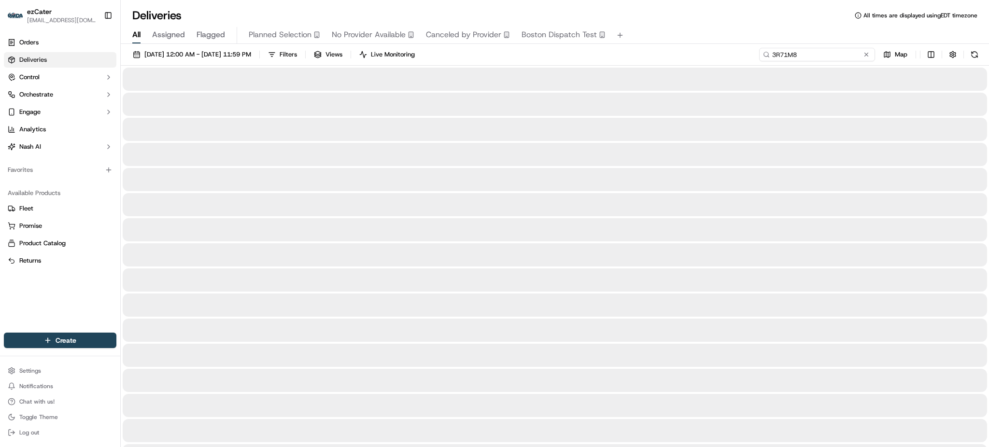
type input "3R71M8"
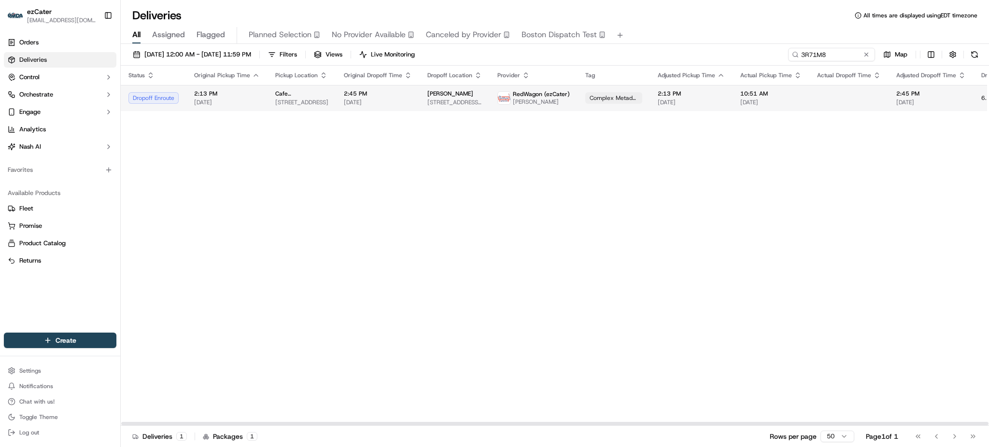
click at [454, 92] on div "Julie Wu" at bounding box center [454, 94] width 55 height 8
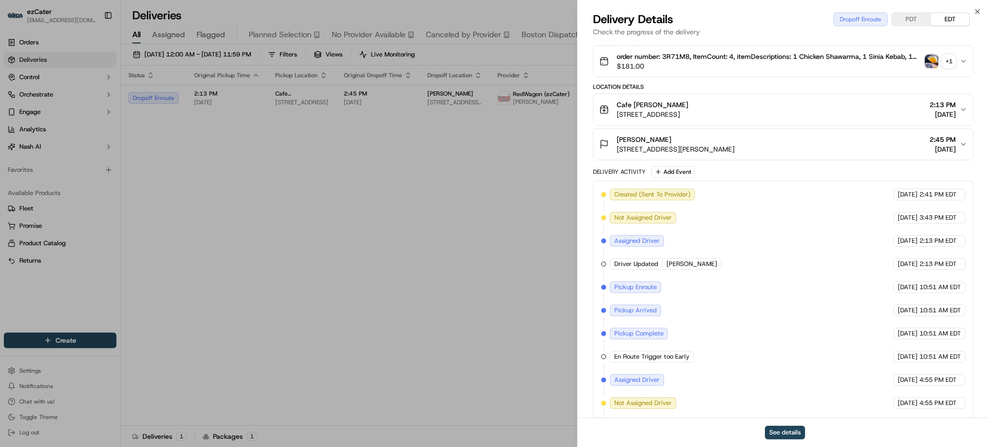
scroll to position [322, 0]
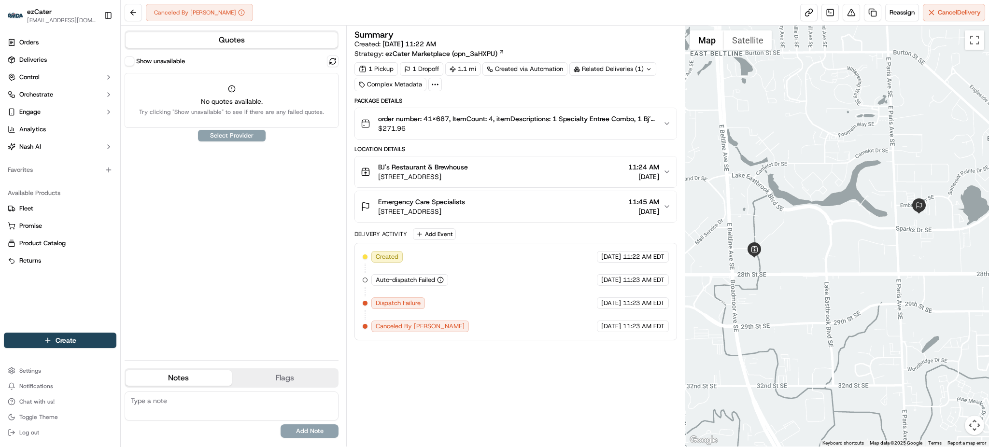
click at [209, 230] on div "Show unavailable No quotes available. Try clicking "Show unavailable" to see if…" at bounding box center [232, 204] width 214 height 297
click at [191, 192] on div "Show unavailable No quotes available. Try clicking "Show unavailable" to see if…" at bounding box center [232, 204] width 214 height 297
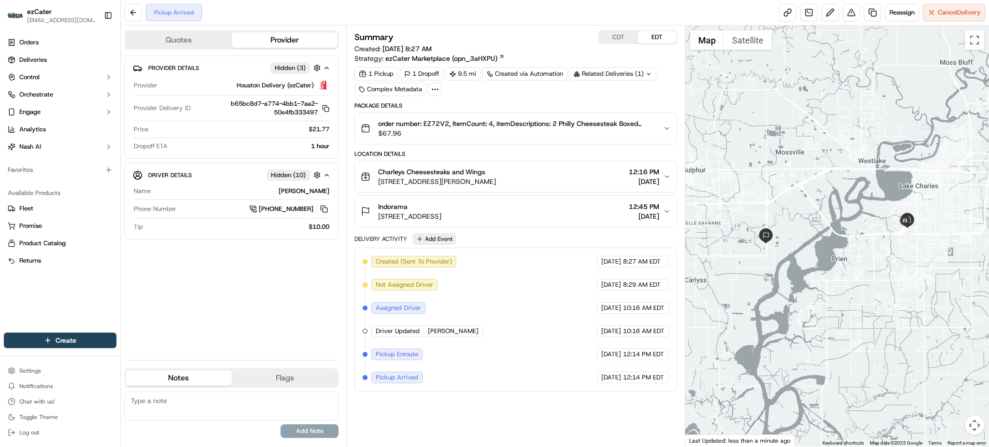
click at [440, 242] on button "Add Event" at bounding box center [434, 239] width 43 height 12
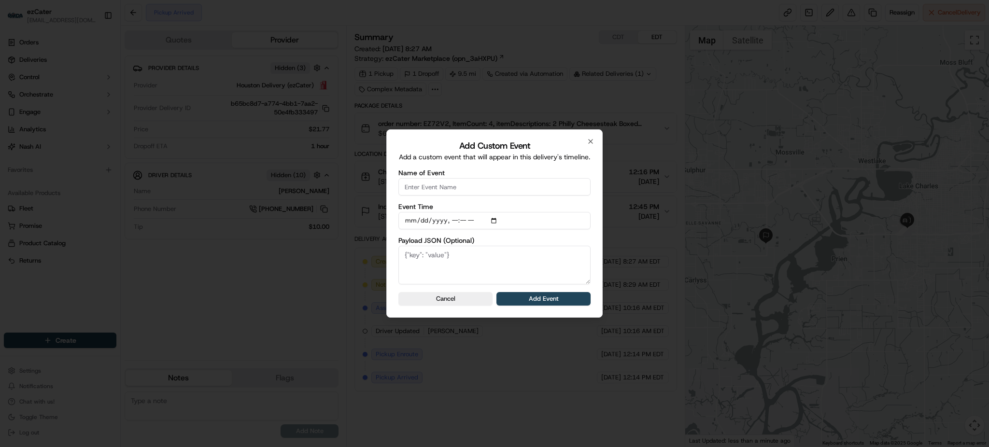
click at [433, 187] on input "Name of Event" at bounding box center [494, 186] width 192 height 17
type input "CP Not Ready"
click at [452, 295] on button "Cancel" at bounding box center [445, 299] width 94 height 14
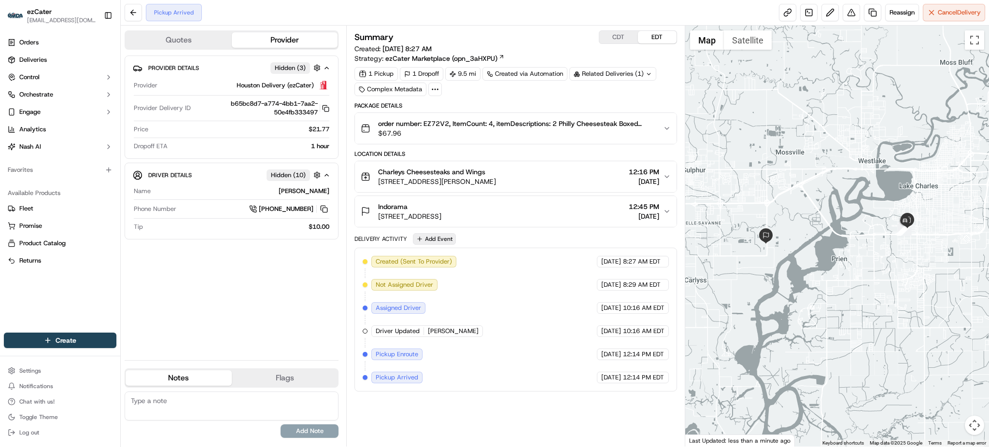
click at [433, 237] on button "Add Event" at bounding box center [434, 239] width 43 height 12
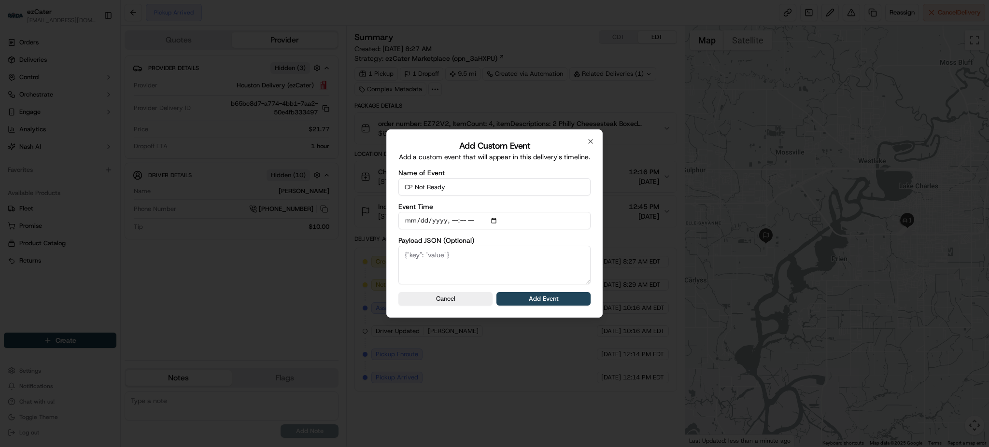
click at [438, 254] on textarea "Payload JSON (Optional)" at bounding box center [494, 265] width 192 height 39
type textarea "CP Not Ready"
click at [542, 299] on button "Add Event" at bounding box center [543, 299] width 94 height 14
click at [538, 295] on button "Add Event" at bounding box center [543, 299] width 94 height 14
drag, startPoint x: 461, startPoint y: 254, endPoint x: 358, endPoint y: 247, distance: 102.6
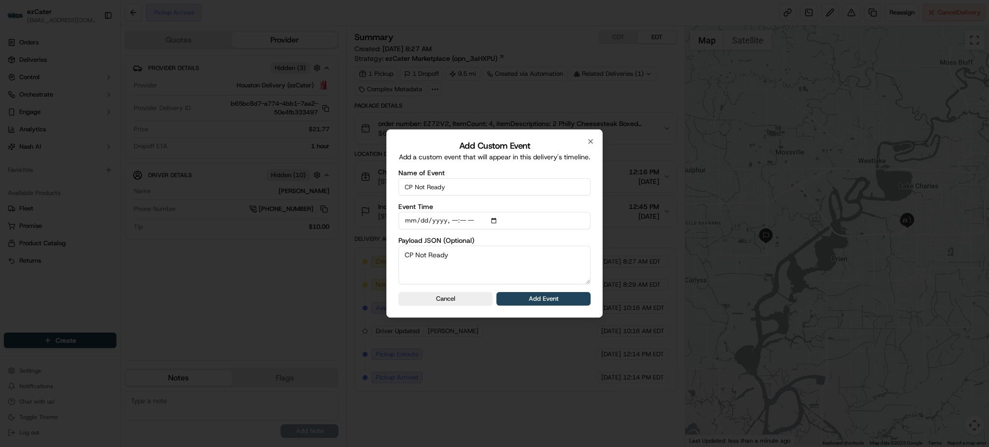
click at [358, 247] on body "ezCater danicaquino0892@gmail.com Toggle Sidebar Orders Deliveries Control Orch…" at bounding box center [494, 223] width 989 height 447
click at [558, 300] on button "Add Event" at bounding box center [543, 299] width 94 height 14
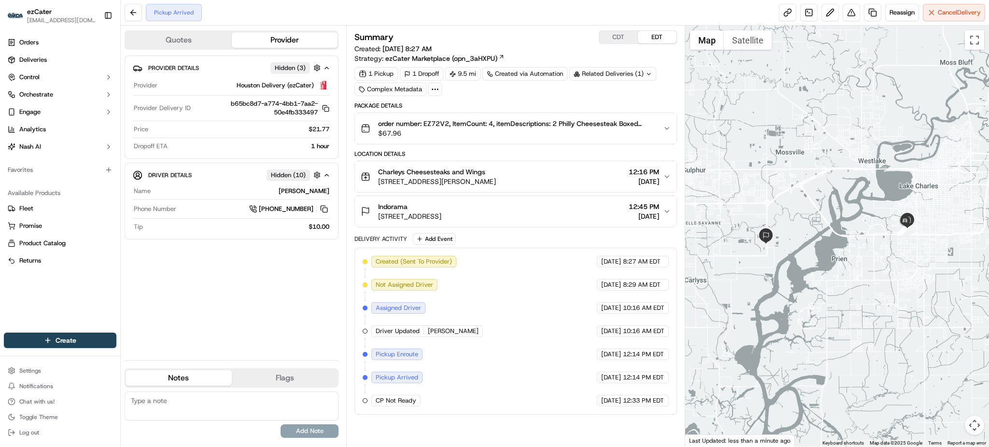
click at [268, 414] on textarea at bounding box center [232, 406] width 214 height 29
type textarea "ezCater asked DD to move on"
click at [323, 432] on button "Add Note" at bounding box center [309, 431] width 58 height 14
